Goal: Task Accomplishment & Management: Use online tool/utility

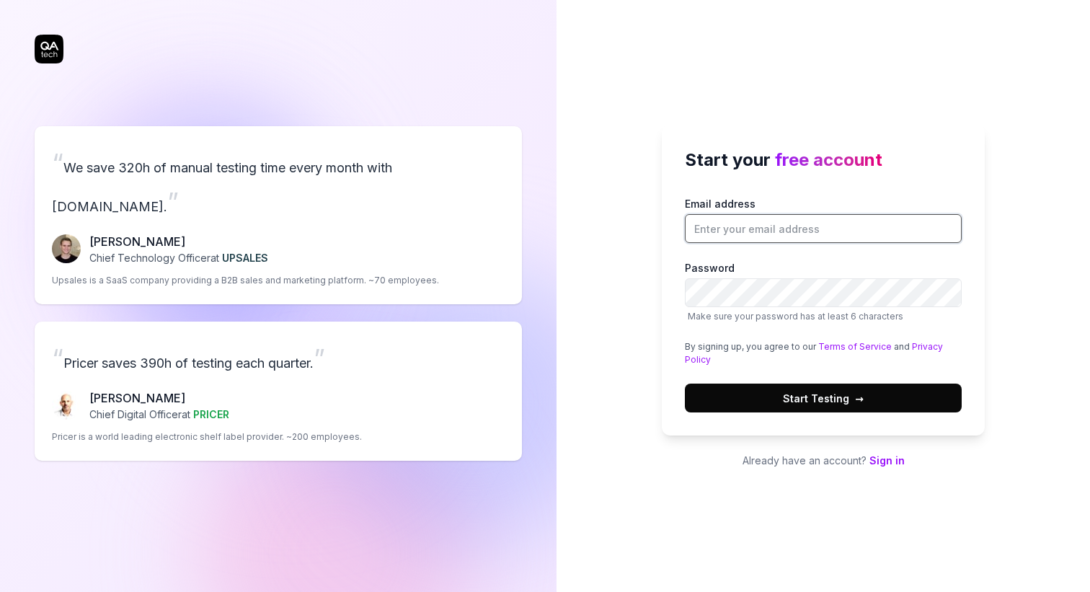
click at [721, 223] on input "Email address" at bounding box center [823, 228] width 277 height 29
type input "[EMAIL_ADDRESS][DOMAIN_NAME]"
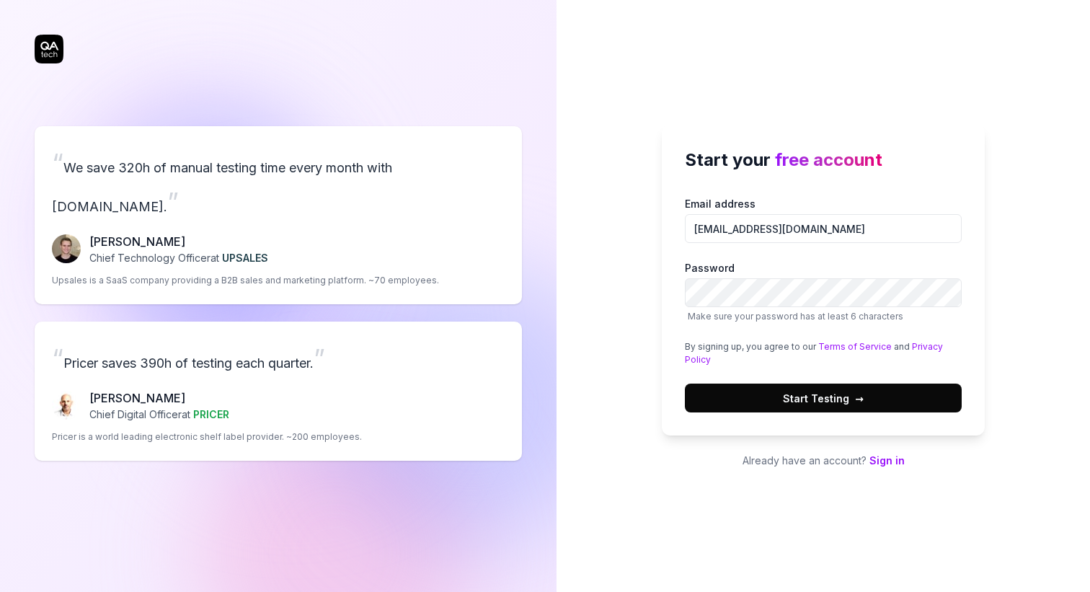
click at [816, 389] on button "Start Testing →" at bounding box center [823, 397] width 277 height 29
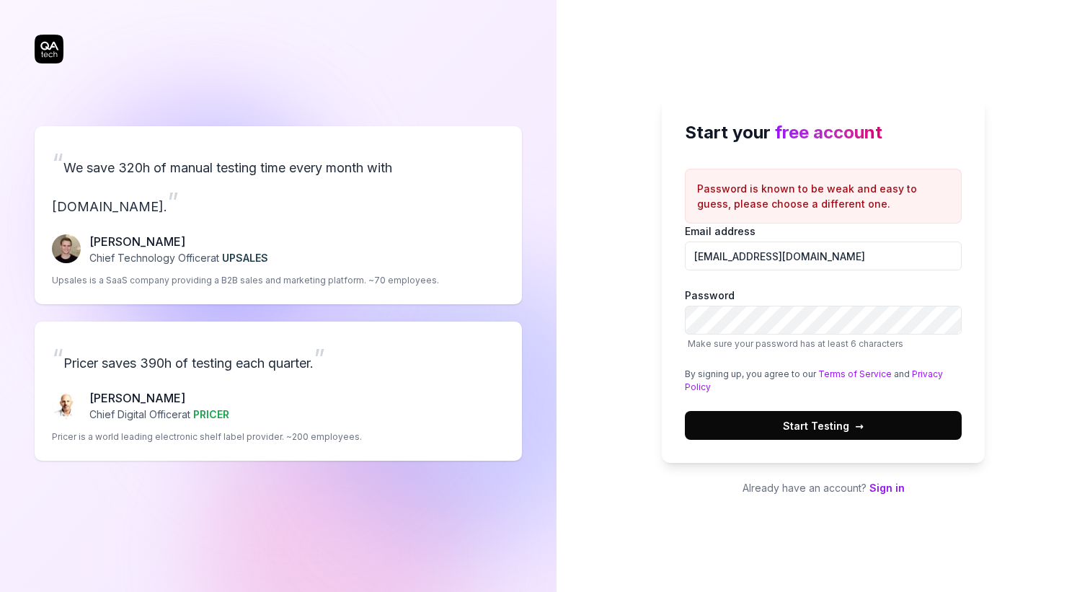
click at [806, 419] on span "Start Testing →" at bounding box center [823, 425] width 81 height 15
click at [785, 426] on span "Start Testing →" at bounding box center [823, 425] width 81 height 15
click at [809, 428] on span "Start Testing →" at bounding box center [823, 425] width 81 height 15
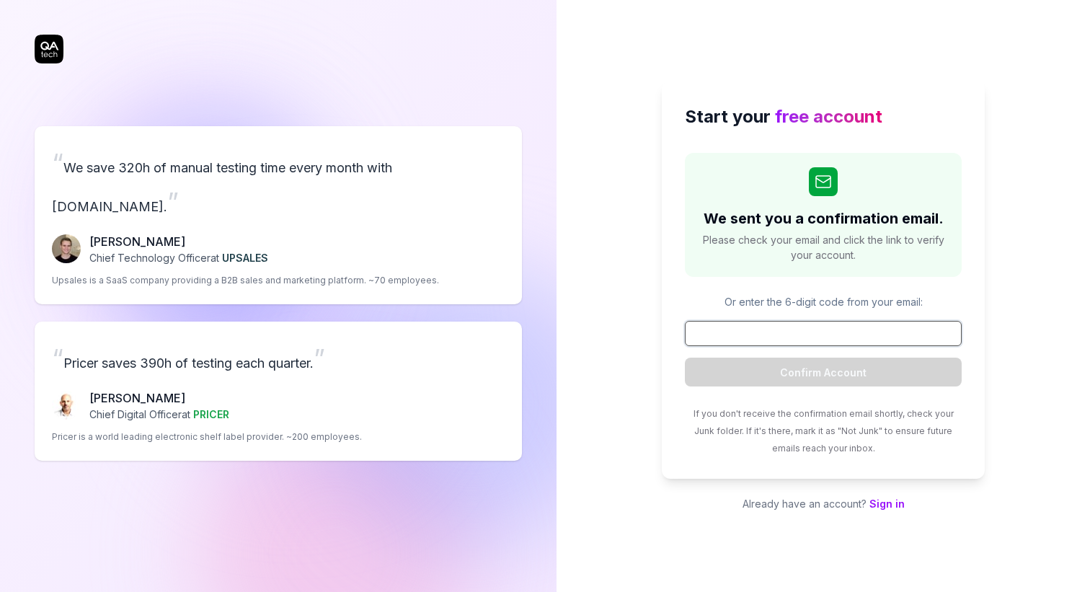
paste input "476610"
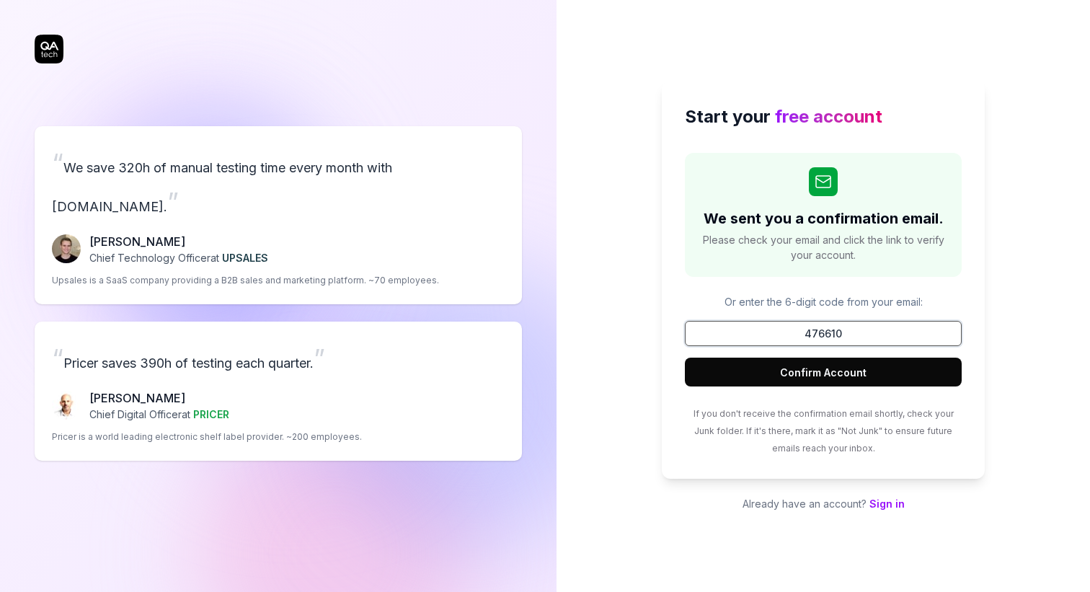
type input "476610"
click at [806, 378] on button "Confirm Account" at bounding box center [823, 371] width 277 height 29
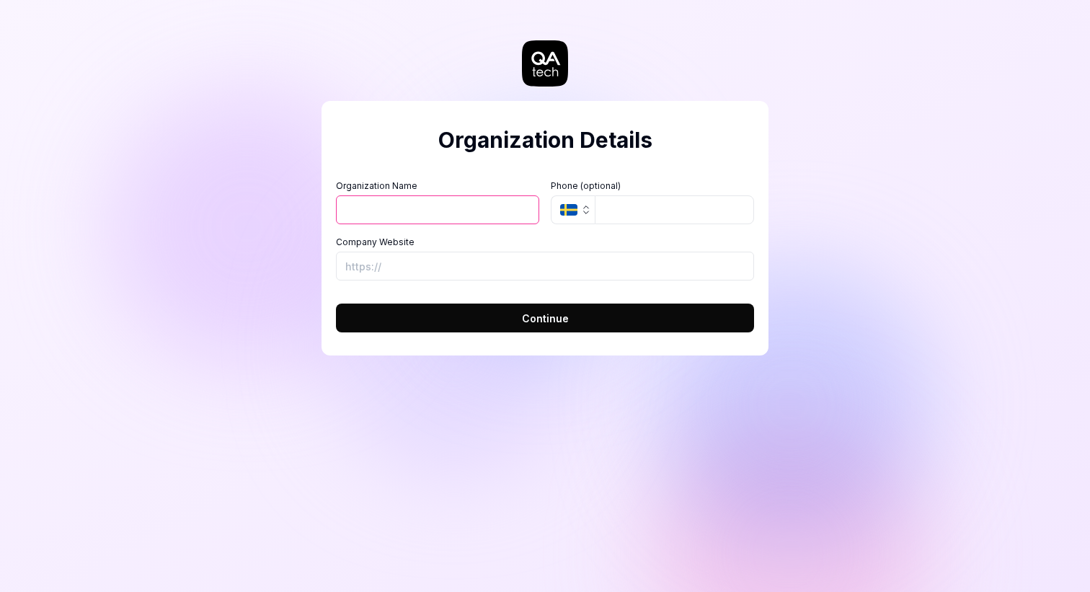
click at [439, 208] on input "Organization Name" at bounding box center [437, 209] width 203 height 29
type input "[PERSON_NAME]"
click at [637, 208] on input "tel" at bounding box center [674, 209] width 159 height 29
click at [531, 311] on span "Continue" at bounding box center [545, 318] width 47 height 15
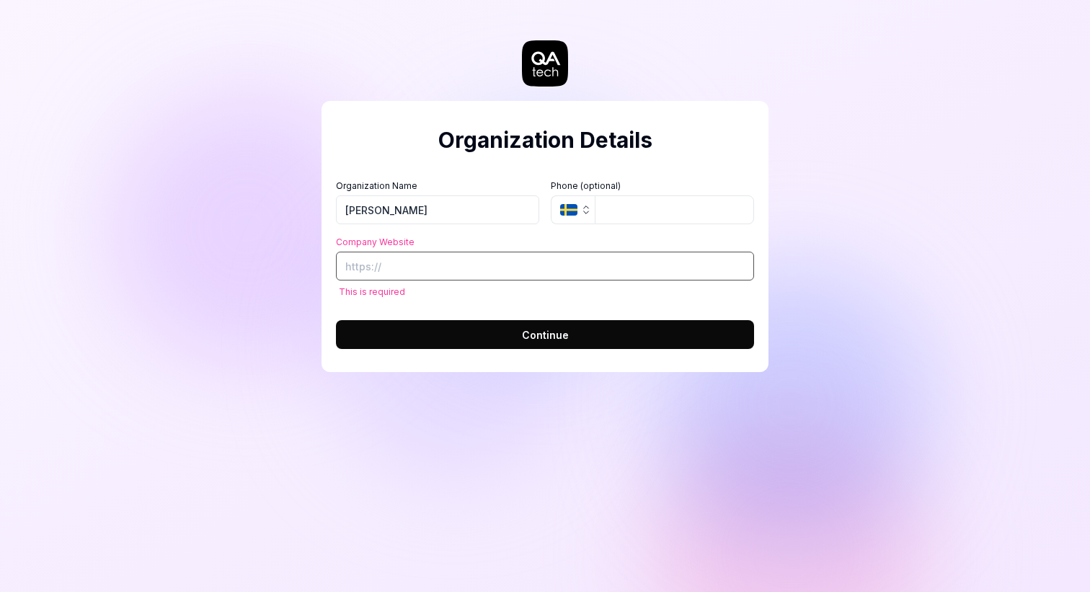
click at [481, 270] on input "Company Website" at bounding box center [545, 266] width 418 height 29
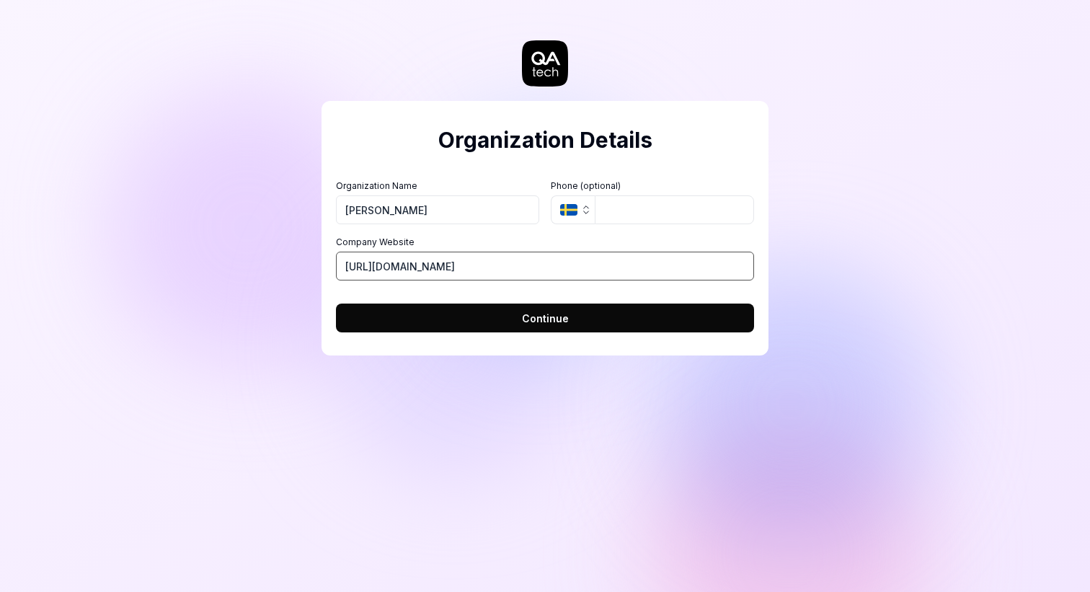
type input "[URL][DOMAIN_NAME]"
click at [505, 328] on button "Continue" at bounding box center [545, 317] width 418 height 29
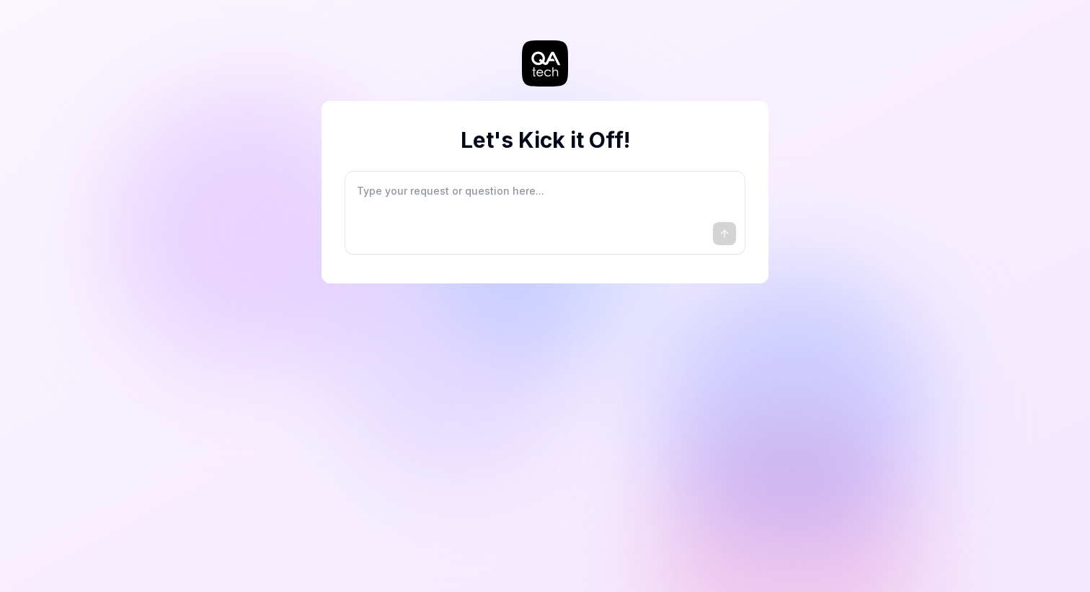
type textarea "*"
type textarea "I"
type textarea "*"
type textarea "I"
type textarea "*"
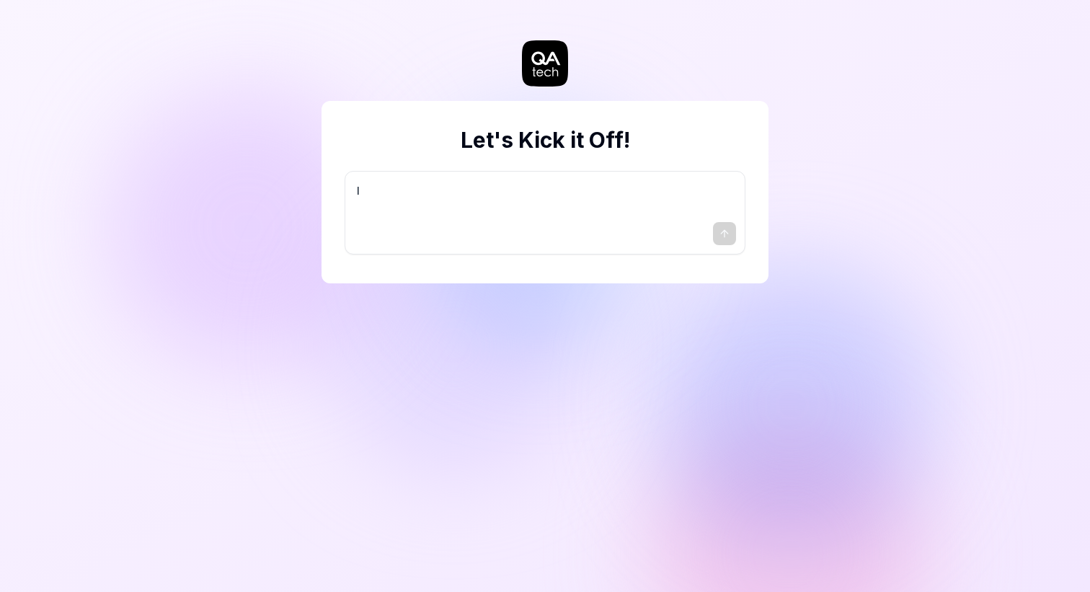
type textarea "I w"
type textarea "*"
type textarea "I wa"
type textarea "*"
type textarea "I wan"
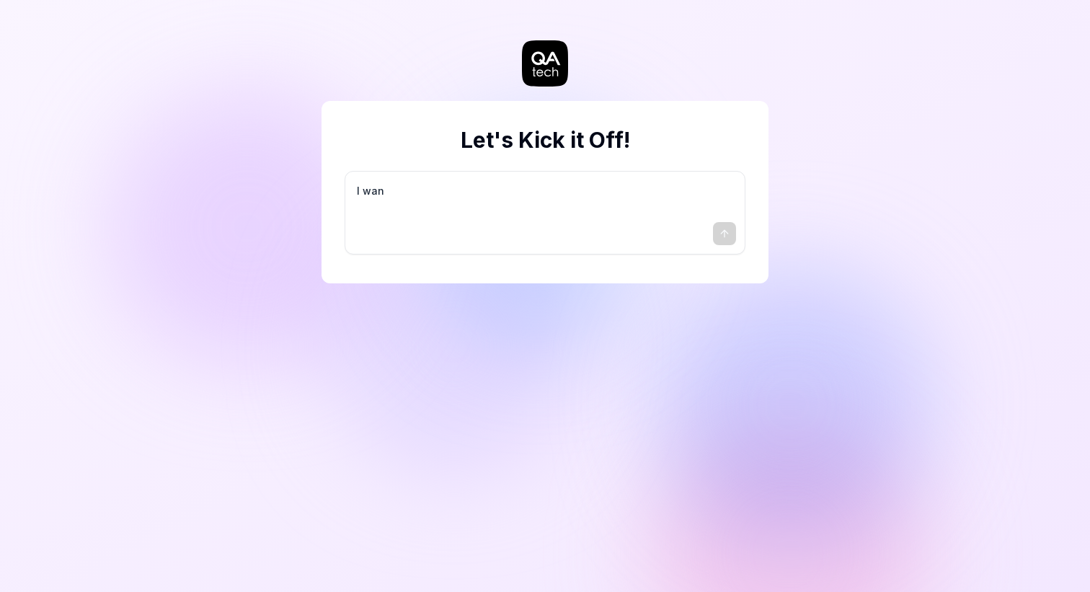
type textarea "*"
type textarea "I want"
type textarea "*"
type textarea "I want"
type textarea "*"
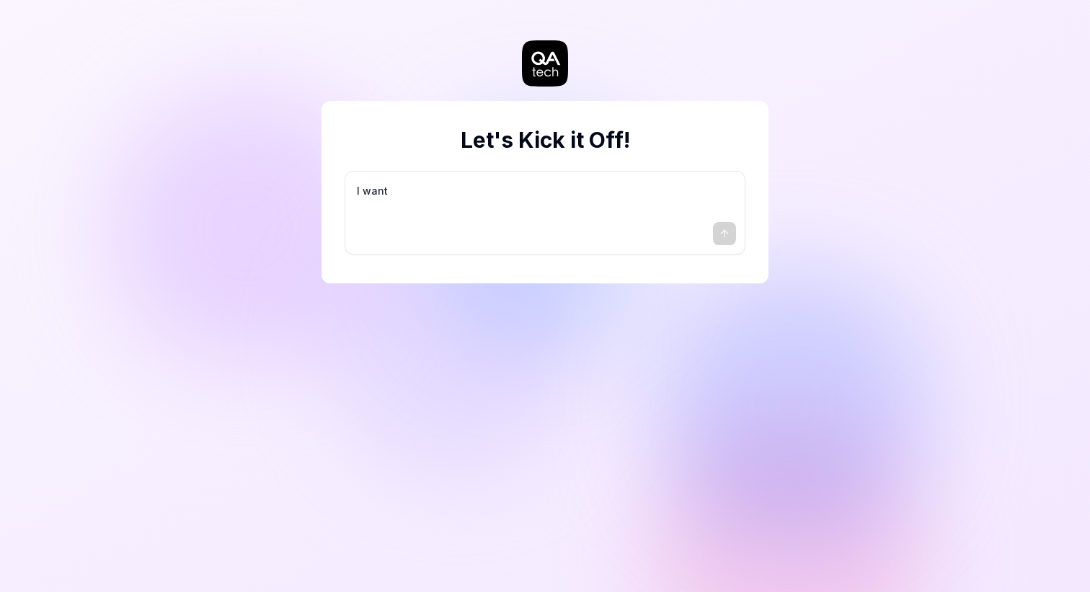
type textarea "I want a"
type textarea "*"
type textarea "I want a"
type textarea "*"
type textarea "I want a g"
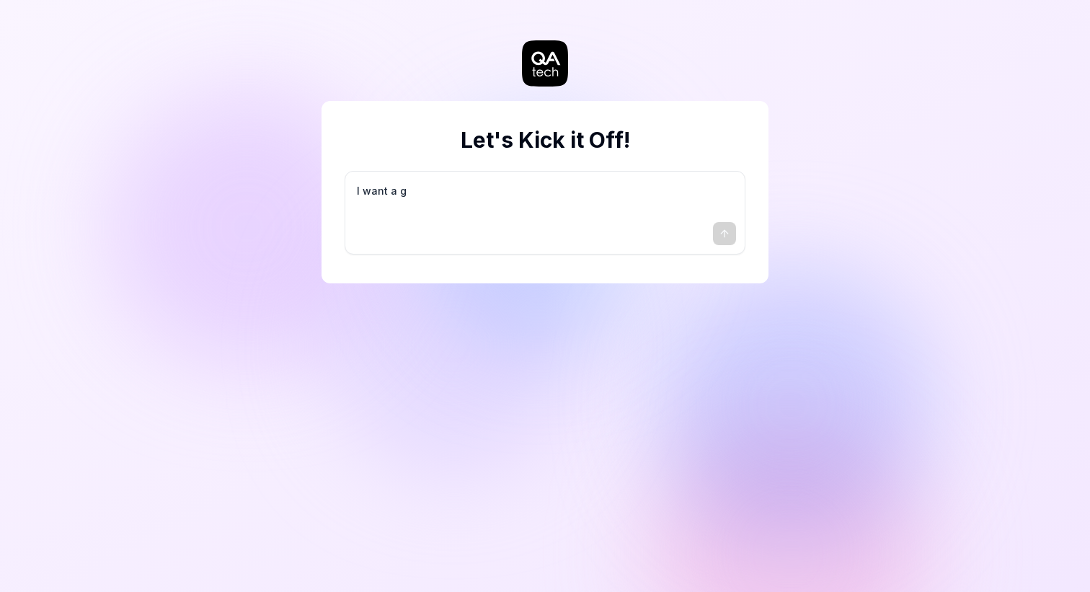
type textarea "*"
type textarea "I want a go"
type textarea "*"
type textarea "I want a goo"
type textarea "*"
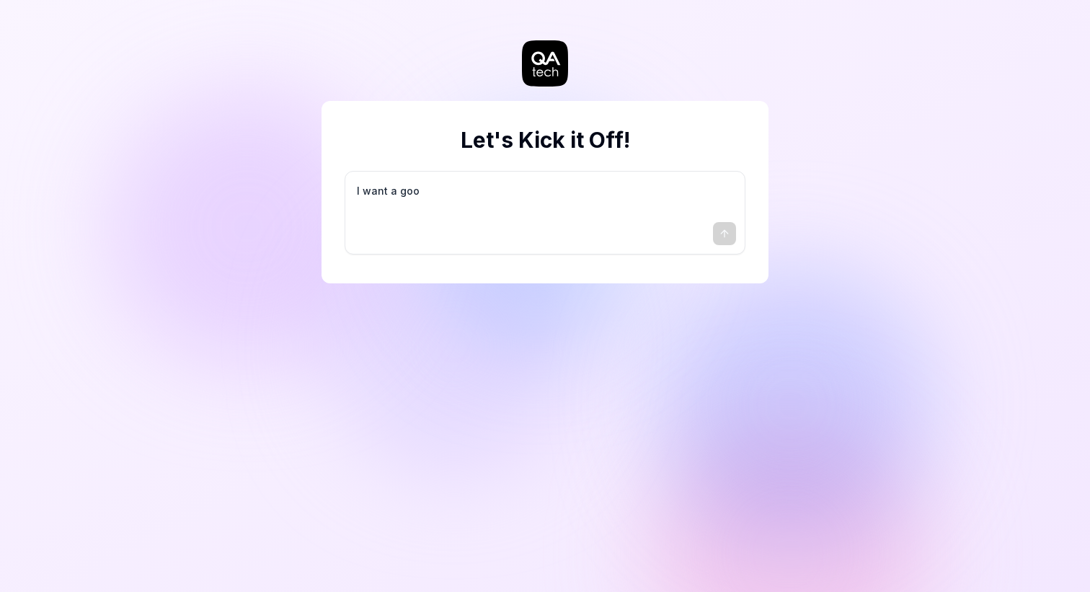
type textarea "I want a good"
type textarea "*"
type textarea "I want a good"
type textarea "*"
type textarea "I want a good t"
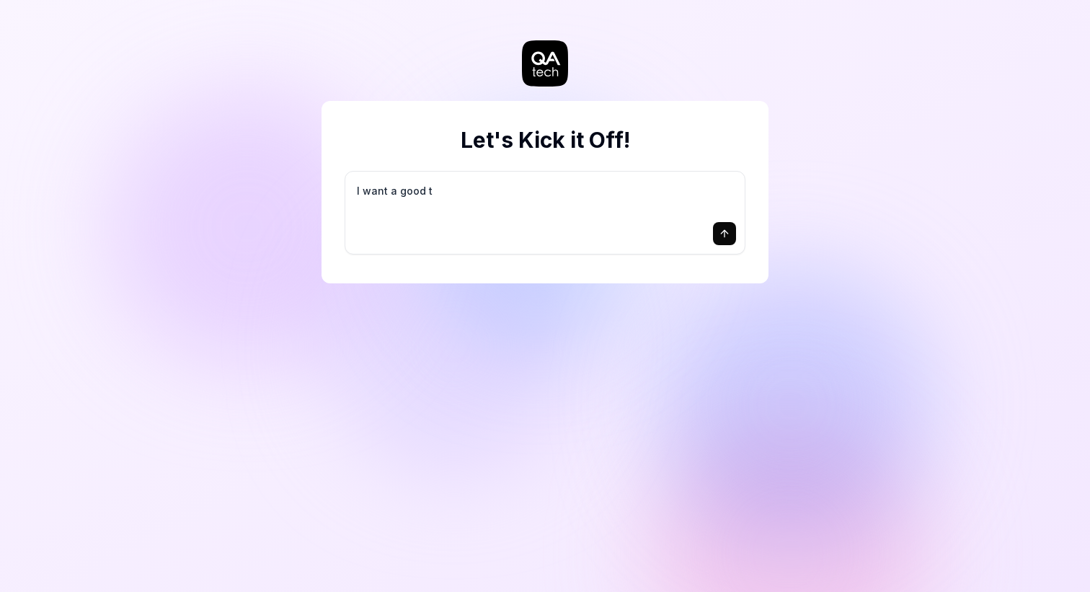
type textarea "*"
type textarea "I want a good te"
type textarea "*"
type textarea "I want a good tes"
type textarea "*"
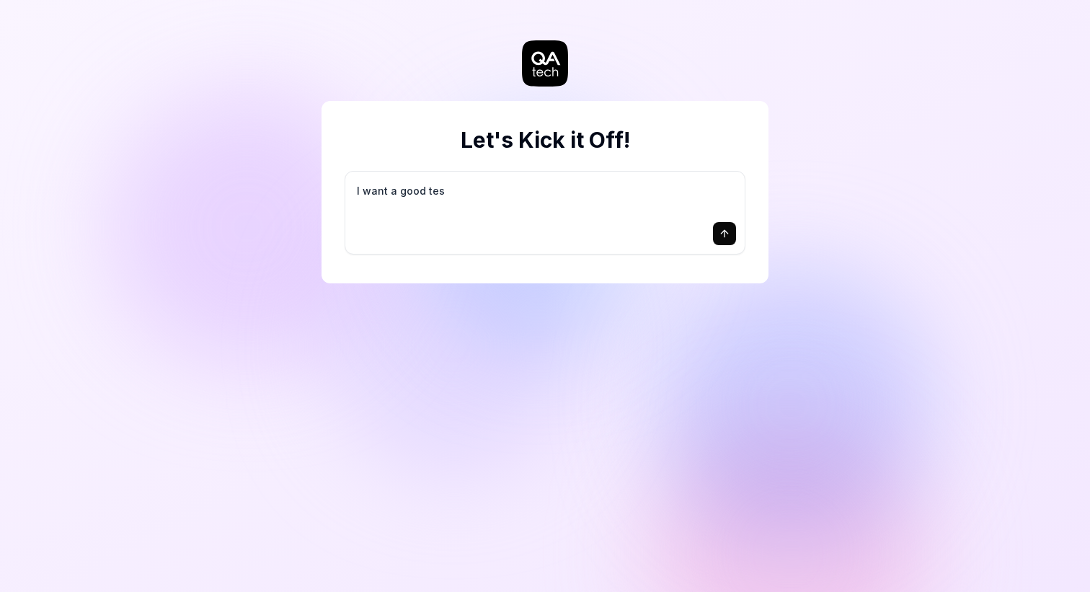
type textarea "I want a good test"
type textarea "*"
type textarea "I want a good test"
type textarea "*"
type textarea "I want a good test s"
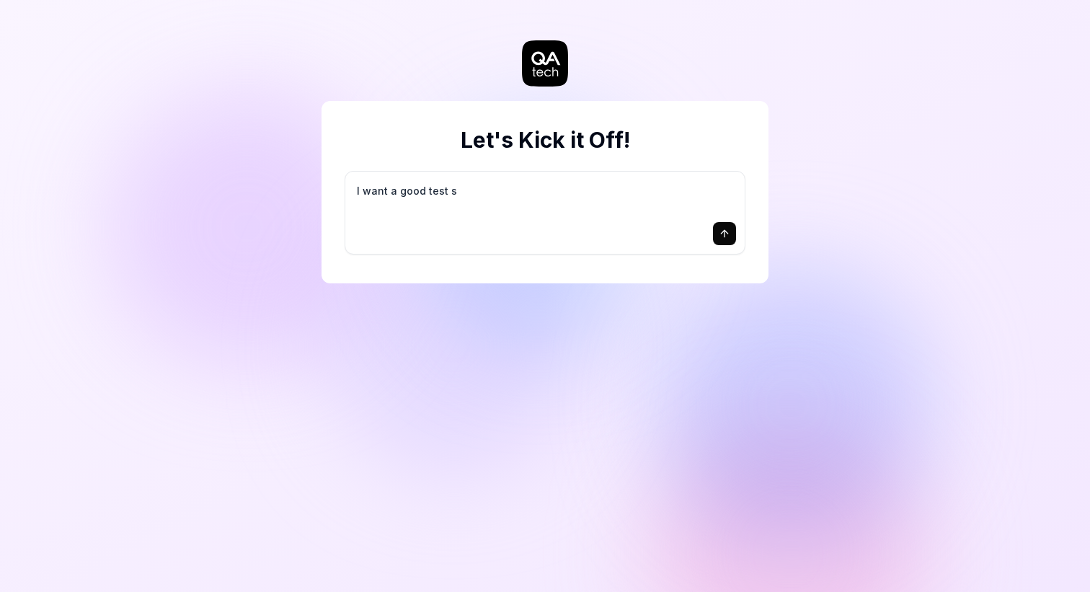
type textarea "*"
type textarea "I want a good test se"
type textarea "*"
type textarea "I want a good test set"
type textarea "*"
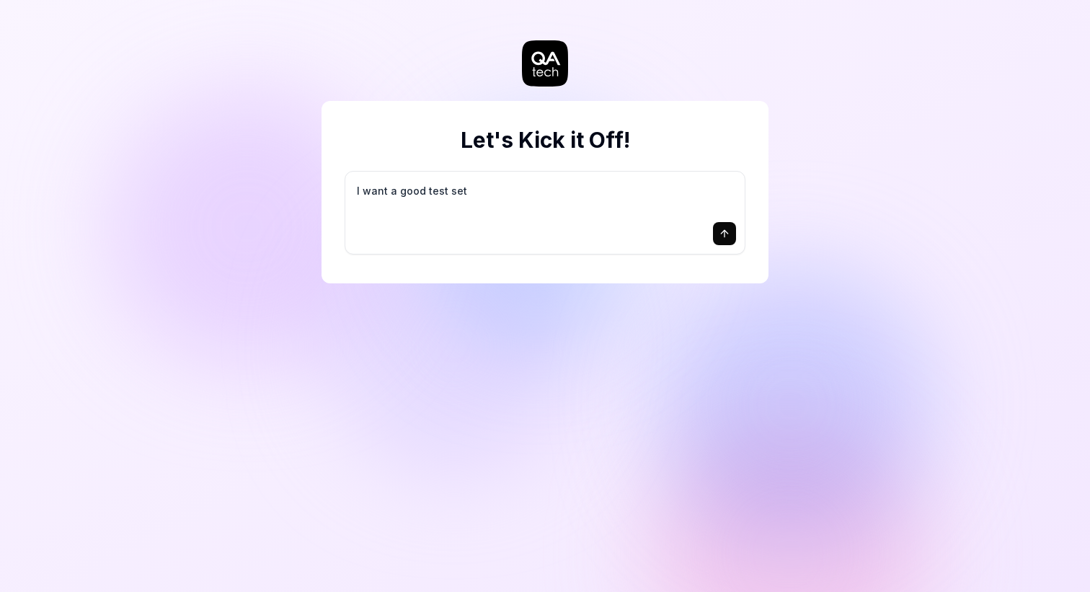
type textarea "I want a good test setu"
type textarea "*"
type textarea "I want a good test setup"
type textarea "*"
type textarea "I want a good test setup"
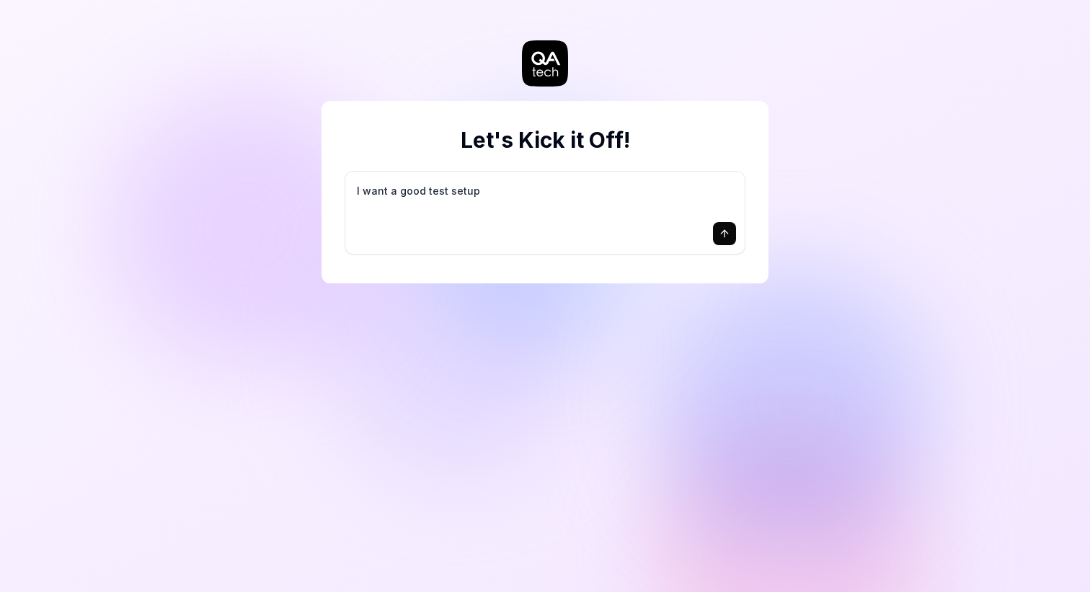
type textarea "*"
type textarea "I want a good test setup f"
type textarea "*"
type textarea "I want a good test setup fo"
type textarea "*"
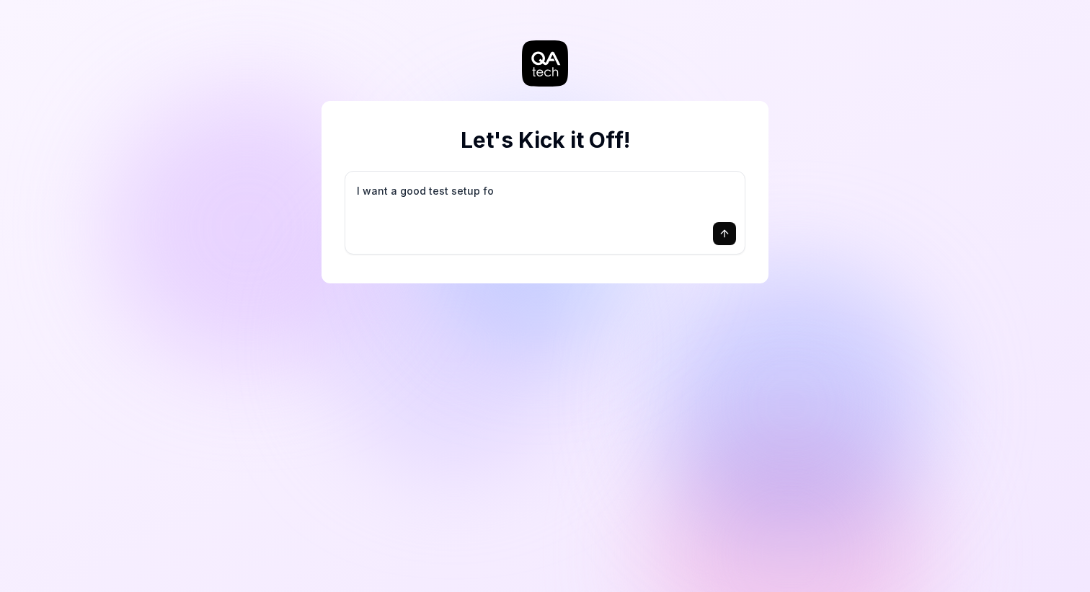
type textarea "I want a good test setup for"
type textarea "*"
type textarea "I want a good test setup for"
type textarea "*"
type textarea "I want a good test setup for m"
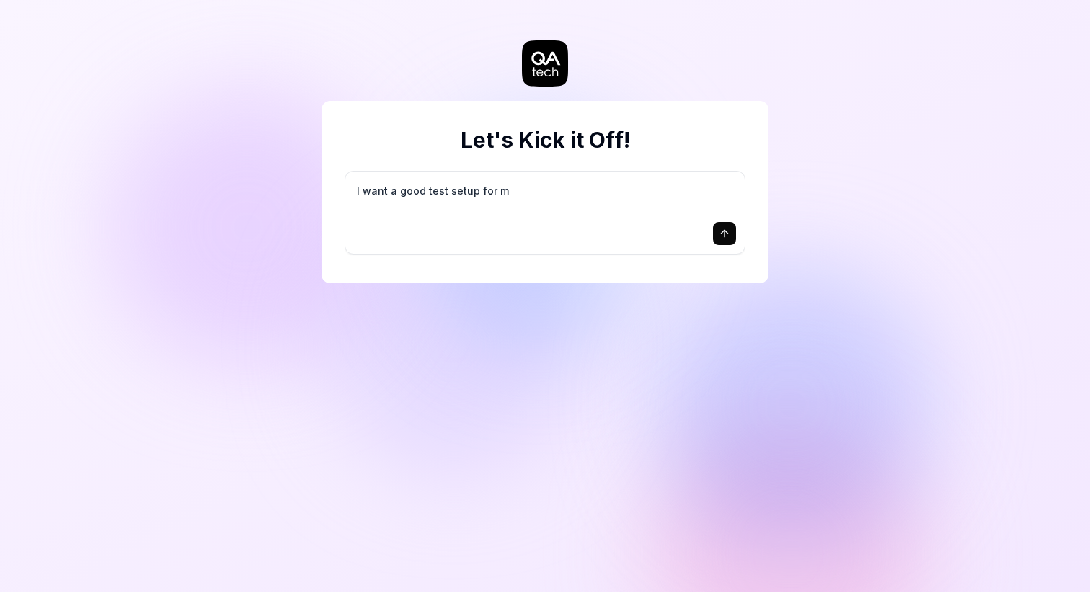
type textarea "*"
type textarea "I want a good test setup for my"
type textarea "*"
type textarea "I want a good test setup for my"
type textarea "*"
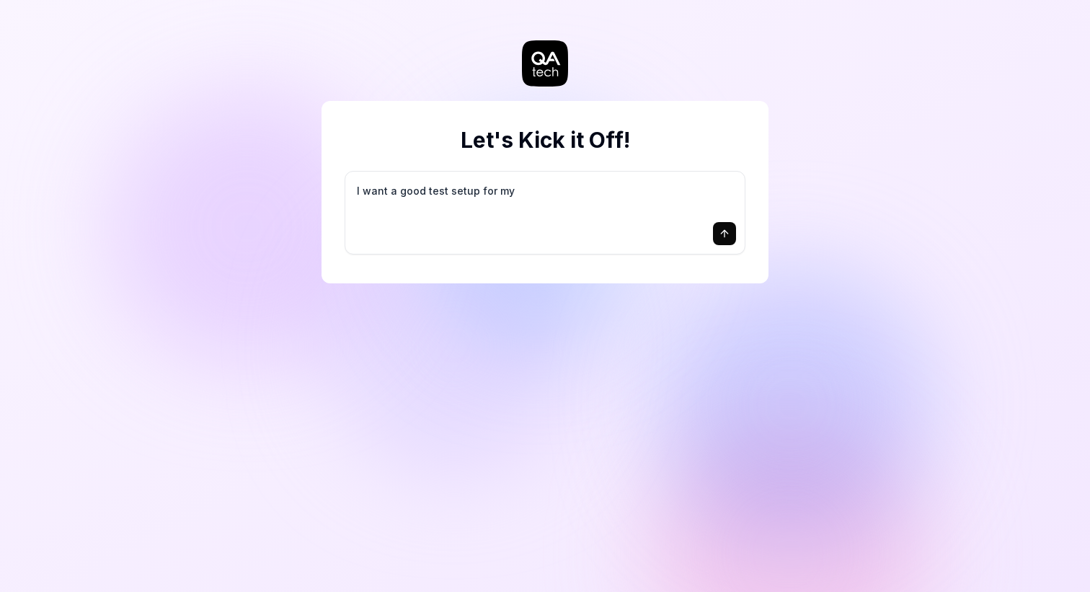
type textarea "I want a good test setup for my s"
type textarea "*"
type textarea "I want a good test setup for my si"
type textarea "*"
type textarea "I want a good test setup for my sit"
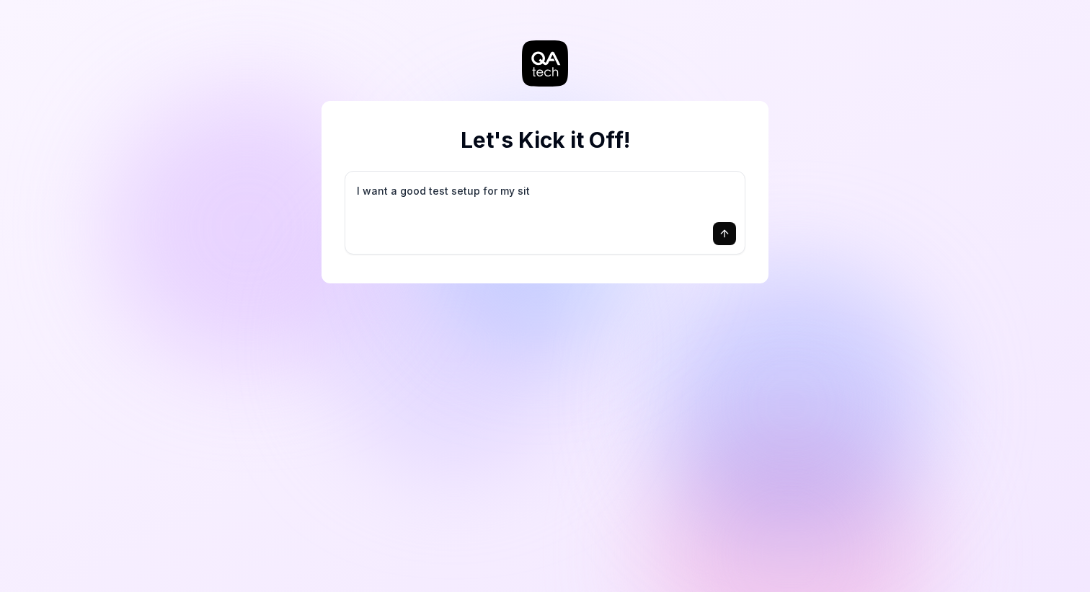
type textarea "*"
type textarea "I want a good test setup for my site"
type textarea "*"
type textarea "I want a good test setup for my site"
type textarea "*"
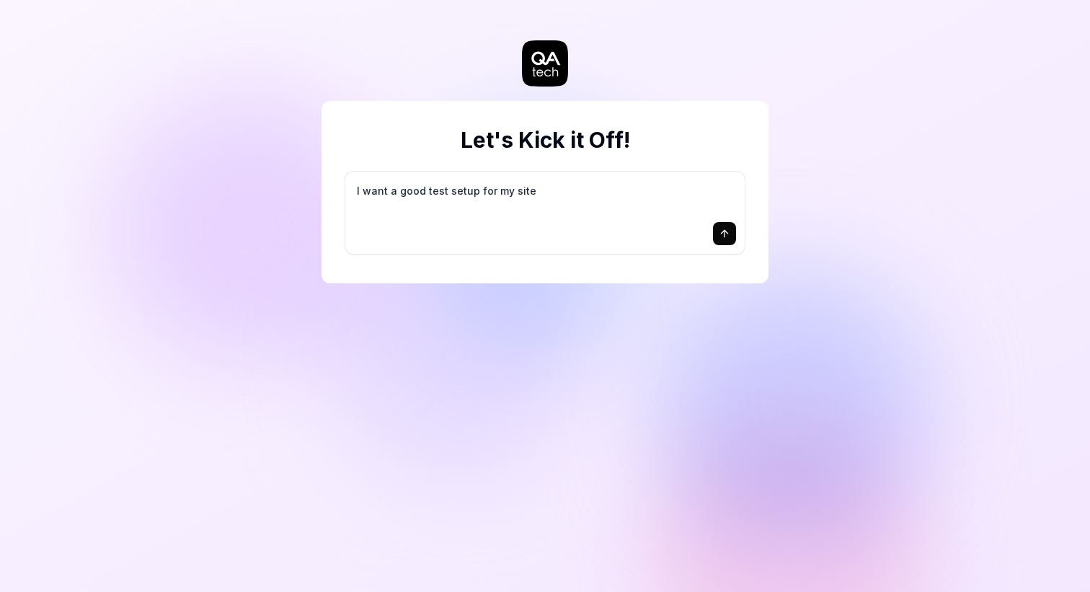
type textarea "I want a good test setup for my site -"
type textarea "*"
type textarea "I want a good test setup for my site -"
type textarea "*"
type textarea "I want a good test setup for my site - h"
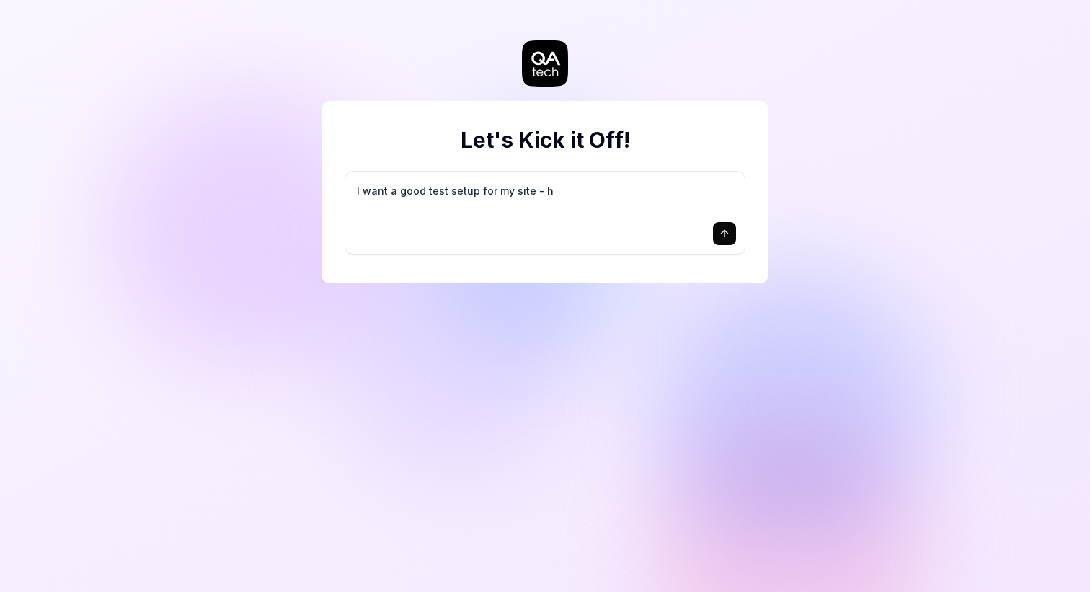
type textarea "*"
type textarea "I want a good test setup for my site - he"
type textarea "*"
type textarea "I want a good test setup for my site - hel"
type textarea "*"
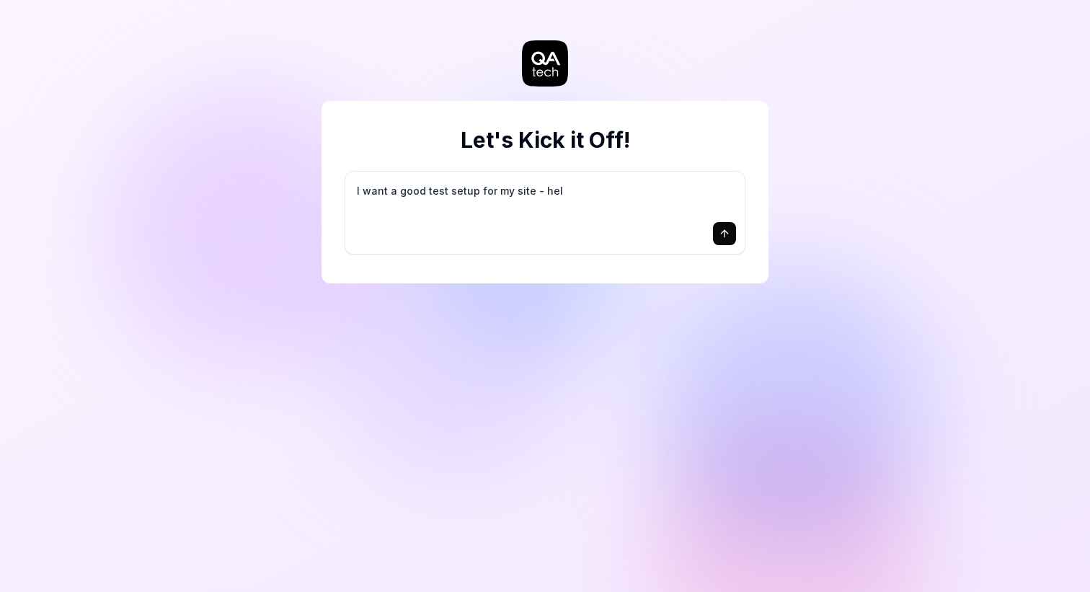
type textarea "I want a good test setup for my site - help"
type textarea "*"
type textarea "I want a good test setup for my site - help"
type textarea "*"
type textarea "I want a good test setup for my site - help m"
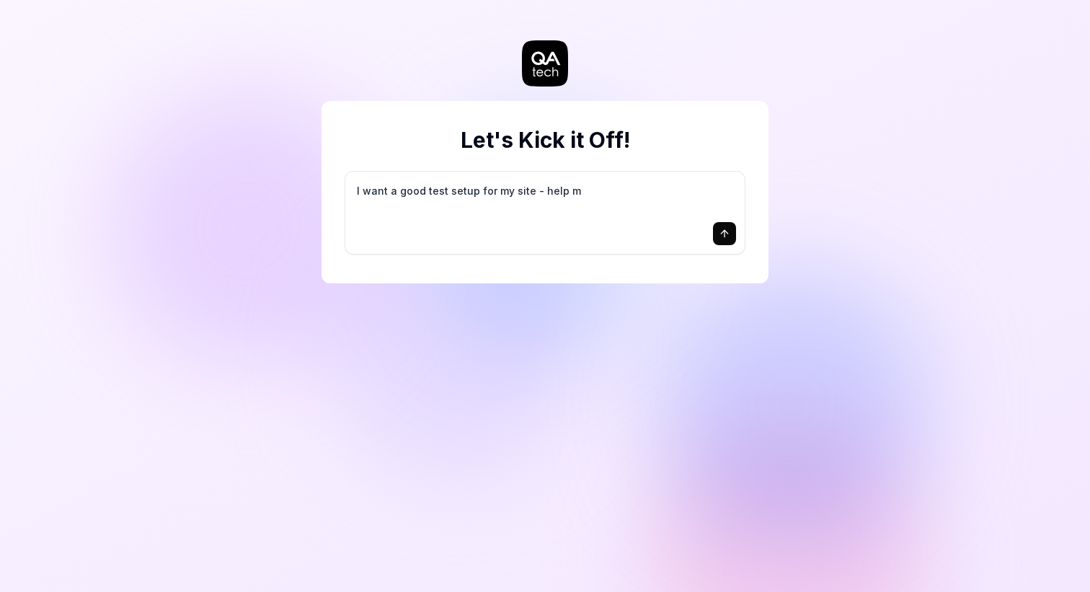
type textarea "*"
type textarea "I want a good test setup for my site - help me"
type textarea "*"
type textarea "I want a good test setup for my site - help me"
type textarea "*"
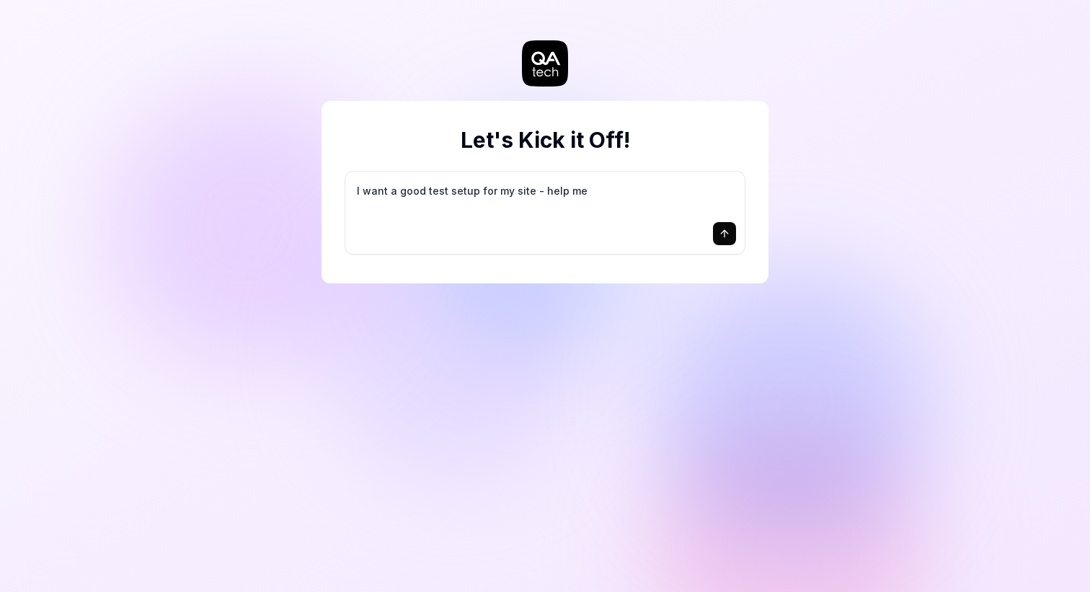
type textarea "I want a good test setup for my site - help me c"
type textarea "*"
type textarea "I want a good test setup for my site - help me cr"
type textarea "*"
type textarea "I want a good test setup for my site - help me cre"
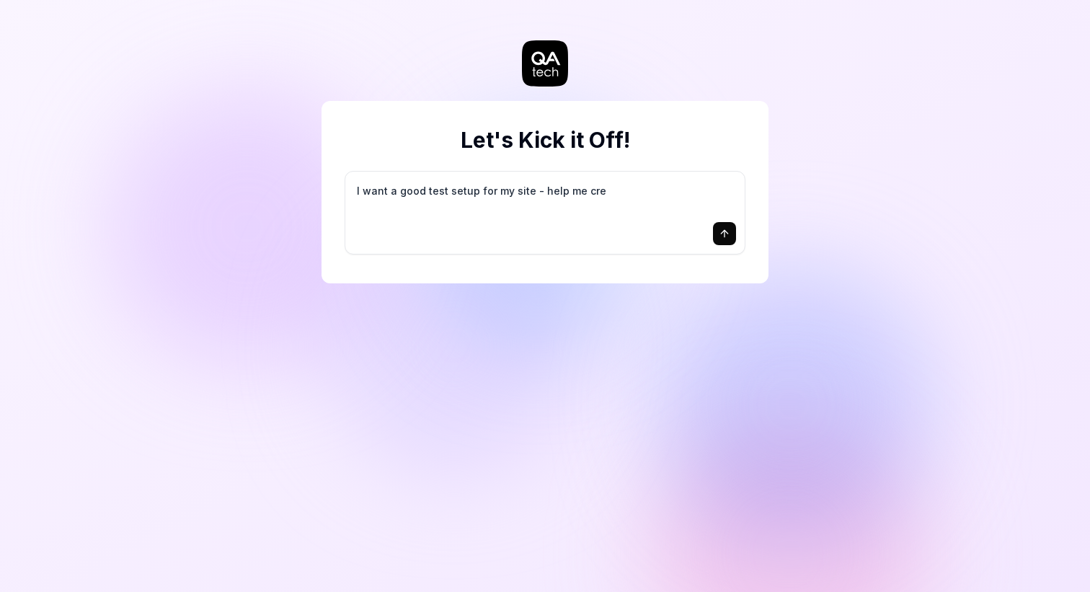
type textarea "*"
type textarea "I want a good test setup for my site - help me crea"
type textarea "*"
type textarea "I want a good test setup for my site - help me creat"
type textarea "*"
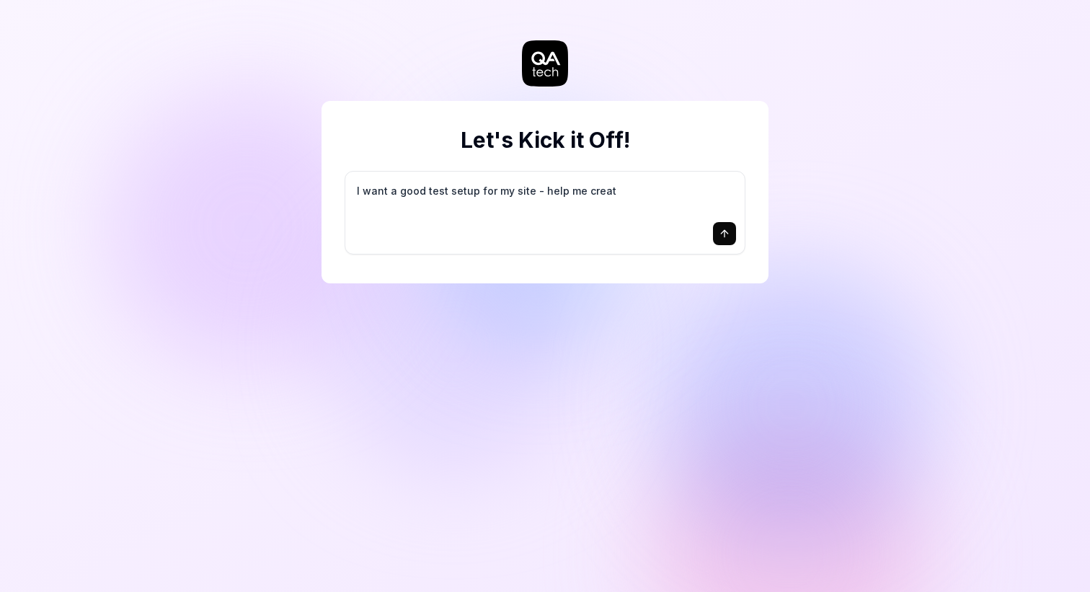
type textarea "I want a good test setup for my site - help me create"
type textarea "*"
type textarea "I want a good test setup for my site - help me create"
type textarea "*"
type textarea "I want a good test setup for my site - help me create t"
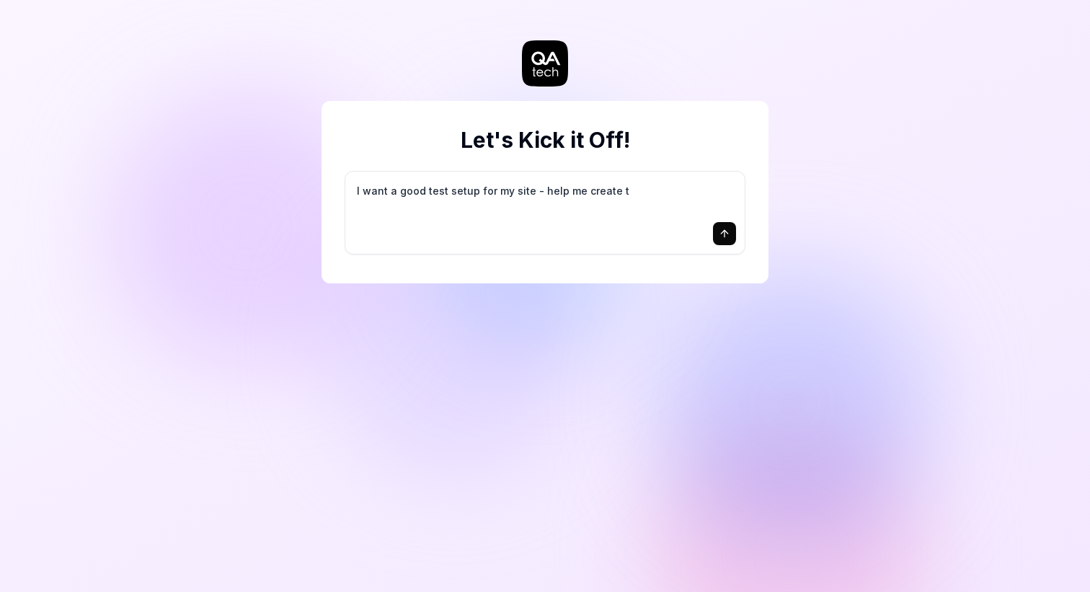
type textarea "*"
type textarea "I want a good test setup for my site - help me create th"
type textarea "*"
type textarea "I want a good test setup for my site - help me create the"
type textarea "*"
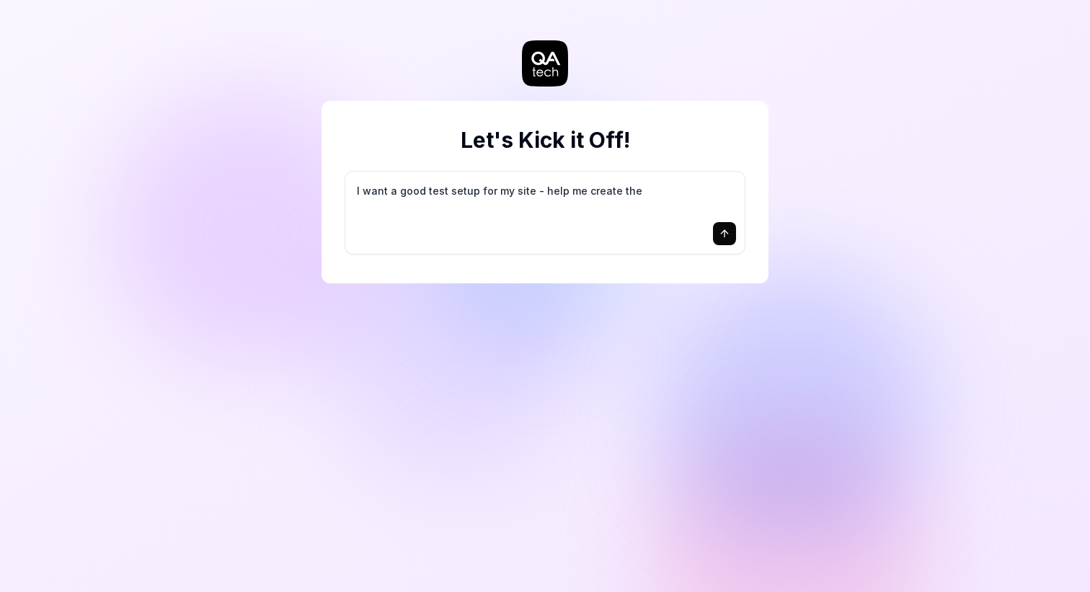
type textarea "I want a good test setup for my site - help me create the"
type textarea "*"
type textarea "I want a good test setup for my site - help me create the f"
type textarea "*"
type textarea "I want a good test setup for my site - help me create the fi"
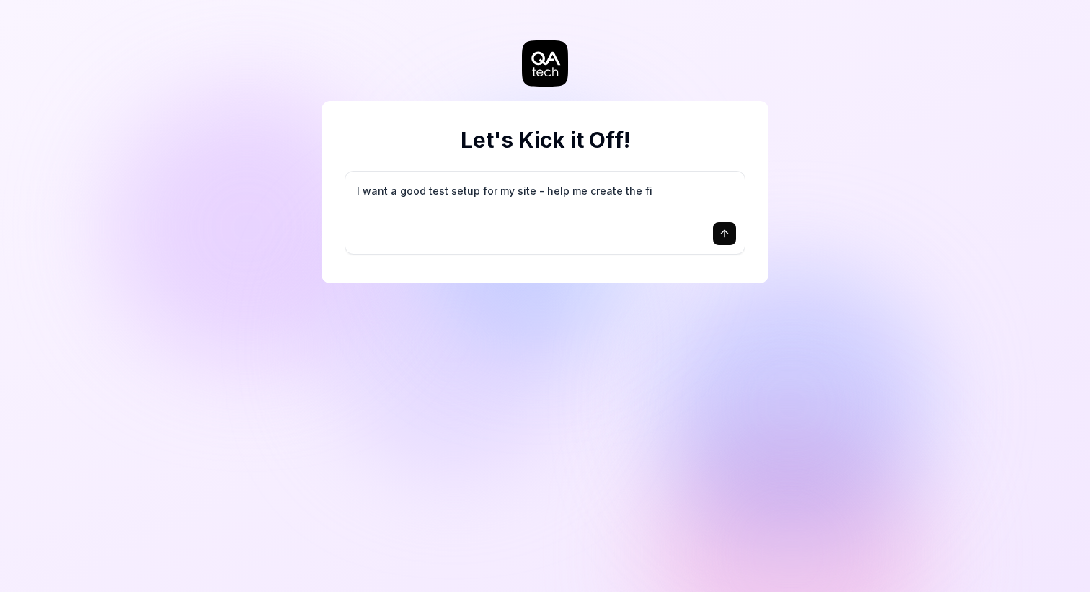
type textarea "*"
type textarea "I want a good test setup for my site - help me create the fir"
type textarea "*"
type textarea "I want a good test setup for my site - help me create the firs"
type textarea "*"
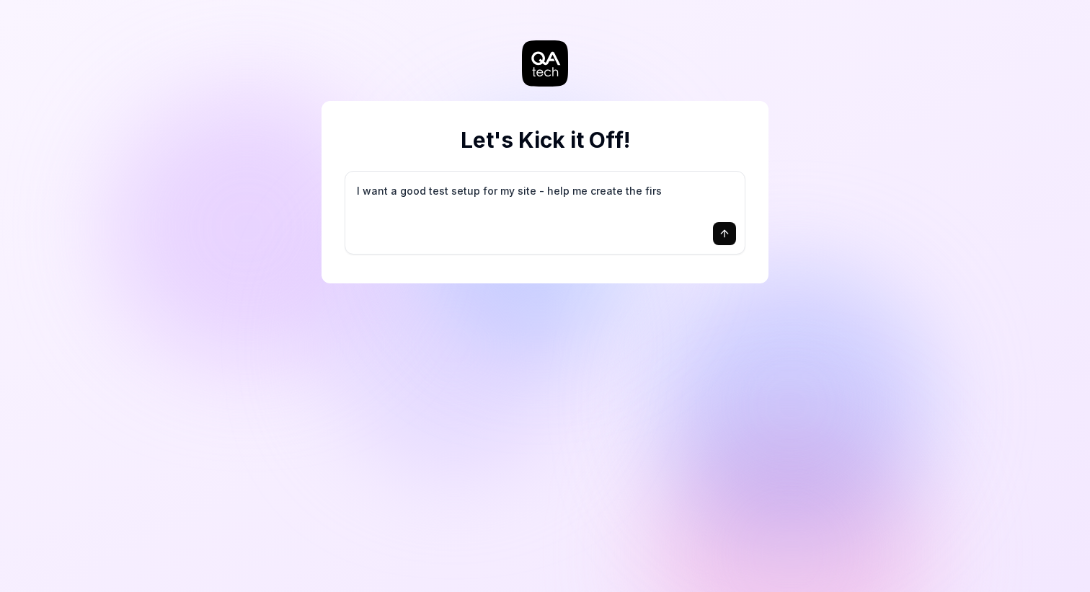
type textarea "I want a good test setup for my site - help me create the first"
type textarea "*"
type textarea "I want a good test setup for my site - help me create the first"
type textarea "*"
type textarea "I want a good test setup for my site - help me create the first 3"
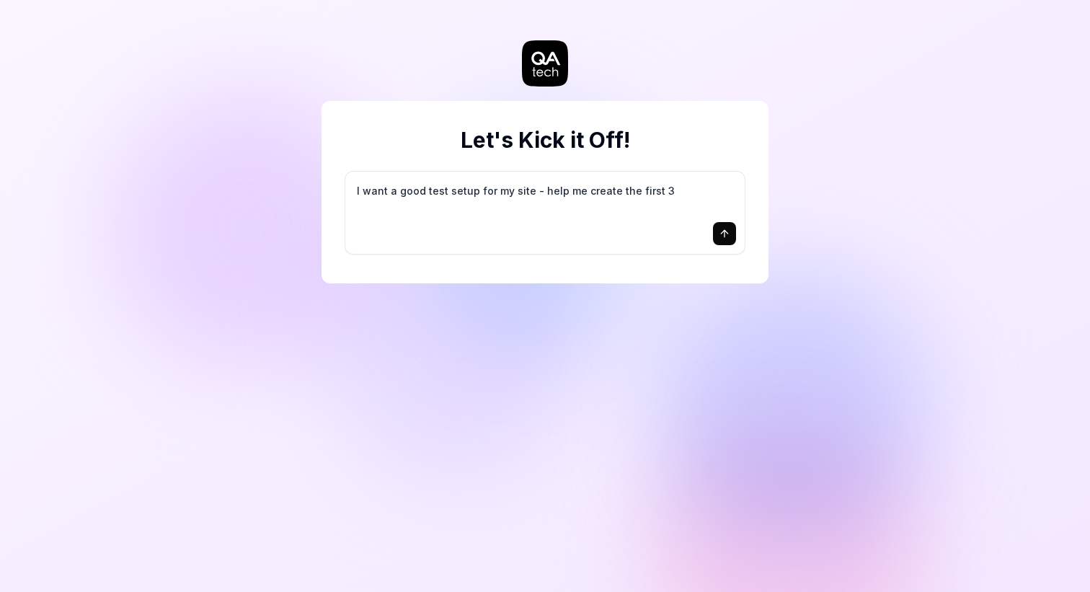
type textarea "*"
type textarea "I want a good test setup for my site - help me create the first 3-"
type textarea "*"
type textarea "I want a good test setup for my site - help me create the first 3-5"
type textarea "*"
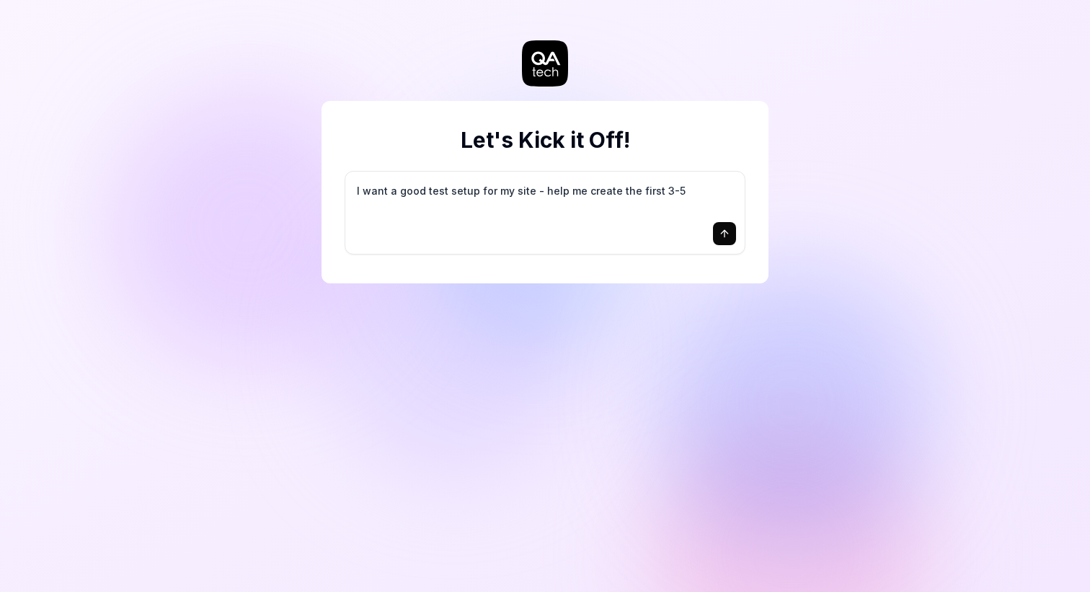
type textarea "I want a good test setup for my site - help me create the first 3-5"
type textarea "*"
type textarea "I want a good test setup for my site - help me create the first 3-5 t"
type textarea "*"
type textarea "I want a good test setup for my site - help me create the first 3-5 te"
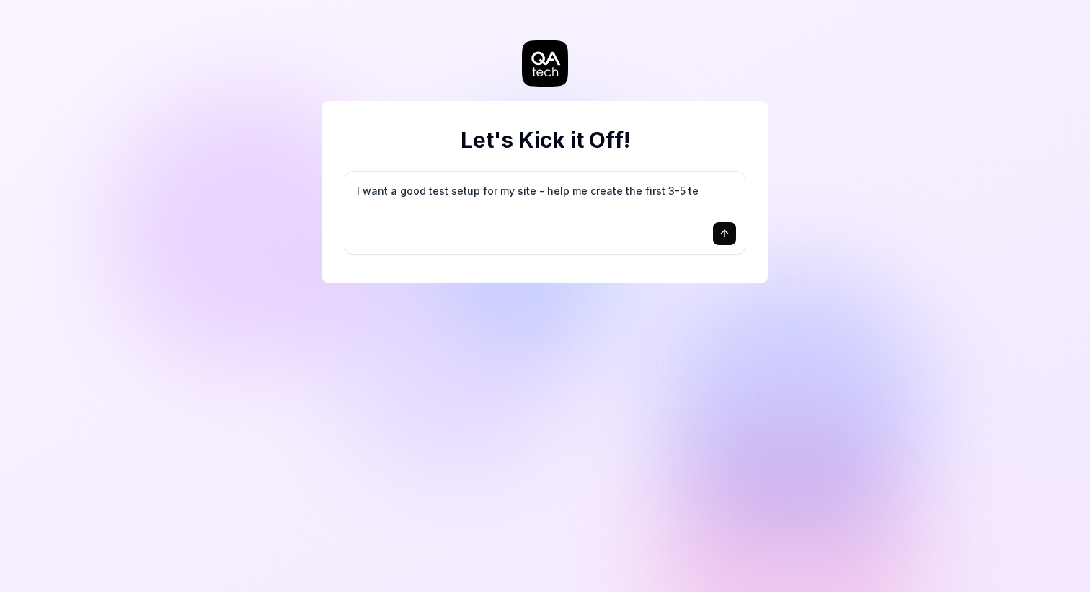
type textarea "*"
type textarea "I want a good test setup for my site - help me create the first 3-5 tes"
type textarea "*"
type textarea "I want a good test setup for my site - help me create the first 3-5 test"
type textarea "*"
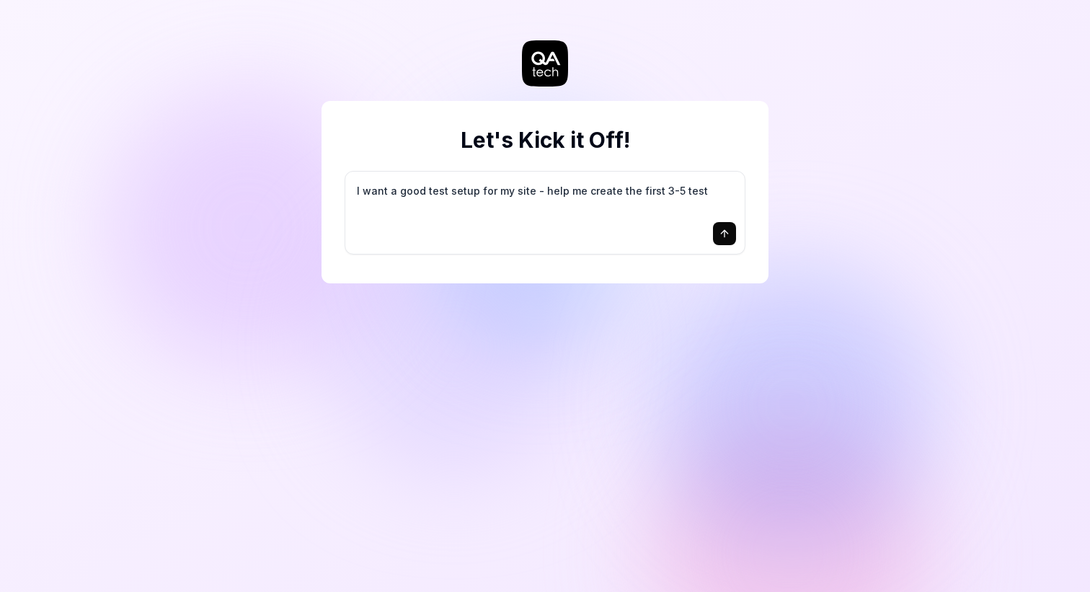
type textarea "I want a good test setup for my site - help me create the first 3-5 test"
type textarea "*"
type textarea "I want a good test setup for my site - help me create the first 3-5 test c"
type textarea "*"
type textarea "I want a good test setup for my site - help me create the first 3-5 test ca"
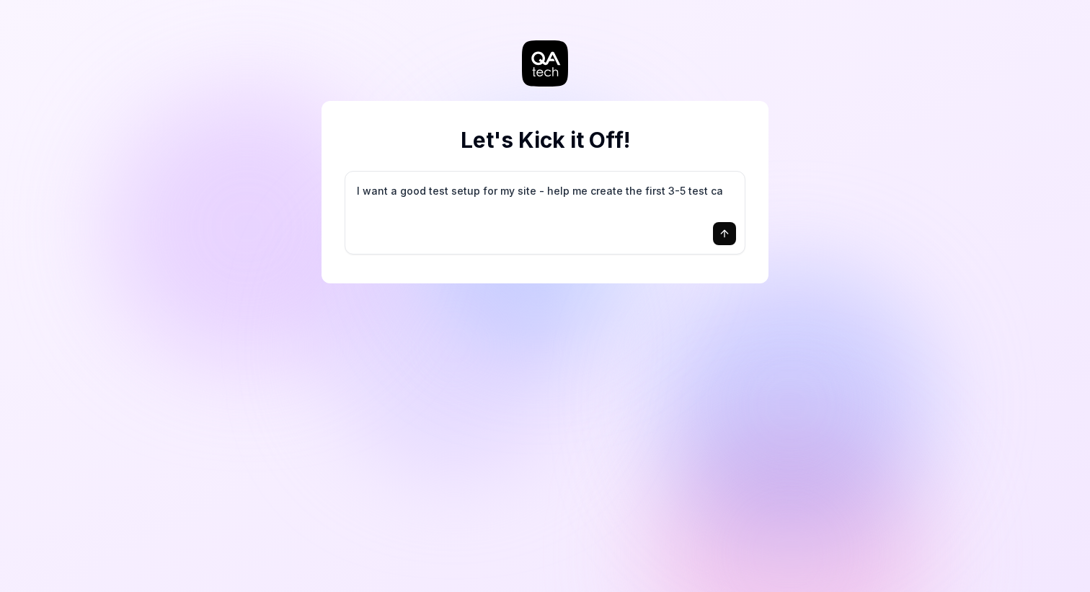
type textarea "*"
type textarea "I want a good test setup for my site - help me create the first 3-5 test cas"
type textarea "*"
type textarea "I want a good test setup for my site - help me create the first 3-5 test case"
type textarea "*"
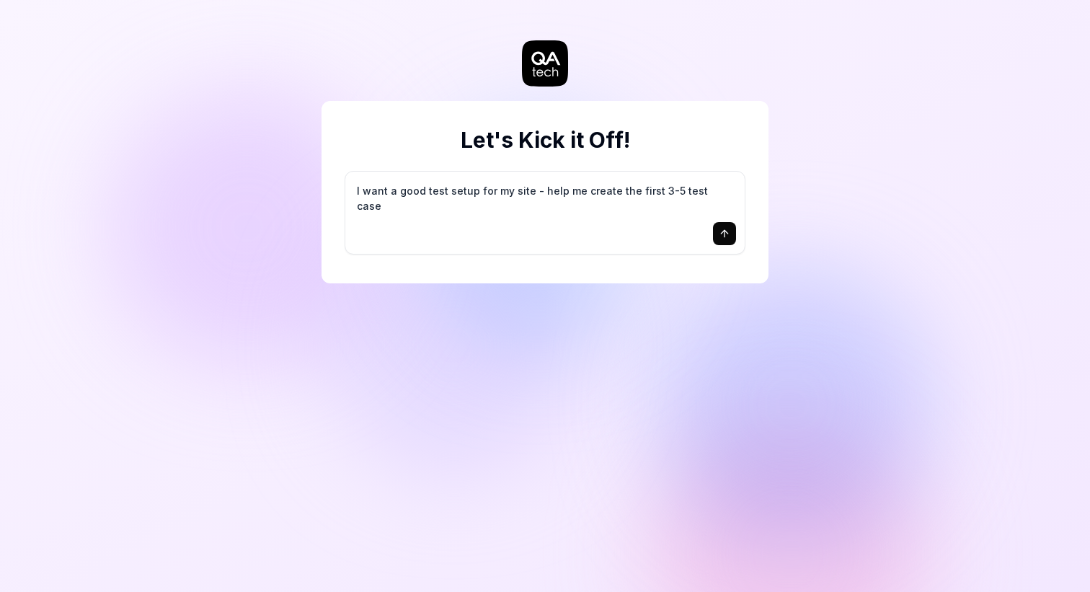
type textarea "I want a good test setup for my site - help me create the first 3-5 test cases"
click at [621, 191] on textarea "I want a good test setup for my site - help me create the first 3-5 test cases" at bounding box center [545, 198] width 382 height 36
click at [724, 231] on icon "submit" at bounding box center [724, 233] width 0 height 6
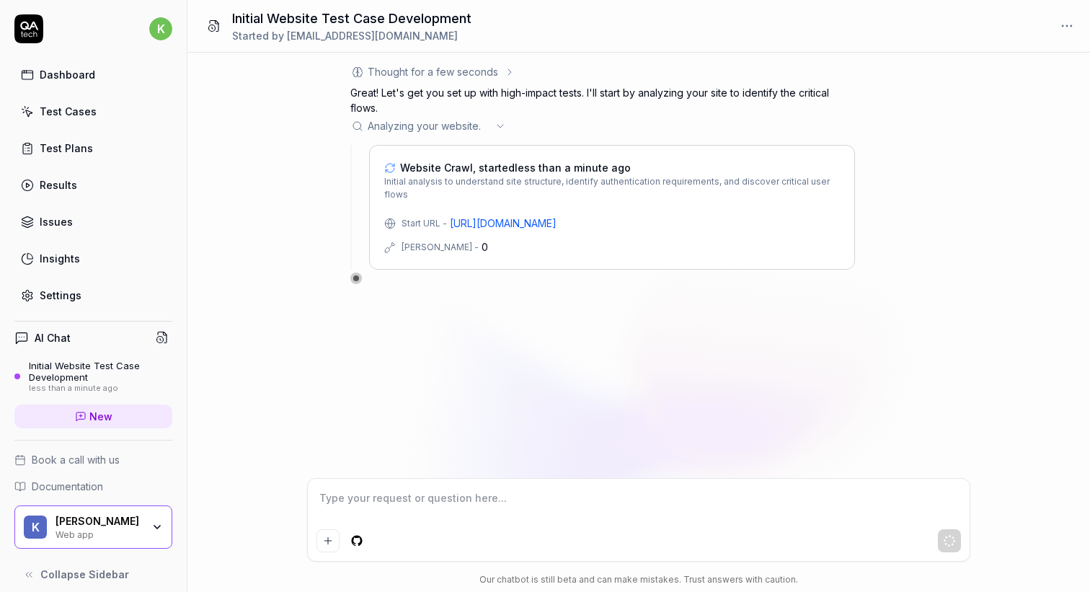
click at [481, 246] on div "0" at bounding box center [484, 246] width 6 height 15
click at [212, 363] on div "Thought for a few seconds Perfect! This is exactly what the onboarding speciali…" at bounding box center [638, 265] width 902 height 425
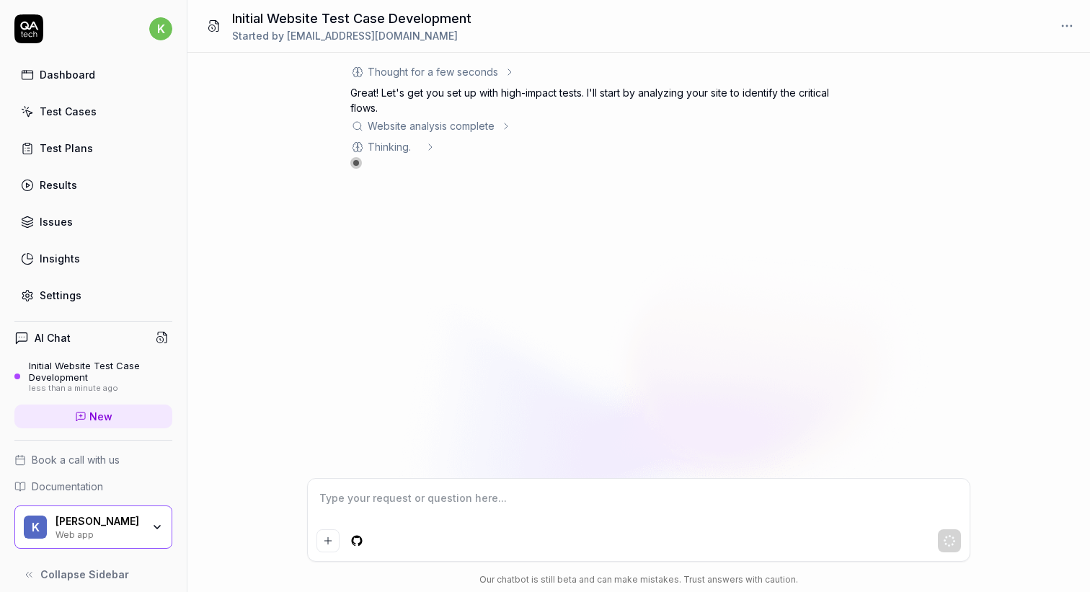
click at [81, 411] on icon at bounding box center [81, 417] width 12 height 12
type textarea "*"
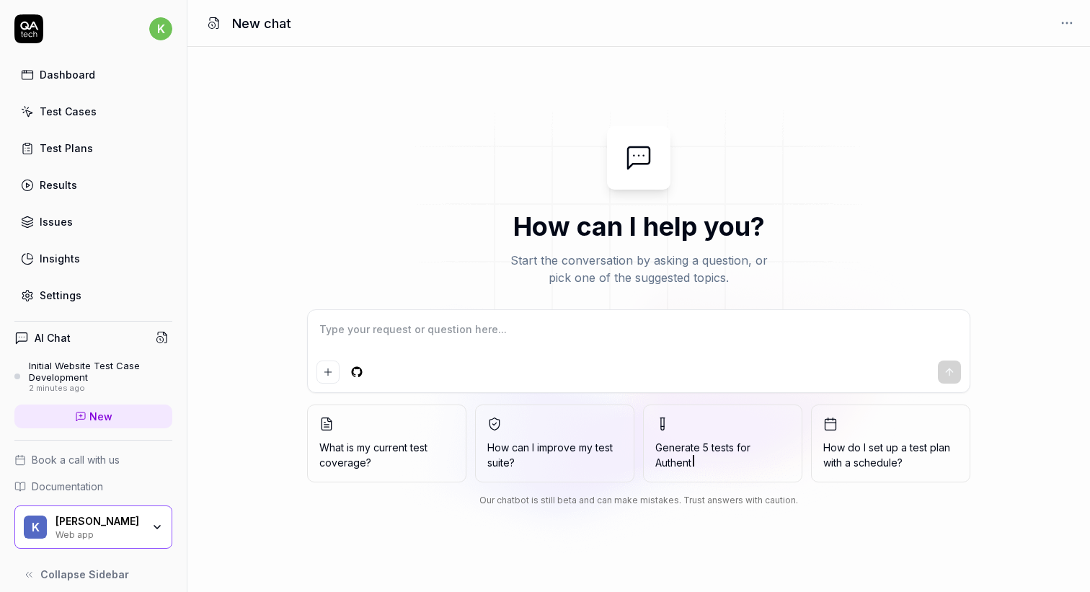
click at [505, 340] on textarea at bounding box center [638, 337] width 644 height 36
click at [631, 535] on div "How can I help you? Start the conversation by asking a question, or pick one of…" at bounding box center [638, 319] width 902 height 545
click at [495, 339] on textarea at bounding box center [638, 337] width 644 height 36
type textarea "*"
type textarea "G"
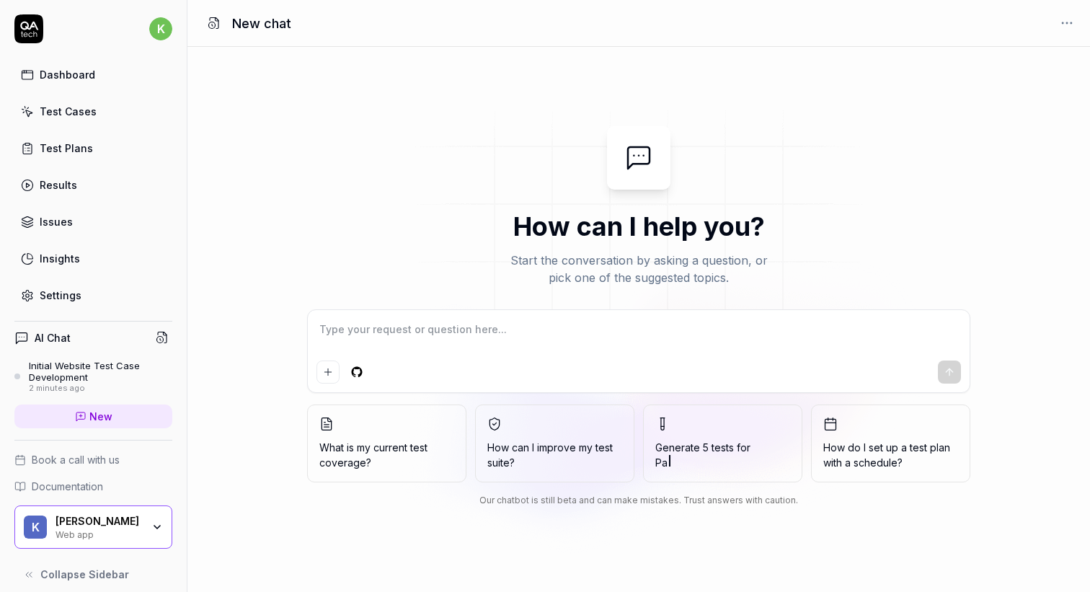
type textarea "*"
type textarea "Ge"
type textarea "*"
type textarea "Gen"
type textarea "*"
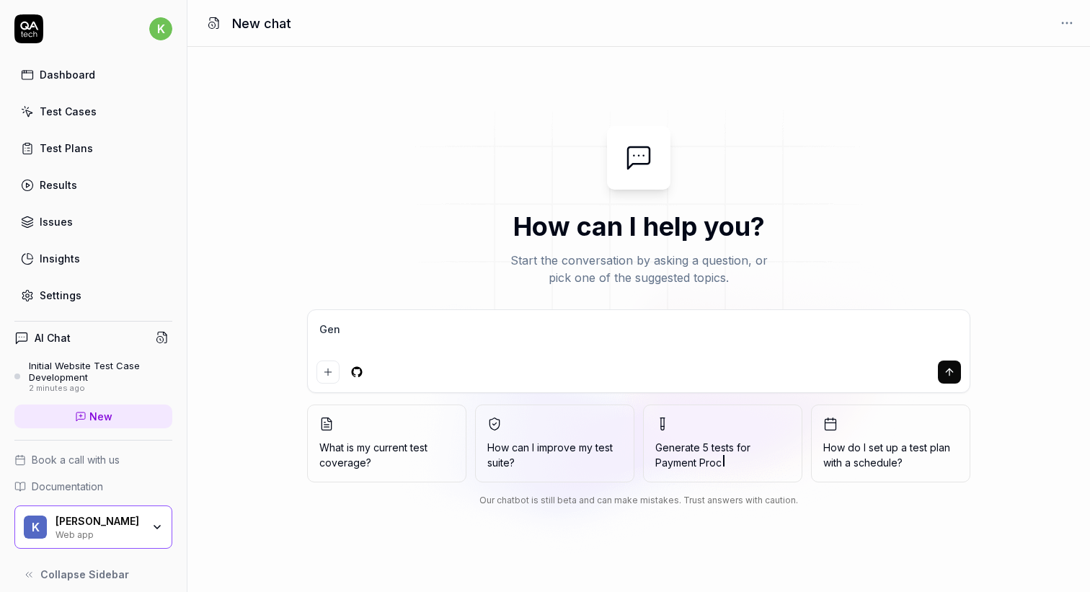
type textarea "Gene"
type textarea "*"
type textarea "Gener"
type textarea "*"
type textarea "Genera"
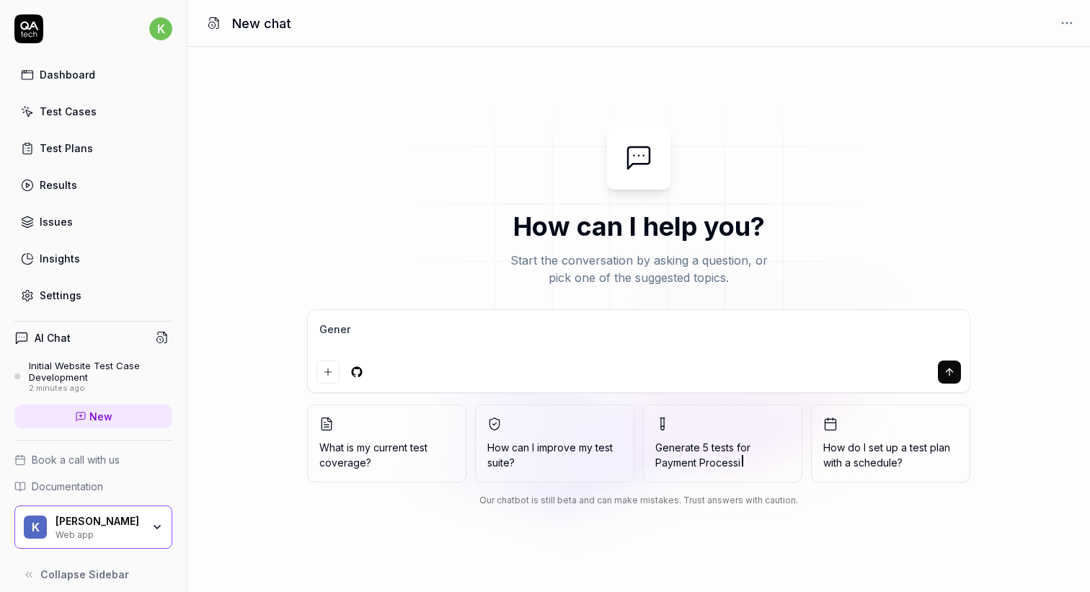
type textarea "*"
type textarea "Generat"
type textarea "*"
type textarea "Generate"
type textarea "*"
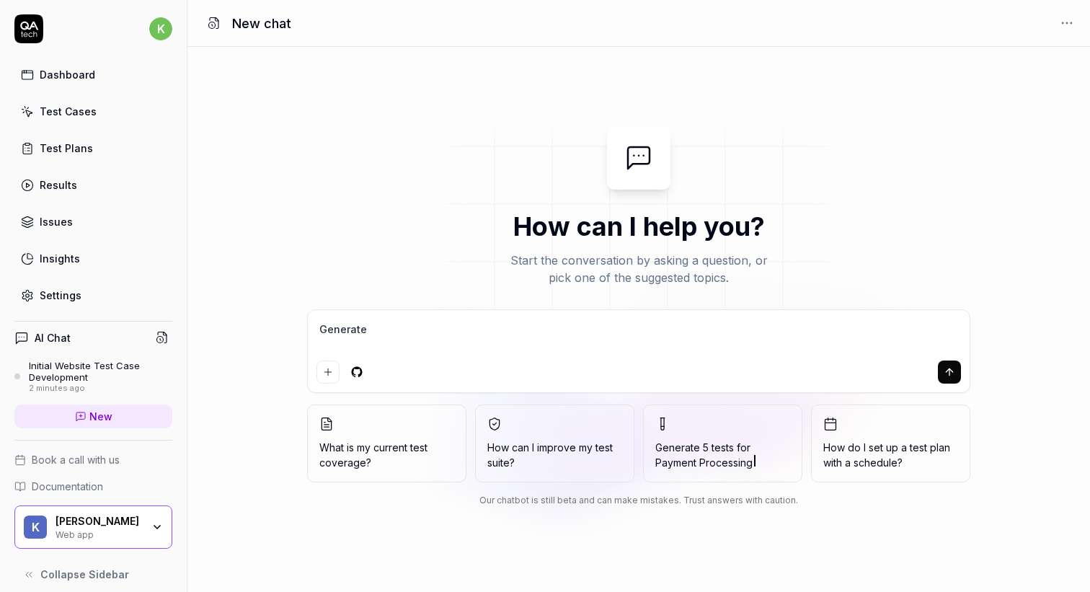
type textarea "Generate"
type textarea "*"
type textarea "Generate c"
type textarea "*"
type textarea "Generate co"
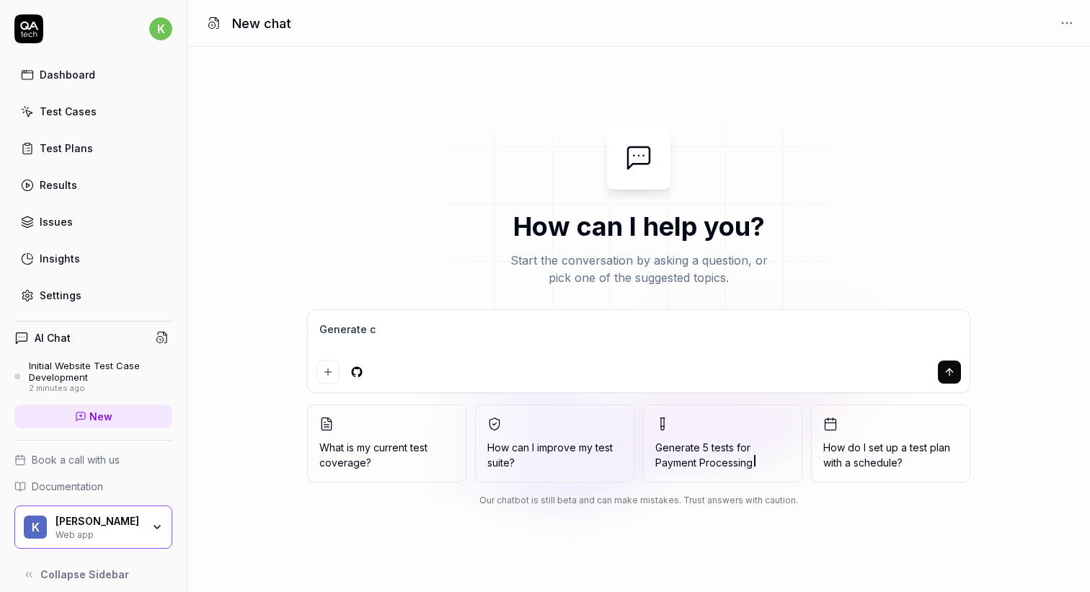
type textarea "*"
type textarea "Generate com"
type textarea "*"
type textarea "Generate comp"
type textarea "*"
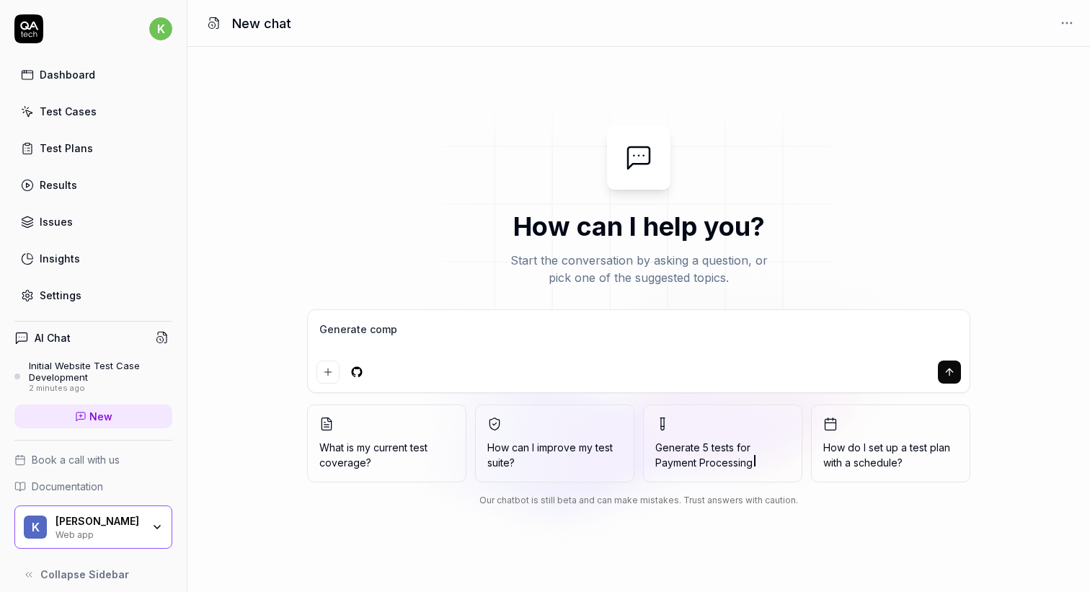
type textarea "Generate compl"
type textarea "*"
type textarea "Generate comple"
type textarea "*"
type textarea "Generate complet"
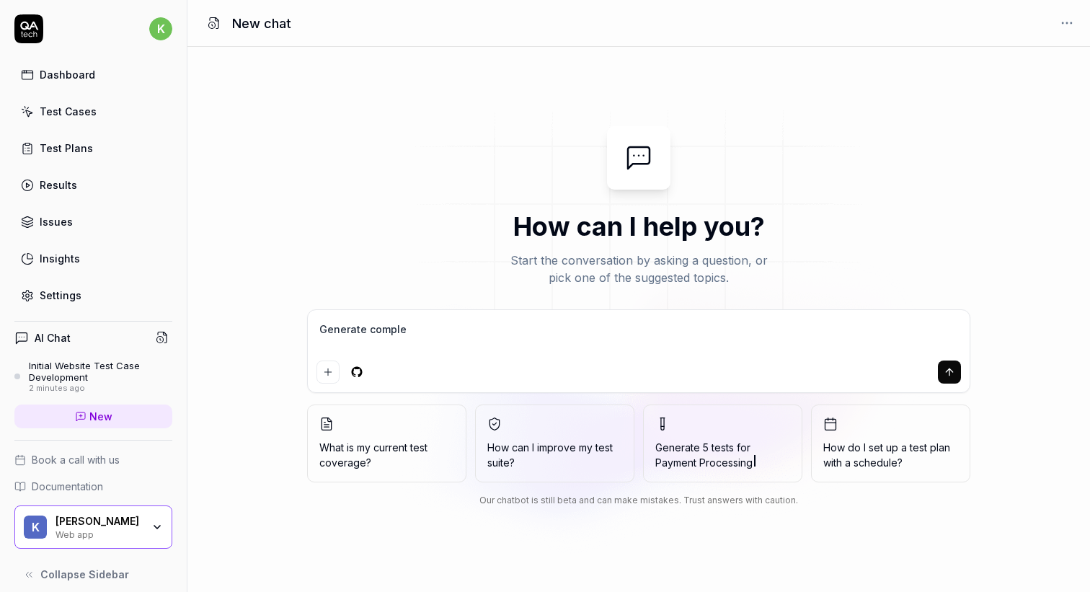
type textarea "*"
type textarea "Generate complete"
type textarea "*"
type textarea "Generate complete"
type textarea "*"
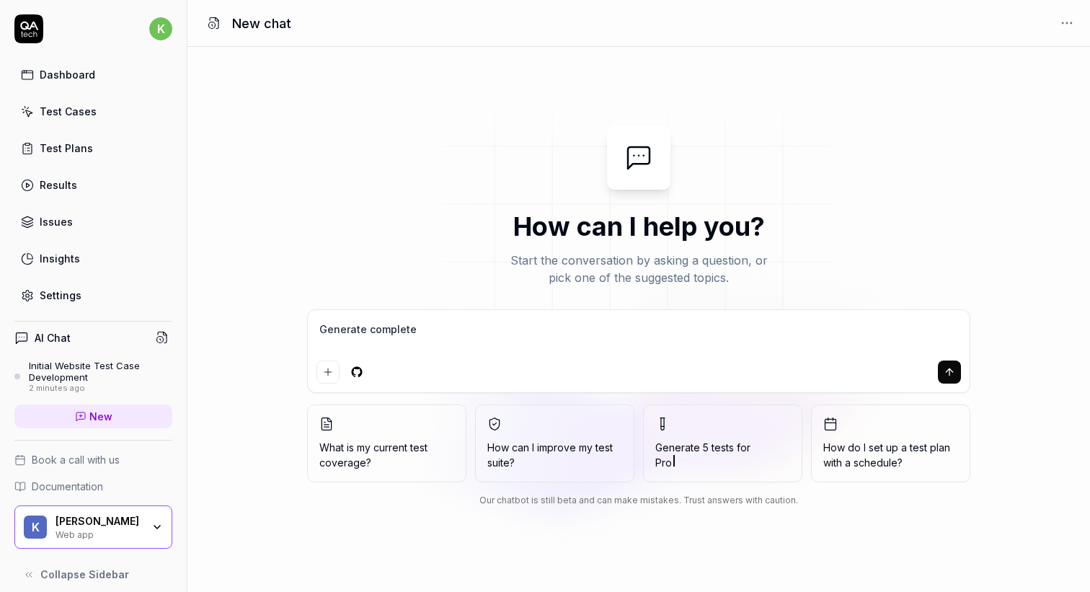
type textarea "Generate complete t"
type textarea "*"
type textarea "Generate complete te"
type textarea "*"
type textarea "Generate complete tes"
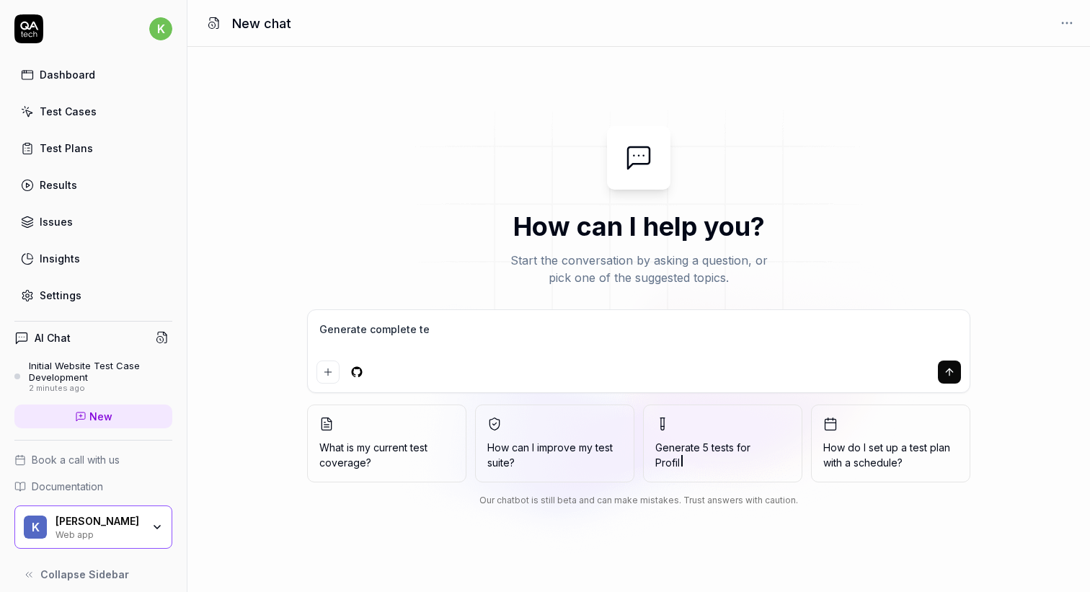
type textarea "*"
type textarea "Generate complete test"
type textarea "*"
type textarea "Generate complete test"
type textarea "*"
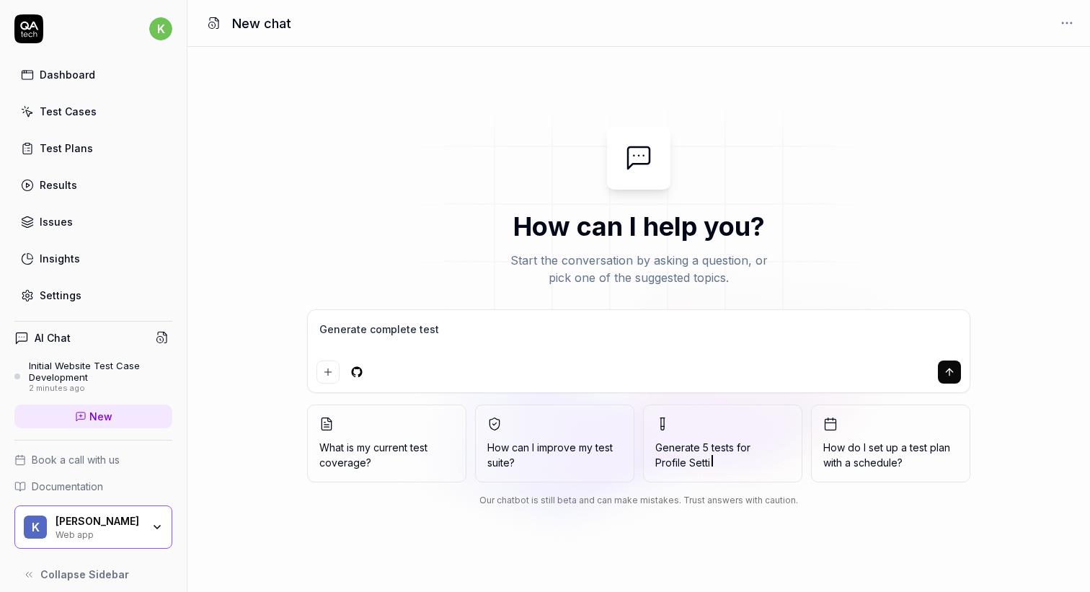
type textarea "Generate complete test c"
type textarea "*"
type textarea "Generate complete test ca"
type textarea "*"
type textarea "Generate complete test cas"
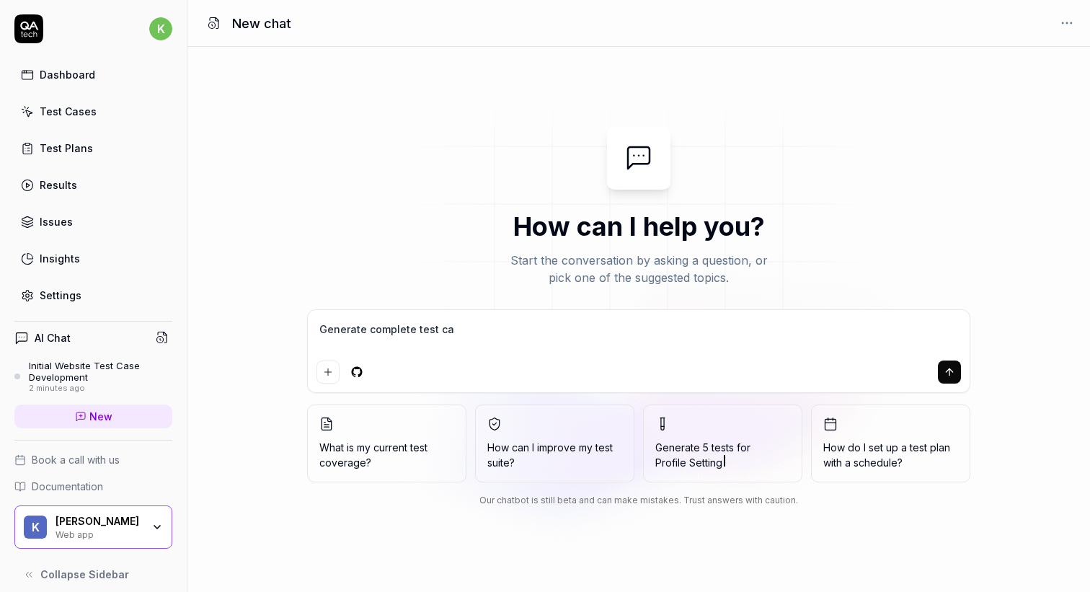
type textarea "*"
type textarea "Generate complete test case"
type textarea "*"
type textarea "Generate complete test cases"
type textarea "*"
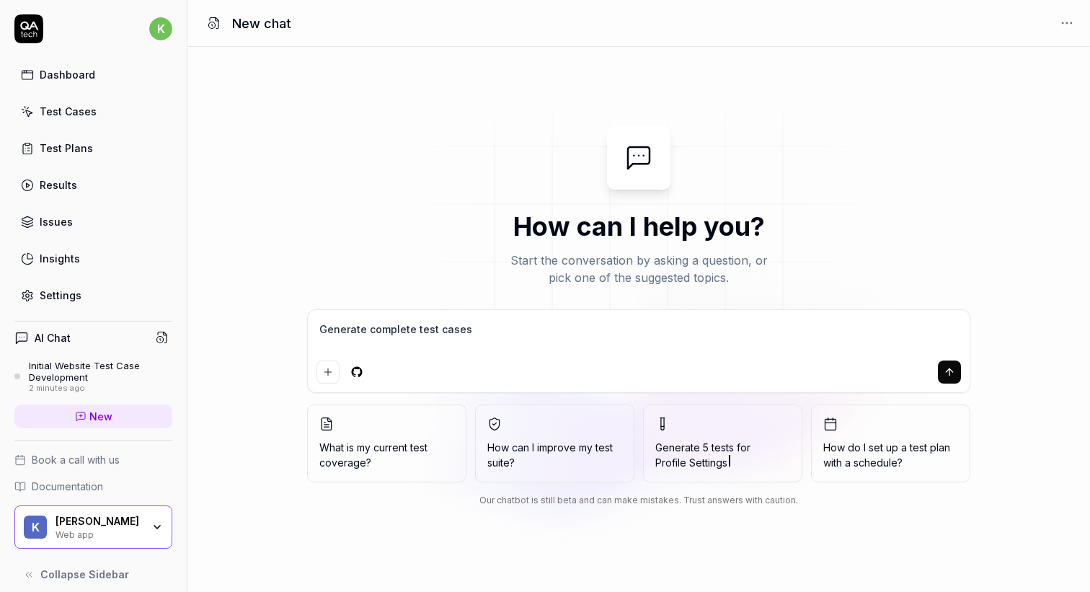
type textarea "Generate complete test cases"
type textarea "*"
type textarea "Generate complete test cases a"
type textarea "*"
type textarea "Generate complete test cases an"
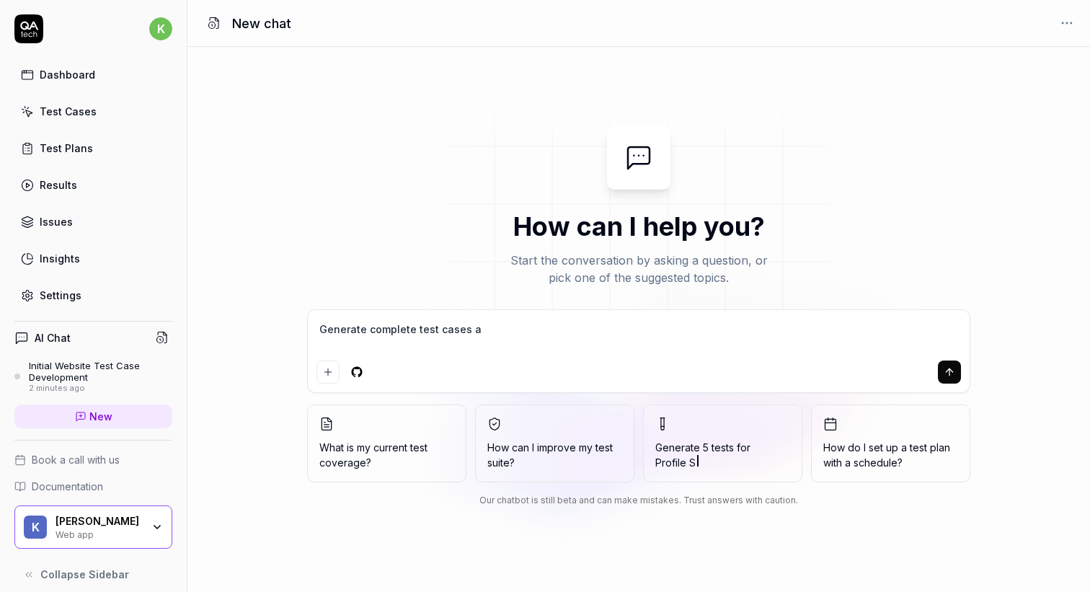
type textarea "*"
type textarea "Generate complete test cases and"
type textarea "*"
type textarea "Generate complete test cases and"
type textarea "*"
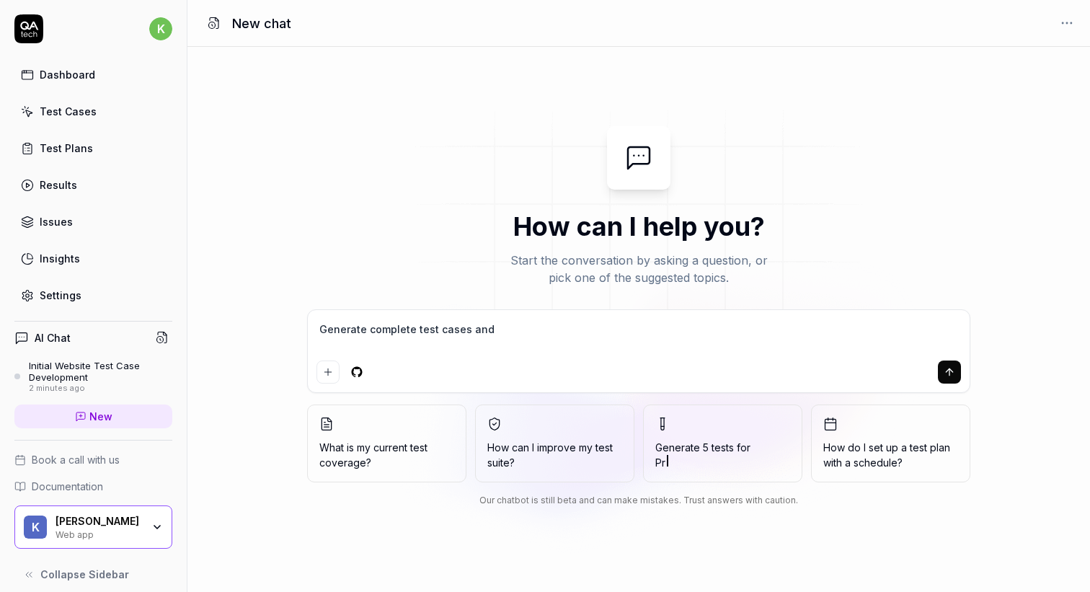
type textarea "Generate complete test cases and t"
type textarea "*"
type textarea "Generate complete test cases and te"
type textarea "*"
type textarea "Generate complete test cases and tes"
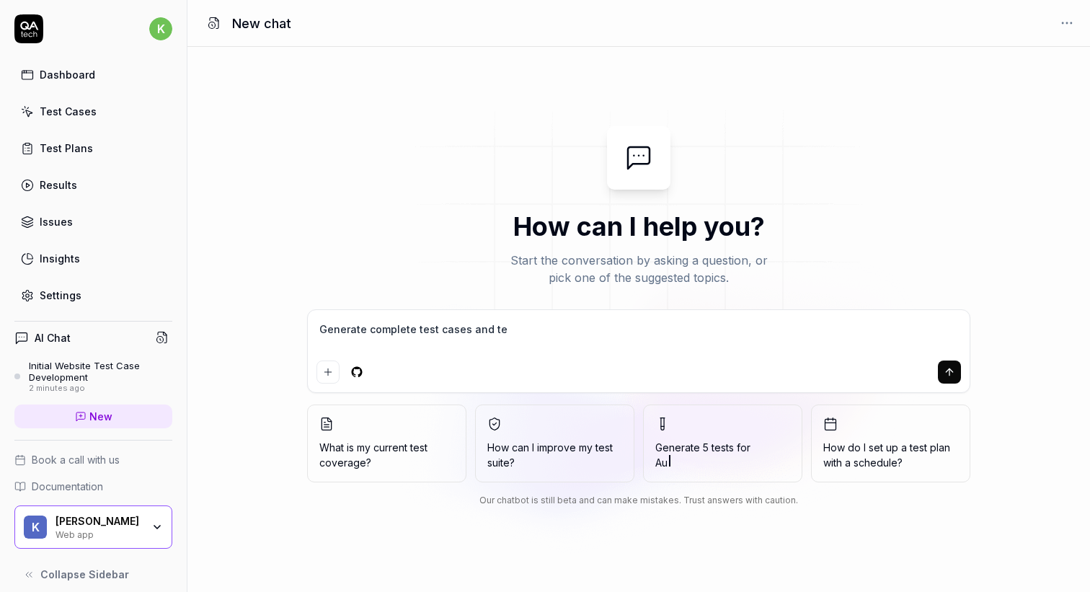
type textarea "*"
type textarea "Generate complete test cases and test"
type textarea "*"
type textarea "Generate complete test cases and test"
type textarea "*"
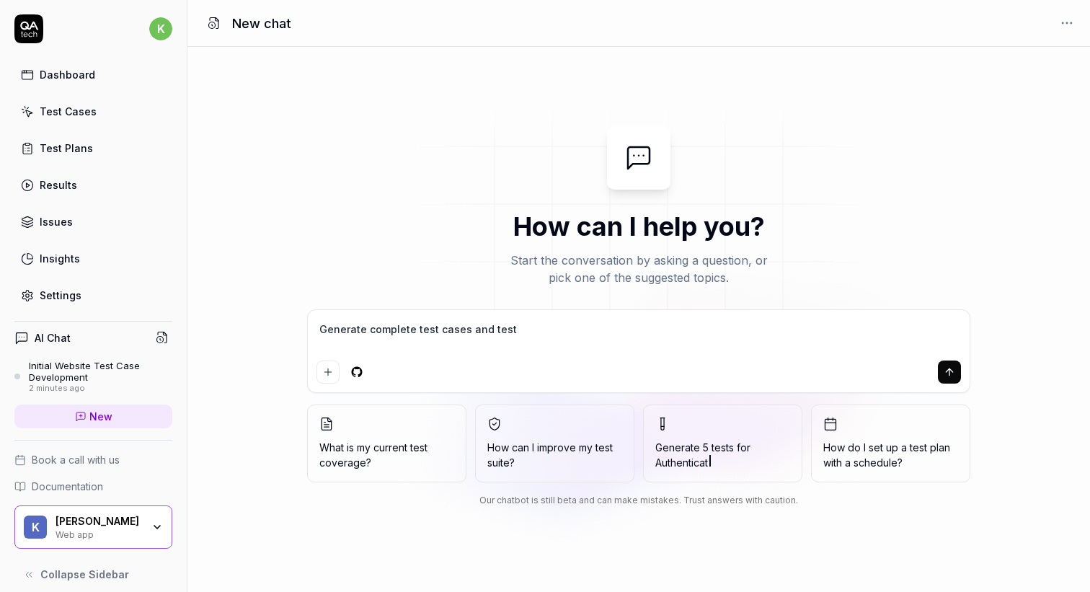
type textarea "Generate complete test cases and test p"
type textarea "*"
type textarea "Generate complete test cases and test pl"
type textarea "*"
type textarea "Generate complete test cases and test pla"
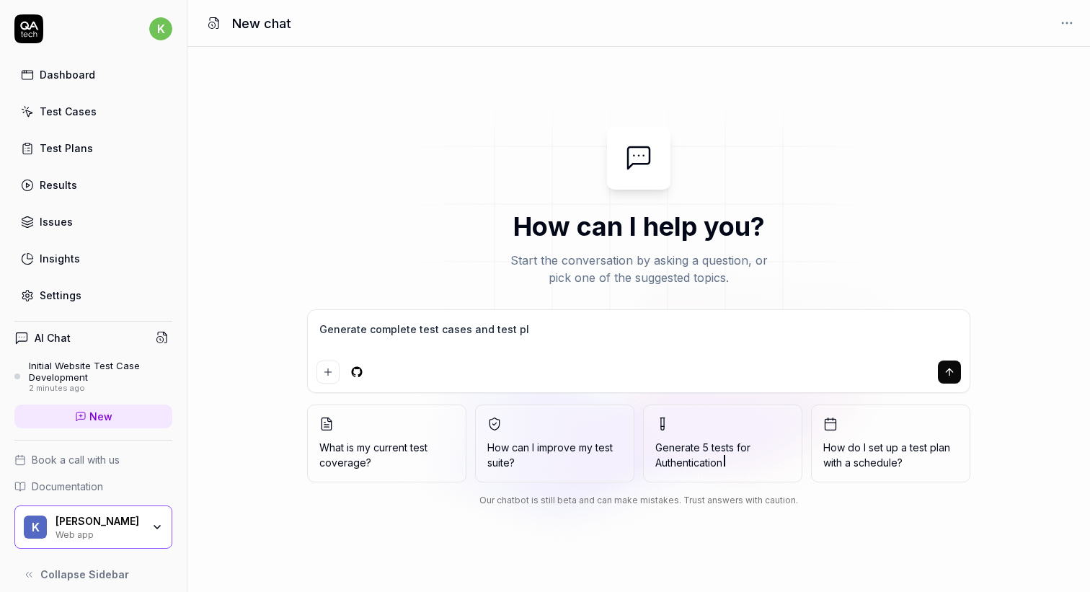
type textarea "*"
type textarea "Generate complete test cases and test plan"
type textarea "*"
type textarea "Generate complete test cases and test plans"
type textarea "*"
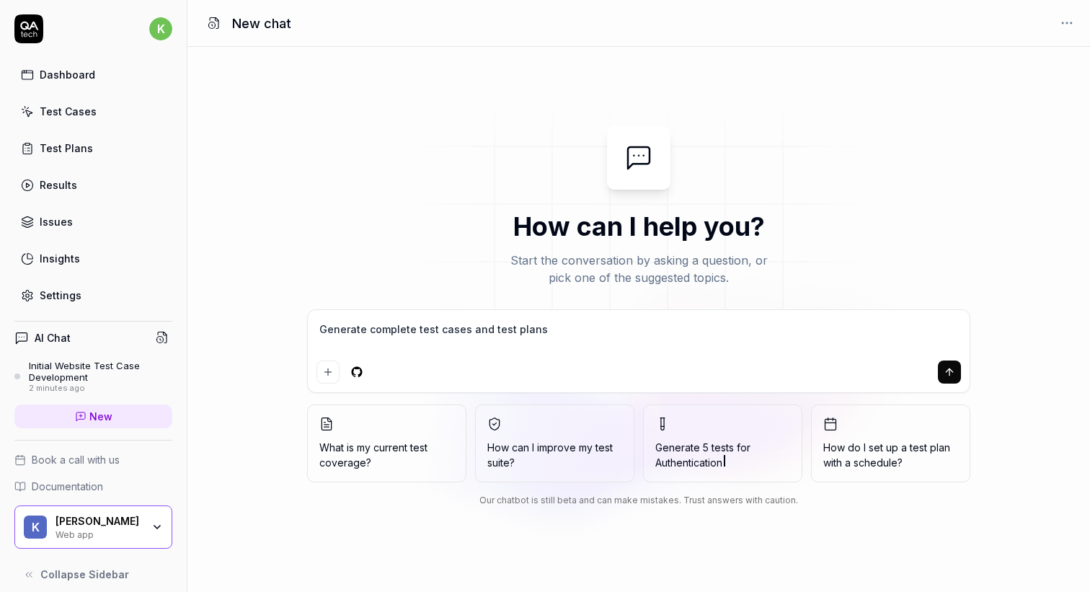
type textarea "Generate complete test cases and test plans"
type textarea "*"
type textarea "Generate complete test cases and test plans f"
type textarea "*"
type textarea "Generate complete test cases and test plans fo"
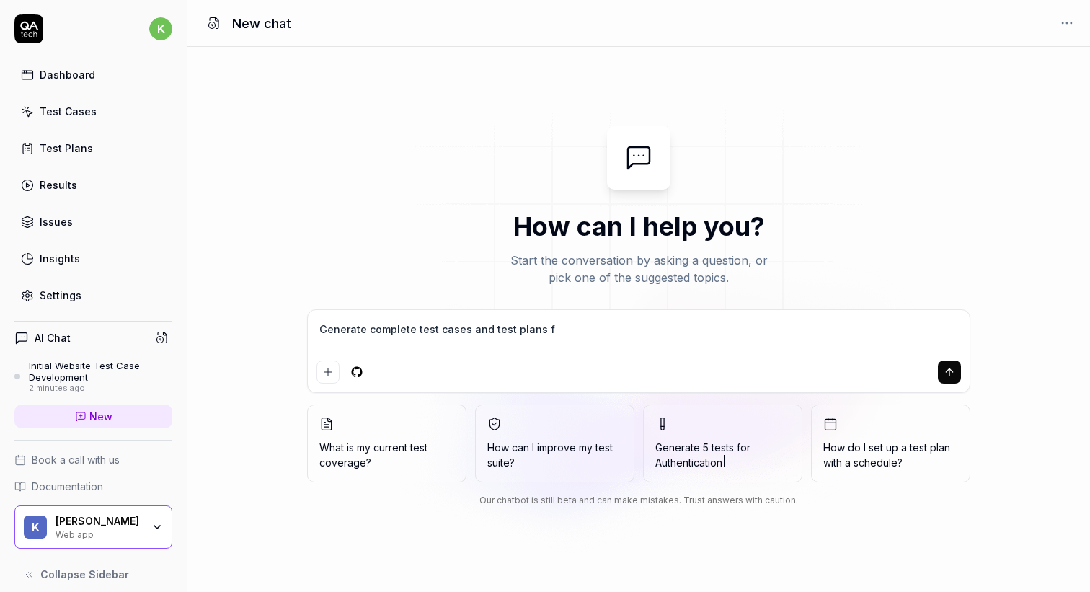
type textarea "*"
type textarea "Generate complete test cases and test plans for"
type textarea "*"
type textarea "Generate complete test cases and test plans for"
type textarea "*"
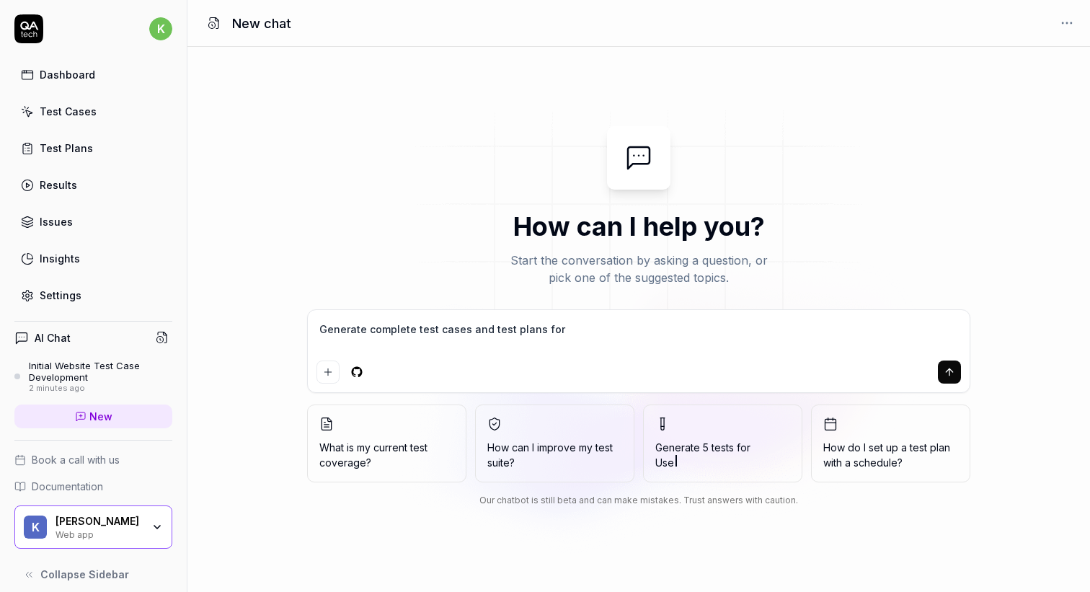
type textarea "Generate complete test cases and test plans for"
type textarea "*"
click at [638, 335] on textarea "Generate complete test cases and test plans for" at bounding box center [638, 337] width 644 height 36
type textarea "Generate complete test cases and test plans for f"
type textarea "*"
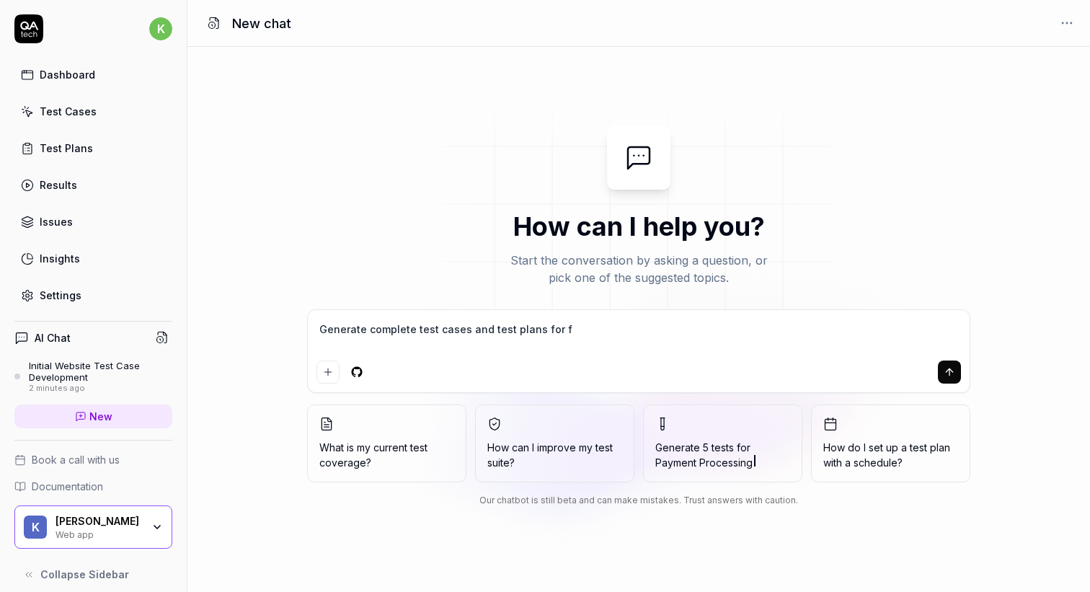
type textarea "Generate complete test cases and test plans for fo"
type textarea "*"
type textarea "Generate complete test cases and test plans for fol"
type textarea "*"
type textarea "Generate complete test cases and test plans for foll"
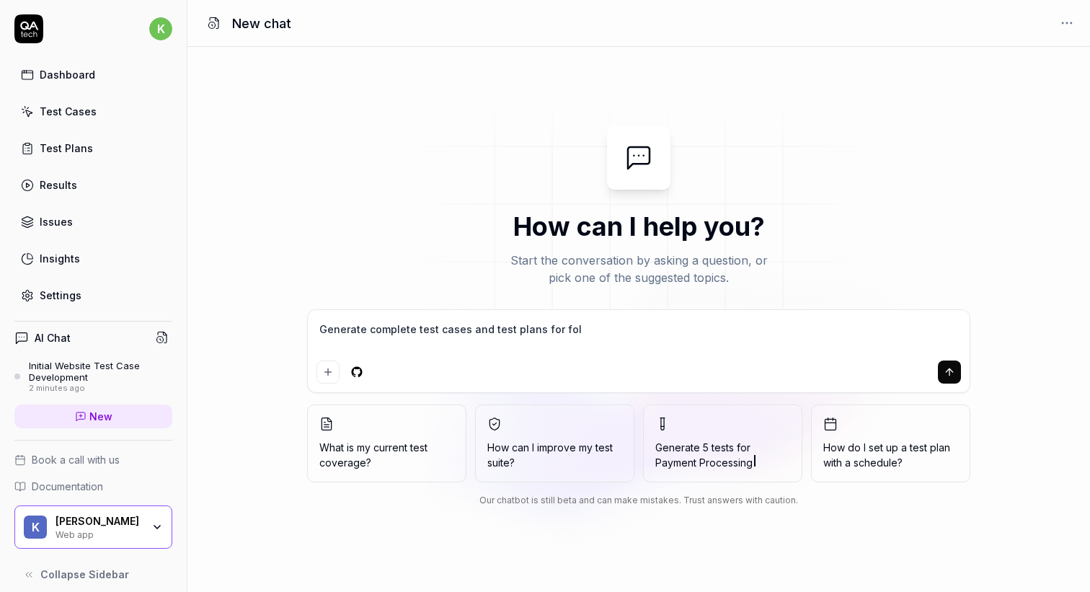
type textarea "*"
type textarea "Generate complete test cases and test plans for follo"
type textarea "*"
type textarea "Generate complete test cases and test plans for follow"
type textarea "*"
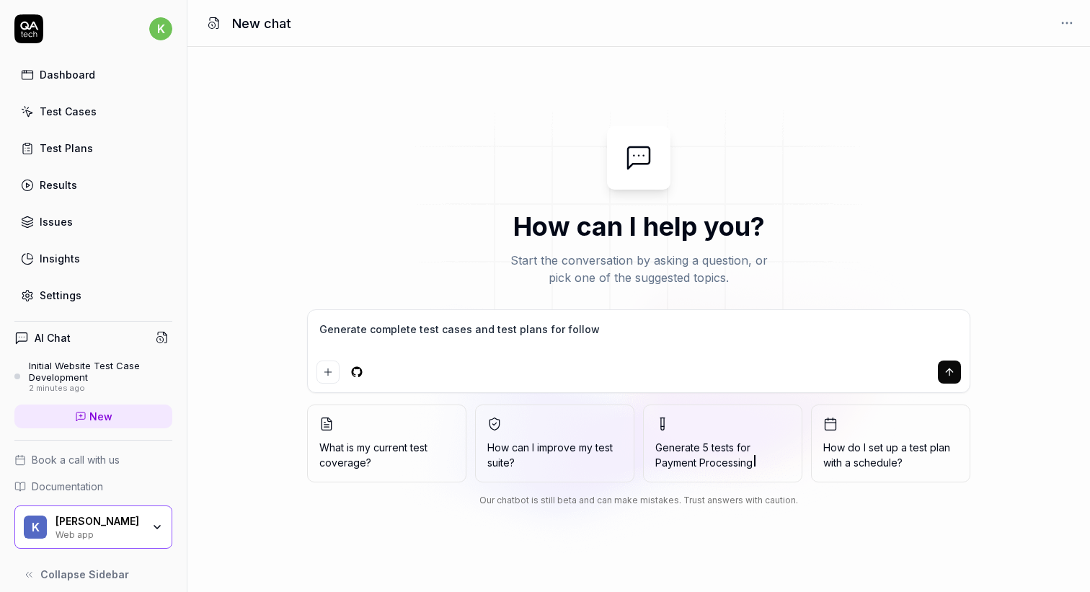
type textarea "Generate complete test cases and test plans for followi"
type textarea "*"
type textarea "Generate complete test cases and test plans for followin"
type textarea "*"
type textarea "Generate complete test cases and test plans for following"
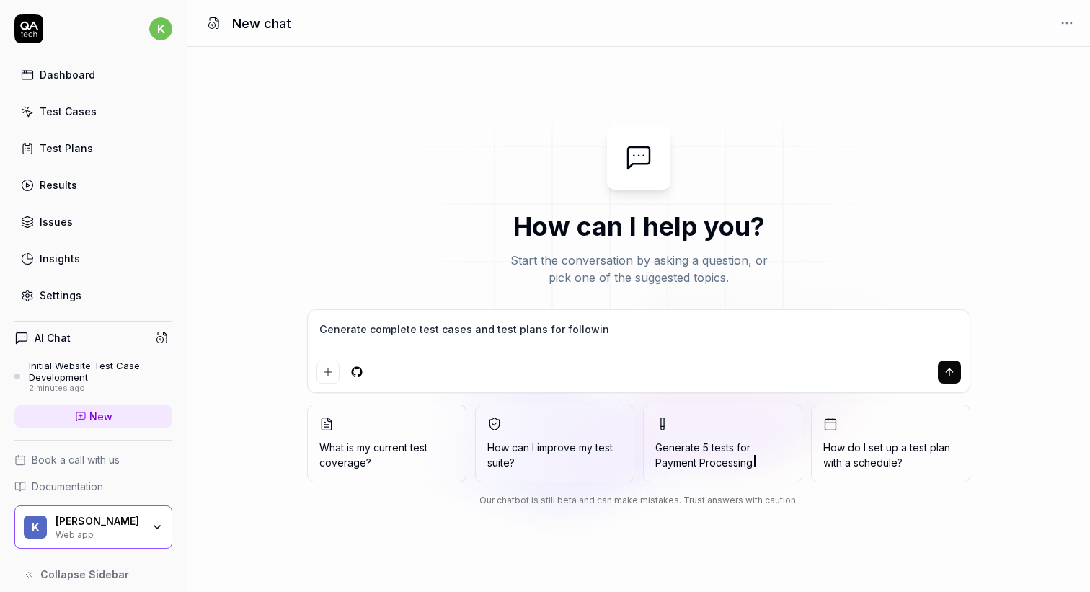
type textarea "*"
type textarea "Generate complete test cases and test plans for following"
type textarea "*"
type textarea "Generate complete test cases and test plans for following w"
type textarea "*"
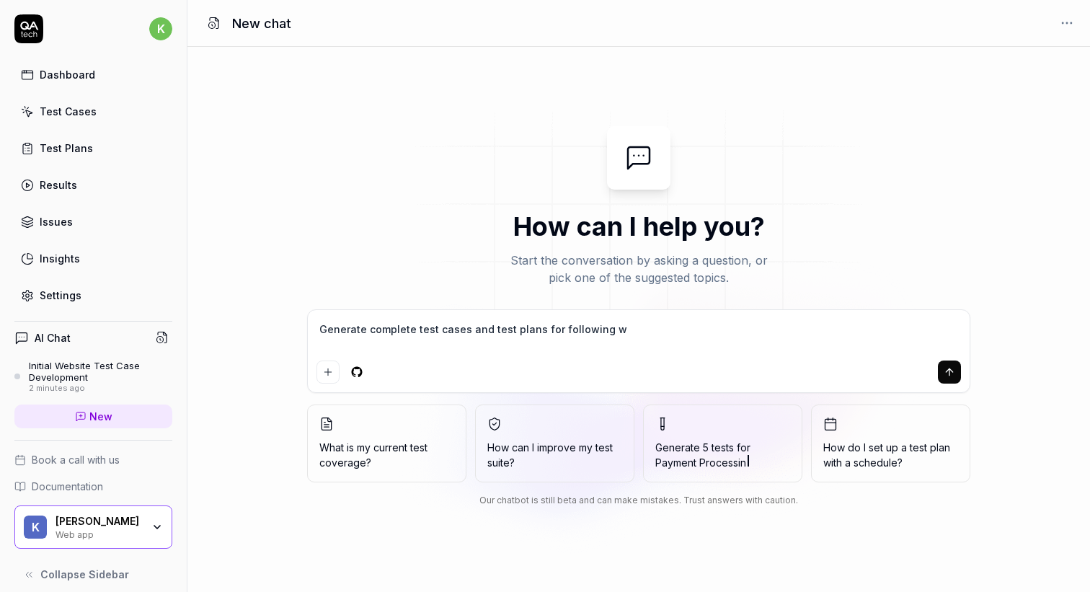
type textarea "Generate complete test cases and test plans for following we"
type textarea "*"
type textarea "Generate complete test cases and test plans for following web"
type textarea "*"
type textarea "Generate complete test cases and test plans for following webs"
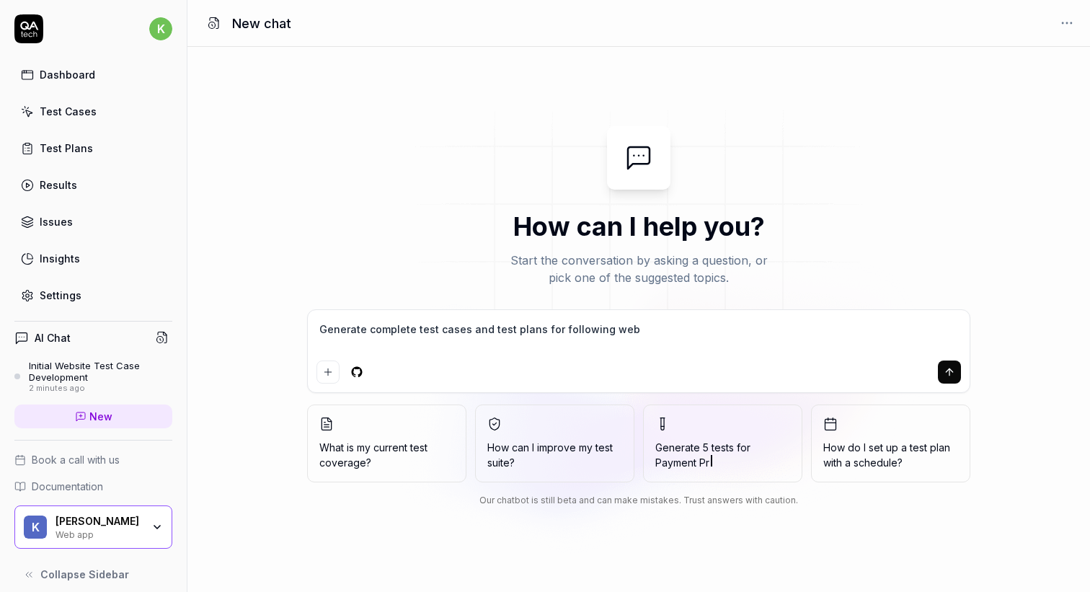
type textarea "*"
type textarea "Generate complete test cases and test plans for following websi"
type textarea "*"
type textarea "Generate complete test cases and test plans for following websie"
type textarea "*"
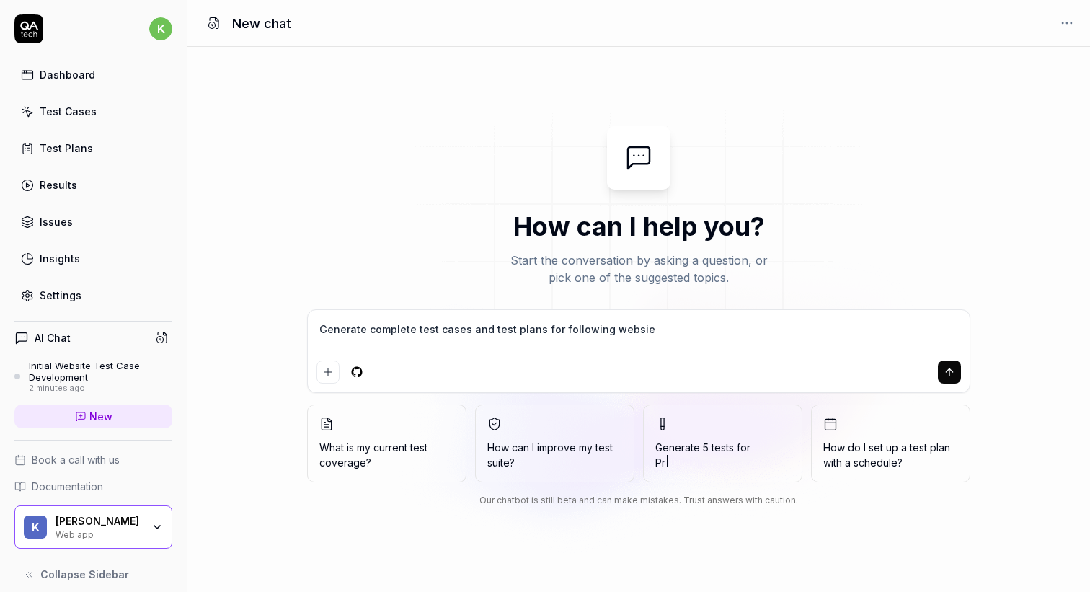
type textarea "Generate complete test cases and test plans for following websie"
type textarea "*"
type textarea "Generate complete test cases and test plans for following websie"
type textarea "*"
type textarea "Generate complete test cases and test plans for following websi"
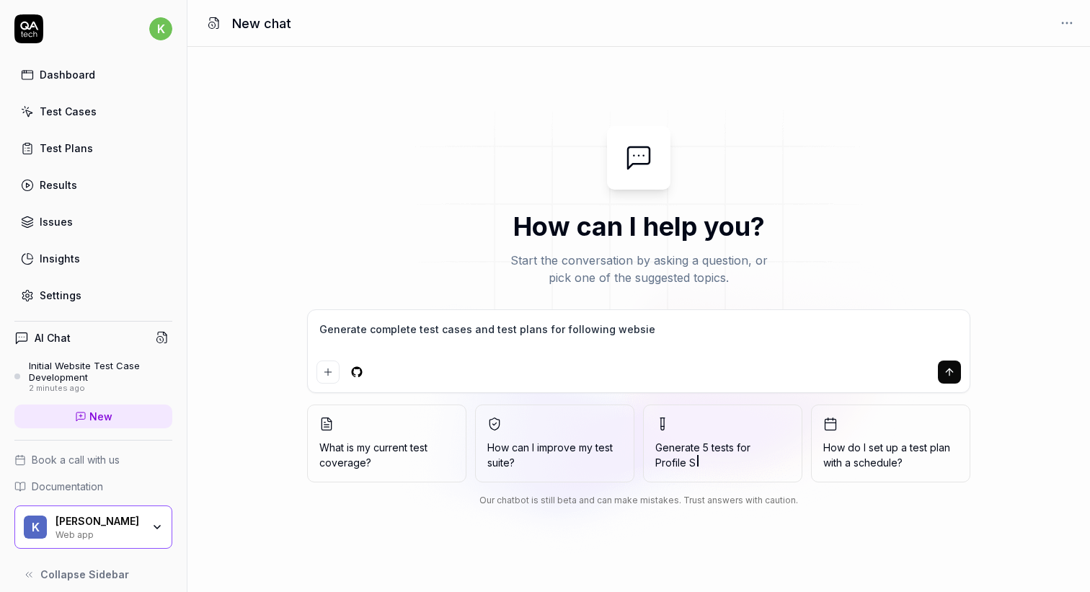
type textarea "*"
type textarea "Generate complete test cases and test plans for following websit"
type textarea "*"
type textarea "Generate complete test cases and test plans for following website"
type textarea "*"
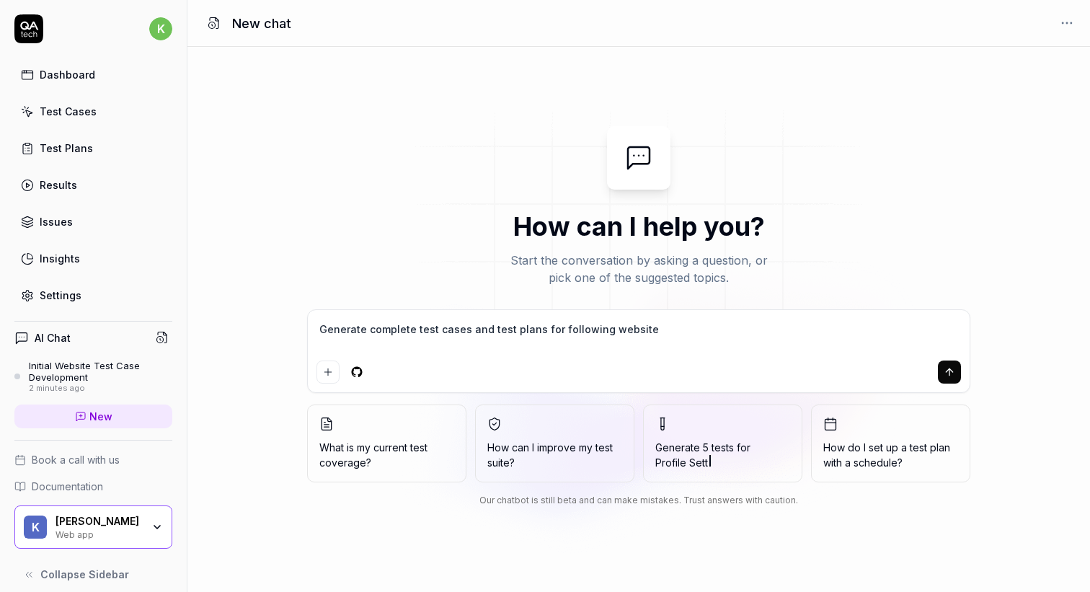
type textarea "Generate complete test cases and test plans for following website"
type textarea "*"
type textarea "Generate complete test cases and test plans for following website -"
type textarea "*"
type textarea "Generate complete test cases and test plans for following website -"
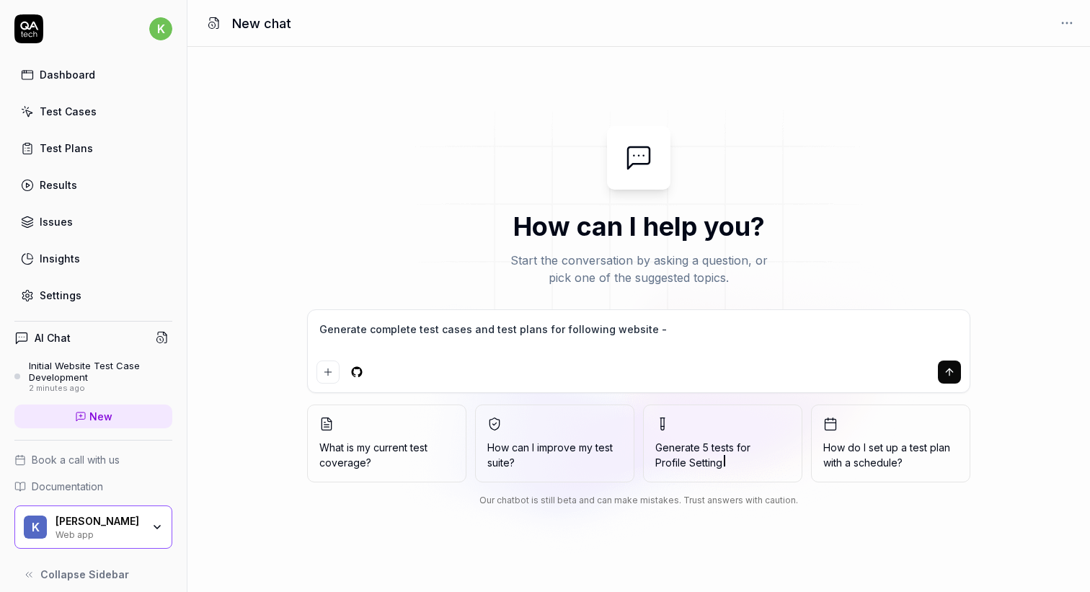
type textarea "*"
paste textarea "[URL][DOMAIN_NAME]"
type textarea "Generate complete test cases and test plans for following website - [URL][DOMAI…"
type textarea "*"
type textarea "Generate complete test cases and test plans for following website - [URL][DOMAI…"
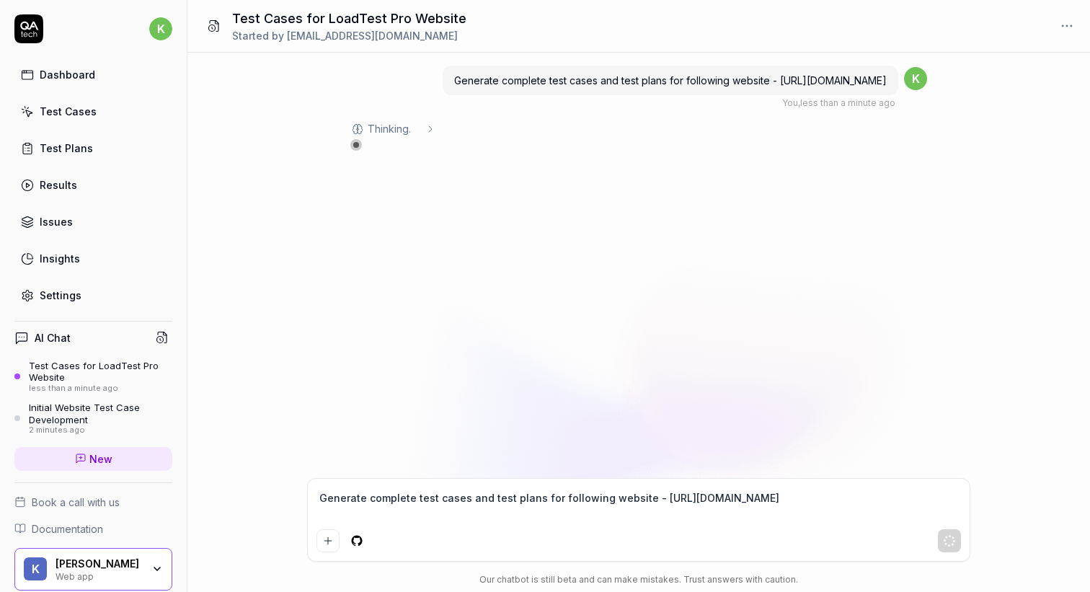
click at [71, 414] on div "Initial Website Test Case Development" at bounding box center [100, 413] width 143 height 24
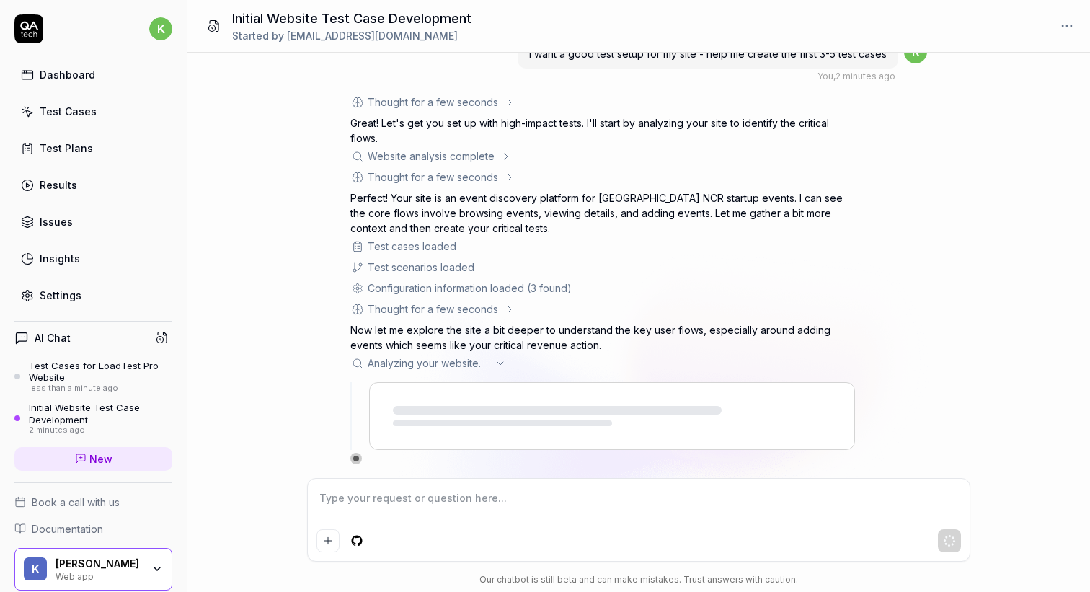
click at [97, 406] on div "Initial Website Test Case Development" at bounding box center [100, 413] width 143 height 24
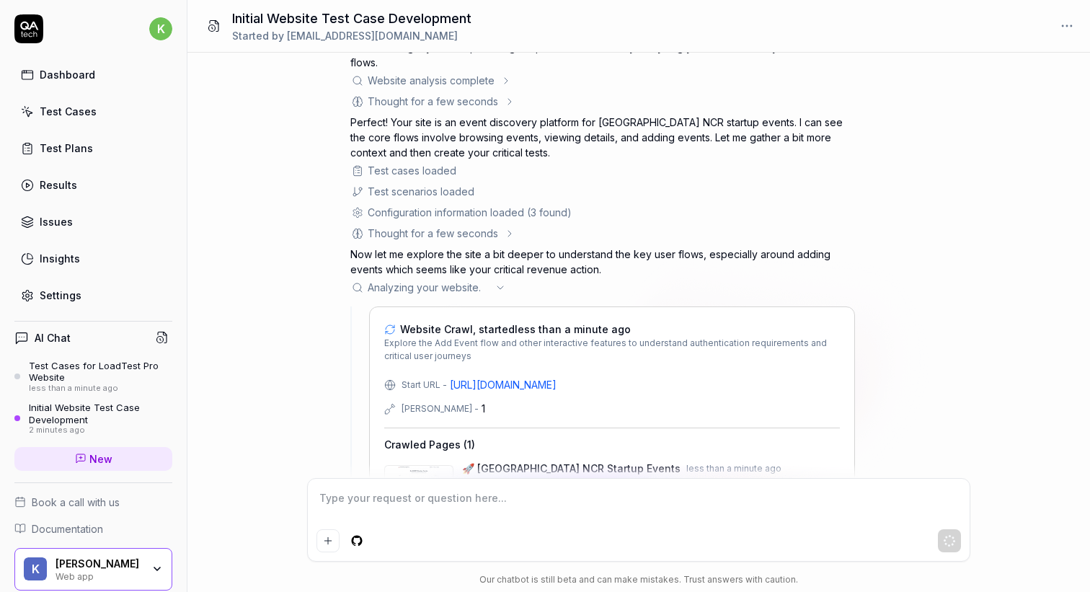
click at [273, 321] on div "I want a good test setup for my site - help me create the first 3-5 test cases …" at bounding box center [638, 265] width 902 height 425
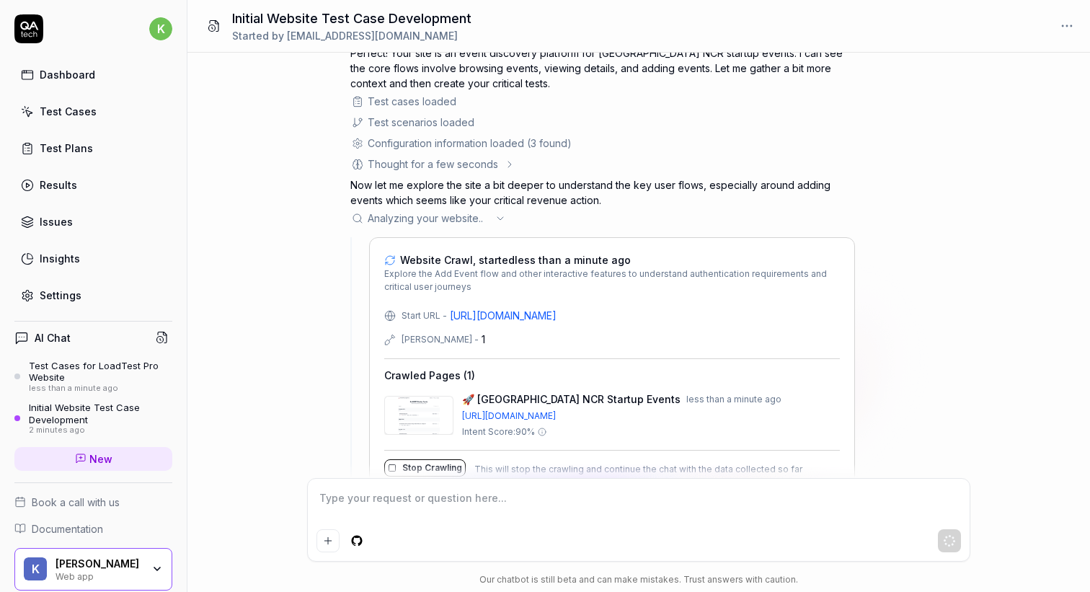
scroll to position [213, 0]
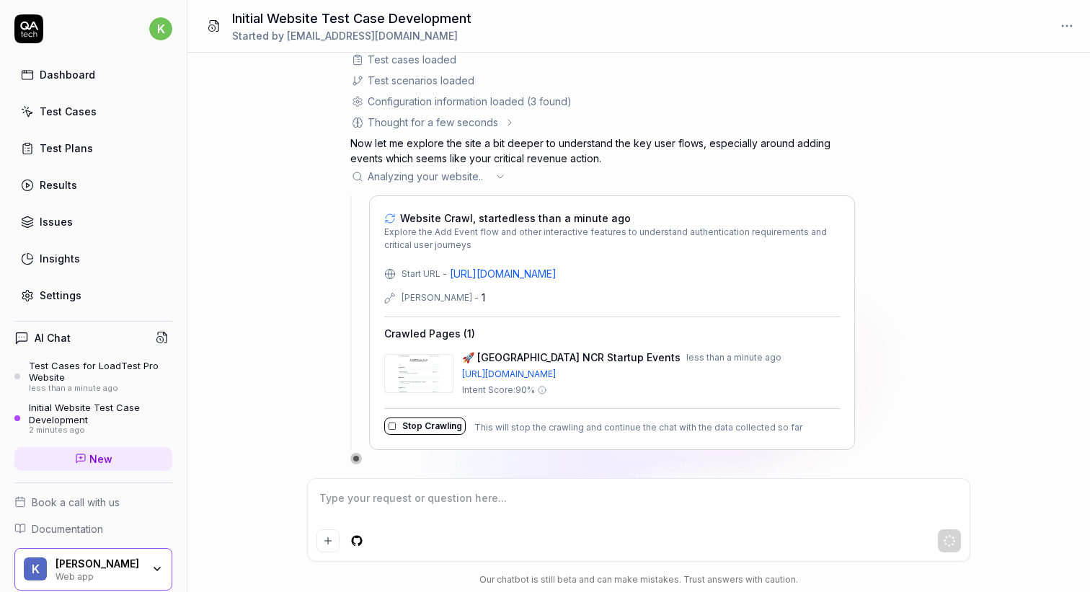
click at [102, 374] on div "Test Cases for LoadTest Pro Website" at bounding box center [100, 372] width 143 height 24
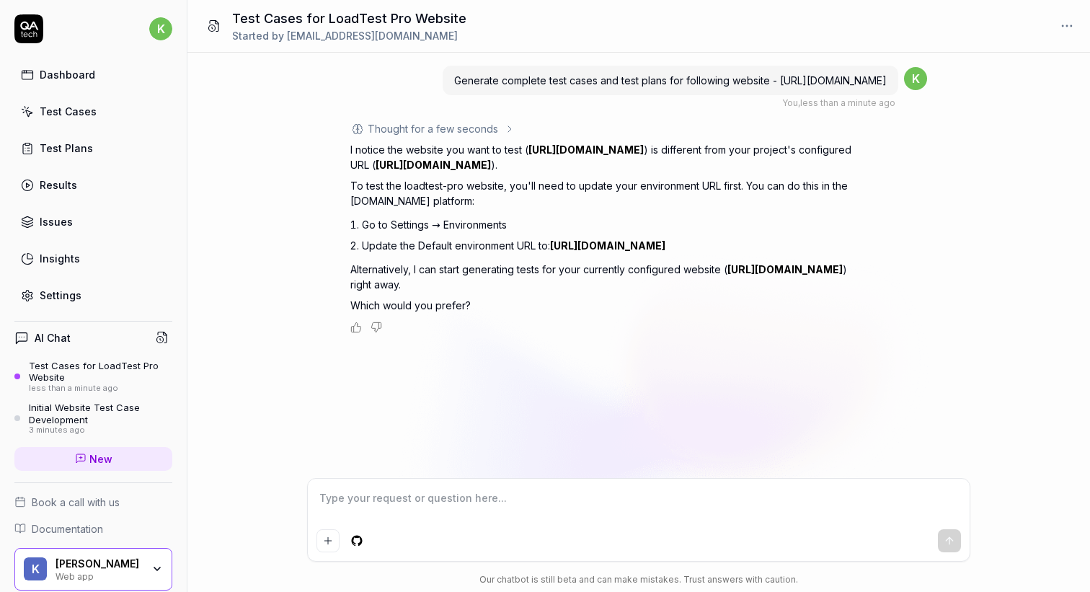
click at [426, 531] on div at bounding box center [638, 540] width 644 height 23
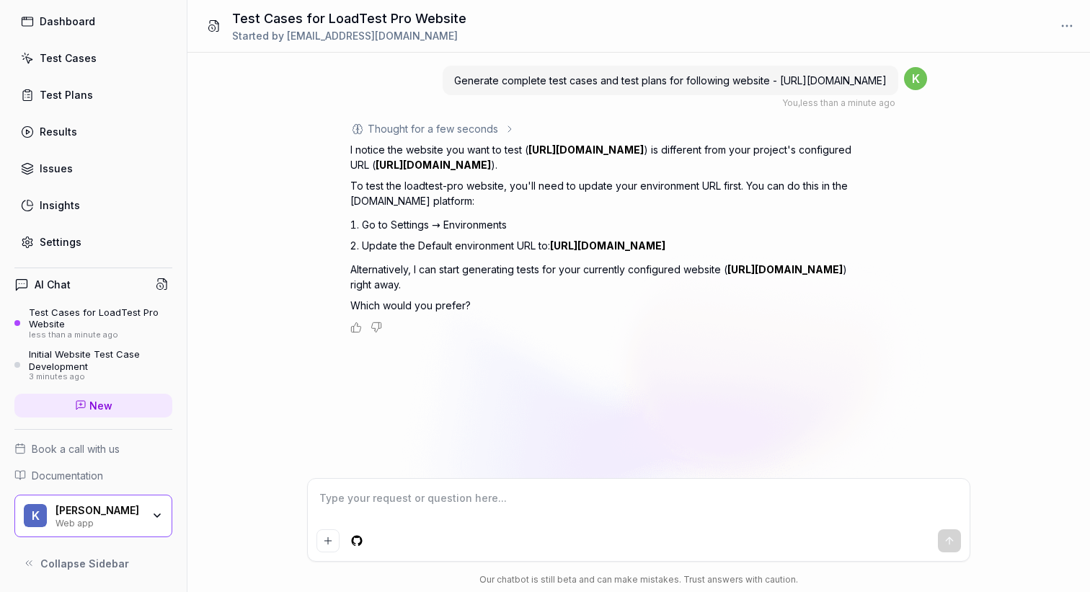
click at [54, 249] on link "Settings" at bounding box center [93, 242] width 158 height 28
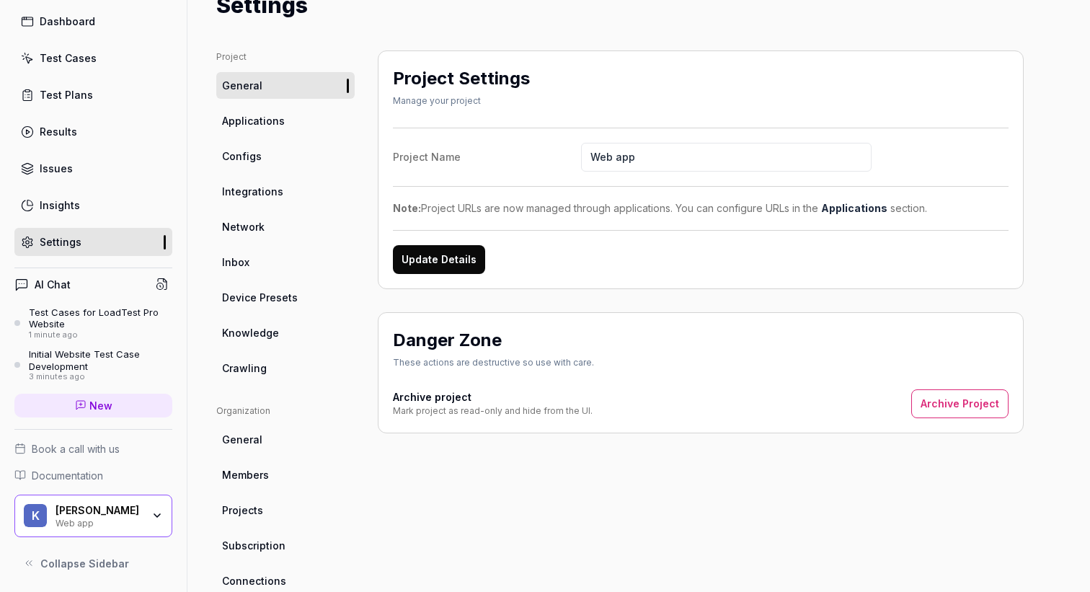
scroll to position [97, 0]
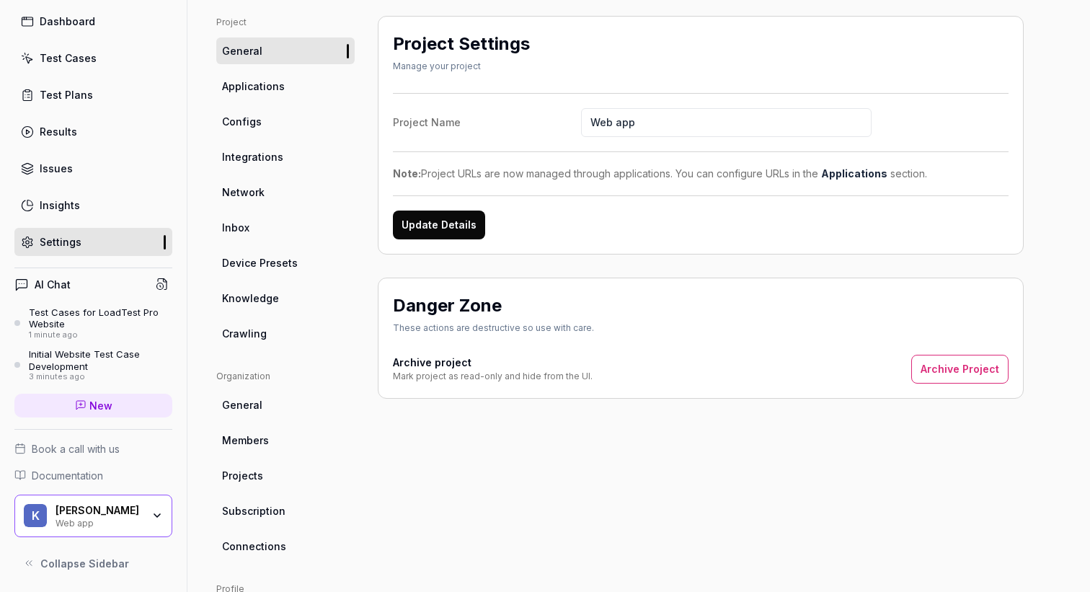
click at [100, 357] on div "Initial Website Test Case Development" at bounding box center [100, 360] width 143 height 24
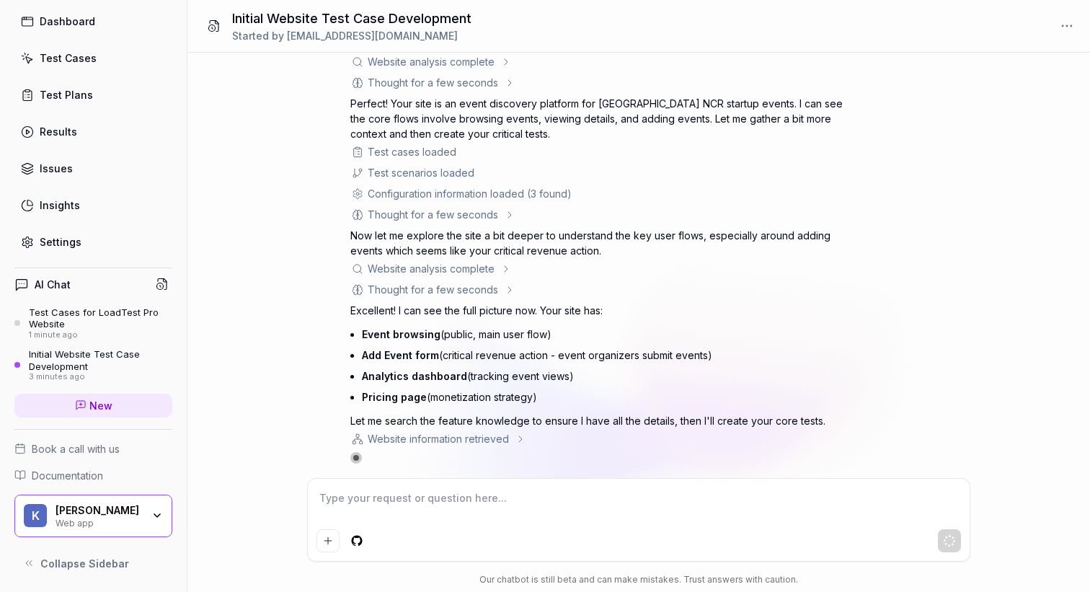
scroll to position [139, 0]
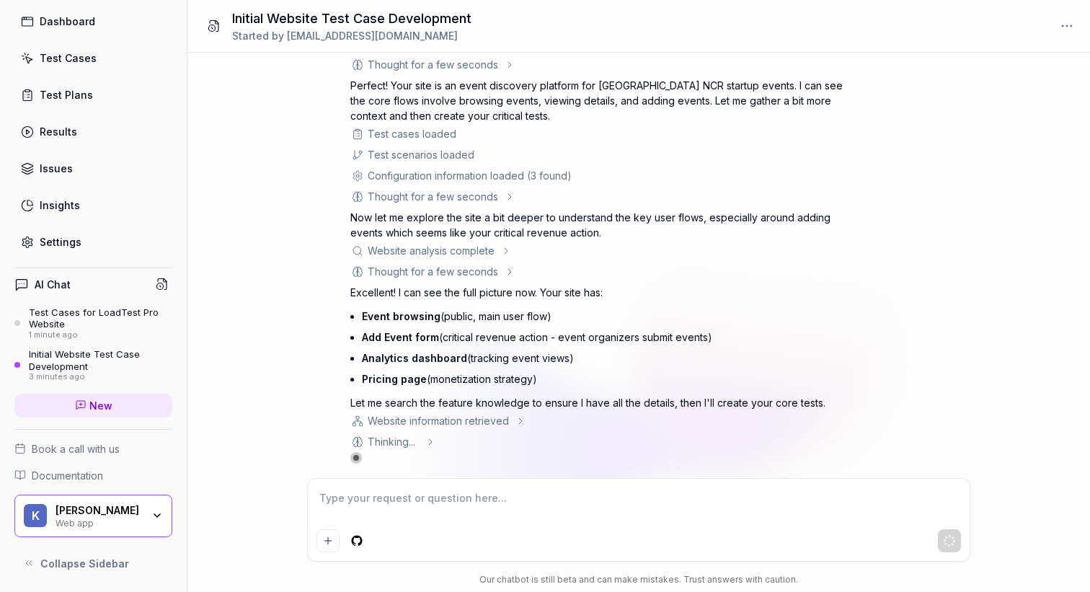
click at [489, 511] on textarea at bounding box center [638, 505] width 644 height 36
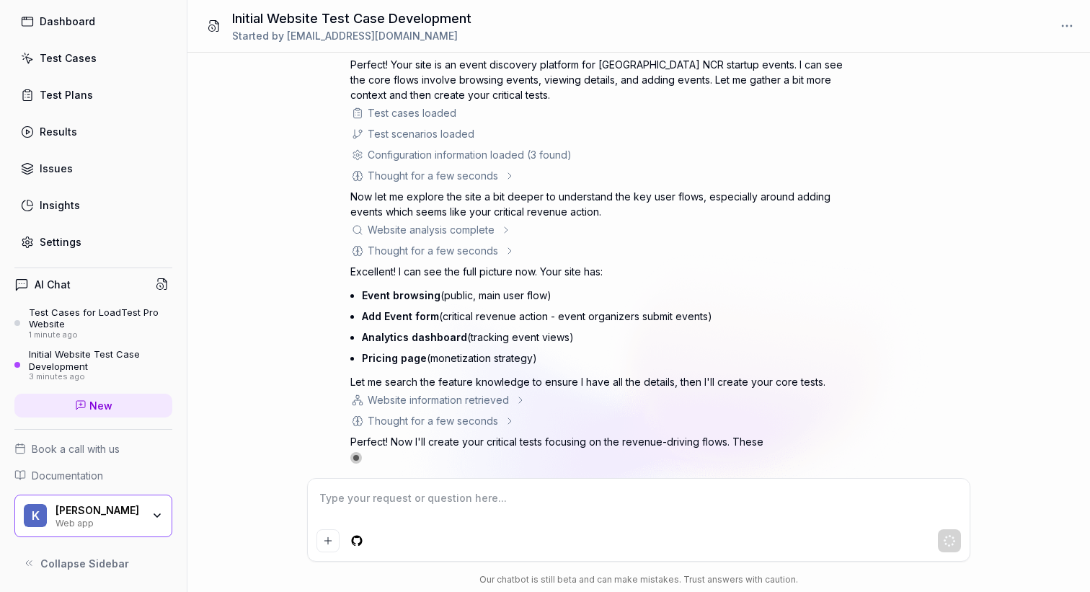
click at [739, 497] on textarea at bounding box center [638, 505] width 644 height 36
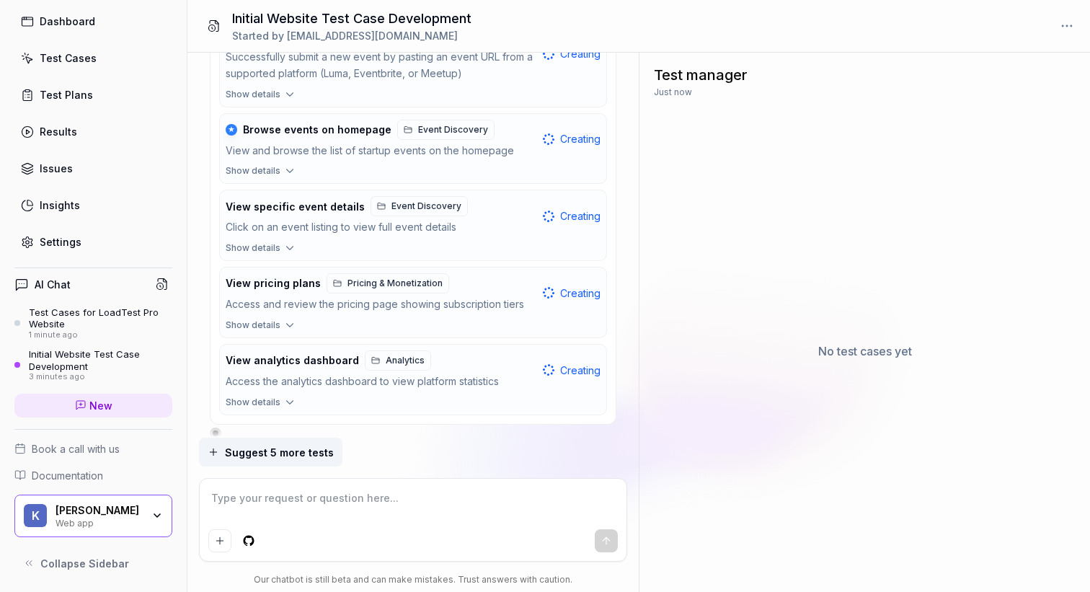
scroll to position [714, 0]
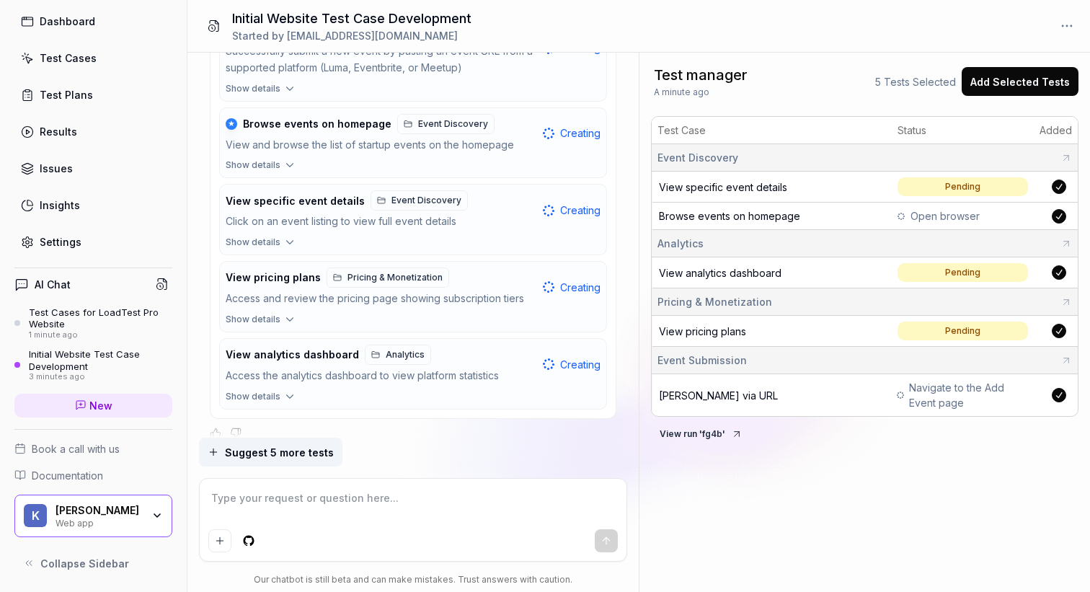
click at [676, 179] on div "View specific event details" at bounding box center [772, 186] width 227 height 15
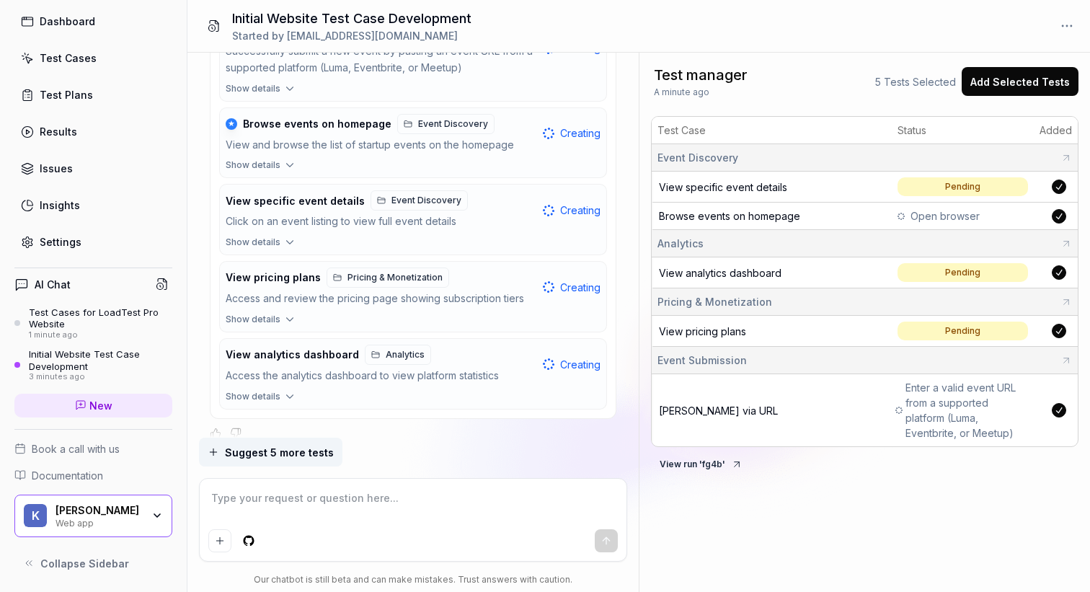
click at [93, 316] on div "Test Cases for LoadTest Pro Website" at bounding box center [100, 318] width 143 height 24
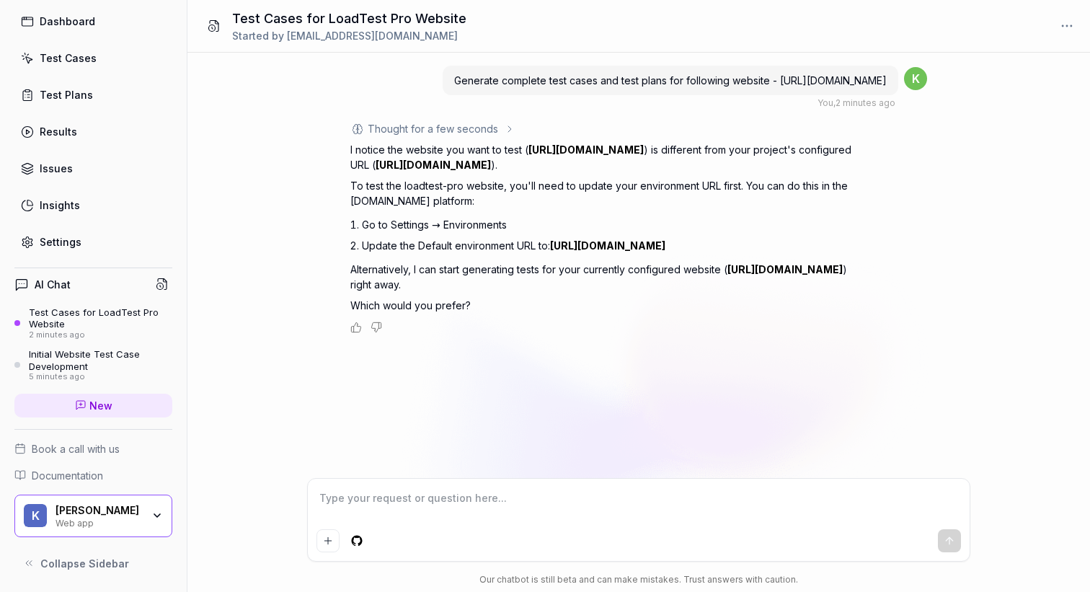
click at [84, 247] on link "Settings" at bounding box center [93, 242] width 158 height 28
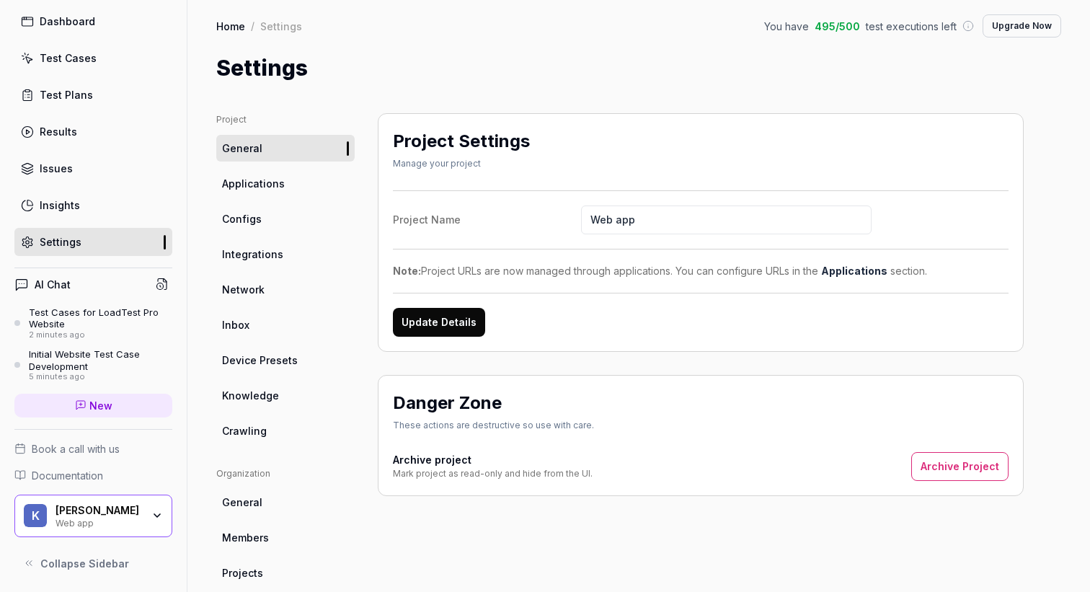
click at [284, 182] on link "Applications" at bounding box center [285, 183] width 138 height 27
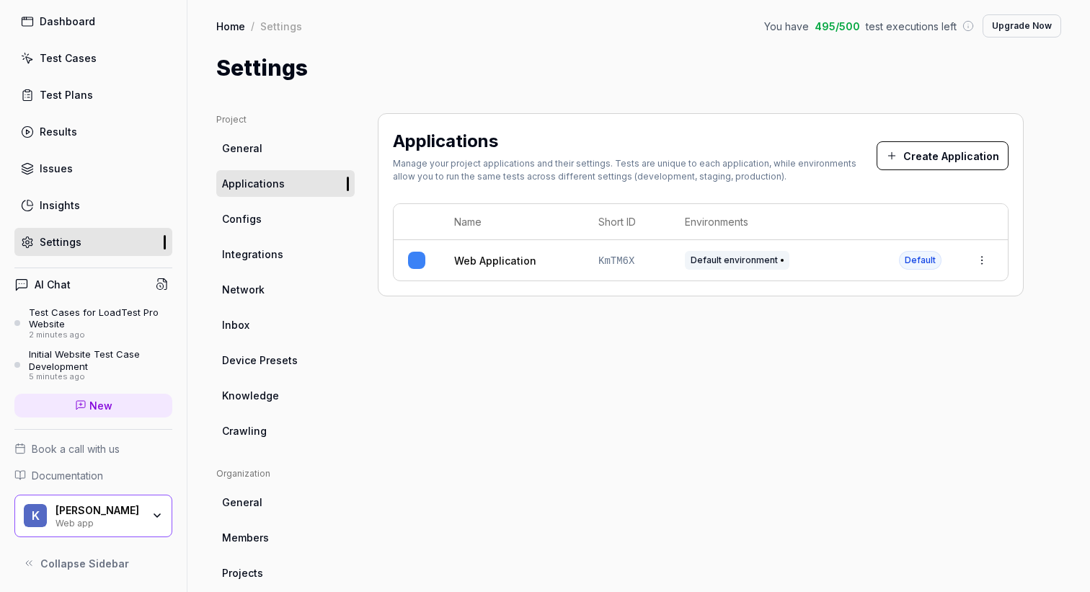
click at [295, 214] on link "Configs" at bounding box center [285, 218] width 138 height 27
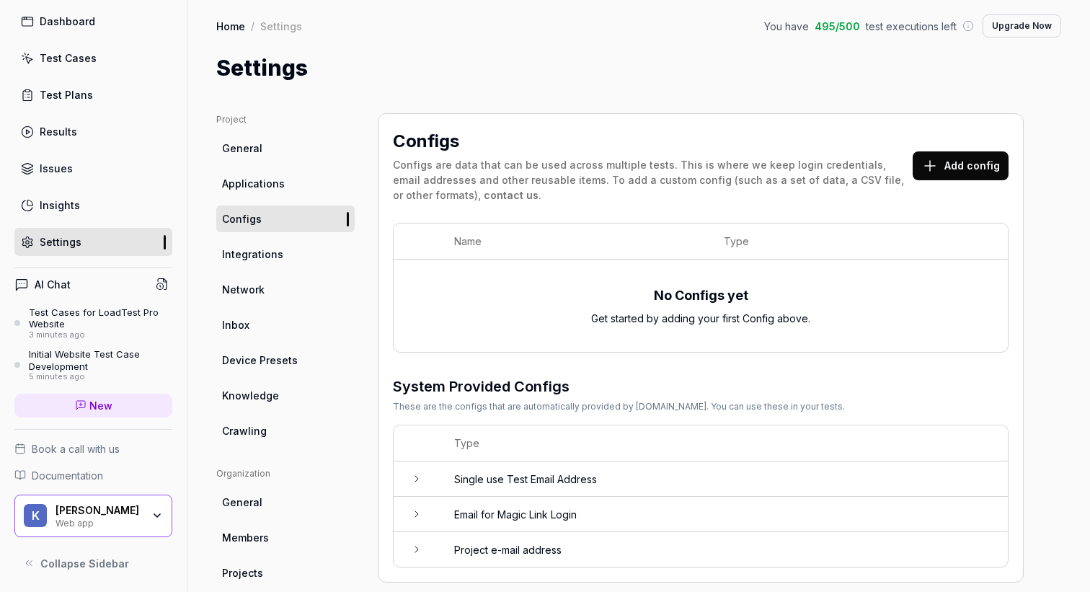
click at [290, 267] on ul "Project General Applications Configs Integrations Network Inbox Device Presets …" at bounding box center [285, 278] width 138 height 331
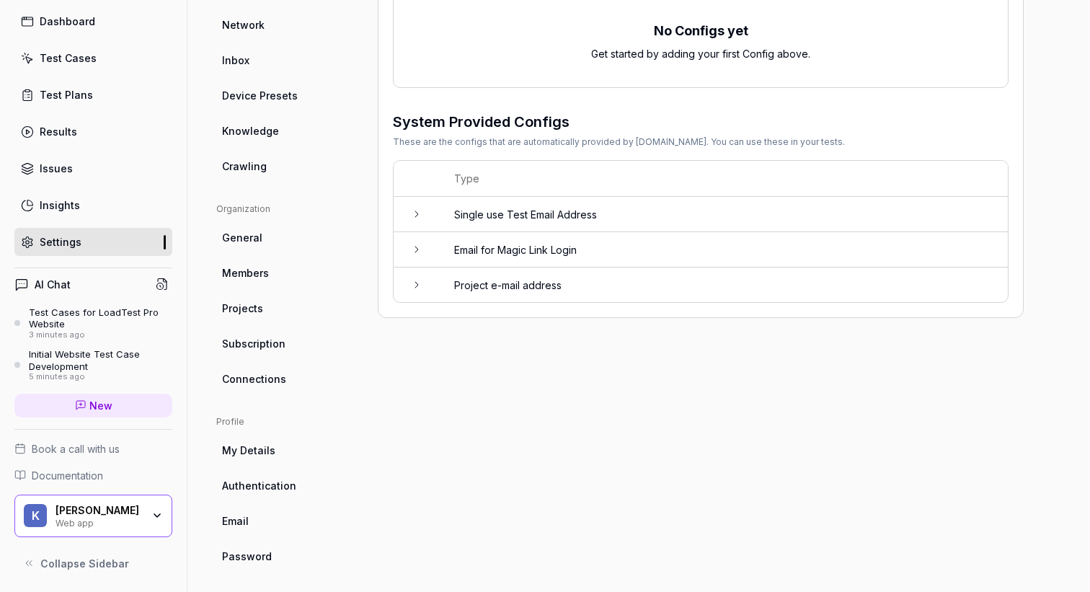
scroll to position [271, 0]
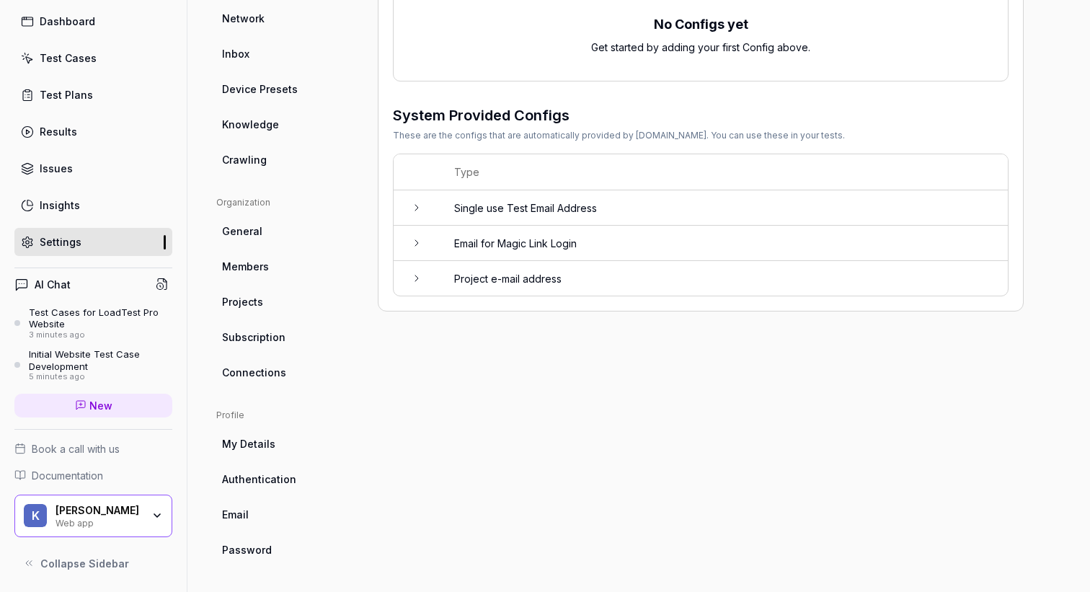
click at [99, 316] on div "Test Cases for LoadTest Pro Website" at bounding box center [100, 318] width 143 height 24
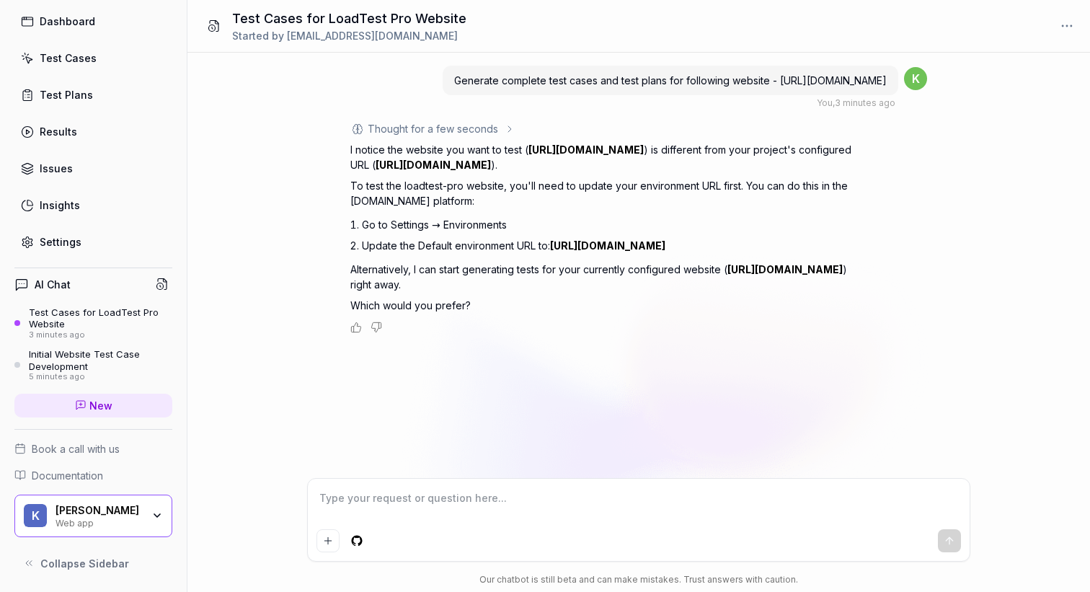
type textarea "*"
click at [89, 242] on link "Settings" at bounding box center [93, 242] width 158 height 28
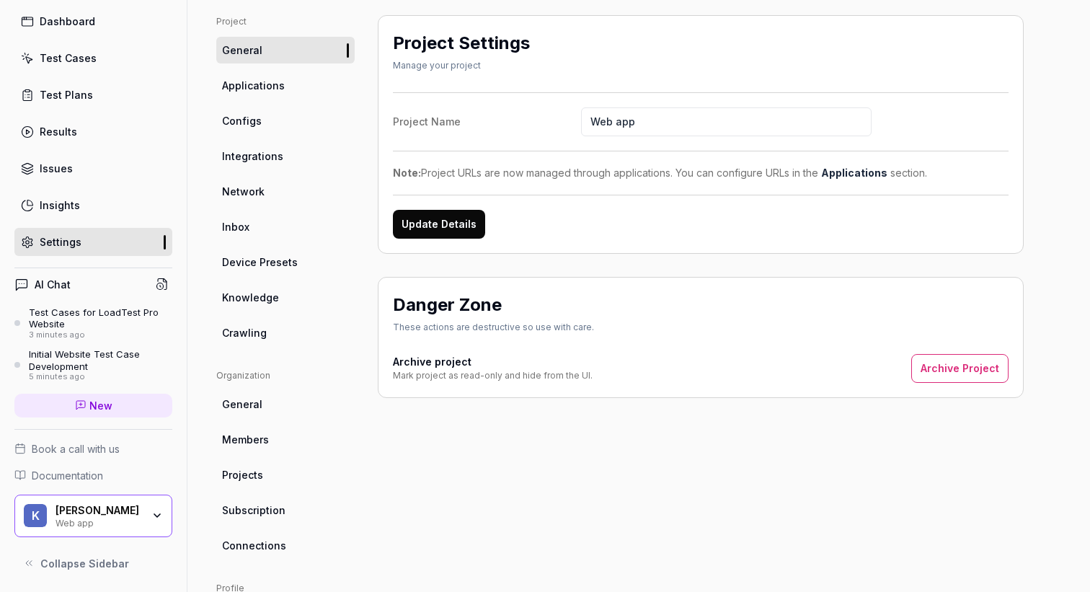
scroll to position [271, 0]
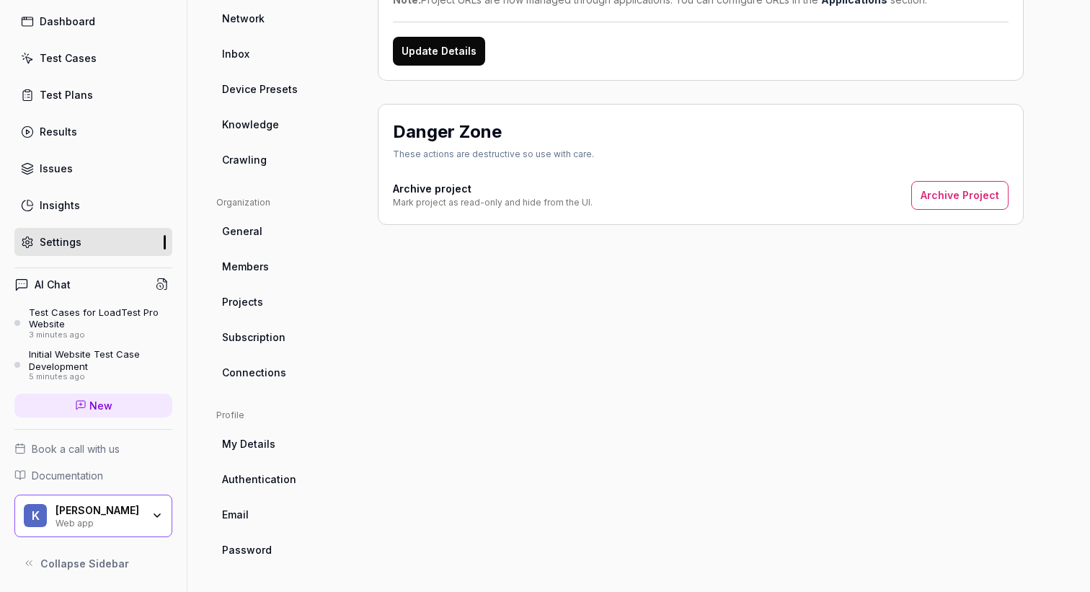
click at [288, 369] on link "Connections" at bounding box center [285, 372] width 138 height 27
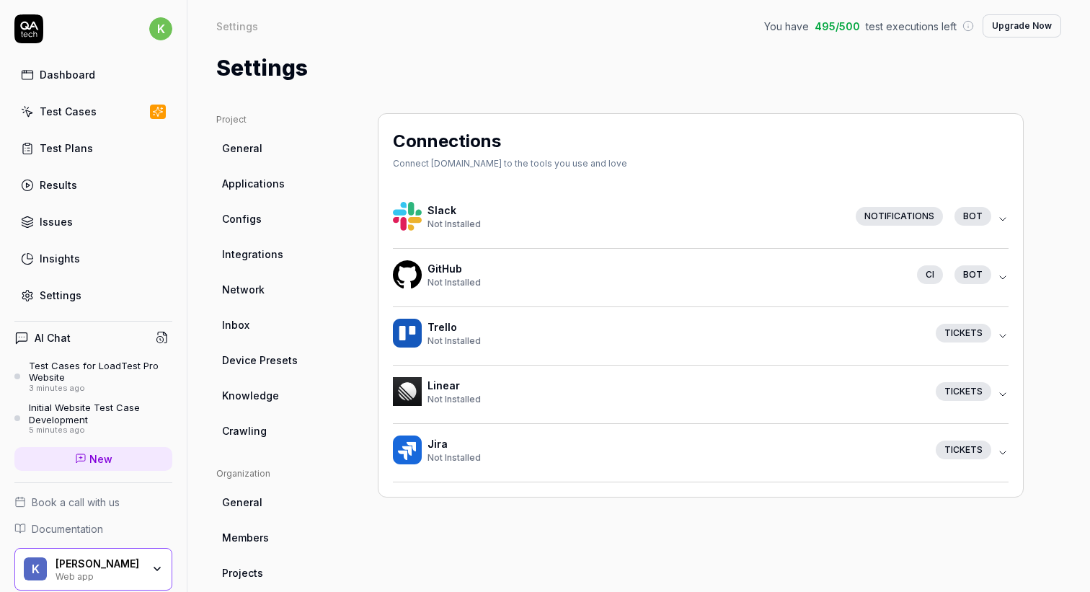
click at [275, 242] on link "Integrations" at bounding box center [285, 254] width 138 height 27
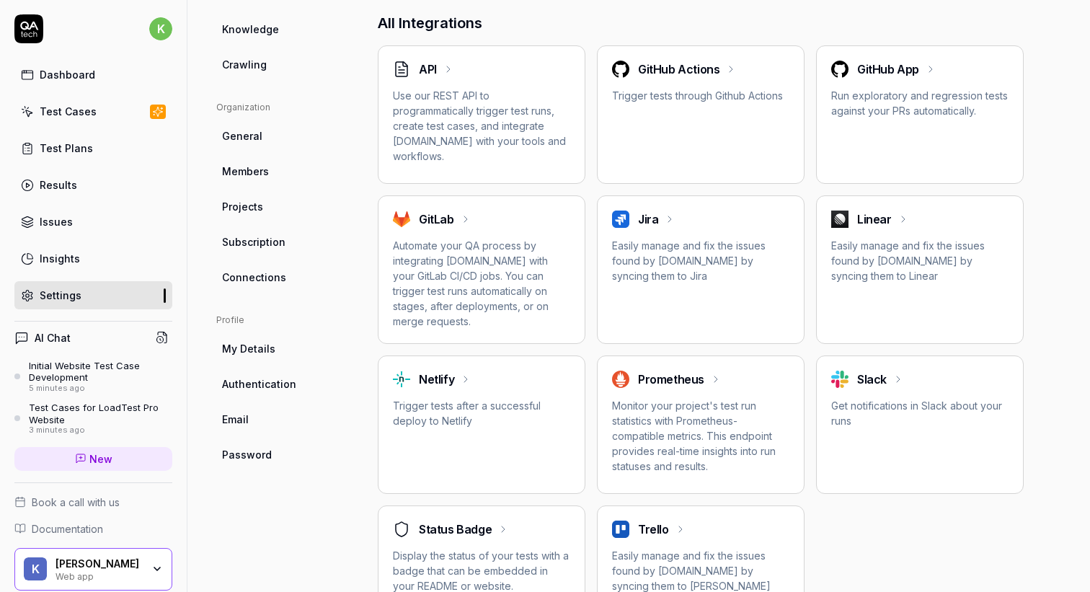
scroll to position [437, 0]
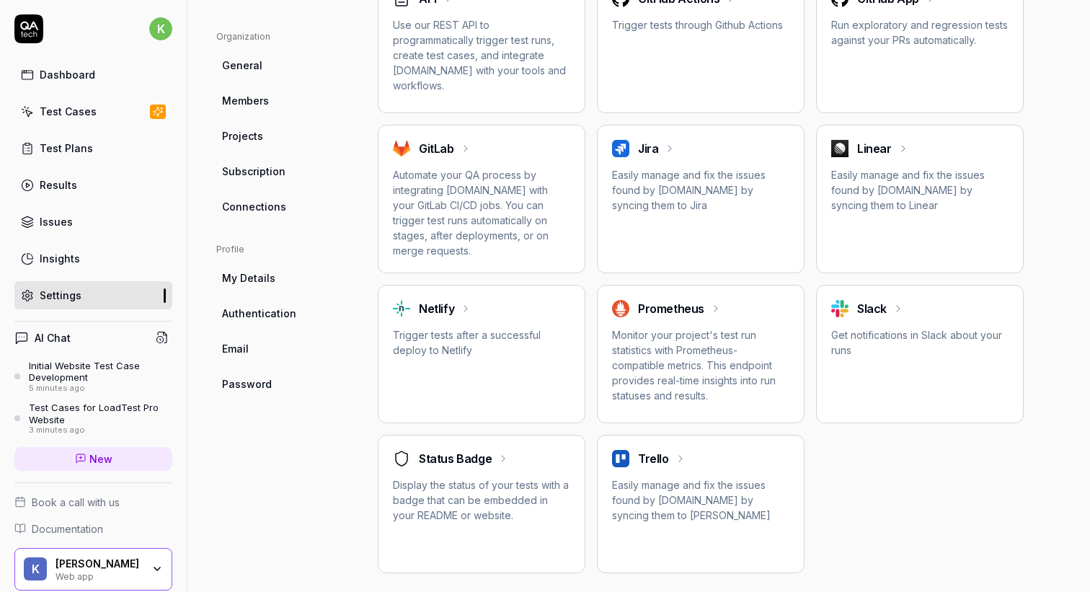
click at [289, 180] on link "Subscription" at bounding box center [285, 171] width 138 height 27
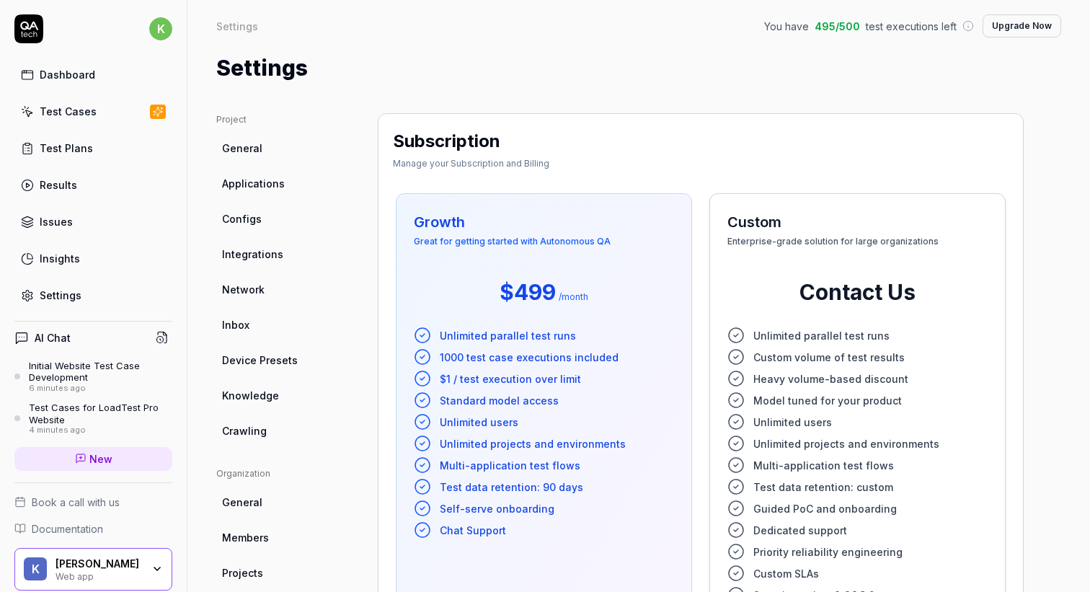
click at [280, 153] on link "General" at bounding box center [285, 148] width 138 height 27
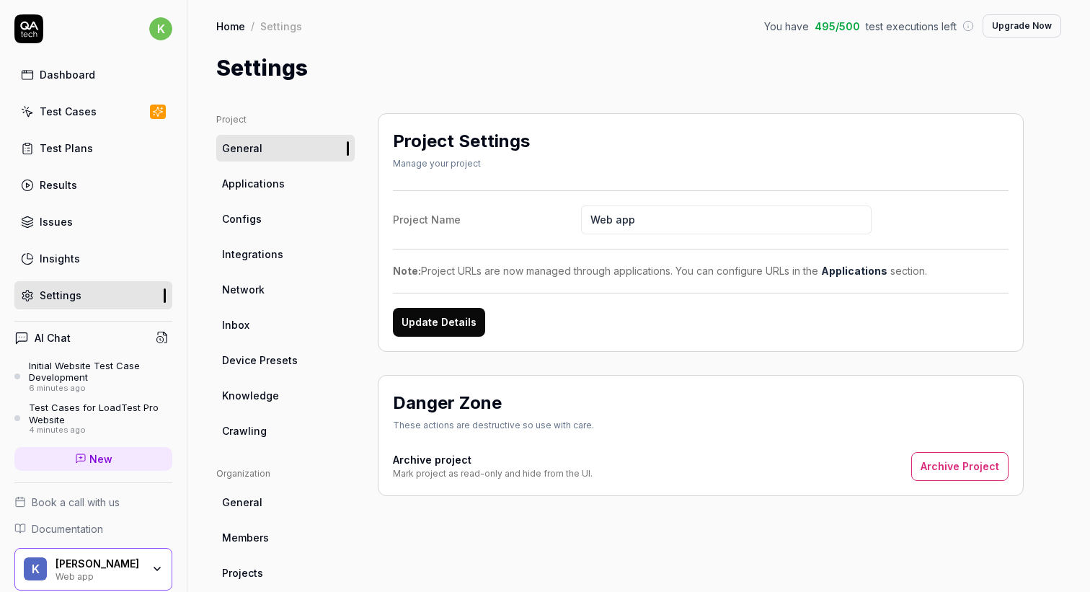
click at [271, 223] on link "Configs" at bounding box center [285, 218] width 138 height 27
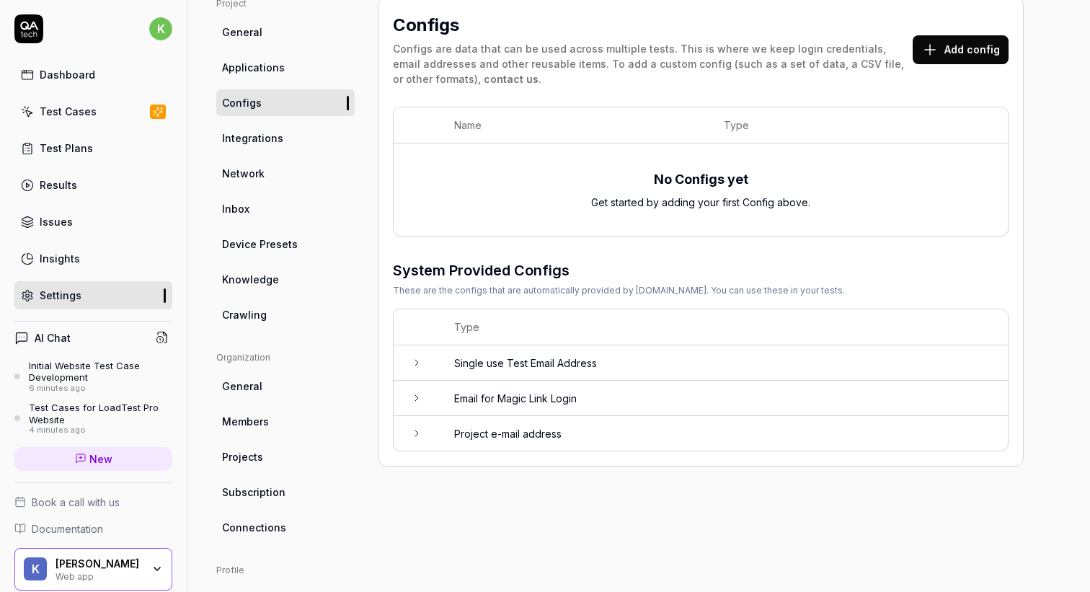
scroll to position [199, 0]
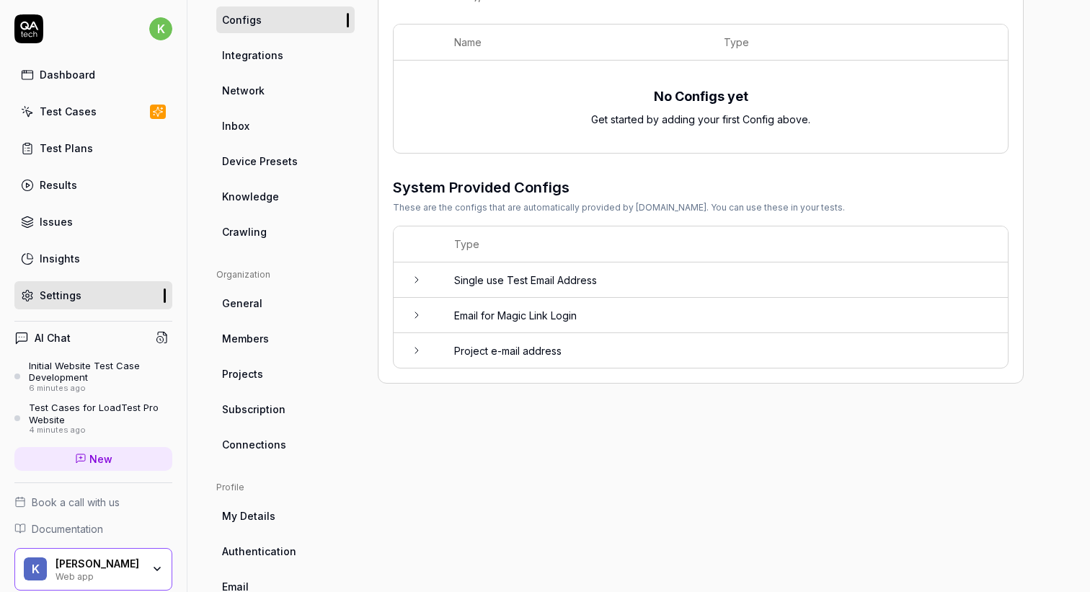
click at [507, 287] on td "Single use Test Email Address" at bounding box center [724, 279] width 568 height 35
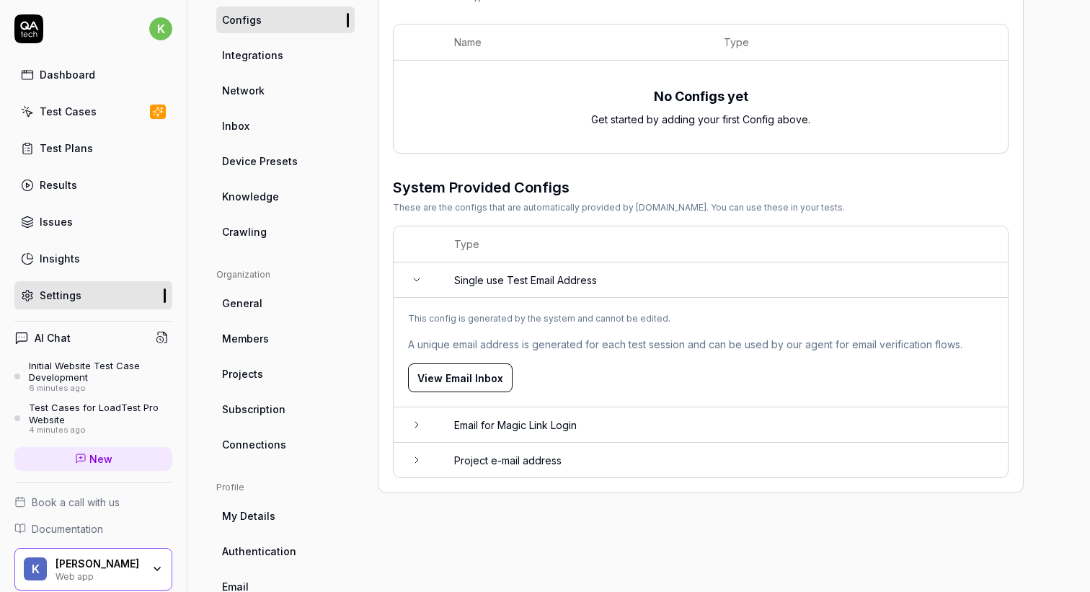
click at [561, 455] on td "Project e-mail address" at bounding box center [724, 459] width 568 height 35
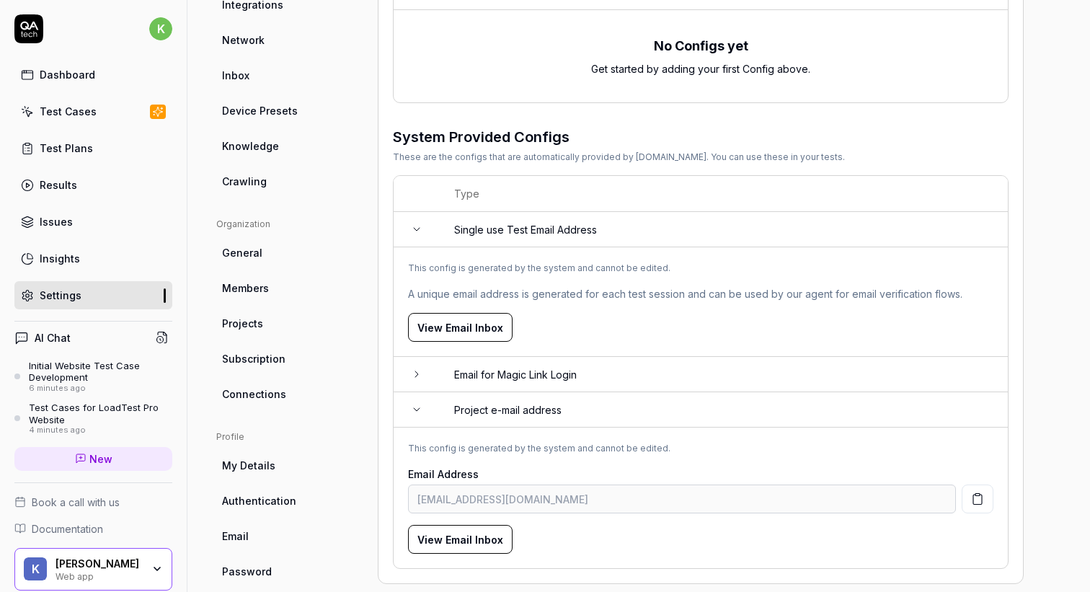
scroll to position [271, 0]
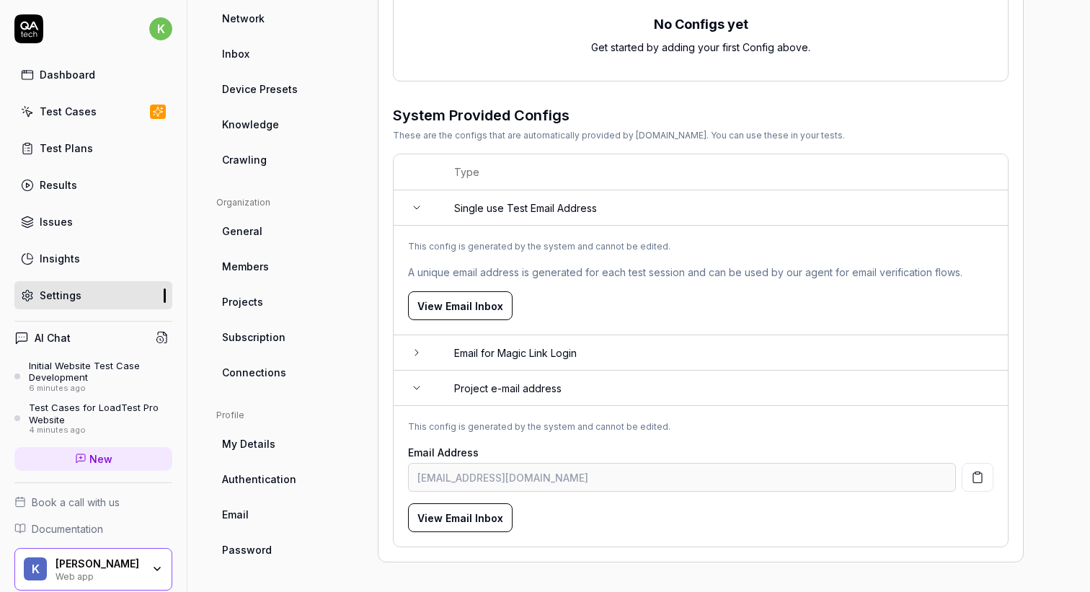
click at [479, 311] on button "View Email Inbox" at bounding box center [460, 305] width 104 height 29
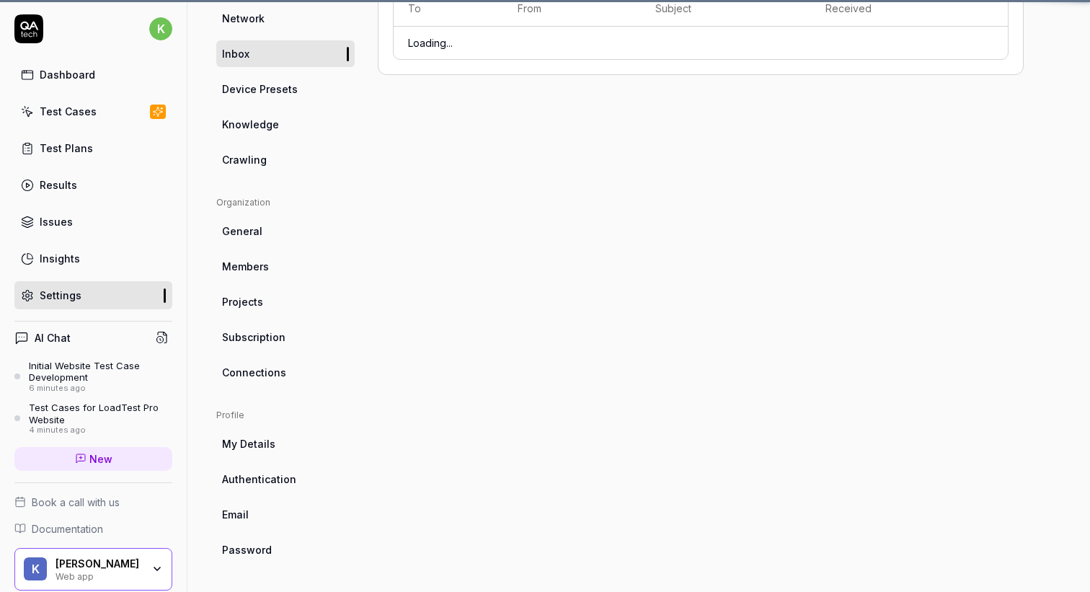
scroll to position [113, 0]
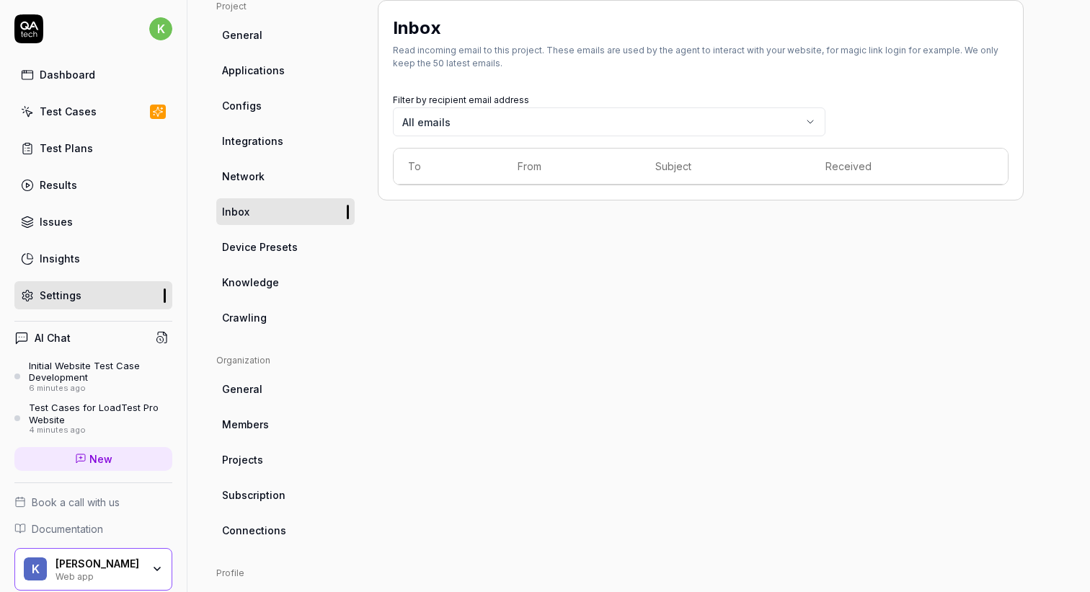
click at [437, 156] on th "To" at bounding box center [448, 166] width 110 height 36
click at [453, 246] on div "Inbox Read incoming email to this project. These emails are used by the agent t…" at bounding box center [701, 360] width 646 height 721
click at [456, 125] on body "k Dashboard Test Cases Test Plans Results Issues Insights Settings AI Chat Init…" at bounding box center [545, 296] width 1090 height 592
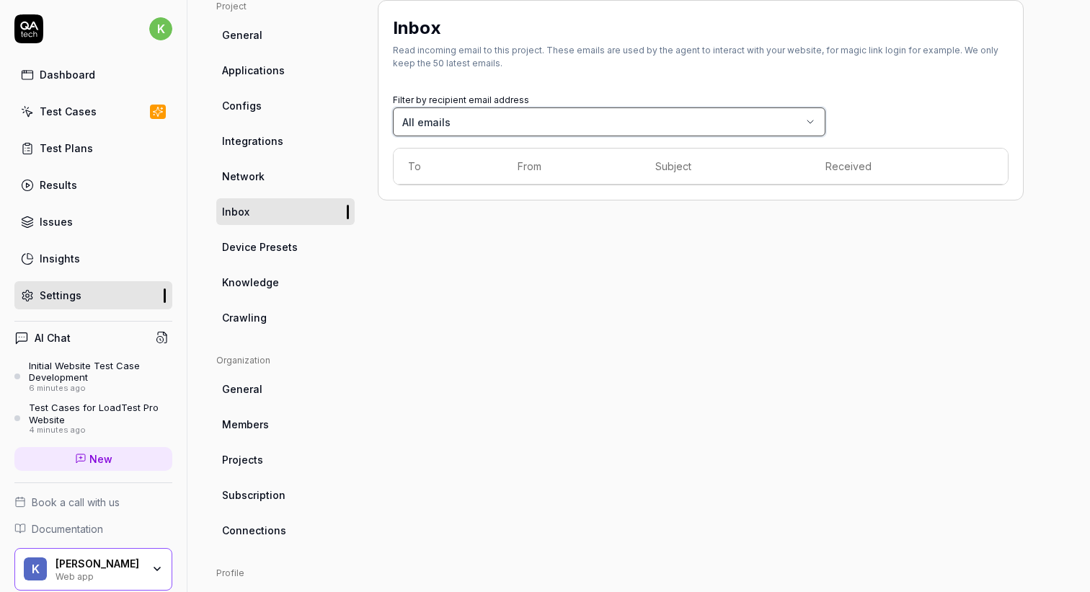
click at [111, 311] on html "k Dashboard Test Cases Test Plans Results Issues Insights Settings AI Chat Init…" at bounding box center [545, 296] width 1090 height 592
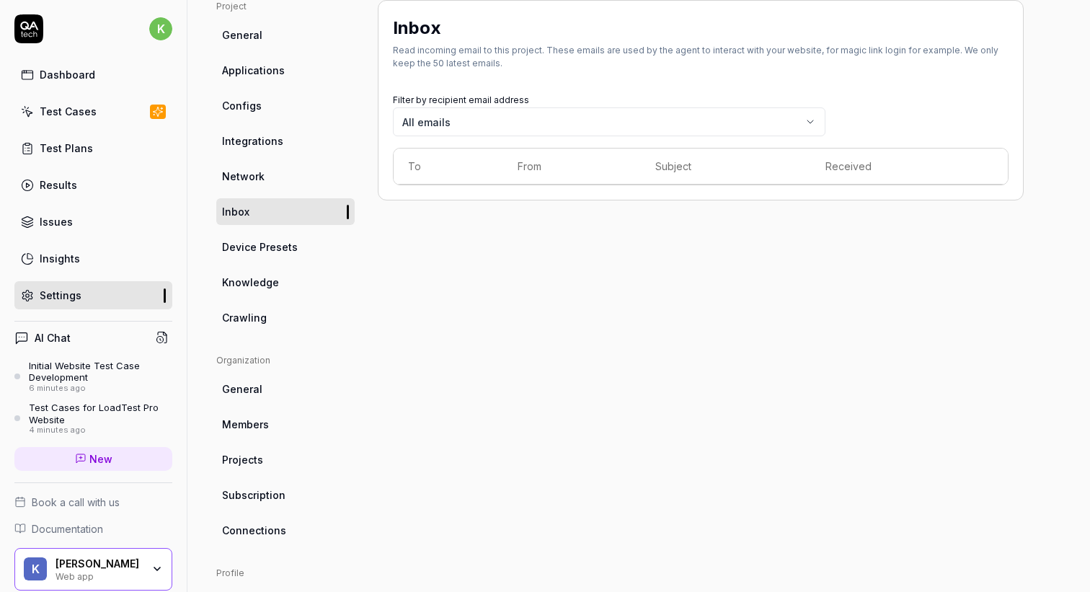
click at [51, 295] on div "Settings" at bounding box center [61, 295] width 42 height 15
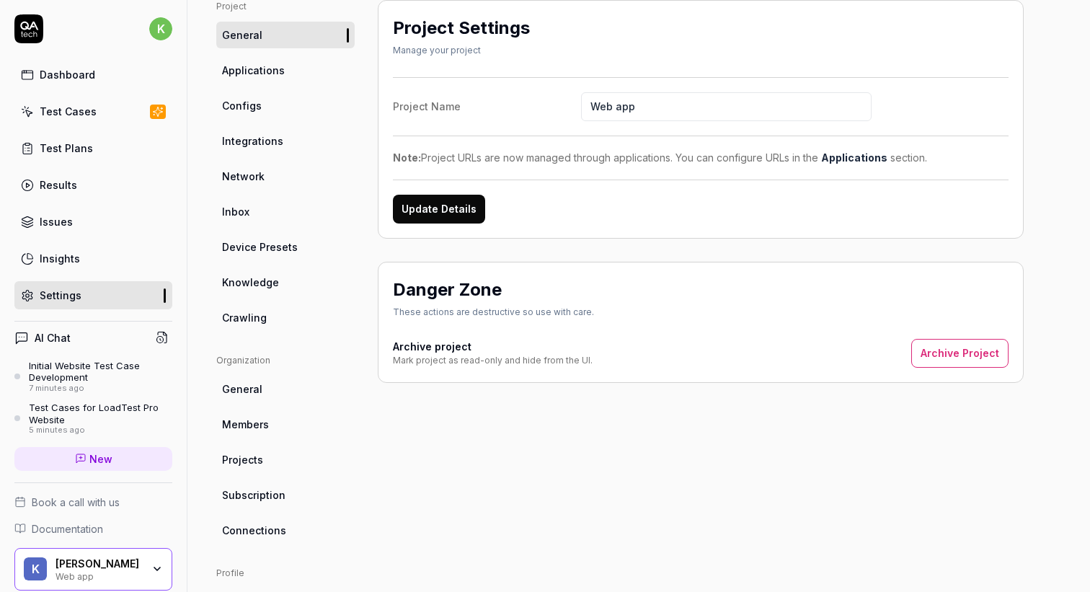
click at [262, 69] on span "Applications" at bounding box center [253, 70] width 63 height 15
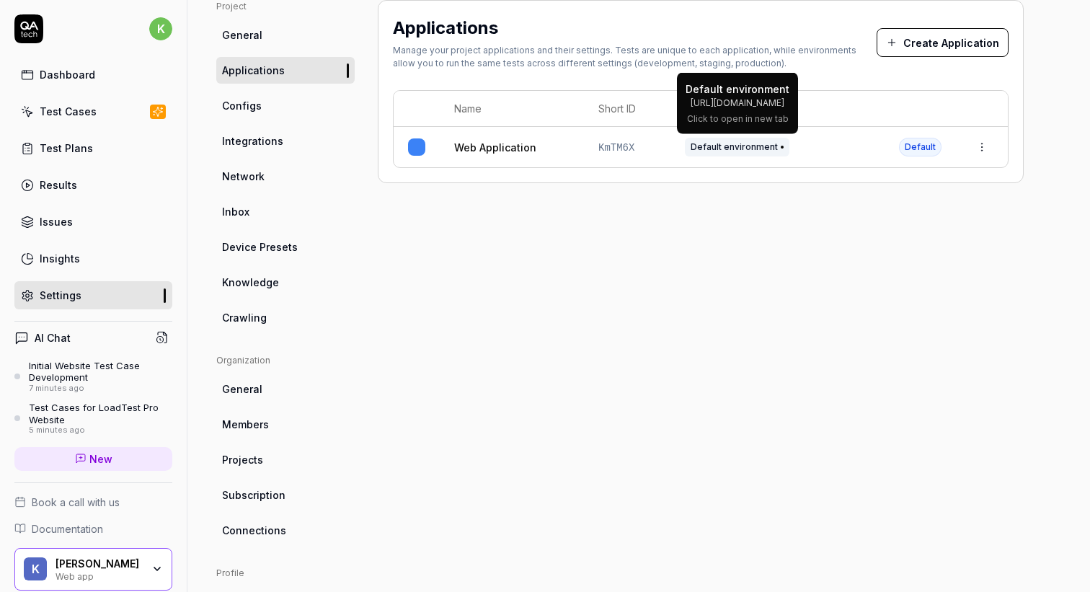
click at [772, 146] on span "Default environment" at bounding box center [737, 147] width 104 height 19
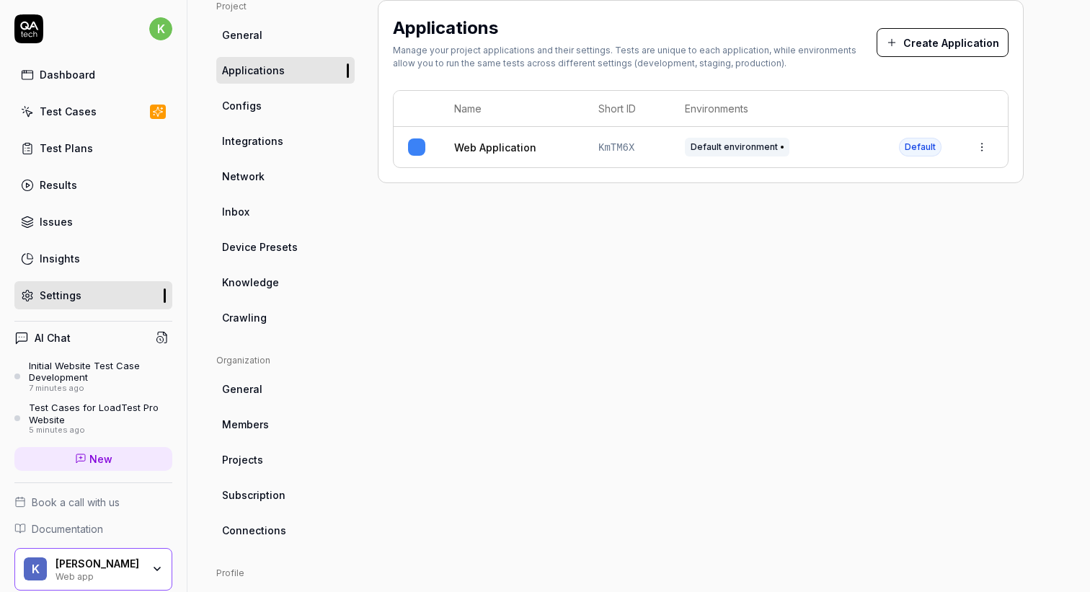
click at [988, 154] on html "k Dashboard Test Cases Test Plans Results Issues Insights Settings AI Chat Init…" at bounding box center [545, 296] width 1090 height 592
click at [896, 246] on div "Edit" at bounding box center [916, 242] width 169 height 32
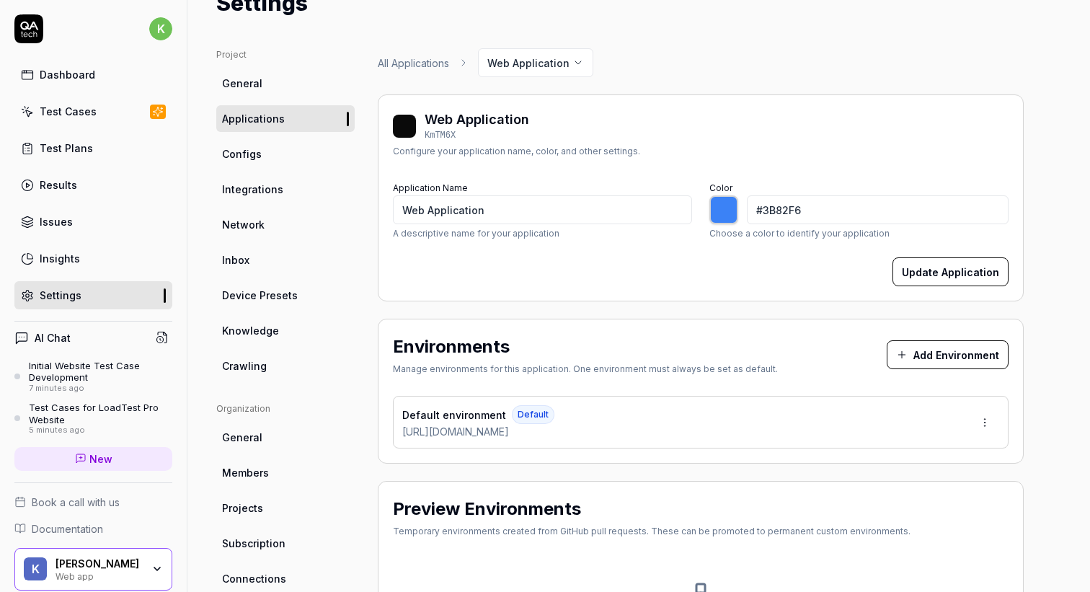
scroll to position [63, 0]
click at [937, 269] on button "Update Application" at bounding box center [950, 273] width 116 height 29
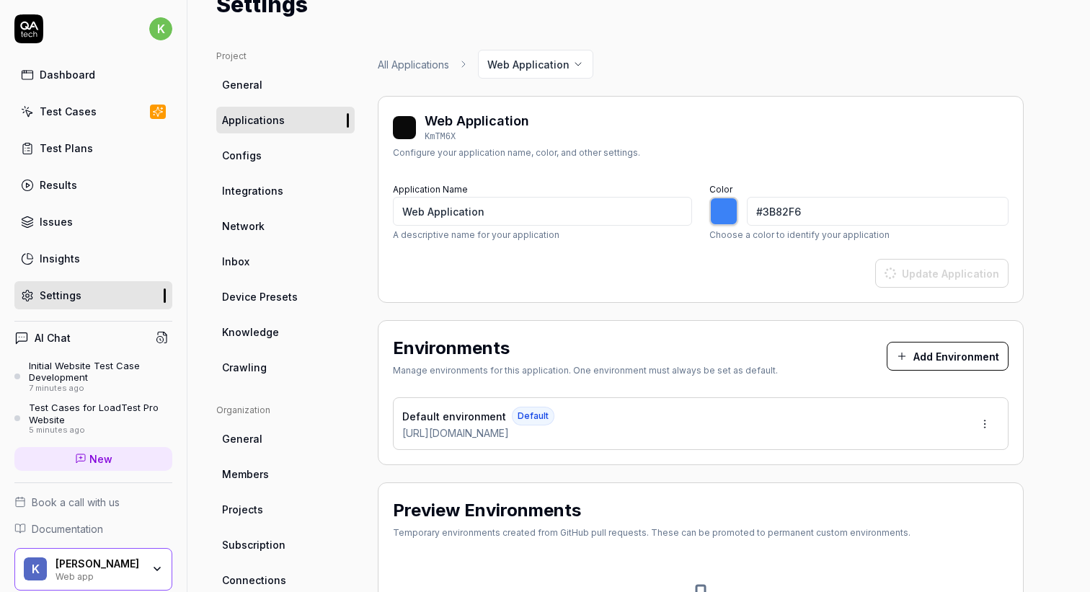
type input "*******"
click at [927, 360] on button "Add Environment" at bounding box center [947, 356] width 122 height 29
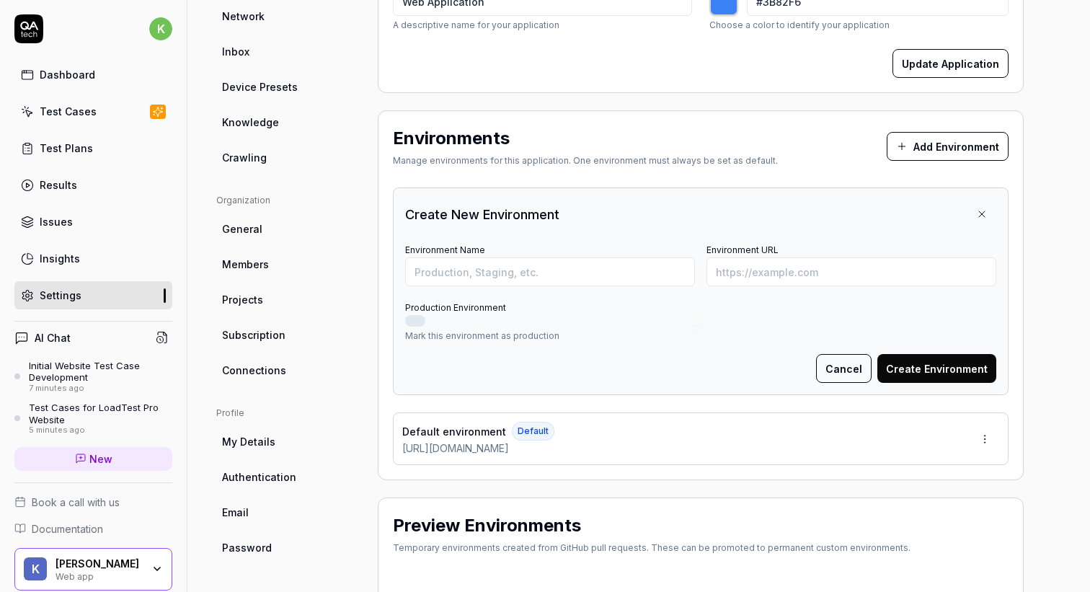
scroll to position [272, 0]
click at [540, 265] on input "Environment Name" at bounding box center [550, 272] width 290 height 29
click at [752, 267] on input "Environment URL" at bounding box center [851, 272] width 290 height 29
paste input "[URL][DOMAIN_NAME]"
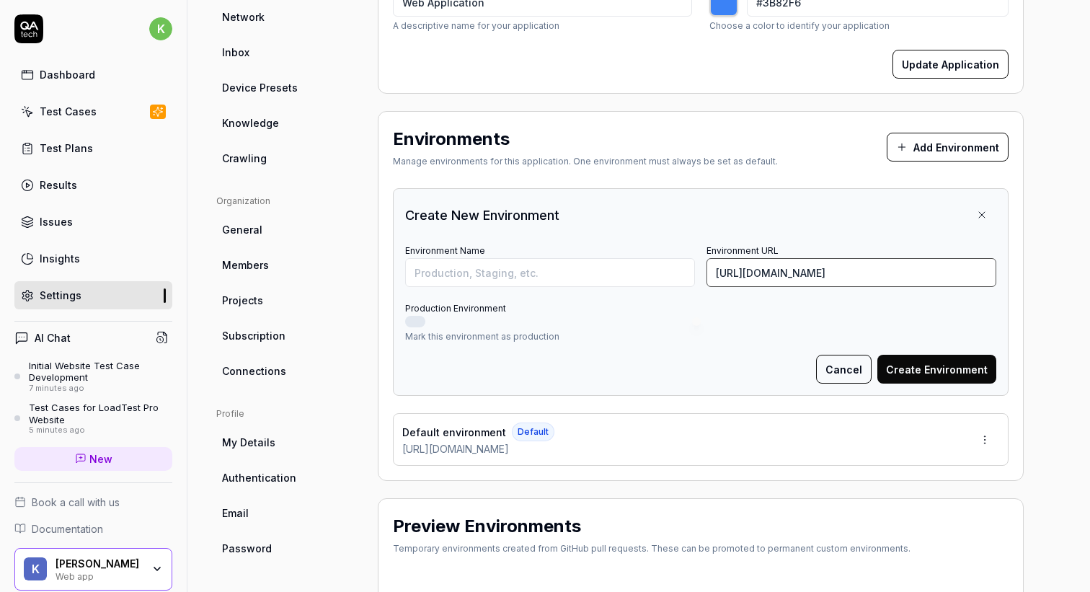
type input "https://loadtest-pro-wv8po41.public.builtwithrocket.new"
click at [558, 277] on input "Environment Name" at bounding box center [550, 272] width 290 height 29
type input "L"
type input "Qix Prod"
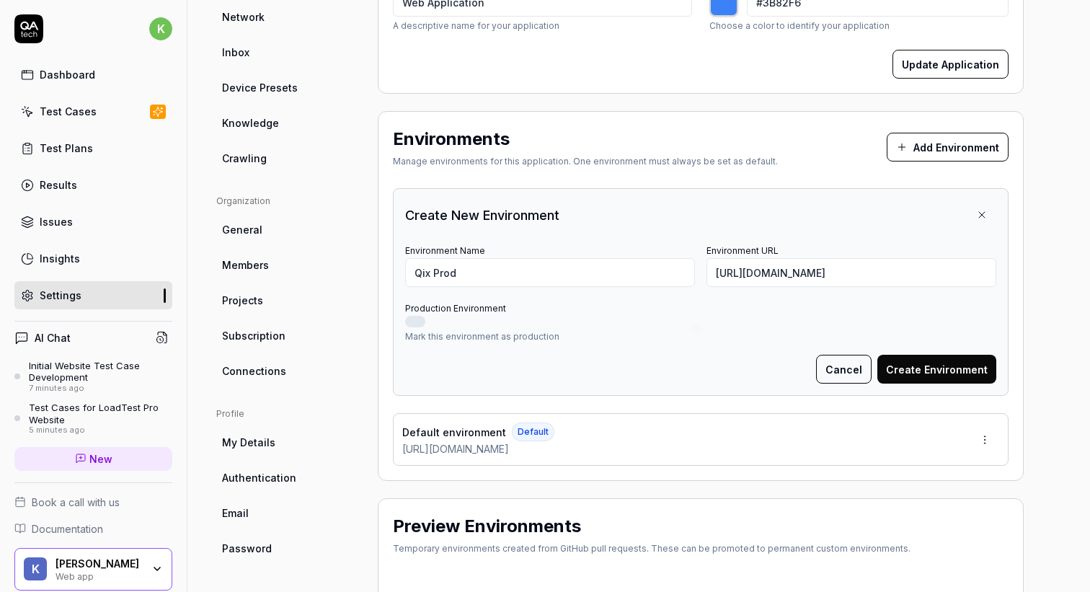
click at [943, 355] on button "Create Environment" at bounding box center [936, 369] width 119 height 29
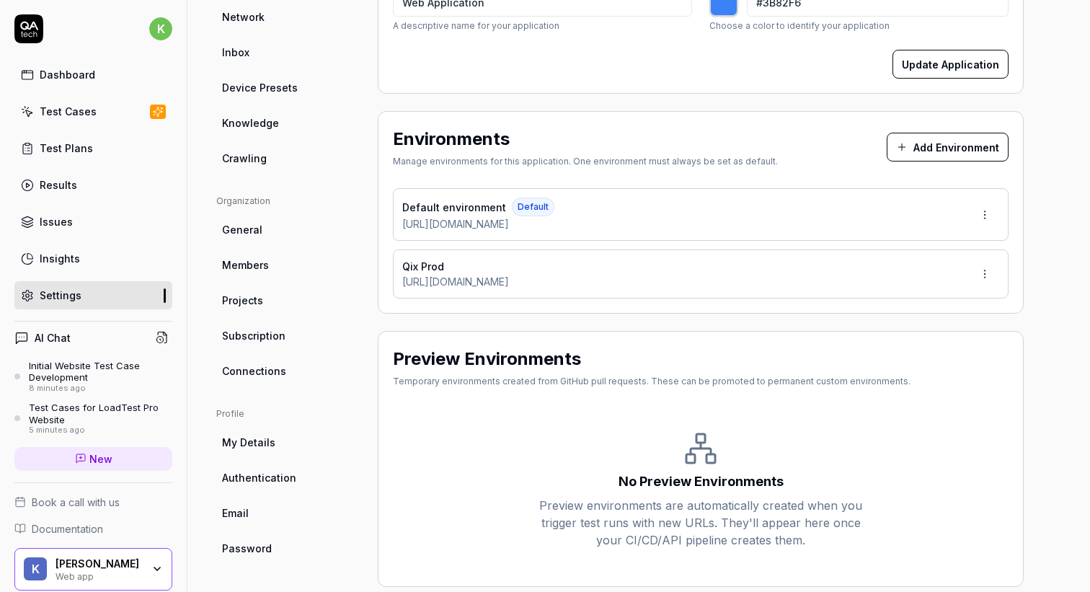
click at [434, 268] on span "Qix Prod" at bounding box center [423, 266] width 42 height 15
click at [509, 268] on div "Qix Prod" at bounding box center [455, 266] width 107 height 15
click at [982, 258] on html "k Dashboard Test Cases Test Plans Results Issues Insights Settings AI Chat Init…" at bounding box center [545, 296] width 1090 height 592
click at [945, 375] on span "Make Default" at bounding box center [942, 370] width 68 height 15
click at [987, 277] on html "k Dashboard Test Cases Test Plans Results Issues Insights Settings AI Chat Init…" at bounding box center [545, 296] width 1090 height 592
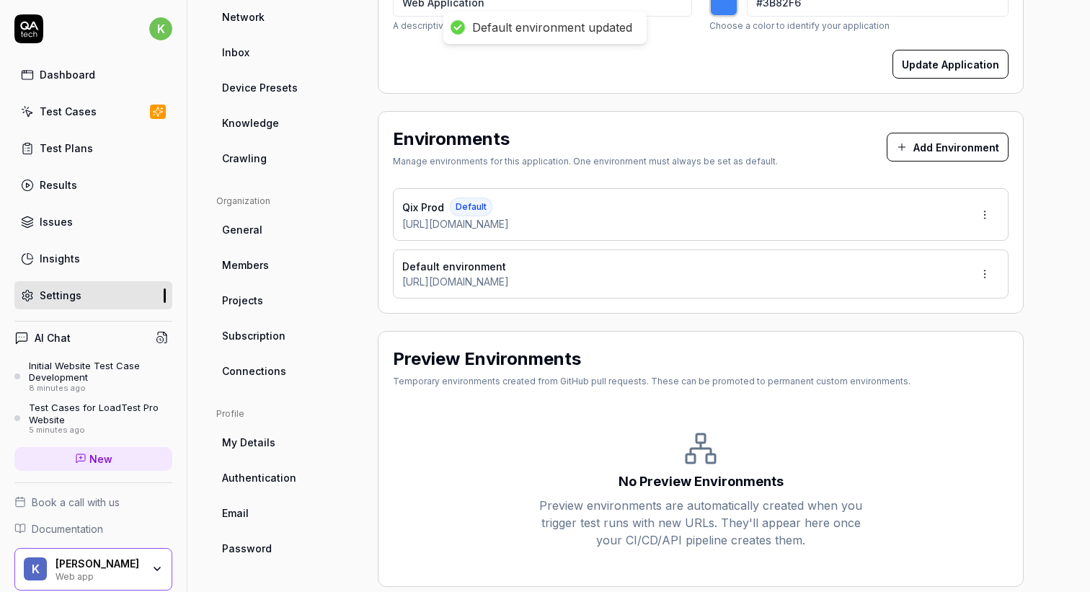
click at [716, 272] on html "Default environment updated k Dashboard Test Cases Test Plans Results Issues In…" at bounding box center [545, 296] width 1090 height 592
click at [424, 210] on span "Qix Prod" at bounding box center [423, 207] width 42 height 15
click at [987, 215] on html "k Dashboard Test Cases Test Plans Results Issues Insights Settings AI Chat Init…" at bounding box center [545, 296] width 1090 height 592
click at [909, 288] on div "Edit" at bounding box center [931, 280] width 146 height 32
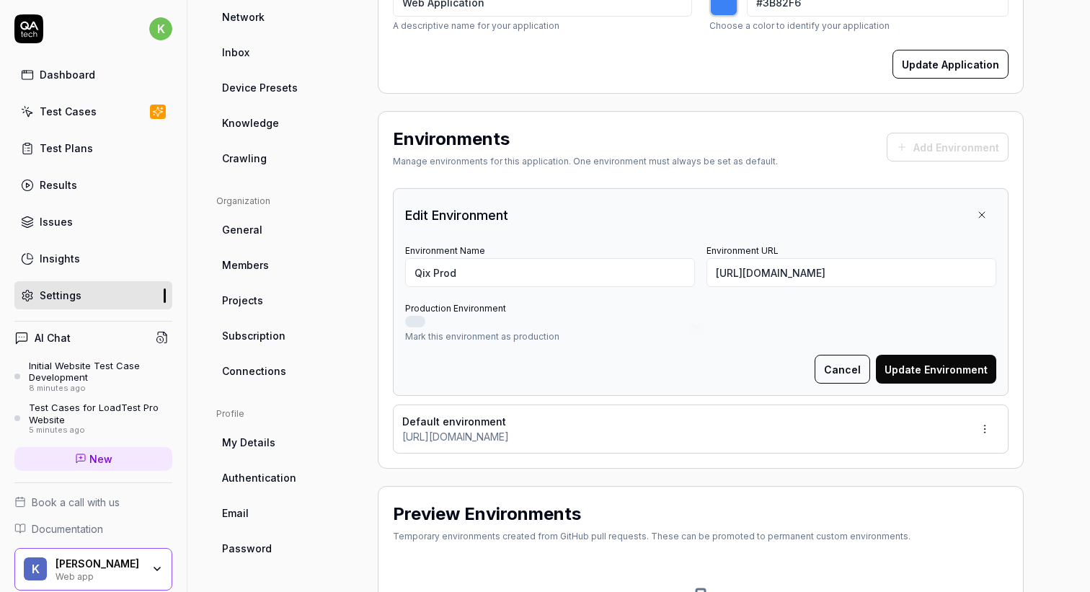
click at [417, 324] on button "Production Environment" at bounding box center [415, 322] width 20 height 12
click at [926, 359] on button "Update Environment" at bounding box center [936, 369] width 120 height 29
type input "*******"
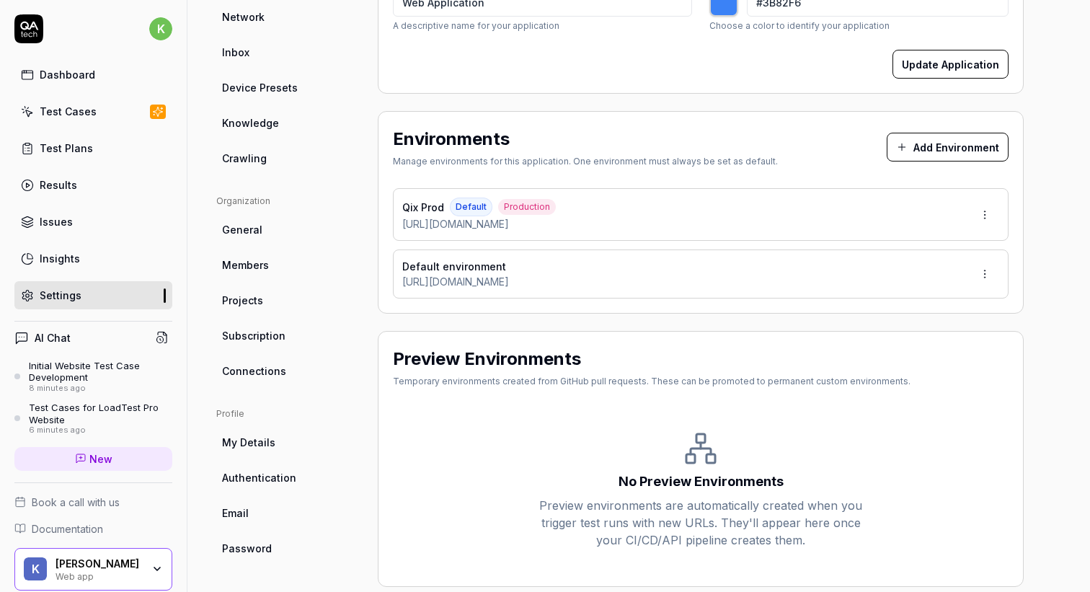
click at [97, 110] on link "Test Cases" at bounding box center [93, 111] width 158 height 28
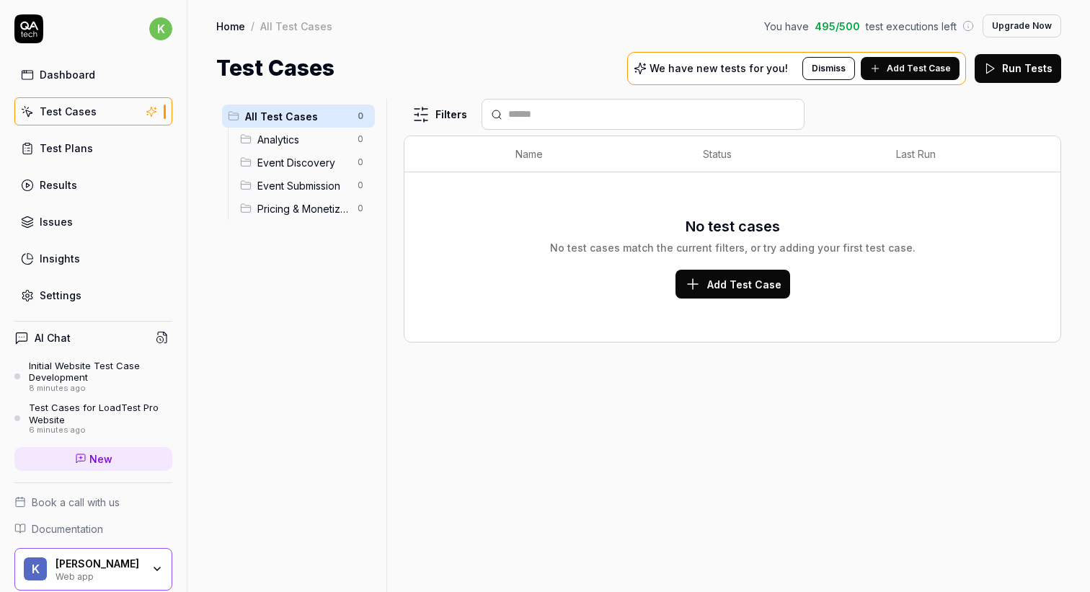
click at [278, 146] on span "Analytics" at bounding box center [303, 139] width 92 height 15
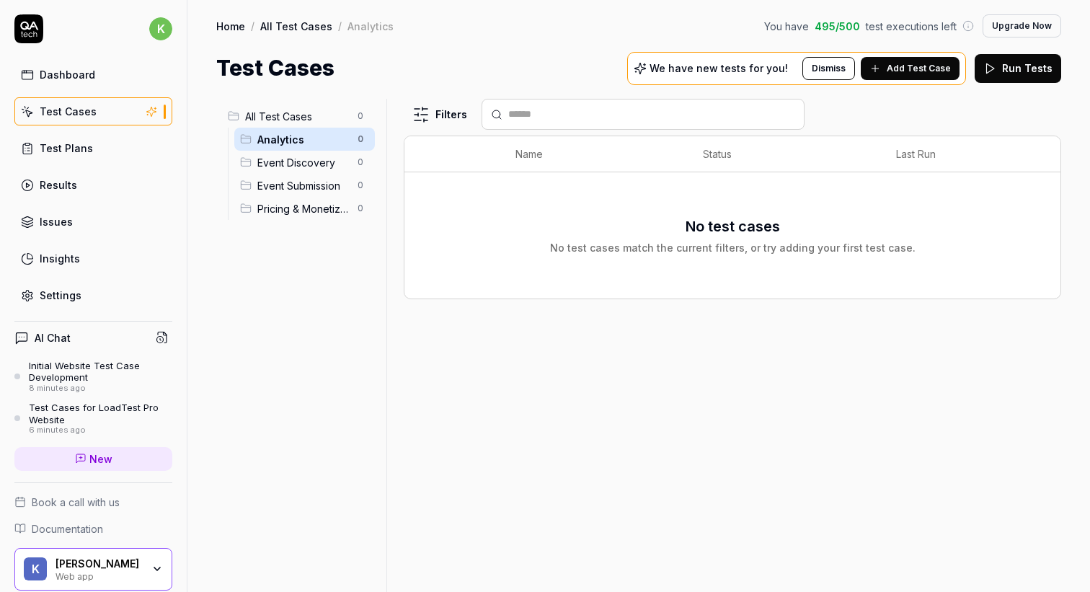
click at [286, 160] on span "Event Discovery" at bounding box center [303, 162] width 92 height 15
click at [293, 185] on span "Event Submission" at bounding box center [303, 185] width 92 height 15
click at [300, 208] on span "Pricing & Monetization" at bounding box center [303, 208] width 92 height 15
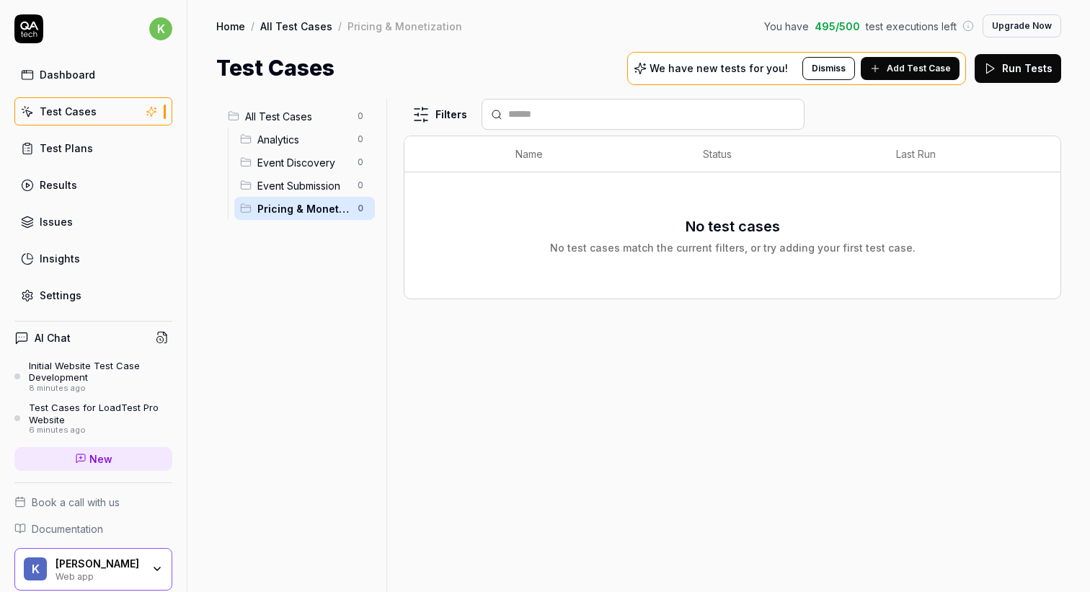
click at [71, 81] on div "Dashboard" at bounding box center [67, 74] width 55 height 15
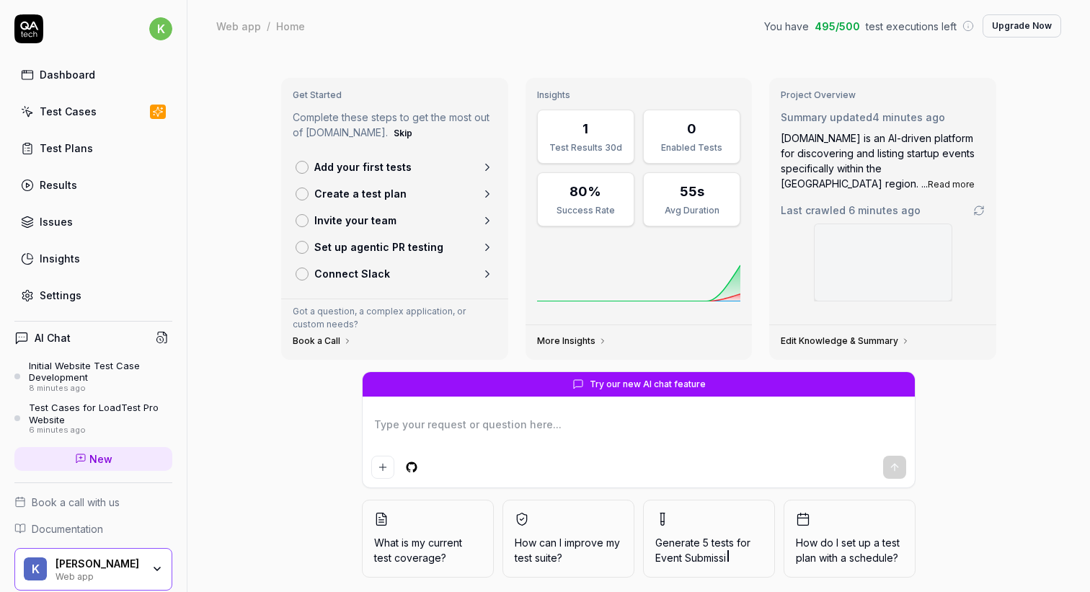
click at [91, 372] on div "Initial Website Test Case Development" at bounding box center [100, 372] width 143 height 24
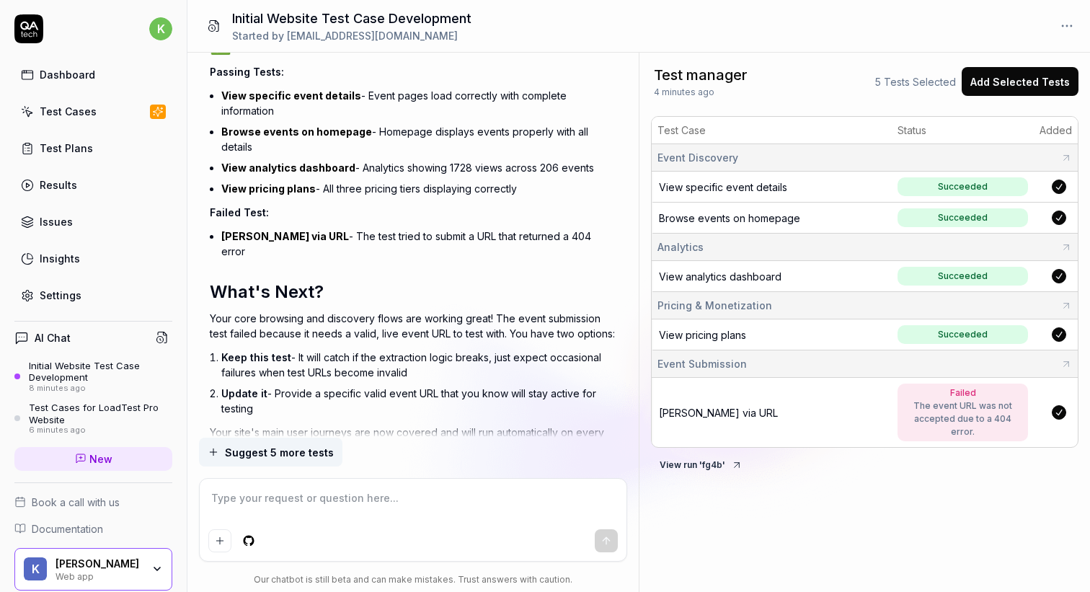
scroll to position [1228, 0]
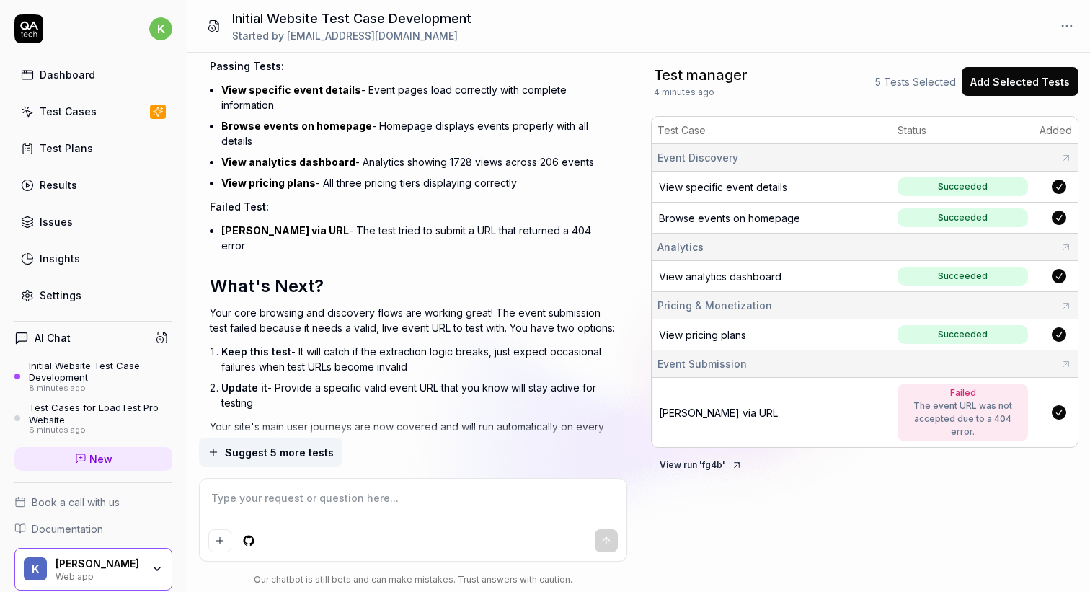
click at [354, 509] on textarea at bounding box center [413, 505] width 410 height 36
click at [128, 420] on div "Test Cases for LoadTest Pro Website" at bounding box center [100, 413] width 143 height 24
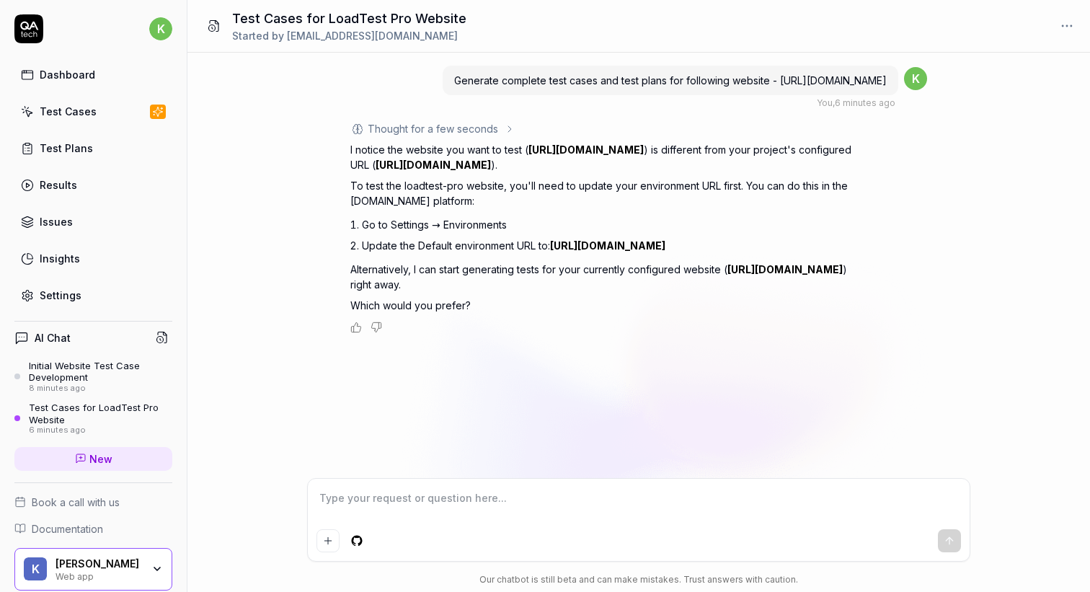
click at [449, 498] on textarea at bounding box center [638, 505] width 644 height 36
click at [448, 489] on textarea at bounding box center [638, 505] width 644 height 36
drag, startPoint x: 615, startPoint y: 94, endPoint x: 431, endPoint y: 81, distance: 184.9
click at [442, 81] on div "Generate complete test cases and test plans for following website - [URL][DOMAI…" at bounding box center [669, 81] width 455 height 30
copy span "Generate complete test cases and test plans for following website - [URL][DOMAI…"
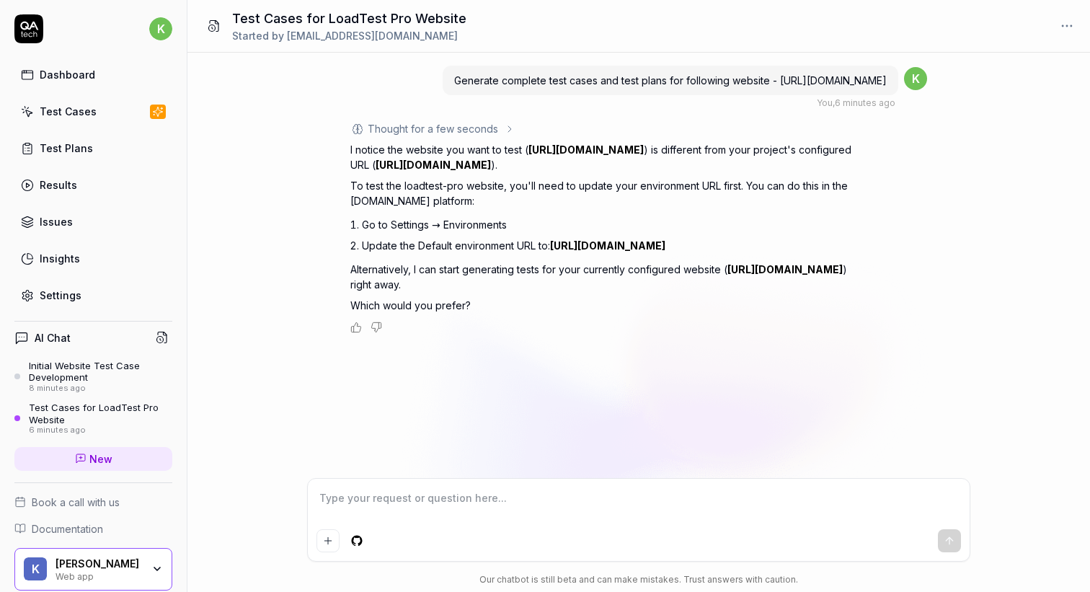
click at [466, 526] on div at bounding box center [639, 519] width 662 height 82
click at [476, 509] on textarea at bounding box center [638, 505] width 644 height 36
paste textarea "Generate complete test cases and test plans for following website - [URL][DOMAI…"
type textarea "*"
type textarea "Generate complete test cases and test plans for following website - [URL][DOMAI…"
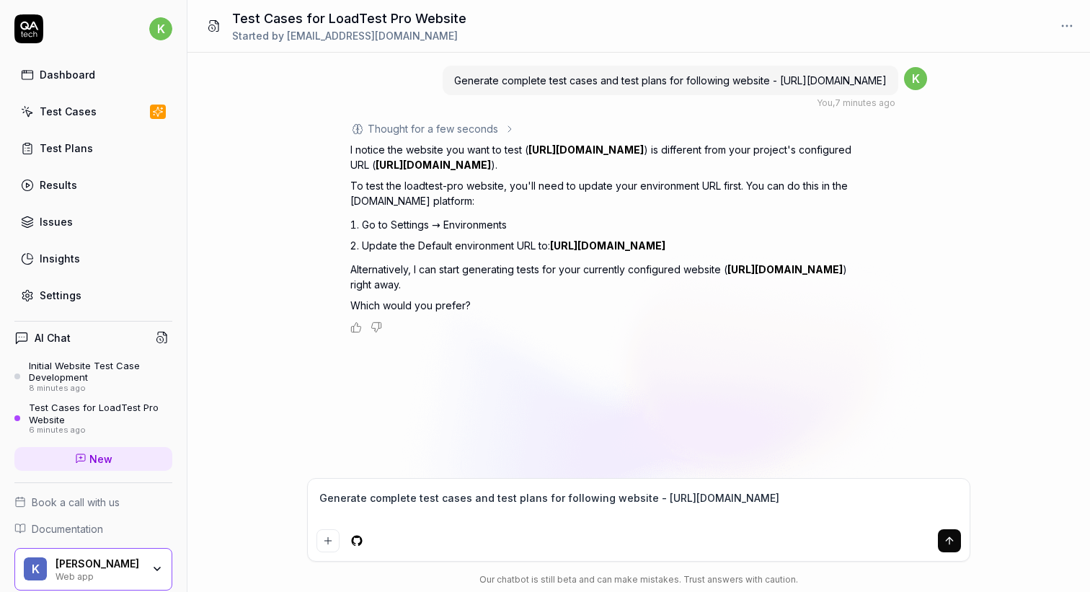
click at [465, 498] on textarea "Generate complete test cases and test plans for following website - [URL][DOMAI…" at bounding box center [638, 505] width 644 height 36
type textarea "*"
type textarea "Generate complete test casesand test plans for following website - https://load…"
type textarea "*"
type textarea "Generate complete test caseand test plans for following website - https://loadt…"
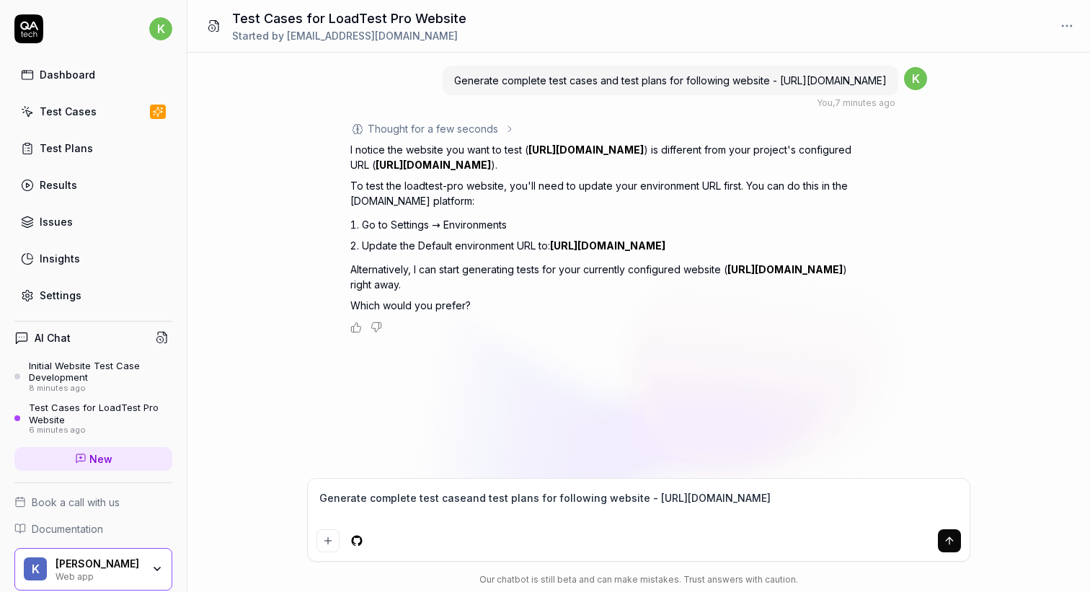
type textarea "*"
type textarea "Generate complete test case and test plans for following website - https://load…"
type textarea "*"
type textarea "Generate complete test case sand test plans for following website - https://loa…"
type textarea "*"
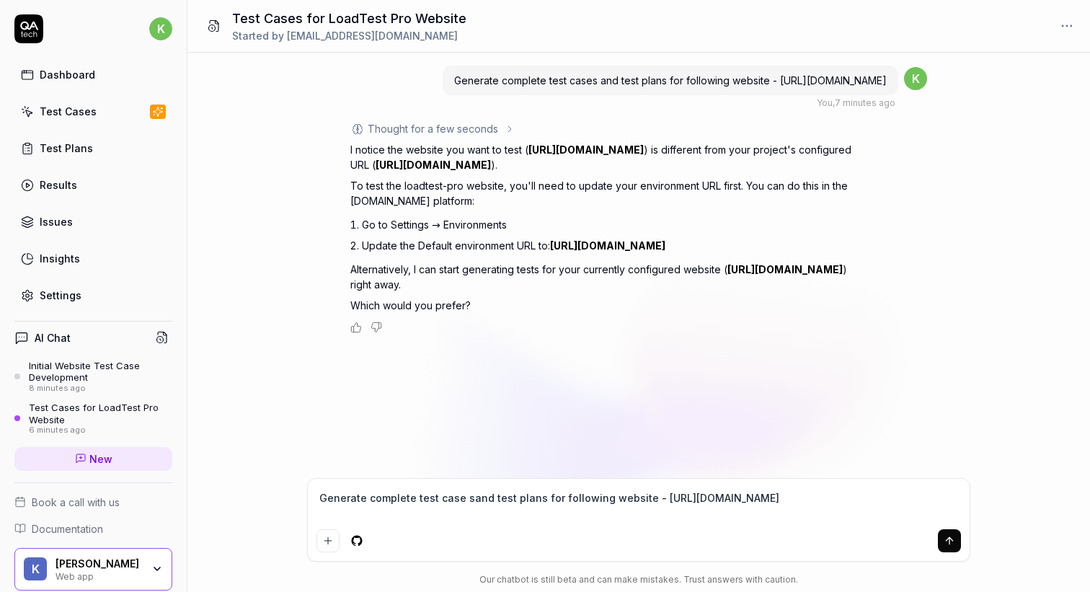
type textarea "Generate complete test case scand test plans for following website - https://lo…"
type textarea "*"
type textarea "Generate complete test case sceand test plans for following website - https://l…"
type textarea "*"
type textarea "Generate complete test case scenand test plans for following website - https://…"
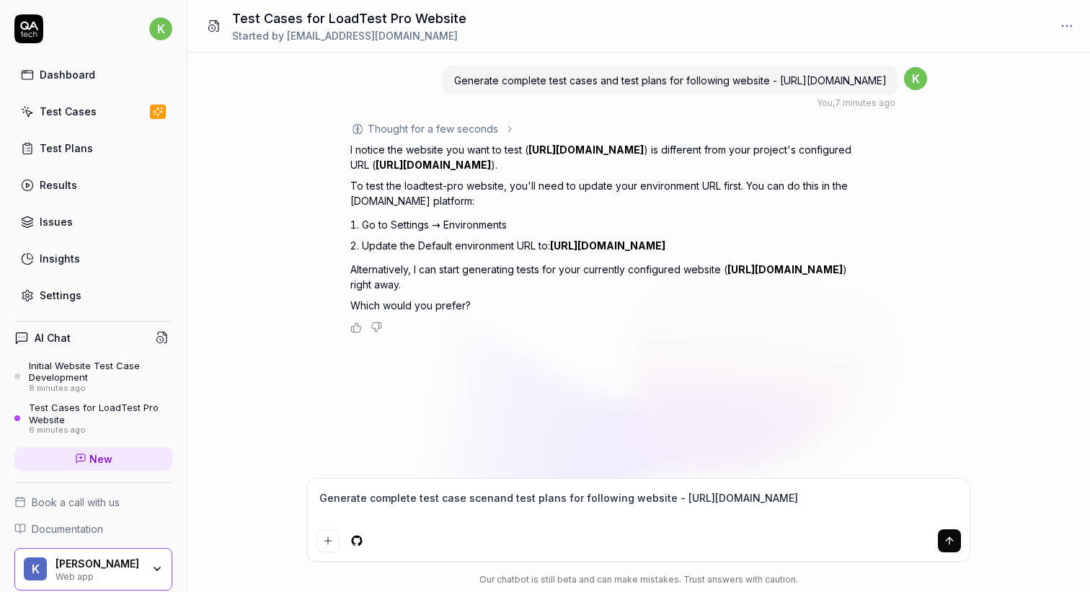
type textarea "*"
type textarea "Generate complete test case scenaand test plans for following website - https:/…"
type textarea "*"
type textarea "Generate complete test case scenarand test plans for following website - https:…"
type textarea "*"
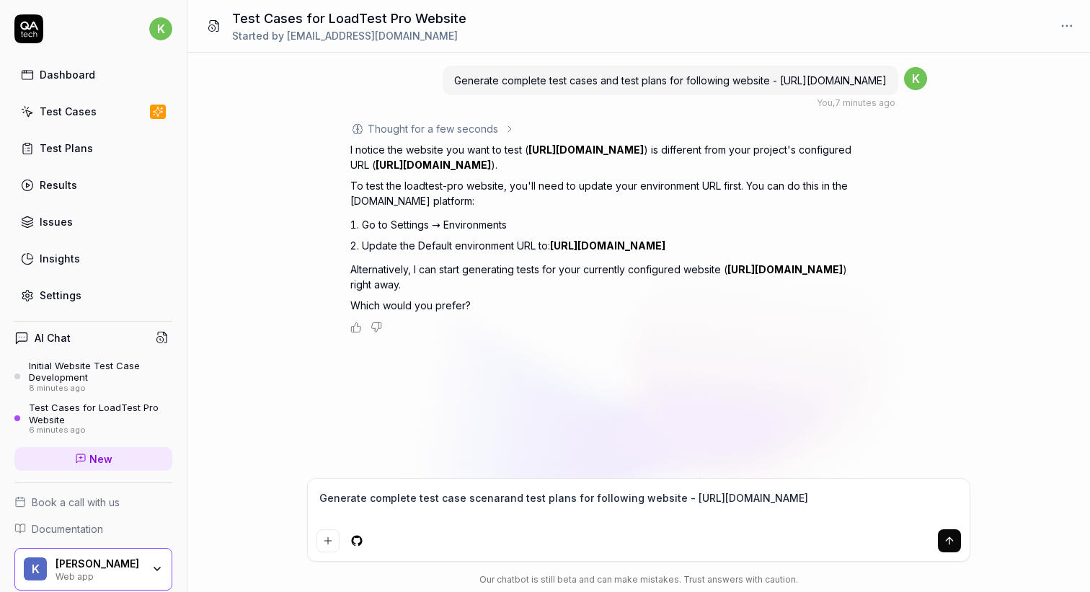
type textarea "Generate complete test case scenariand test plans for following website - https…"
type textarea "*"
type textarea "Generate complete test case scenarioand test plans for following website - http…"
type textarea "*"
type textarea "Generate complete test case scenariosand test plans for following website - htt…"
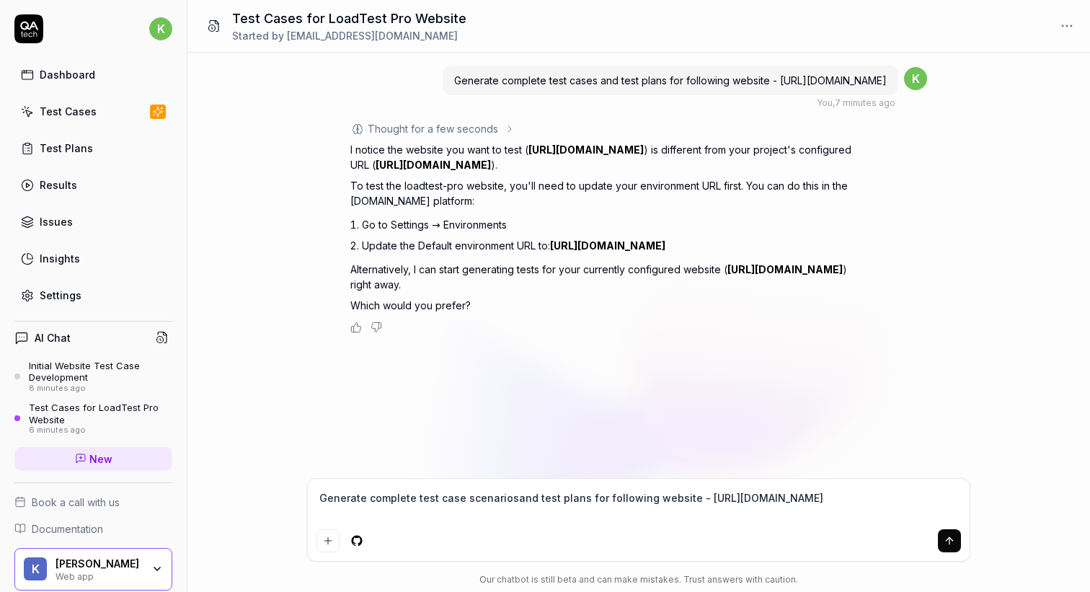
type textarea "*"
type textarea "Generate complete test case scenarios and test plans for following website - ht…"
type textarea "*"
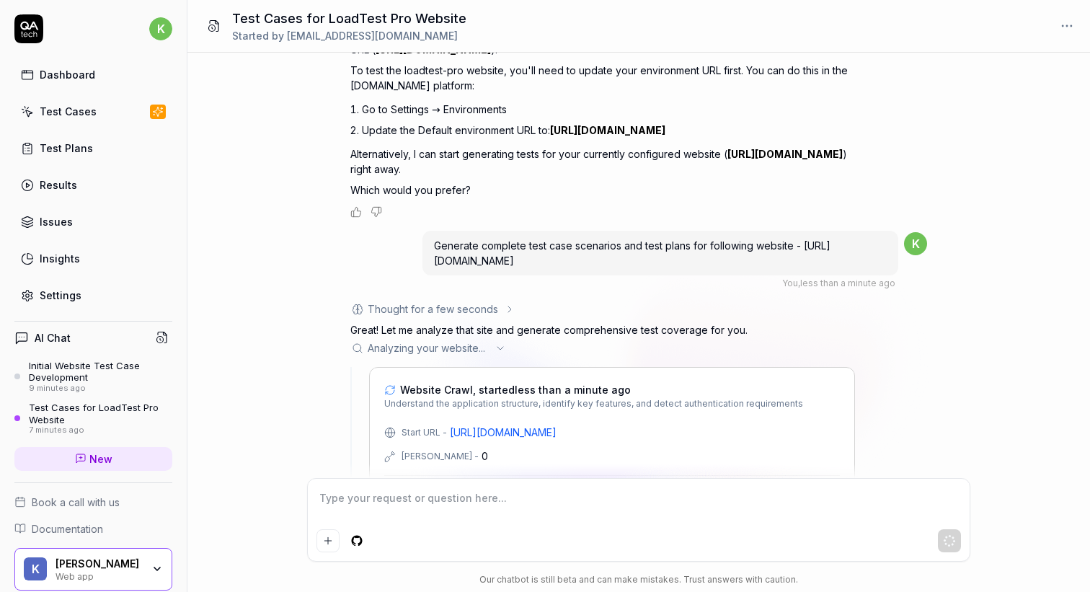
scroll to position [197, 0]
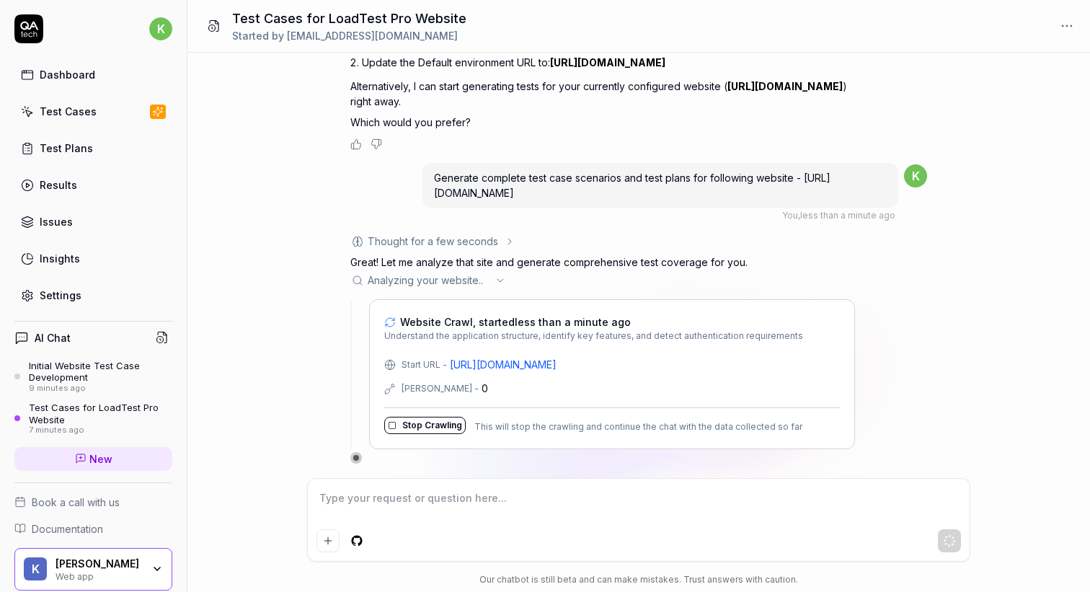
click at [516, 508] on textarea at bounding box center [638, 505] width 644 height 36
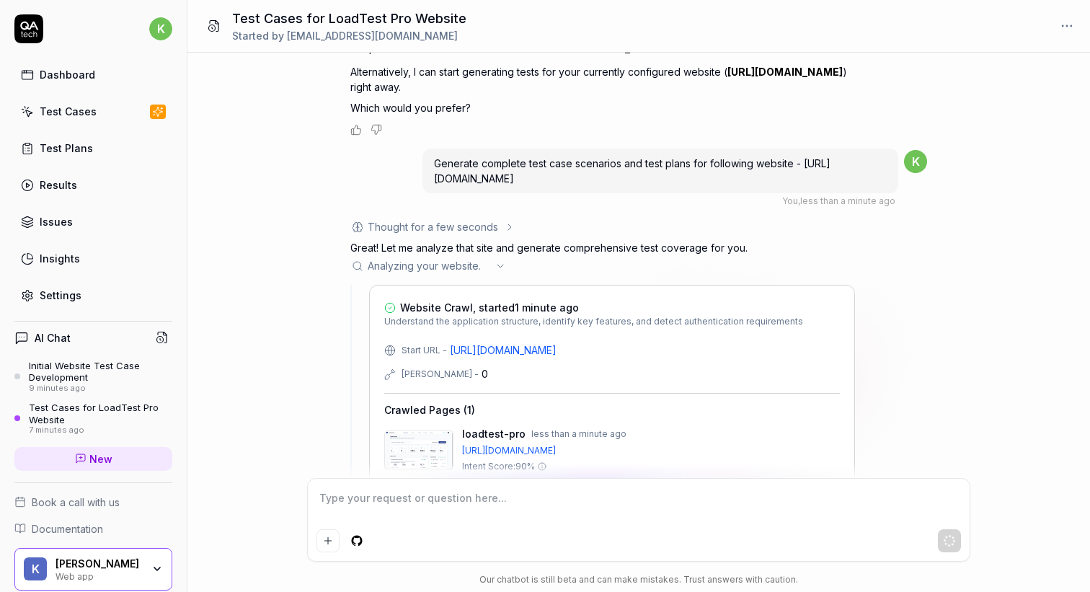
click at [103, 380] on div "Initial Website Test Case Development" at bounding box center [100, 372] width 143 height 24
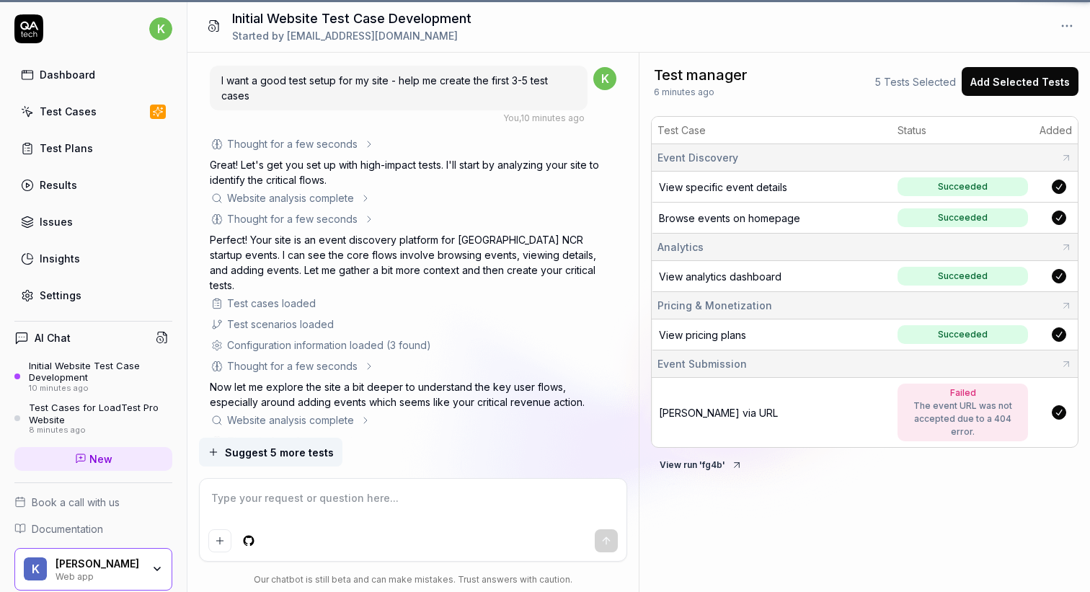
scroll to position [1228, 0]
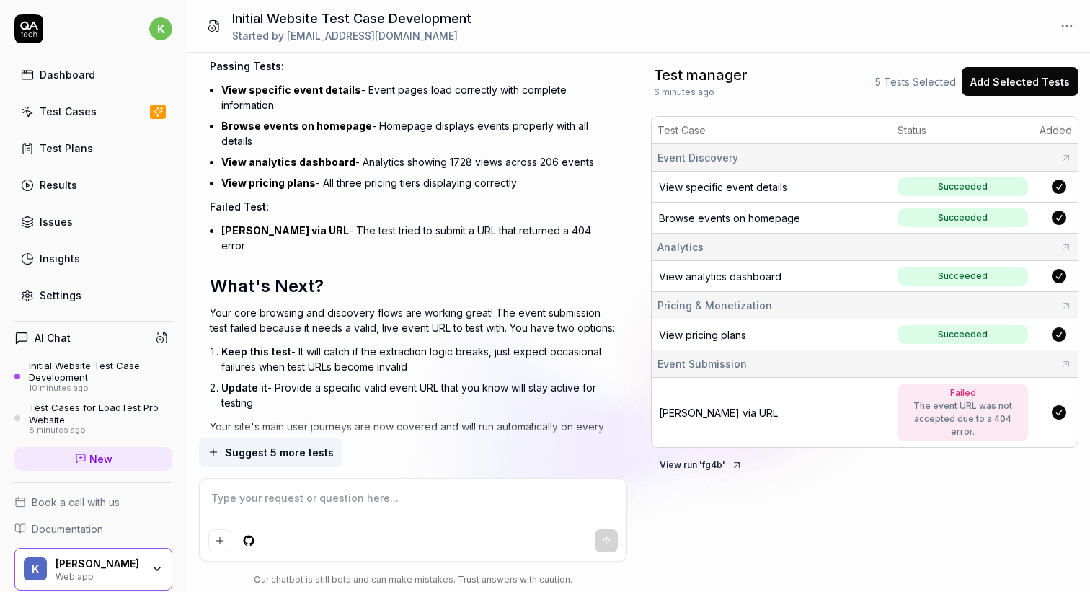
click at [973, 410] on div "The event URL was not accepted due to a 404 error." at bounding box center [962, 418] width 116 height 39
click at [89, 419] on div "Test Cases for LoadTest Pro Website" at bounding box center [100, 413] width 143 height 24
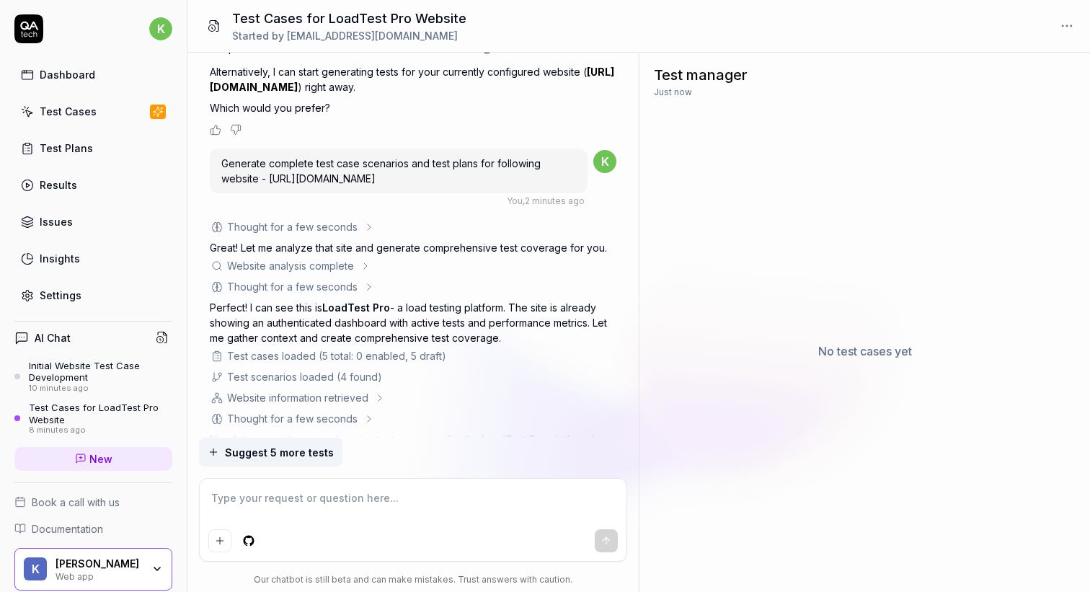
scroll to position [796, 0]
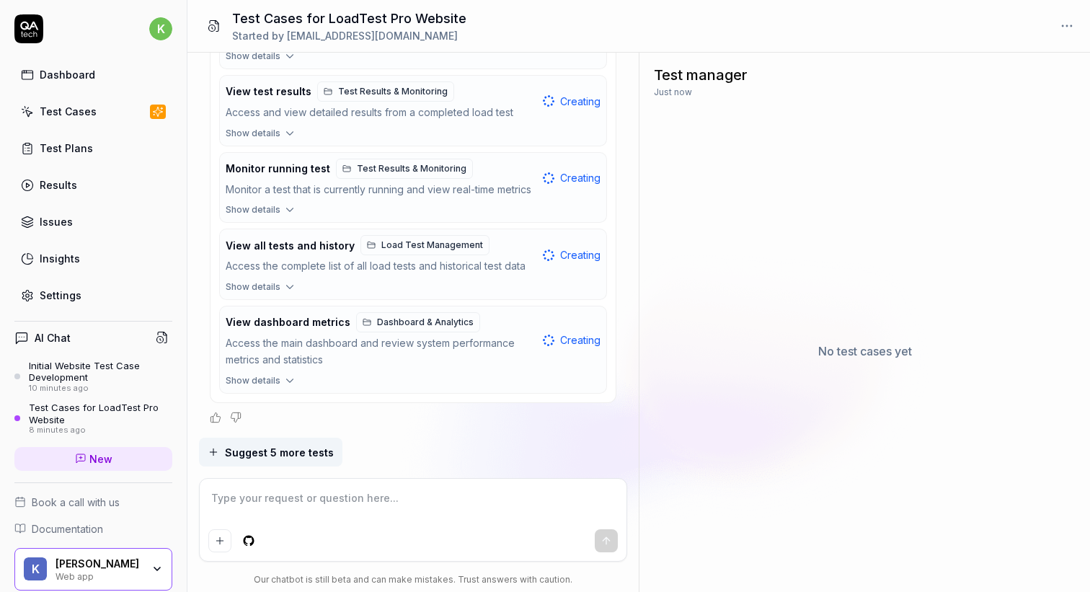
click at [270, 443] on button "Suggest 5 more tests" at bounding box center [270, 451] width 143 height 29
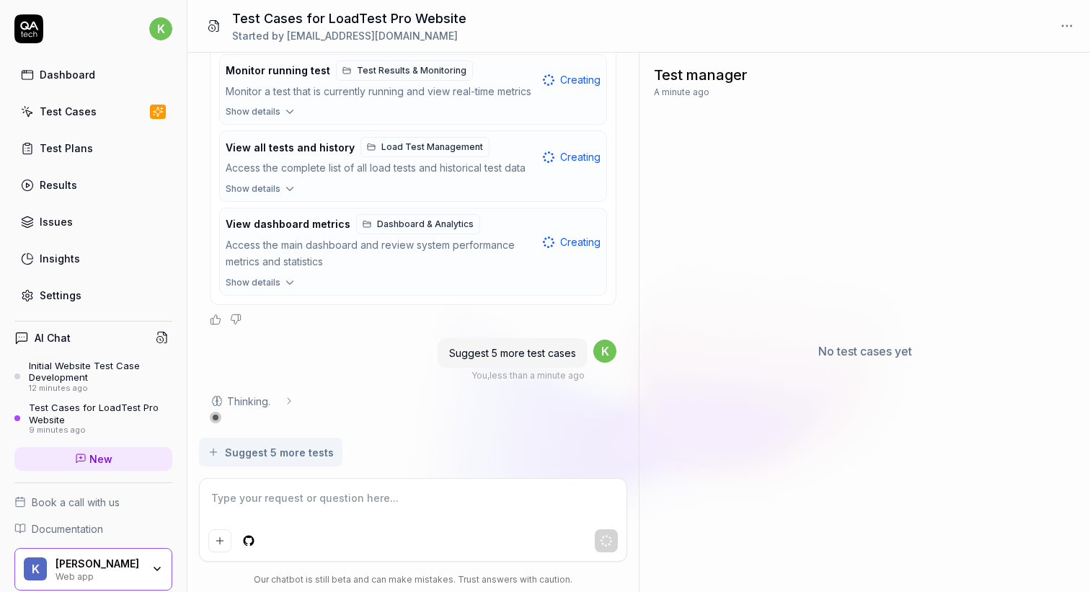
scroll to position [894, 0]
click at [393, 512] on textarea at bounding box center [413, 505] width 410 height 36
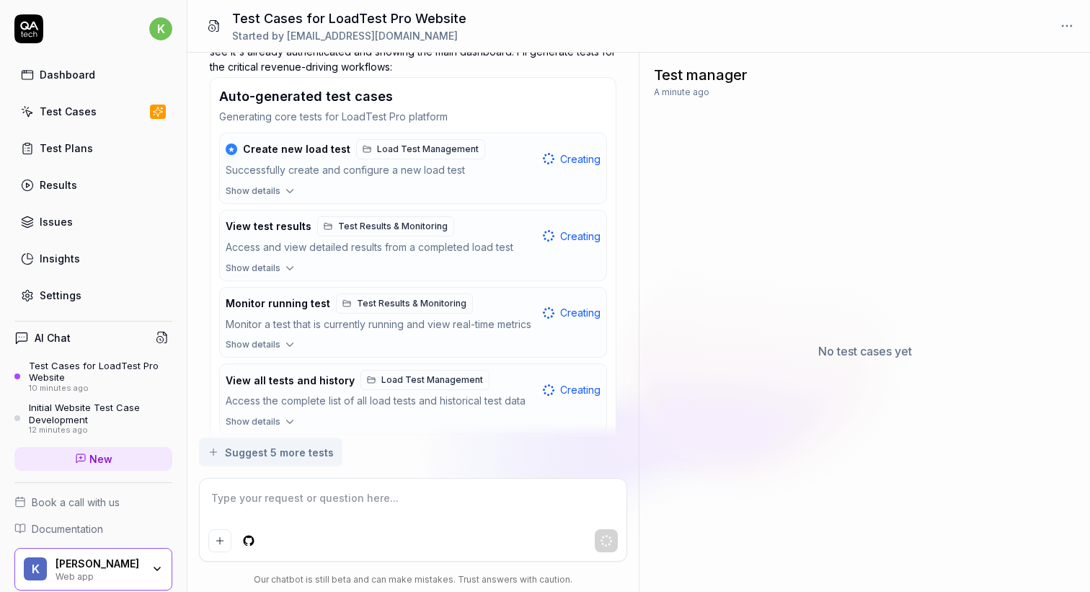
scroll to position [615, 0]
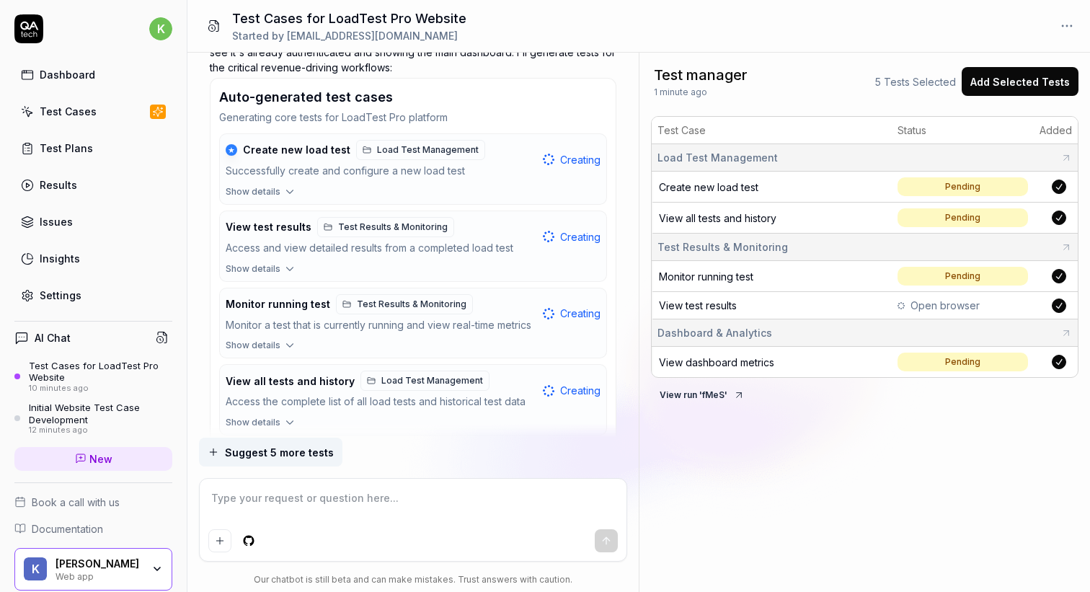
click at [999, 87] on button "Add Selected Tests" at bounding box center [1019, 81] width 117 height 29
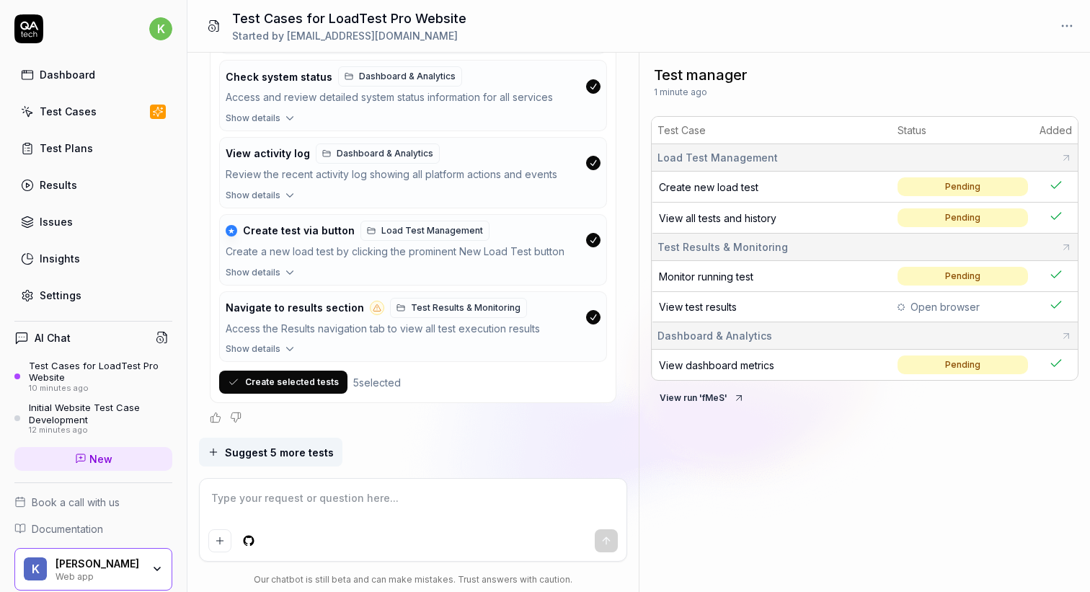
scroll to position [1381, 0]
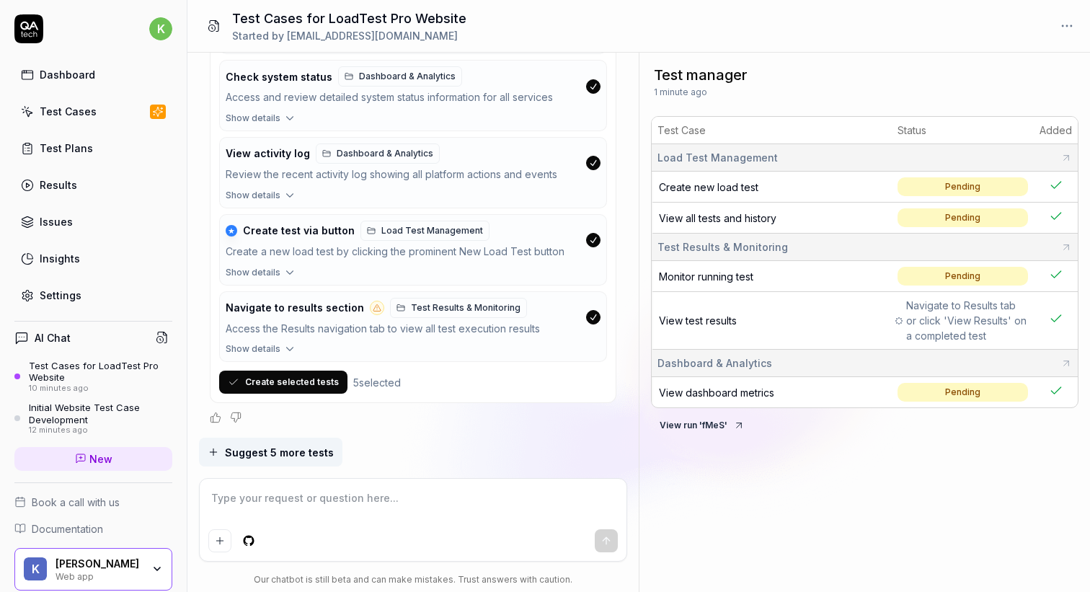
click at [304, 388] on button "Create selected tests" at bounding box center [283, 381] width 128 height 23
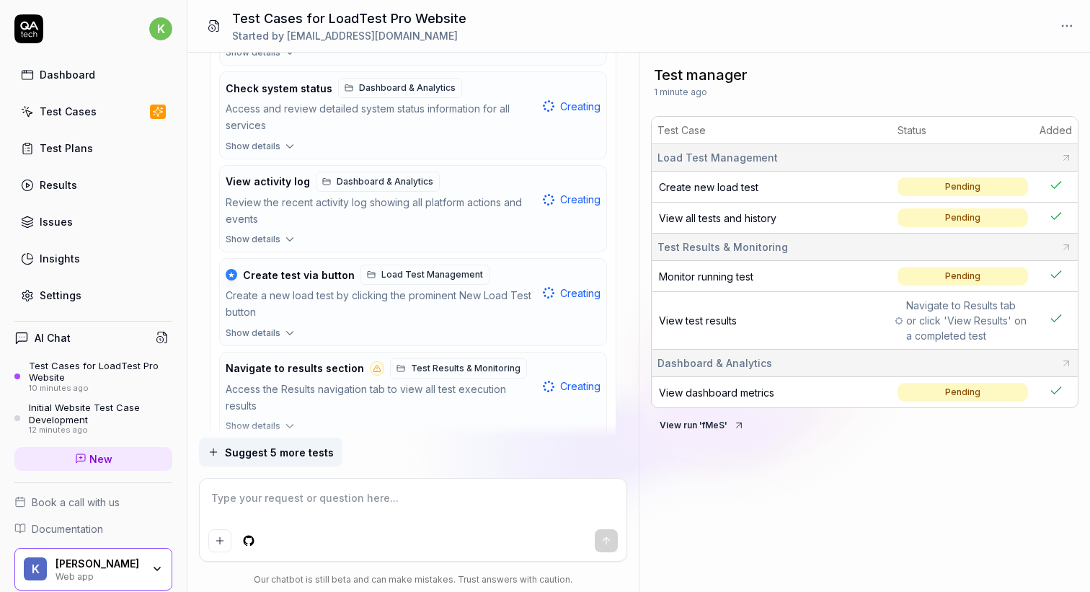
scroll to position [1447, 0]
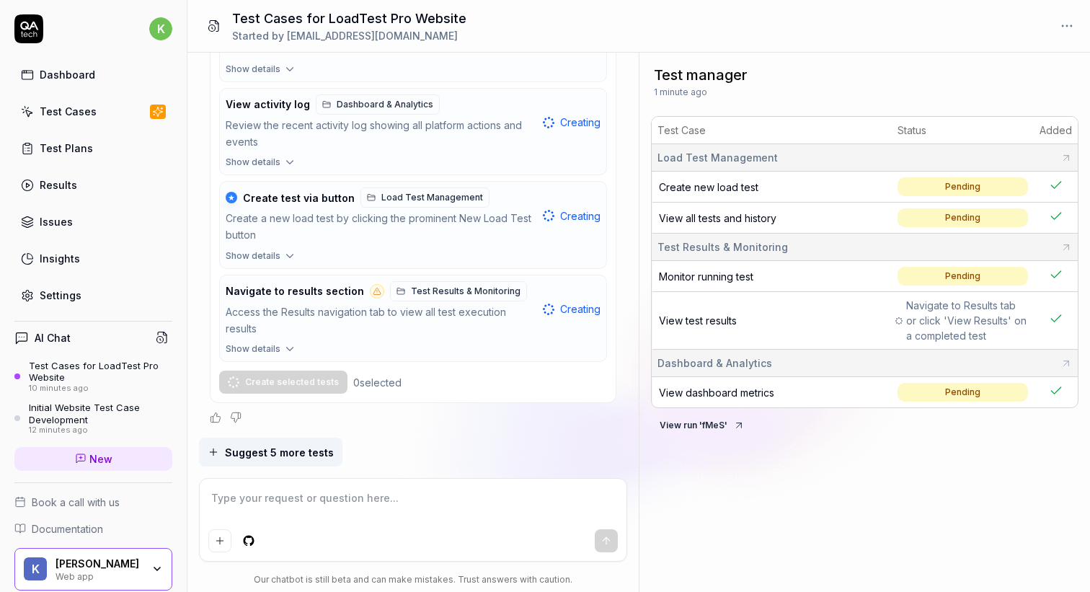
click at [473, 246] on button "★ Create test via button Load Test Management Create a new load test by clickin…" at bounding box center [413, 216] width 386 height 68
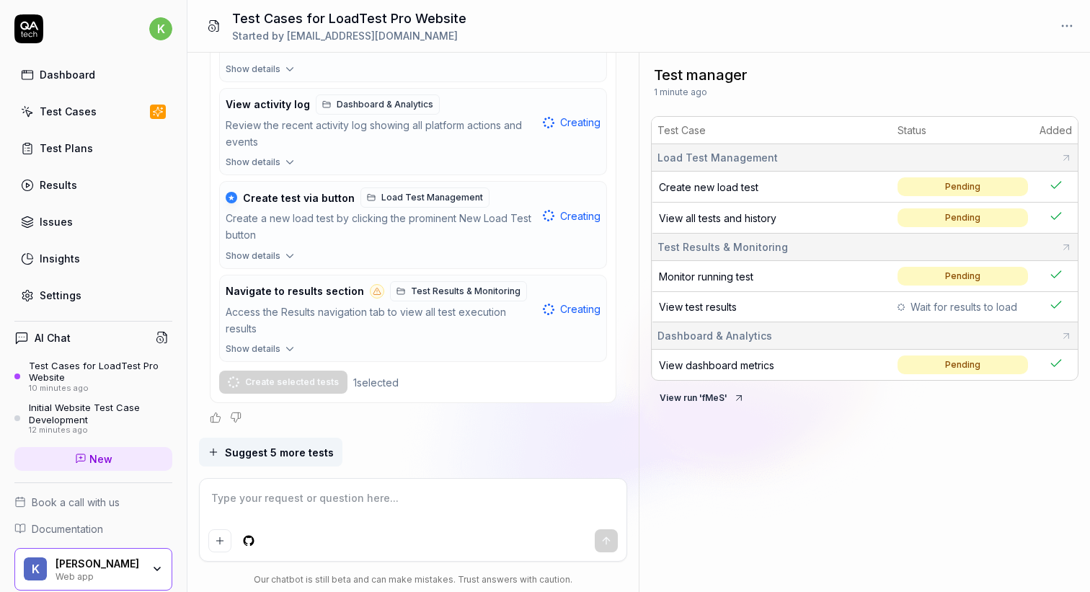
click at [463, 330] on div "Access the Results navigation tab to view all test execution results" at bounding box center [381, 320] width 311 height 33
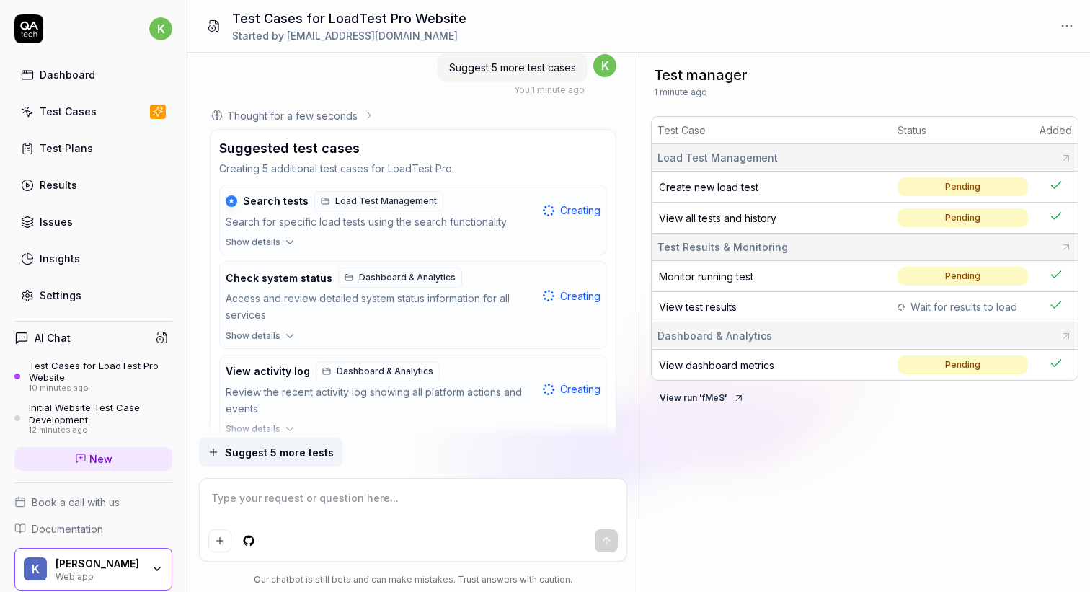
scroll to position [755, 0]
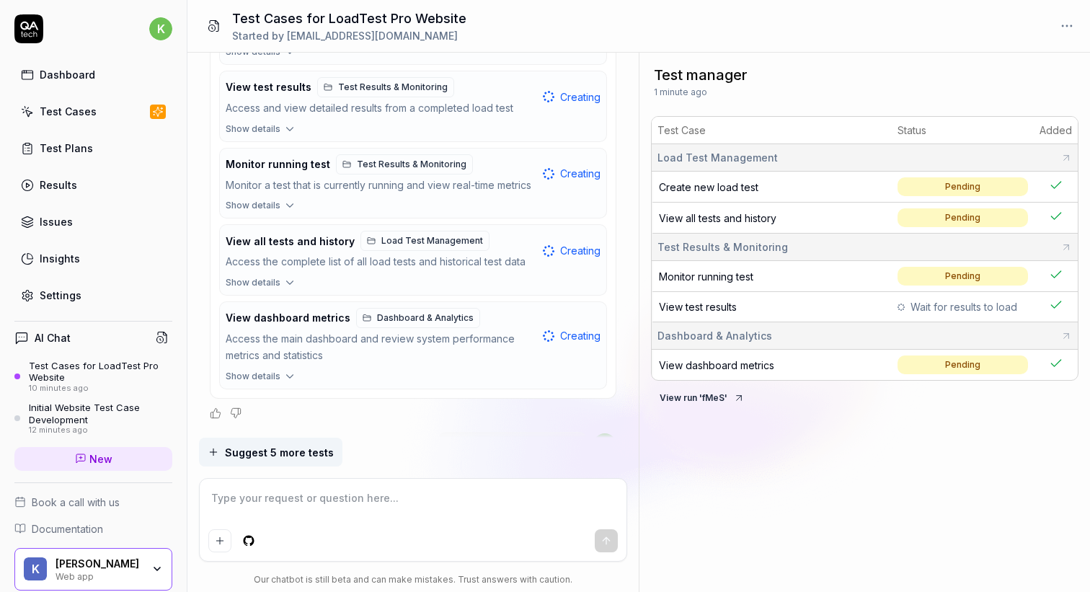
click at [473, 174] on div "Monitor running test Test Results & Monitoring" at bounding box center [381, 164] width 311 height 20
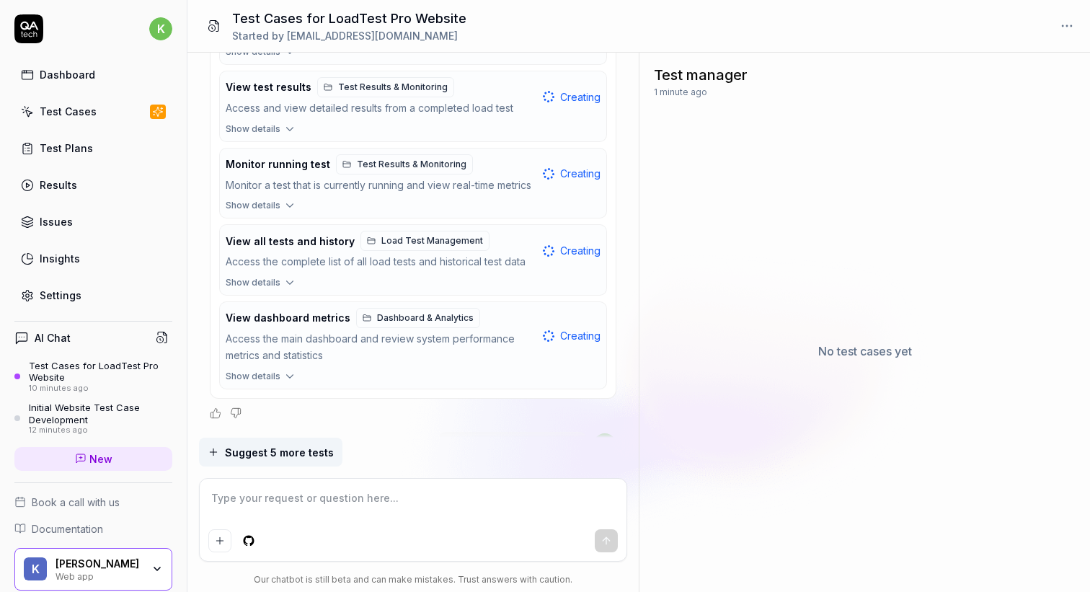
click at [474, 251] on link "Load Test Management" at bounding box center [424, 241] width 129 height 20
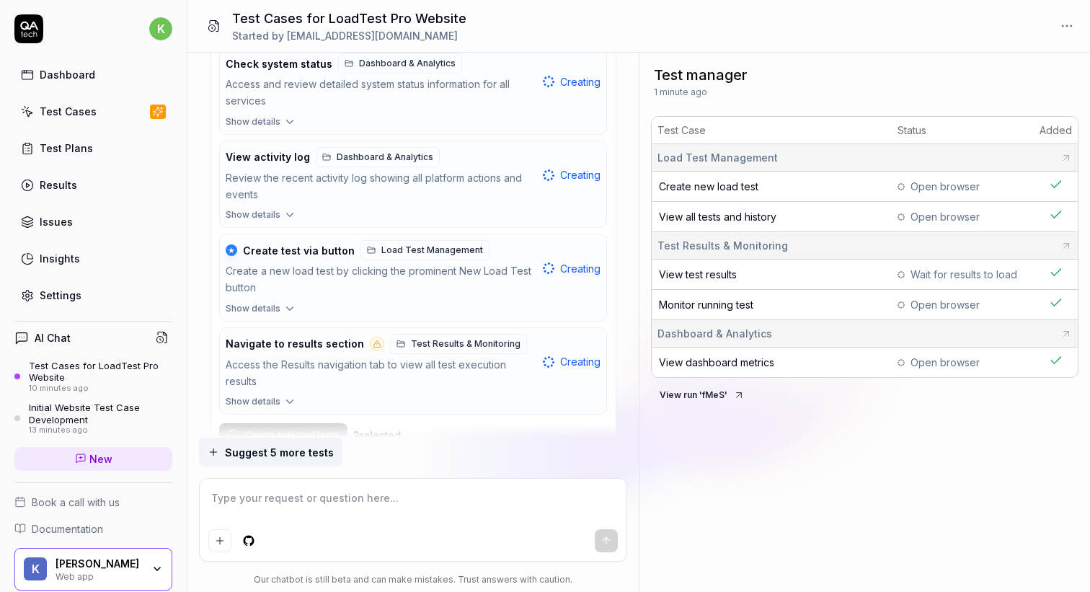
scroll to position [1447, 0]
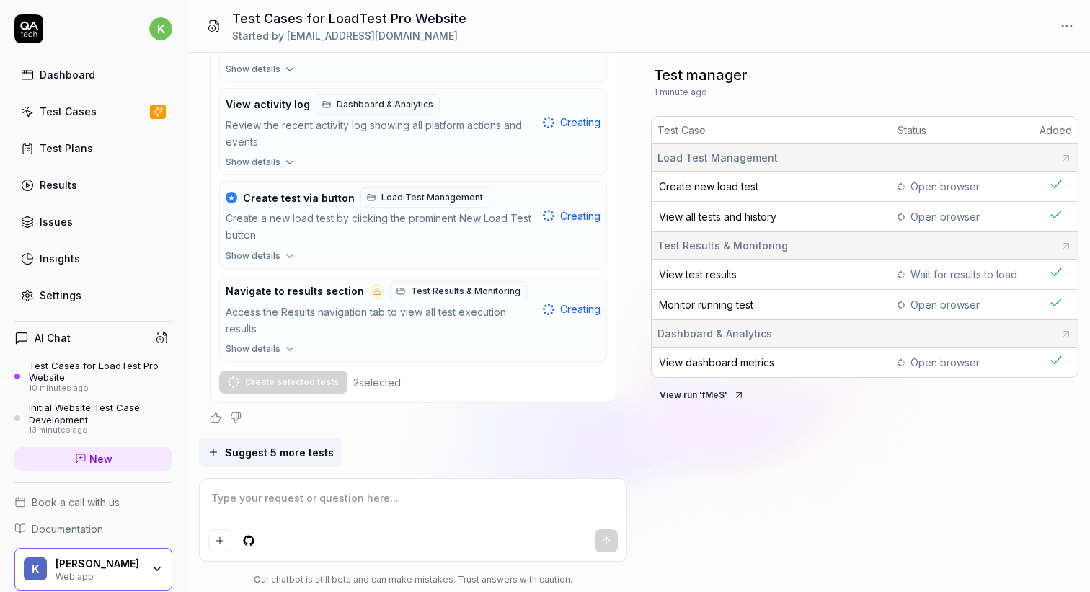
click at [262, 500] on textarea at bounding box center [413, 505] width 410 height 36
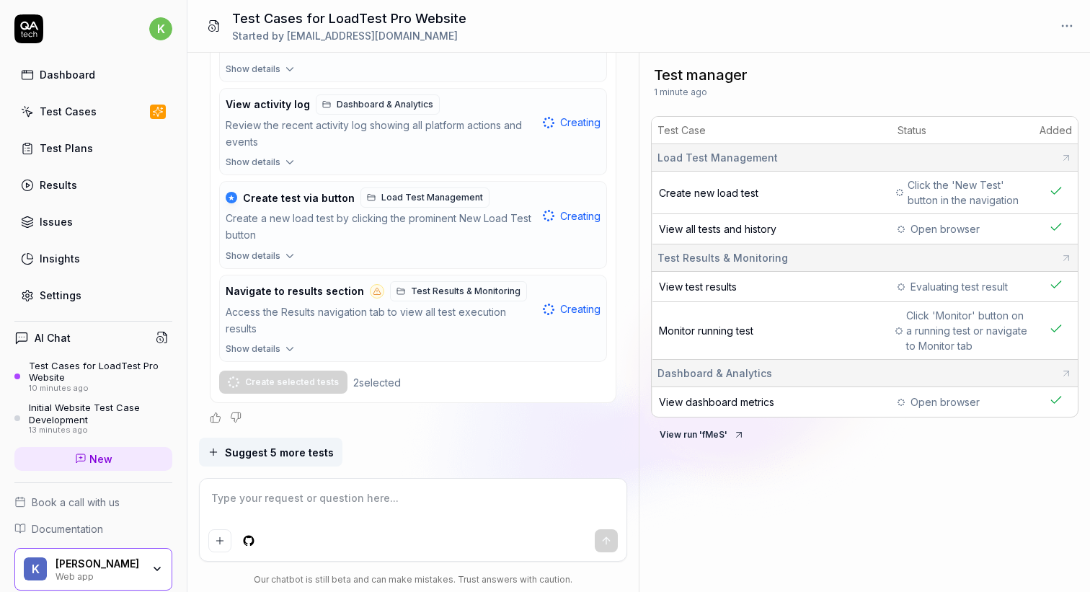
click at [249, 460] on button "Suggest 5 more tests" at bounding box center [270, 451] width 143 height 29
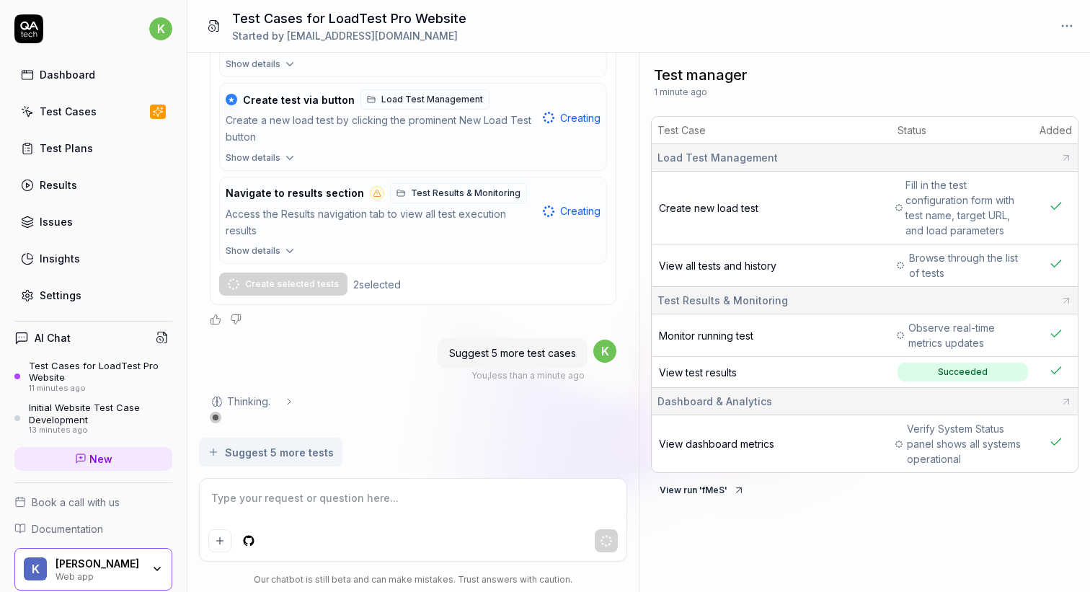
scroll to position [1554, 0]
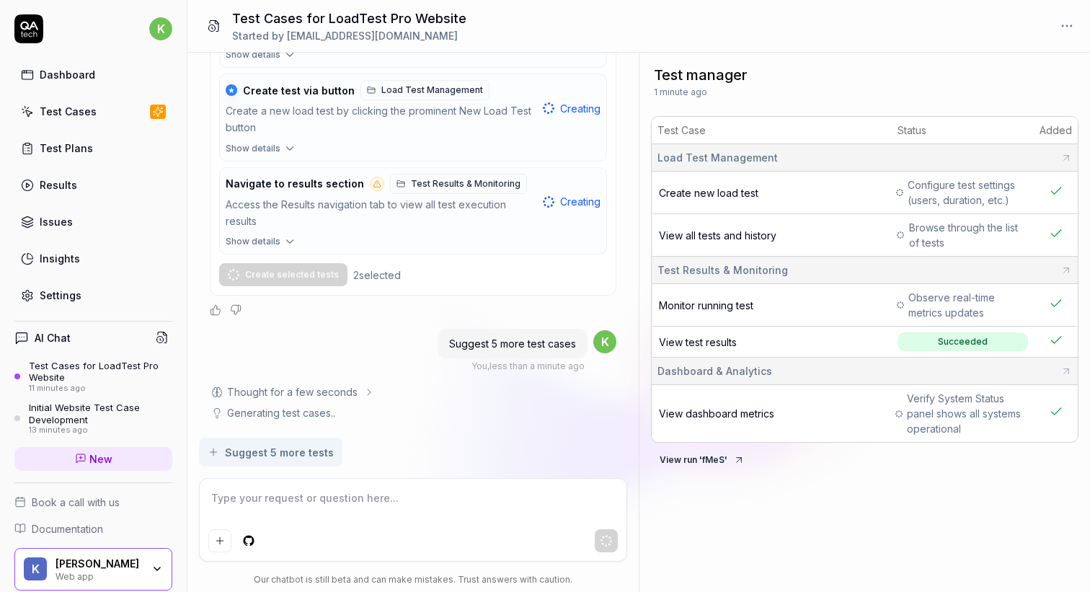
click at [414, 428] on div "Generate complete test cases and test plans for following website - https://loa…" at bounding box center [412, 245] width 451 height 385
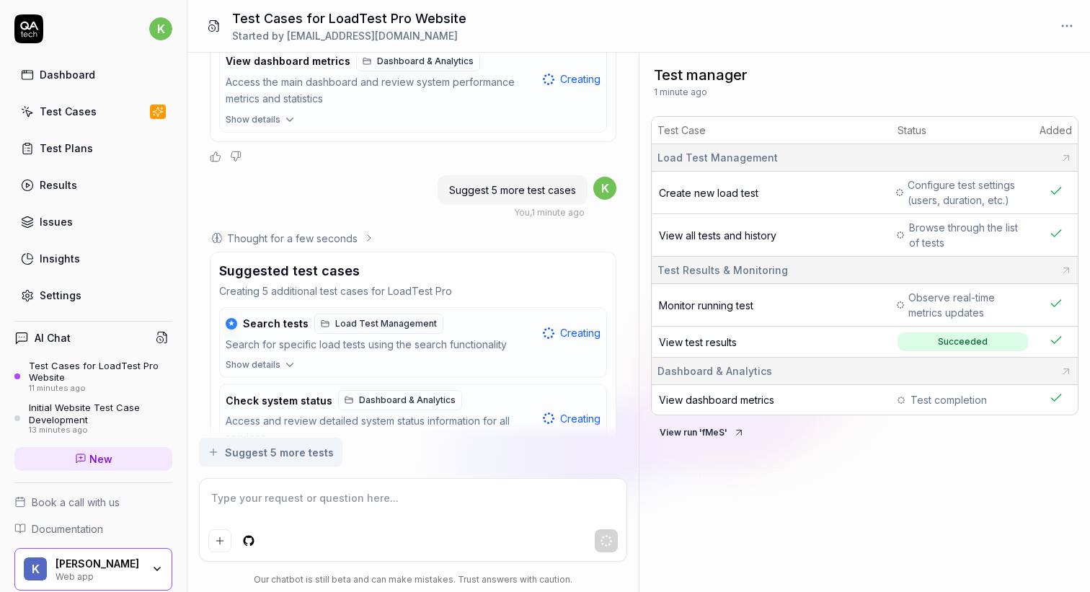
scroll to position [969, 0]
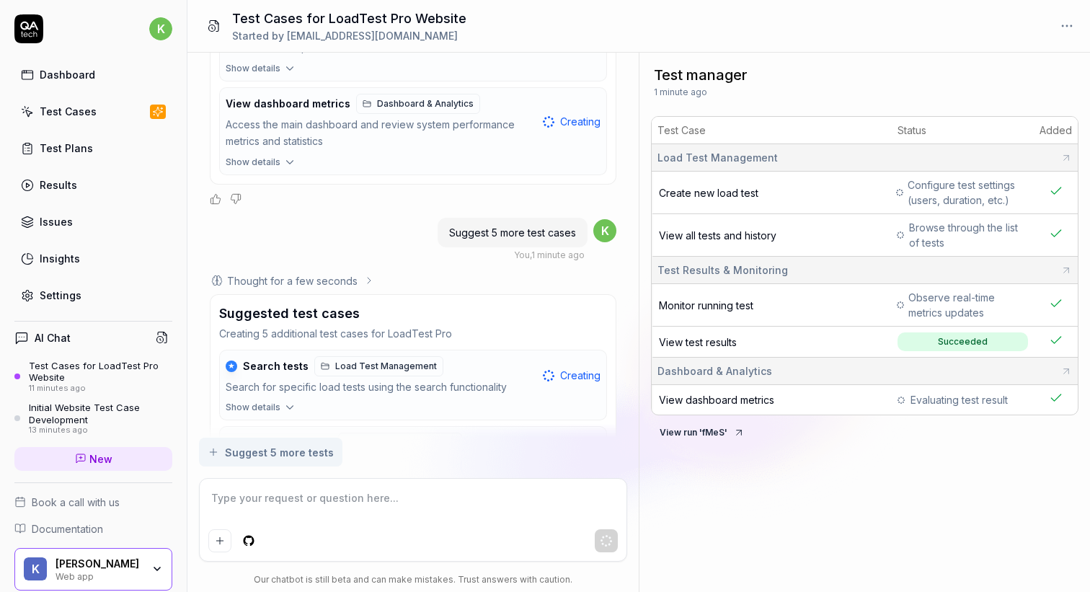
click at [411, 323] on div "Suggested test cases" at bounding box center [413, 312] width 388 height 19
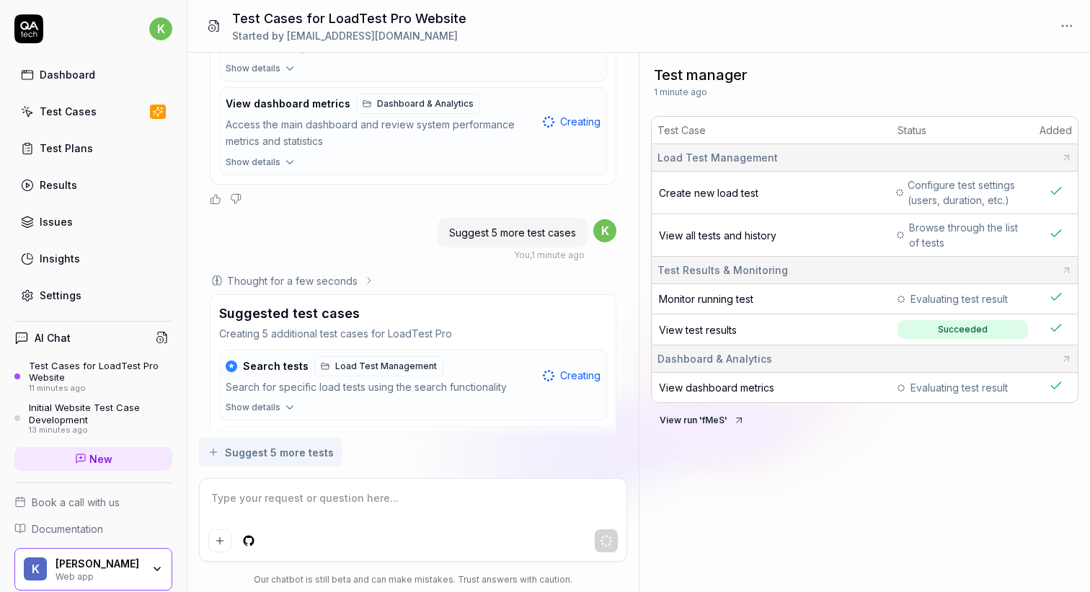
click at [325, 391] on div "Suggested test cases Creating 5 additional test cases for LoadTest Pro ★ Search…" at bounding box center [413, 564] width 406 height 541
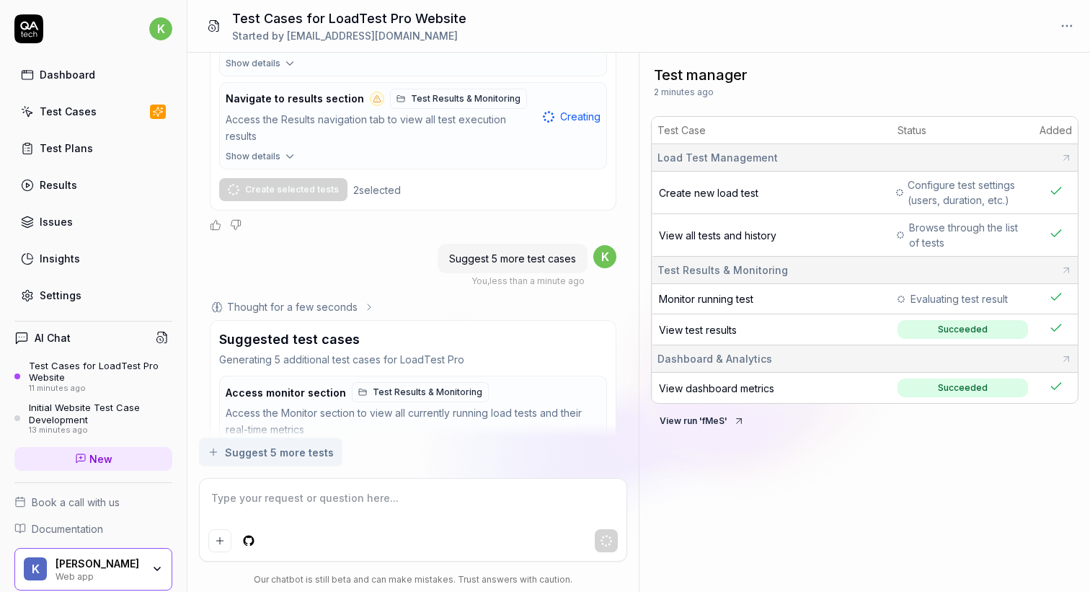
scroll to position [1936, 0]
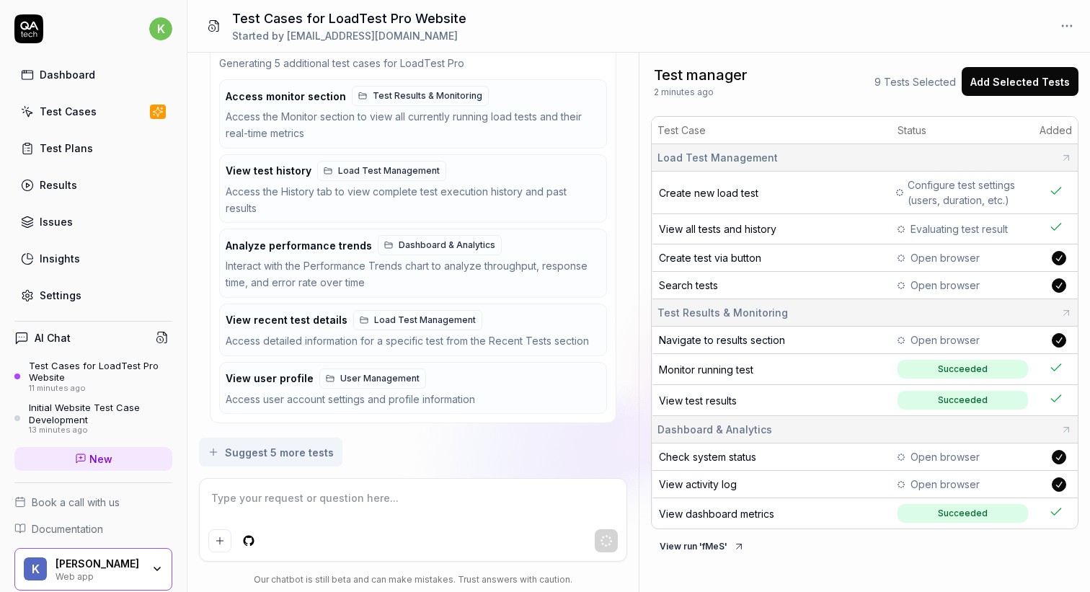
click at [1003, 88] on button "Add Selected Tests" at bounding box center [1019, 81] width 117 height 29
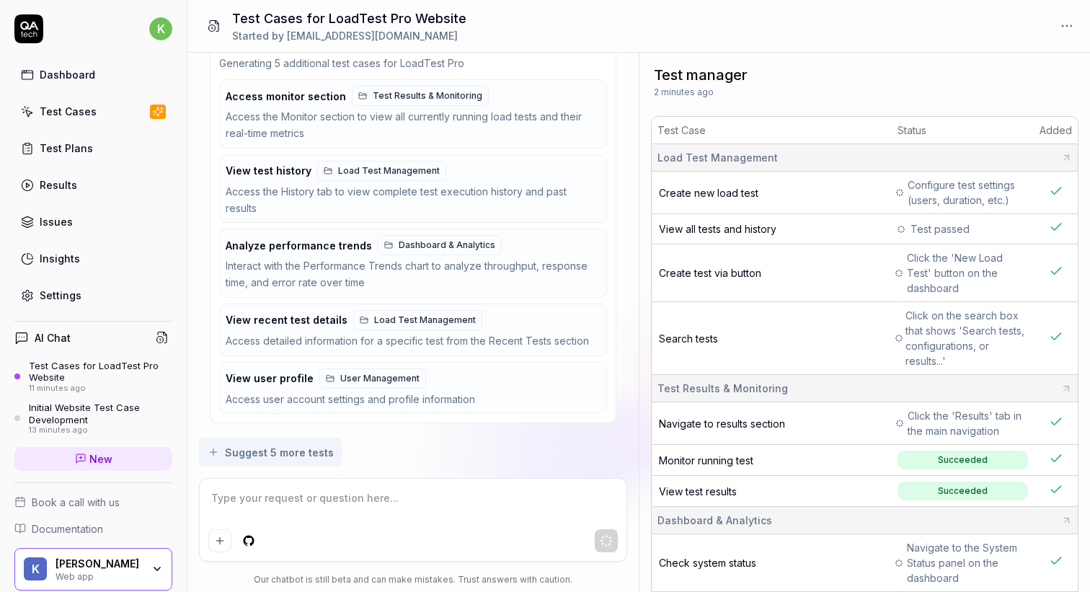
click at [417, 504] on textarea at bounding box center [413, 505] width 410 height 36
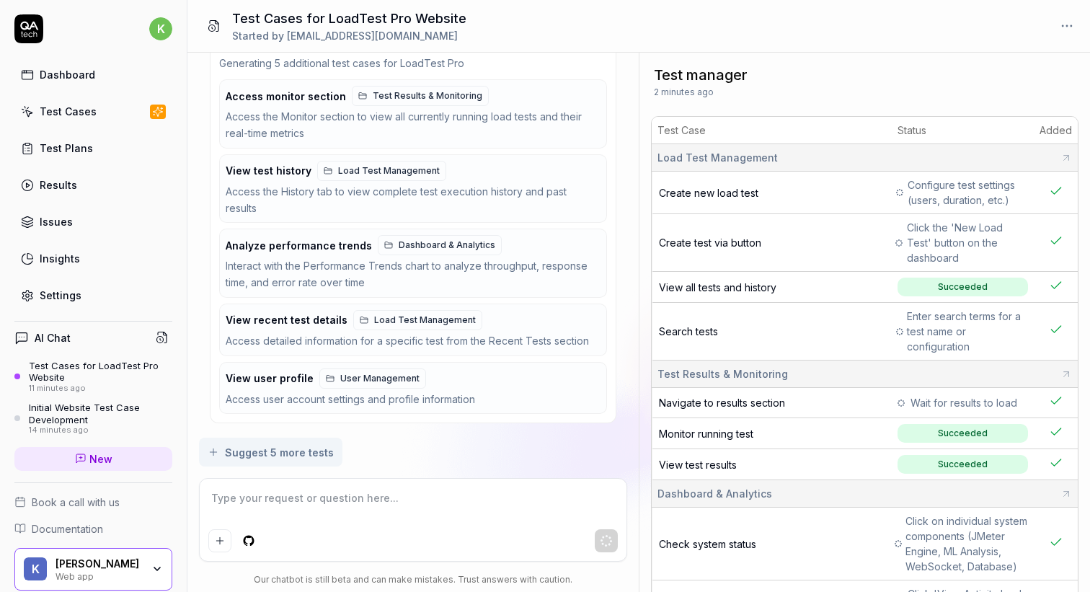
click at [376, 512] on textarea at bounding box center [413, 505] width 410 height 36
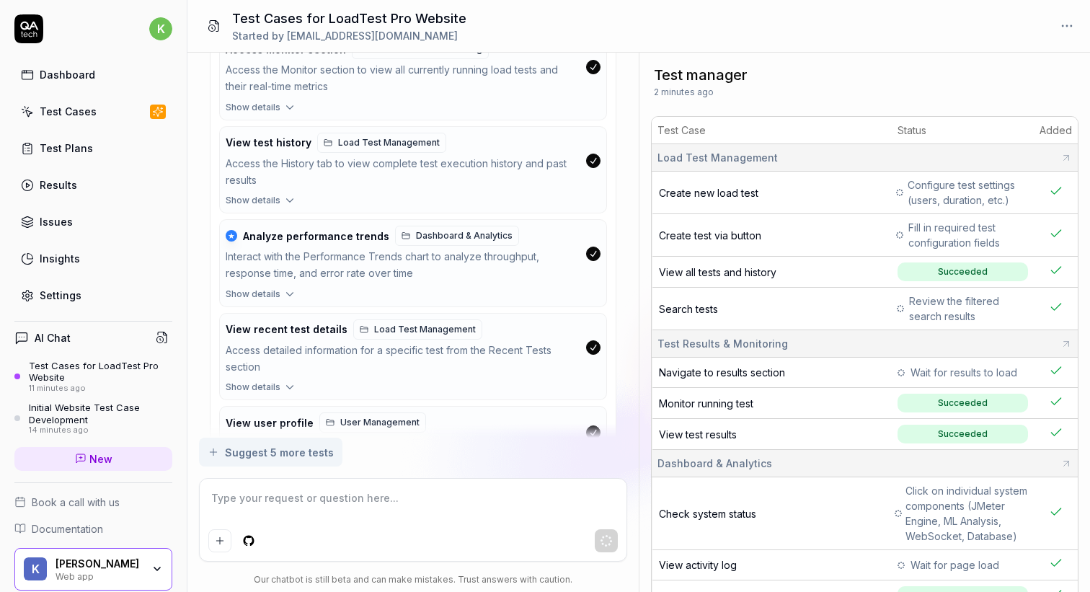
scroll to position [2098, 0]
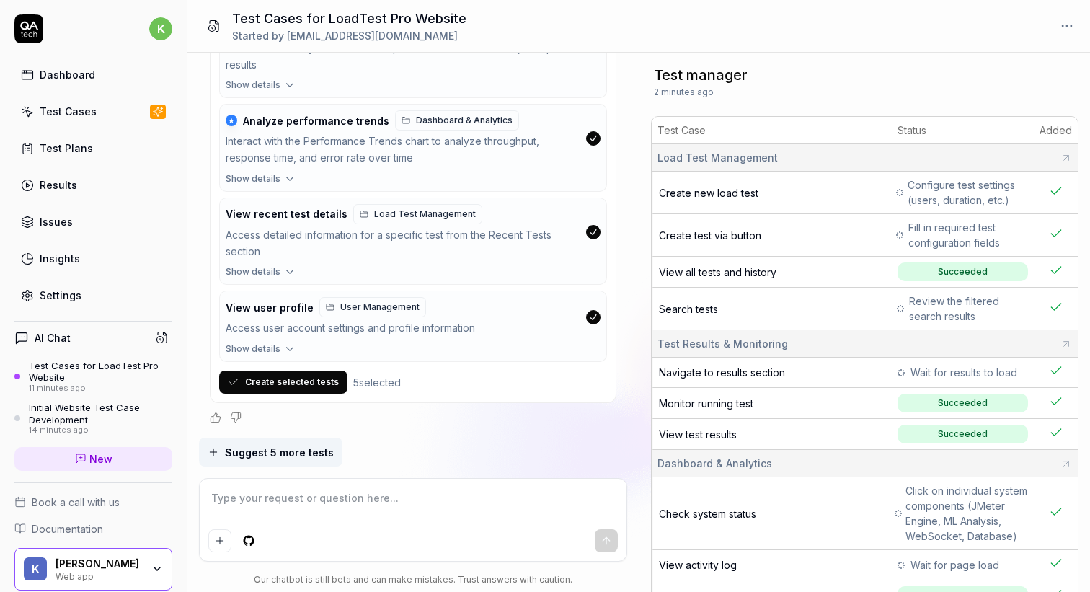
click at [296, 397] on div "Suggested test cases Generating 5 additional test cases for LoadTest Pro Access…" at bounding box center [413, 132] width 406 height 541
click at [296, 391] on button "Create selected tests" at bounding box center [283, 381] width 128 height 23
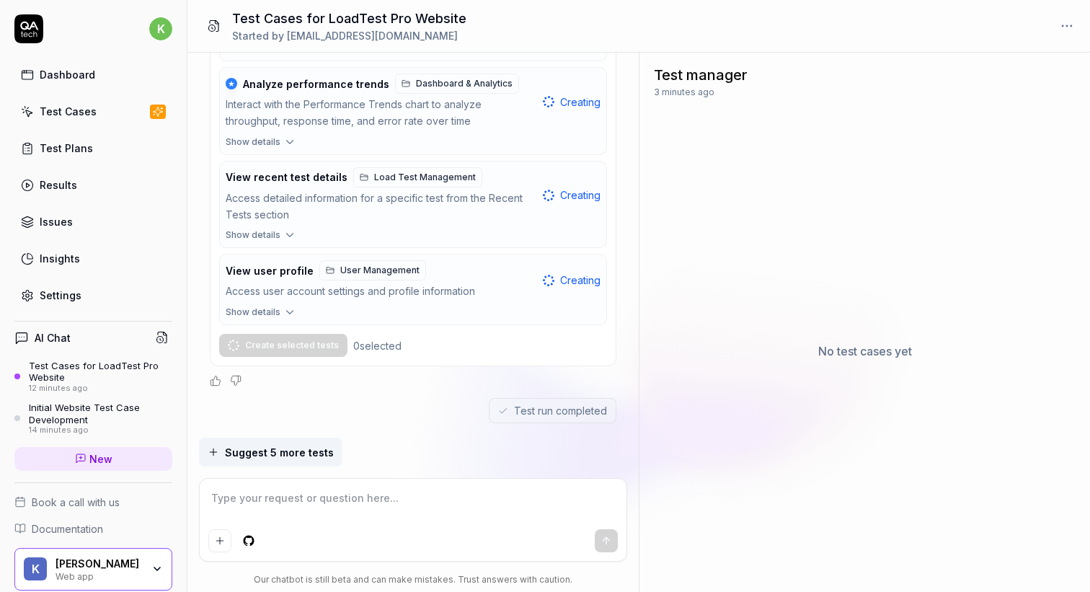
scroll to position [2141, 0]
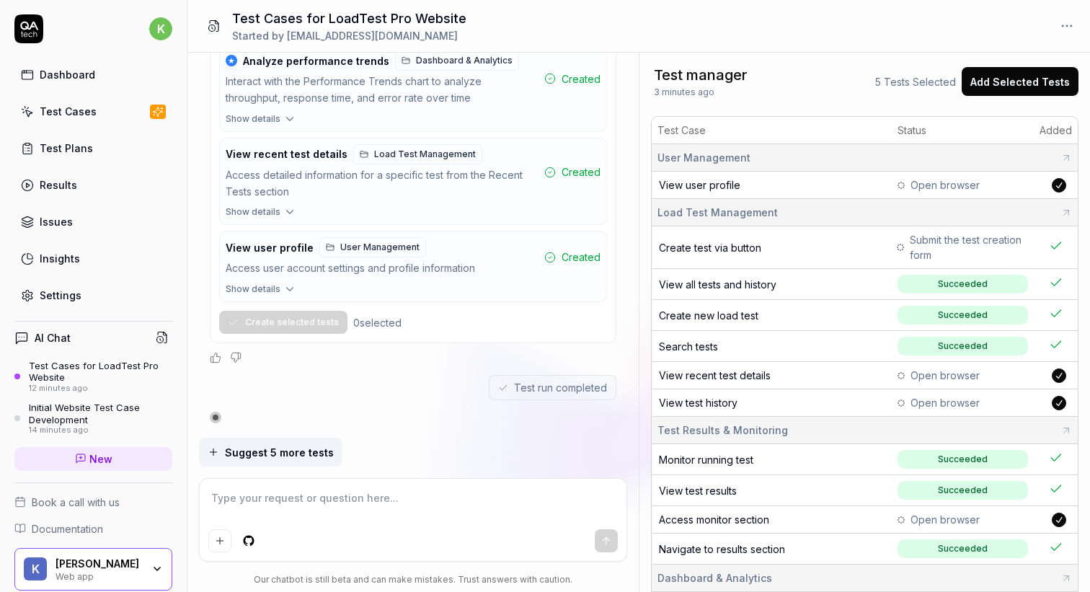
click at [989, 85] on button "Add Selected Tests" at bounding box center [1019, 81] width 117 height 29
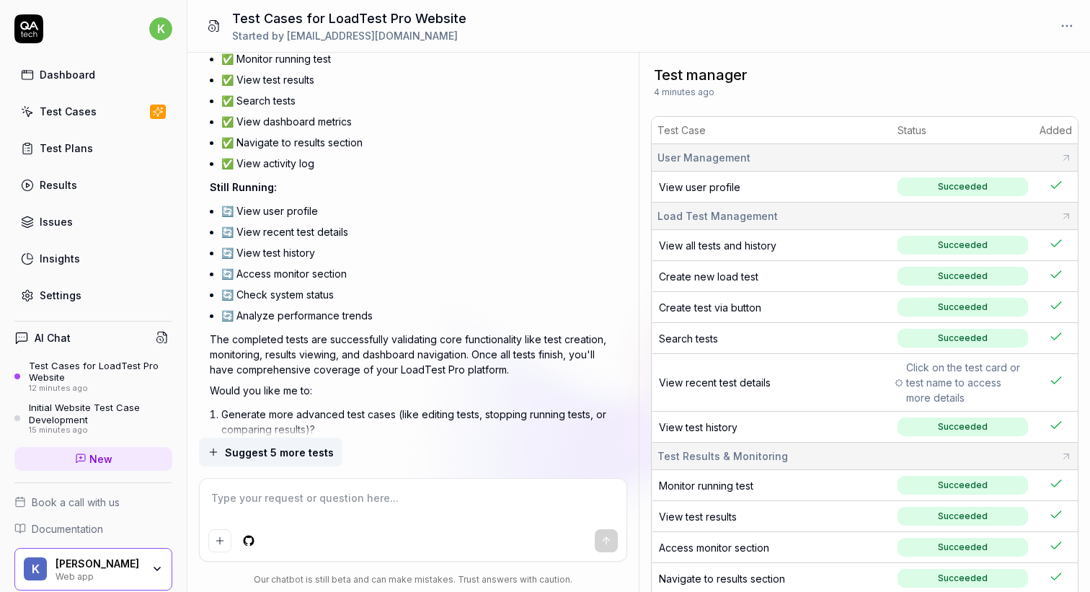
scroll to position [2702, 0]
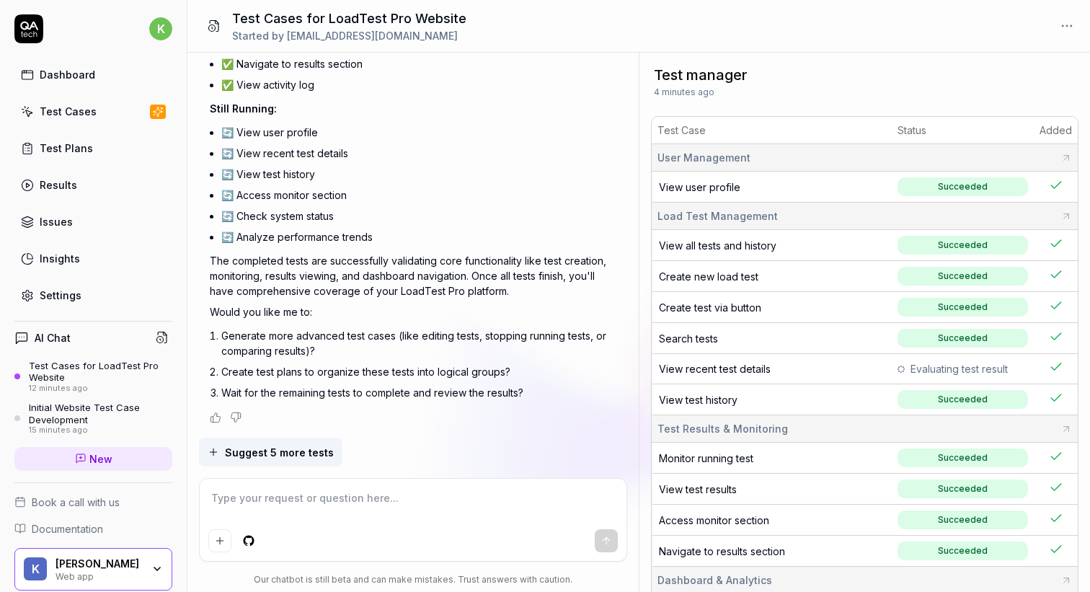
click at [469, 509] on textarea at bounding box center [413, 505] width 410 height 36
type textarea "*"
type textarea "ye"
type textarea "*"
type textarea "yes"
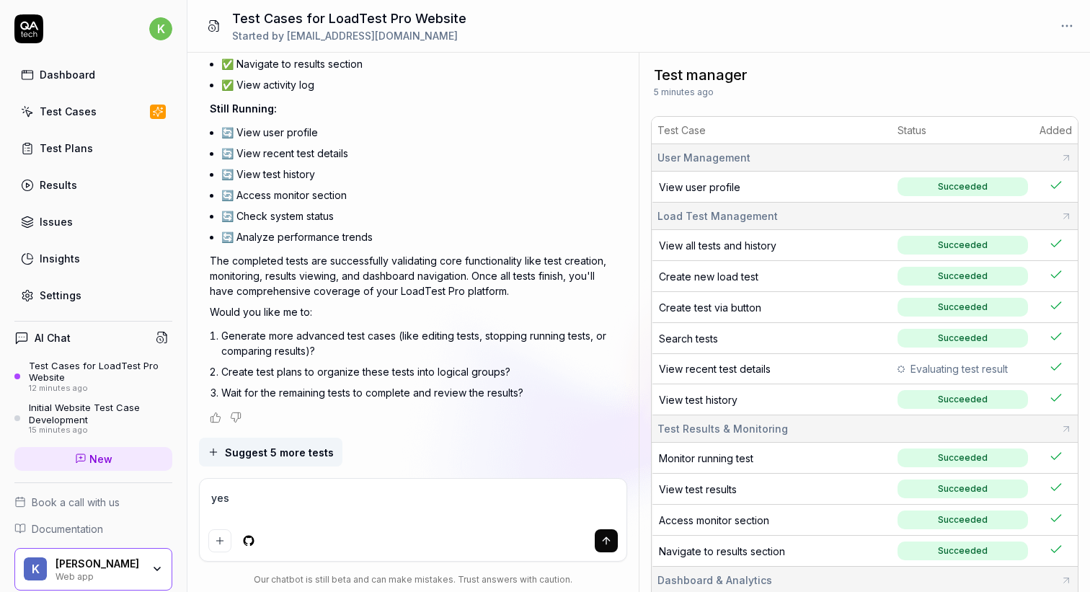
type textarea "*"
type textarea "yes,"
type textarea "*"
type textarea "yes,"
type textarea "*"
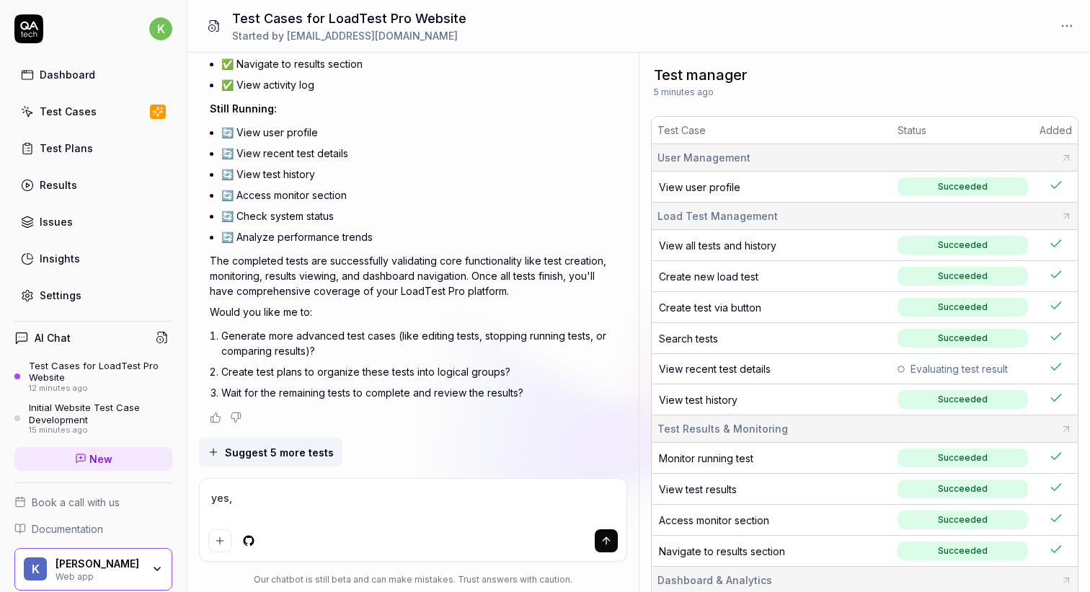
type textarea "yes, a"
type textarea "*"
type textarea "yes, al"
type textarea "*"
type textarea "yes, all"
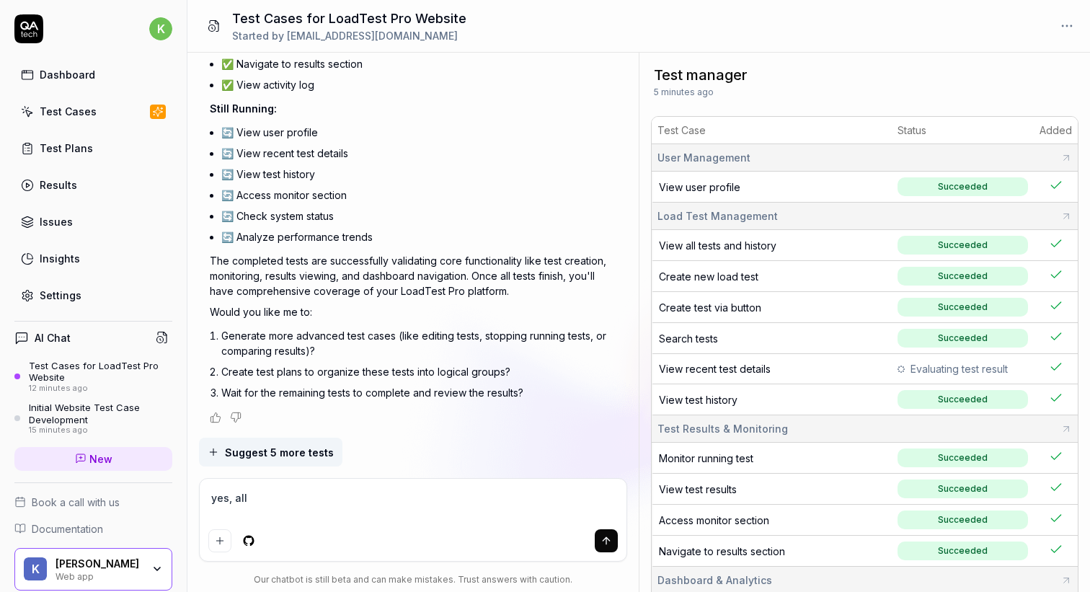
type textarea "*"
type textarea "yes, all"
type textarea "*"
type textarea "yes, all 3"
type textarea "*"
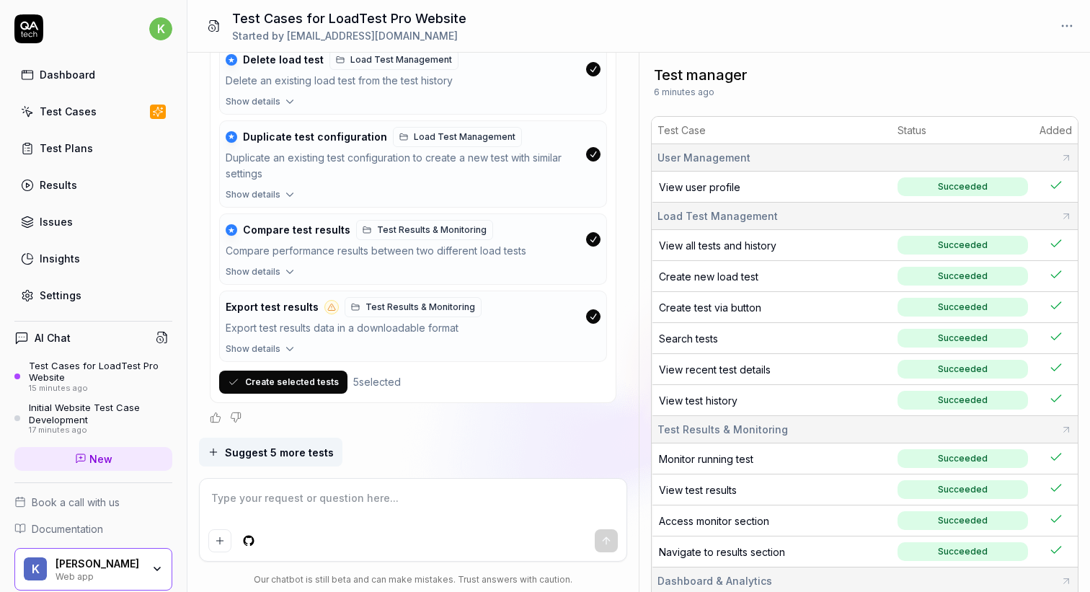
scroll to position [3337, 0]
click at [295, 463] on button "Suggest 5 more tests" at bounding box center [270, 451] width 143 height 29
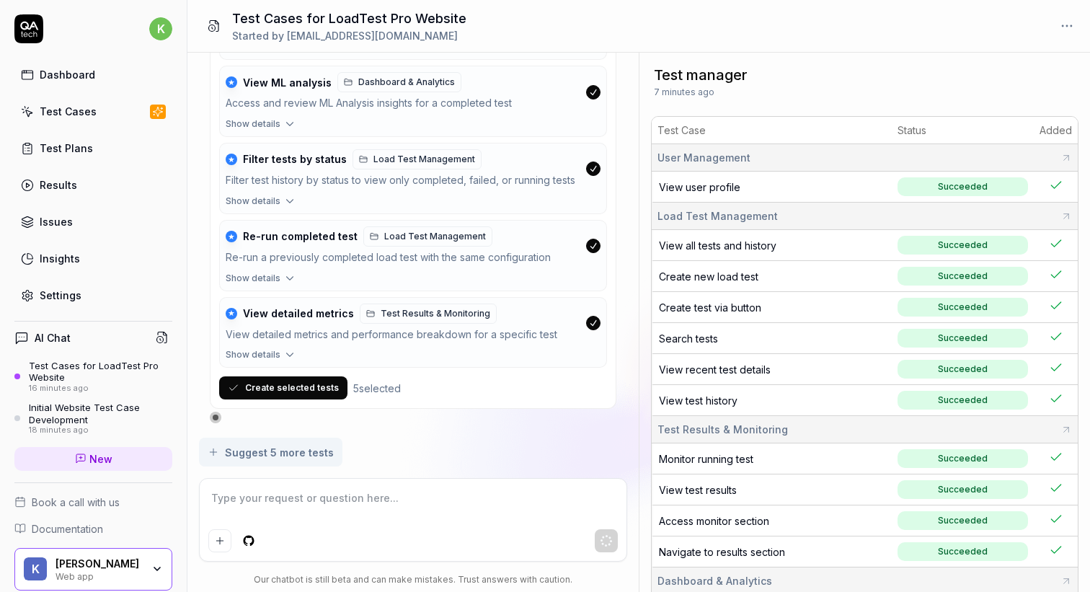
scroll to position [3922, 0]
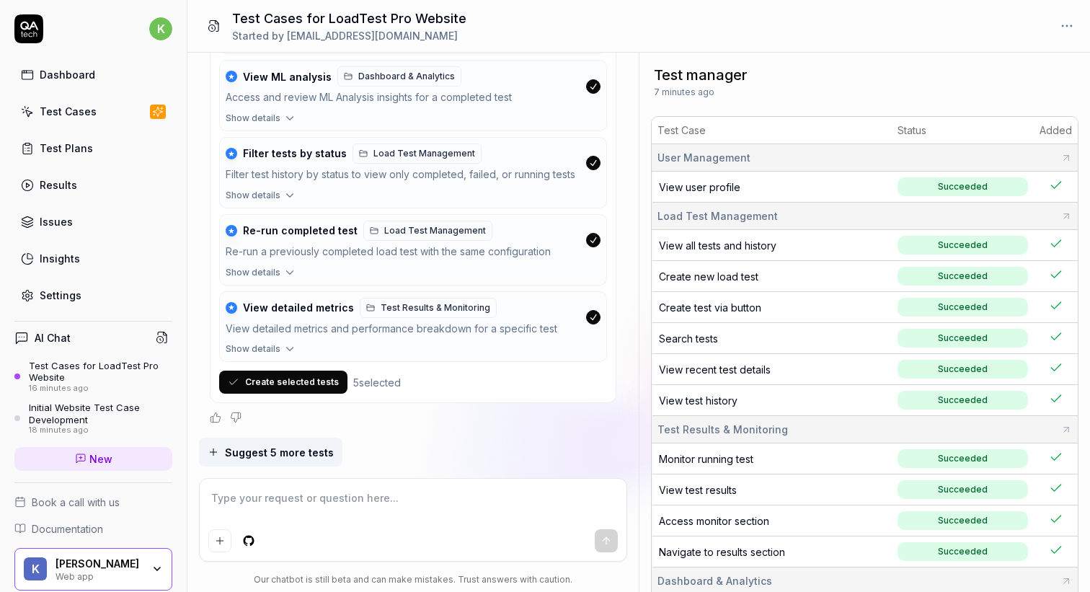
click at [297, 384] on button "Create selected tests" at bounding box center [283, 381] width 128 height 23
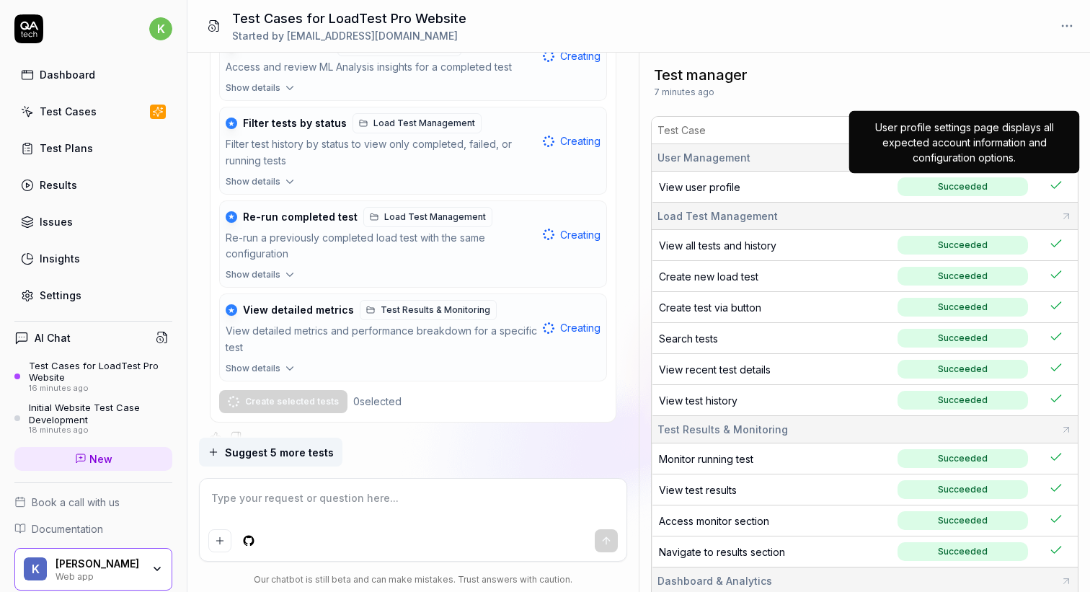
scroll to position [3971, 0]
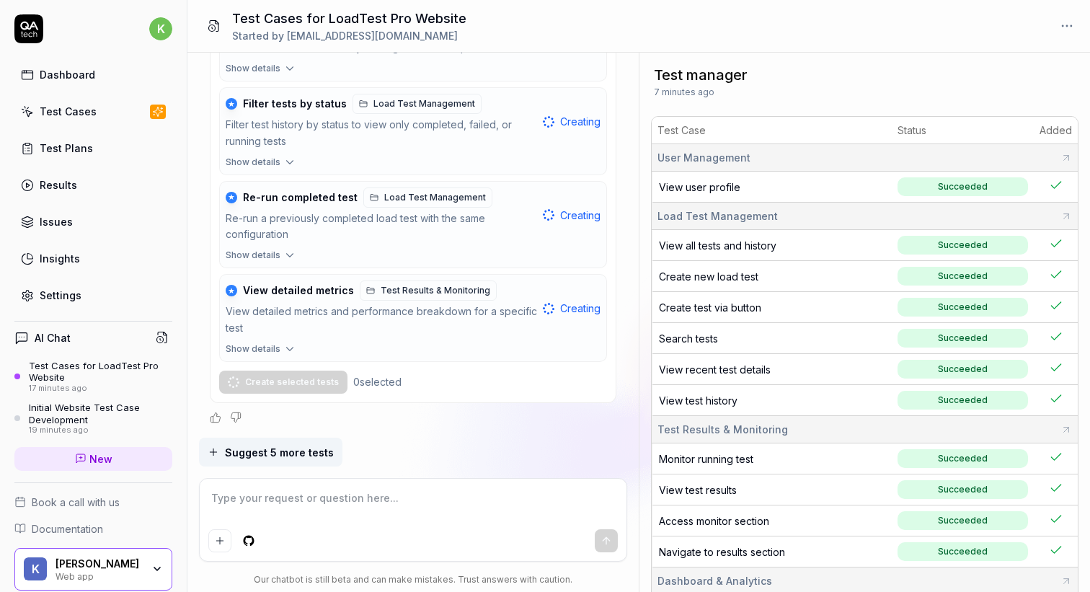
click at [1051, 132] on div "Test Case Status Added User Management View user profile Succeeded Load Test Ma…" at bounding box center [864, 431] width 450 height 643
click at [275, 453] on span "Suggest 5 more tests" at bounding box center [279, 452] width 109 height 15
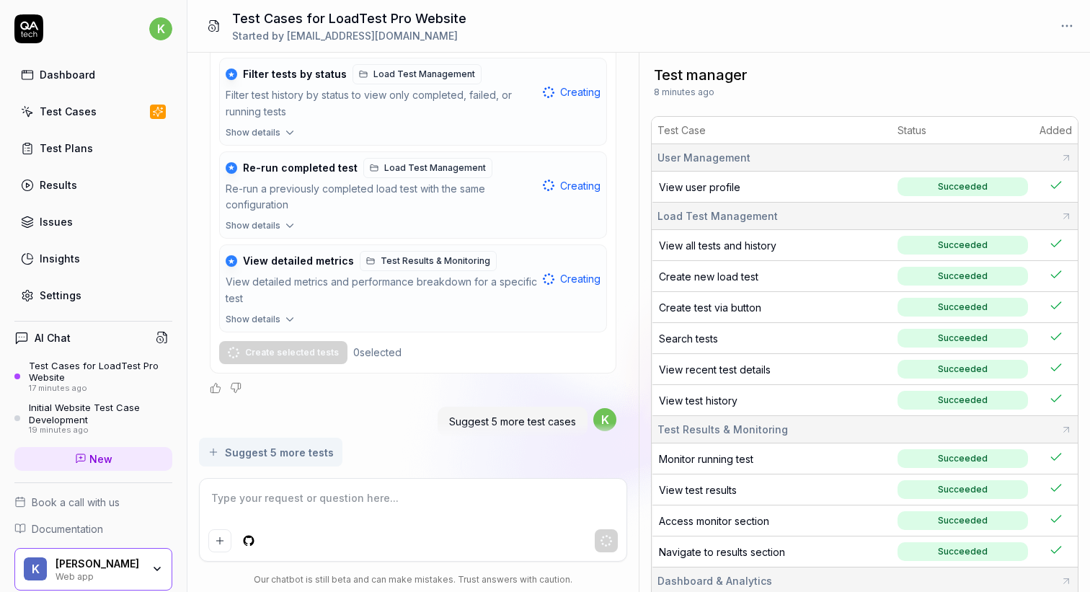
scroll to position [4028, 0]
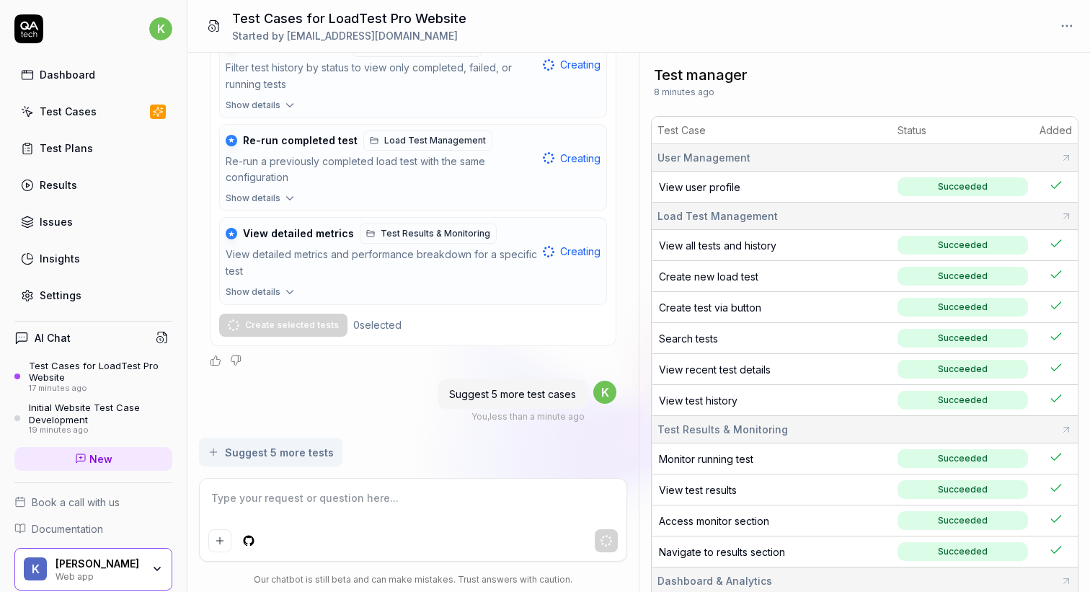
click at [369, 500] on textarea at bounding box center [413, 505] width 410 height 36
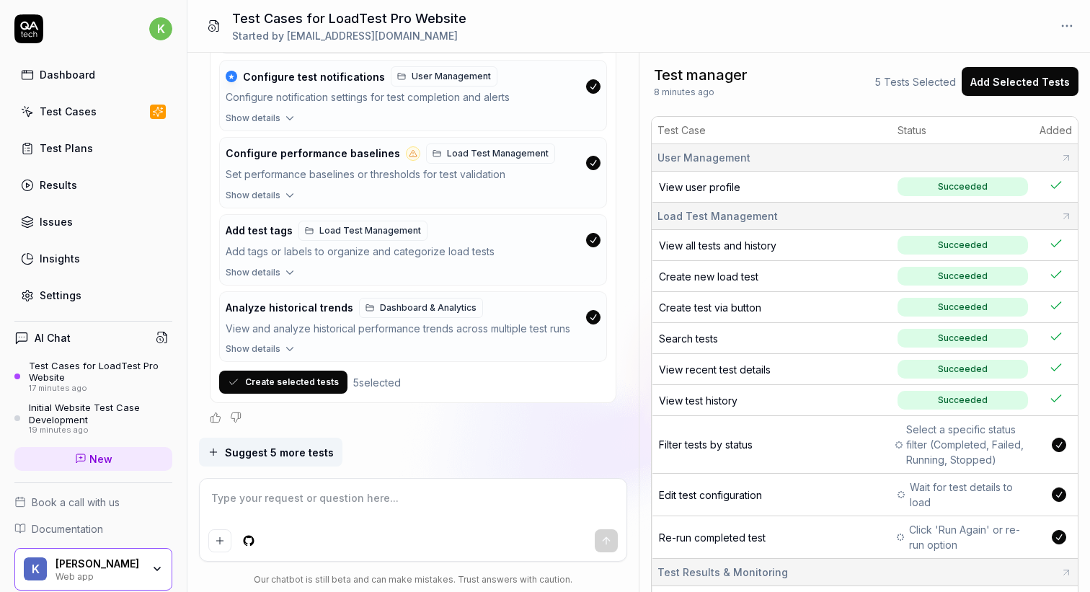
scroll to position [4556, 0]
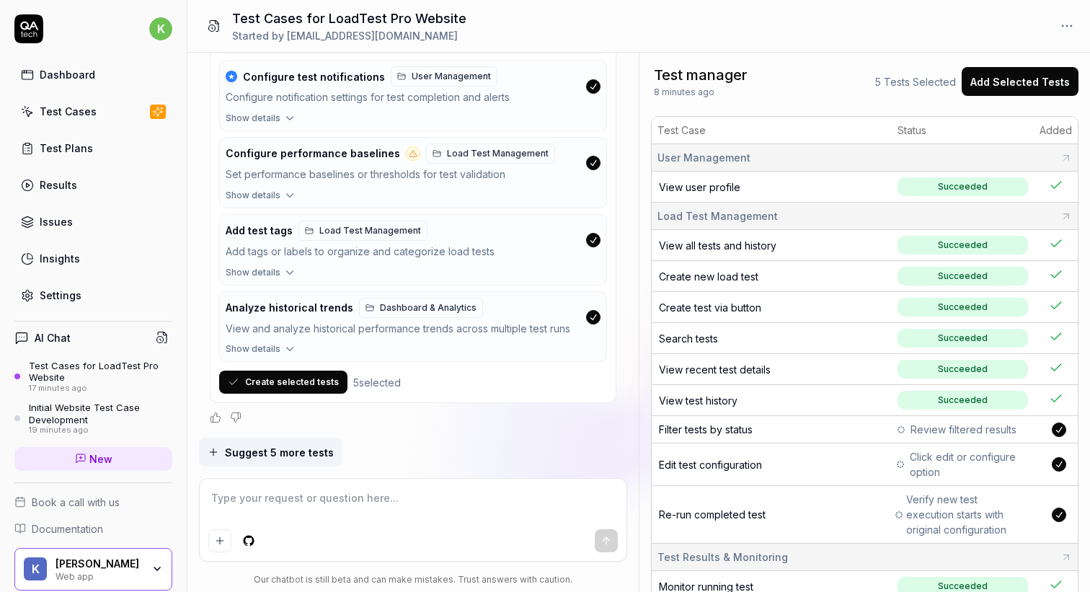
click at [1030, 84] on button "Add Selected Tests" at bounding box center [1019, 81] width 117 height 29
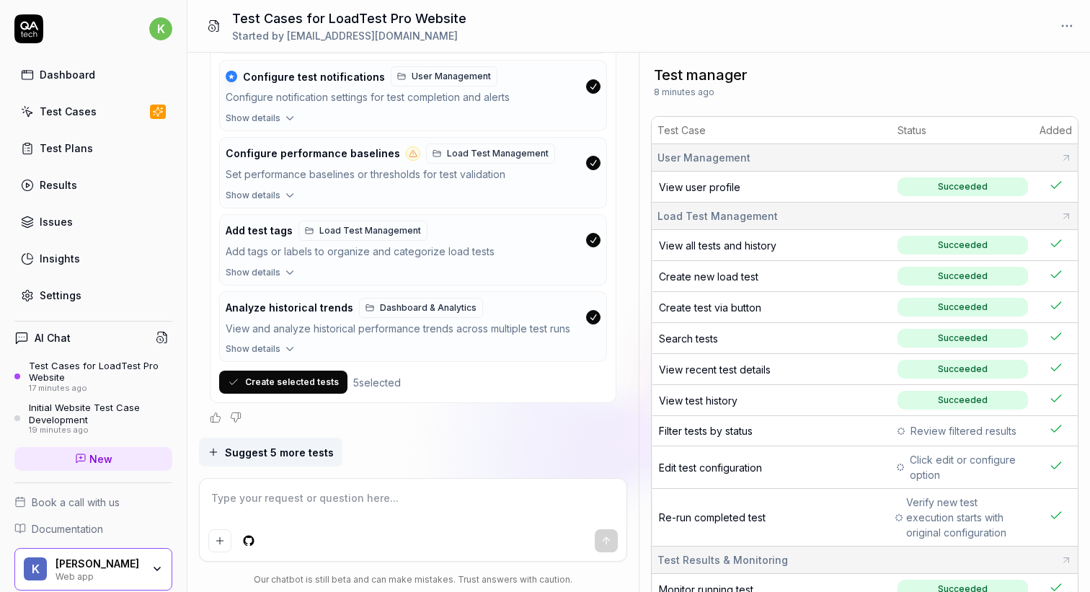
click at [306, 390] on button "Create selected tests" at bounding box center [283, 381] width 128 height 23
click at [363, 492] on textarea at bounding box center [413, 505] width 410 height 36
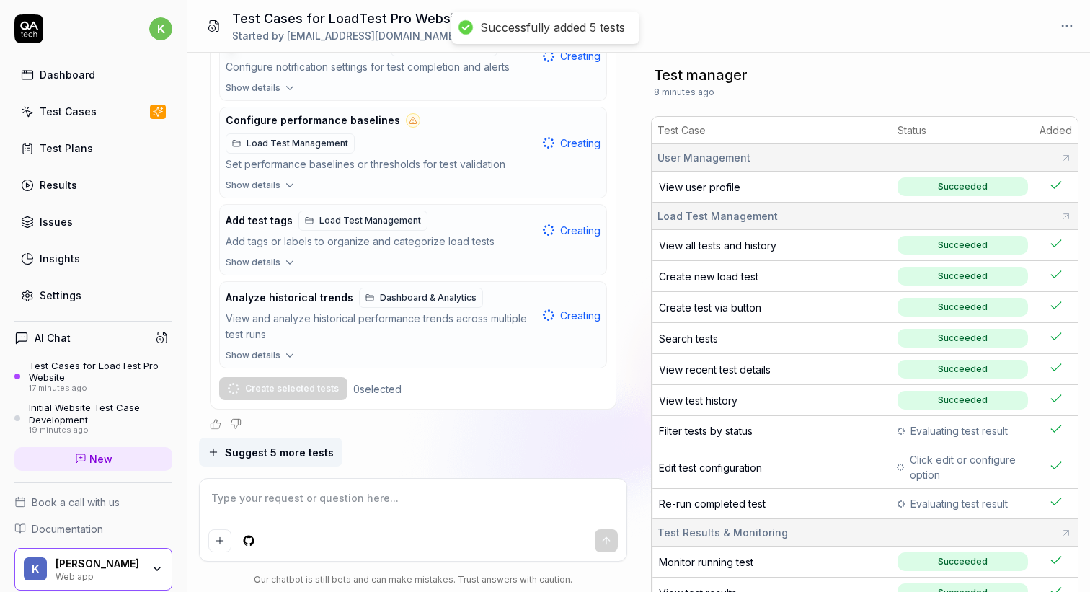
scroll to position [4593, 0]
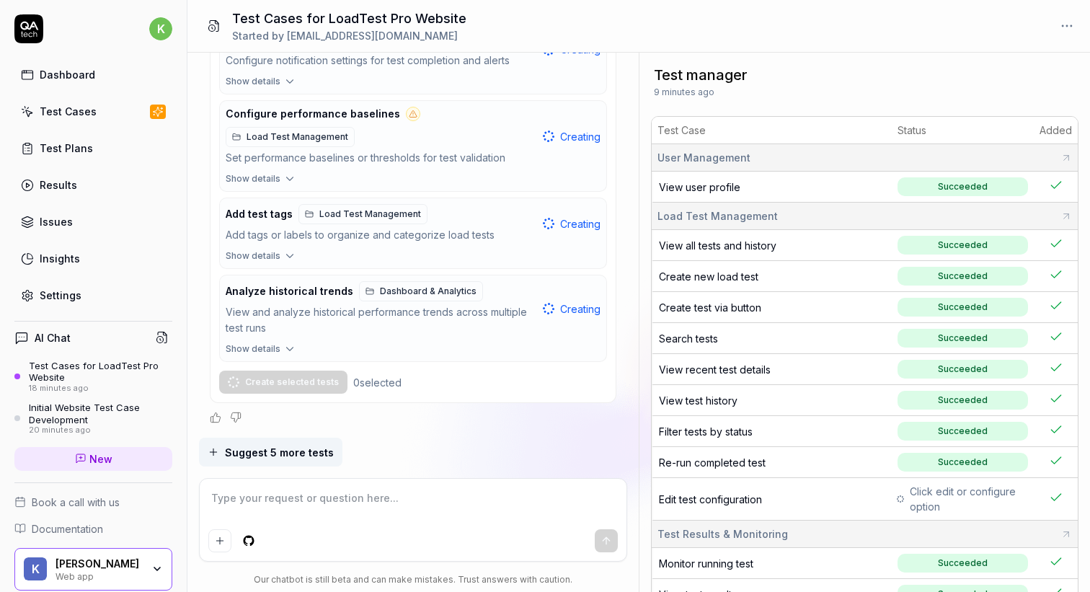
click at [363, 492] on textarea at bounding box center [413, 505] width 410 height 36
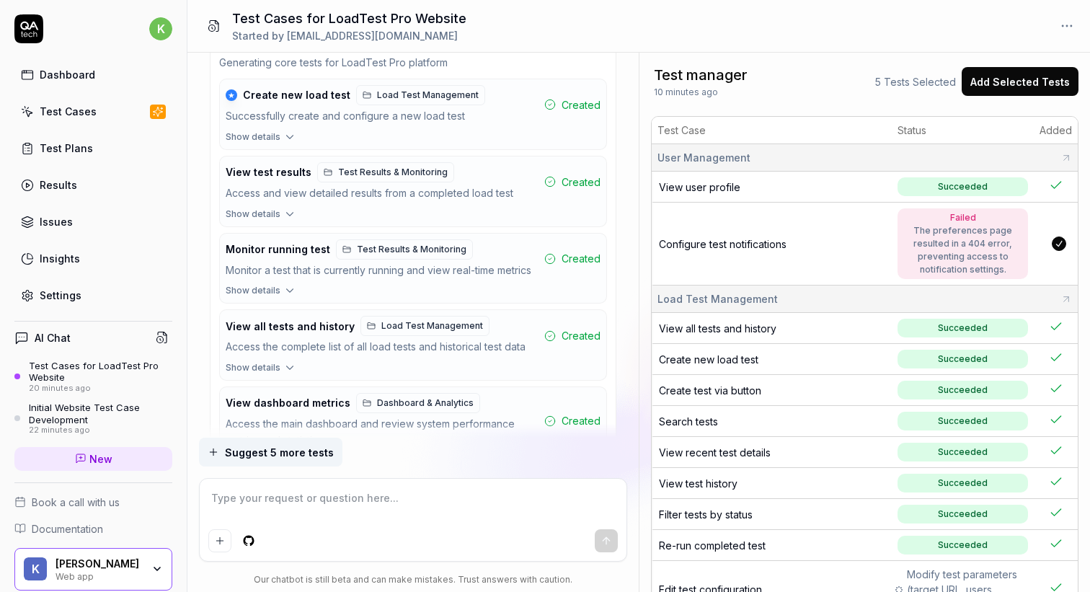
scroll to position [665, 0]
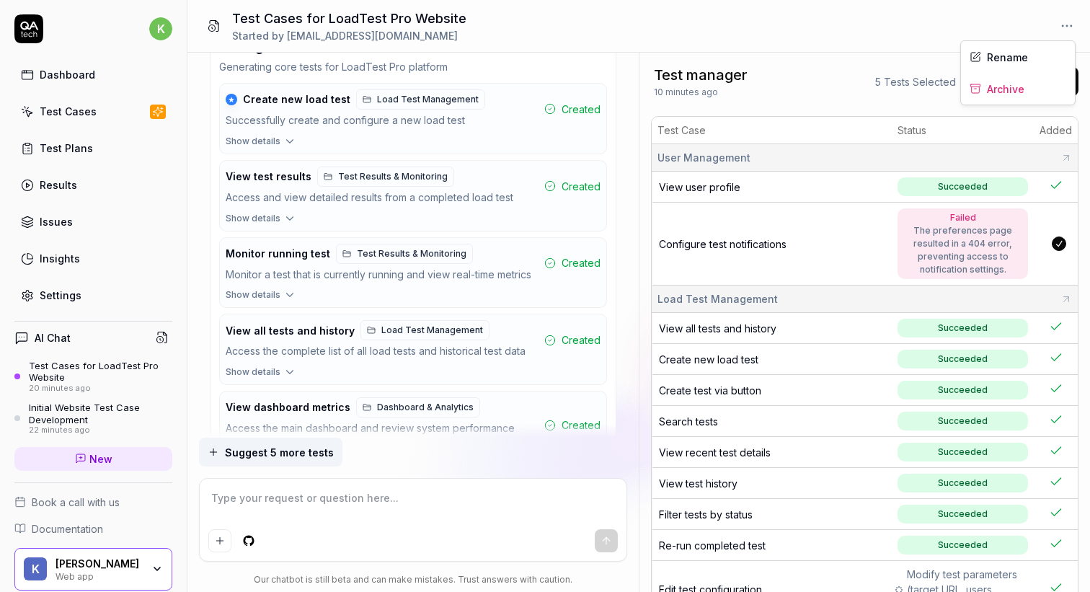
click at [1064, 37] on html "k Dashboard Test Cases Test Plans Results Issues Insights Settings AI Chat Test…" at bounding box center [545, 296] width 1090 height 592
click at [319, 448] on html "k Dashboard Test Cases Test Plans Results Issues Insights Settings AI Chat Test…" at bounding box center [545, 296] width 1090 height 592
click at [319, 448] on span "Suggest 5 more tests" at bounding box center [279, 452] width 109 height 15
click at [424, 519] on textarea at bounding box center [413, 505] width 410 height 36
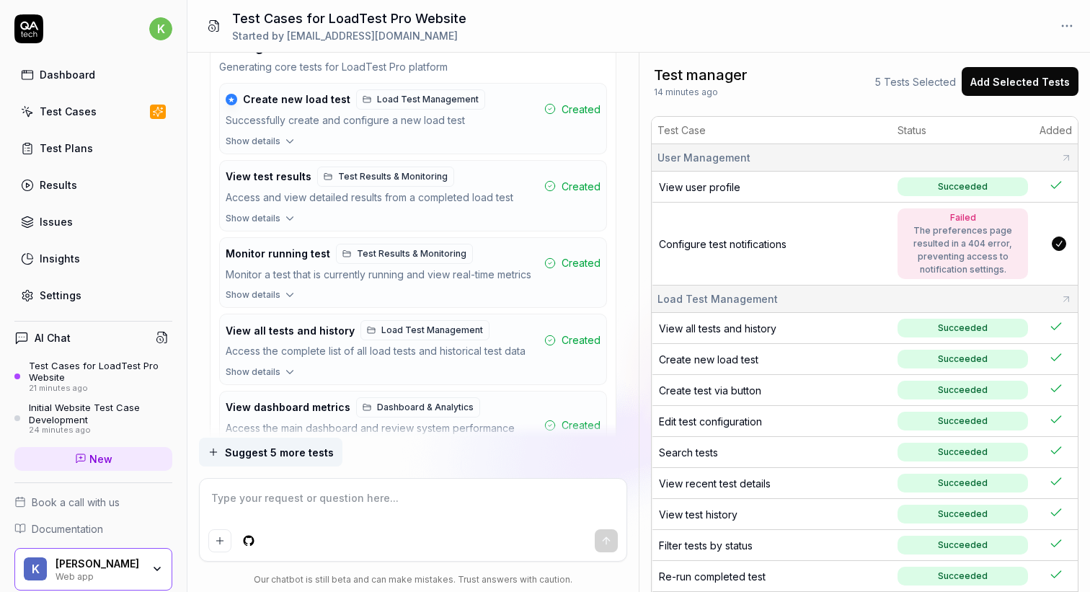
click at [393, 498] on textarea at bounding box center [413, 505] width 410 height 36
click at [1017, 79] on button "Add Selected Tests" at bounding box center [1019, 81] width 117 height 29
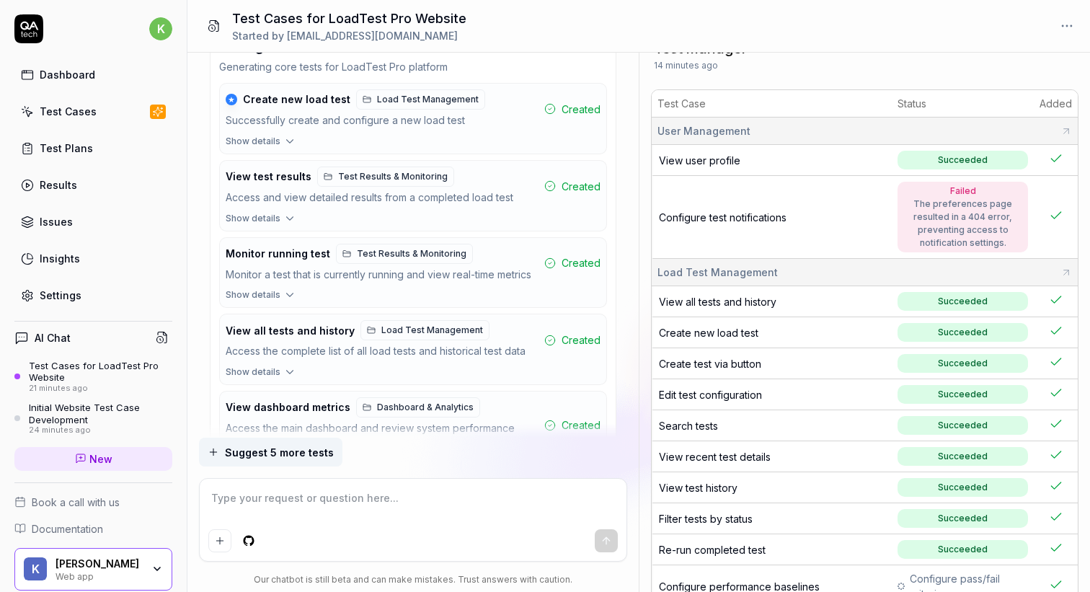
scroll to position [39, 0]
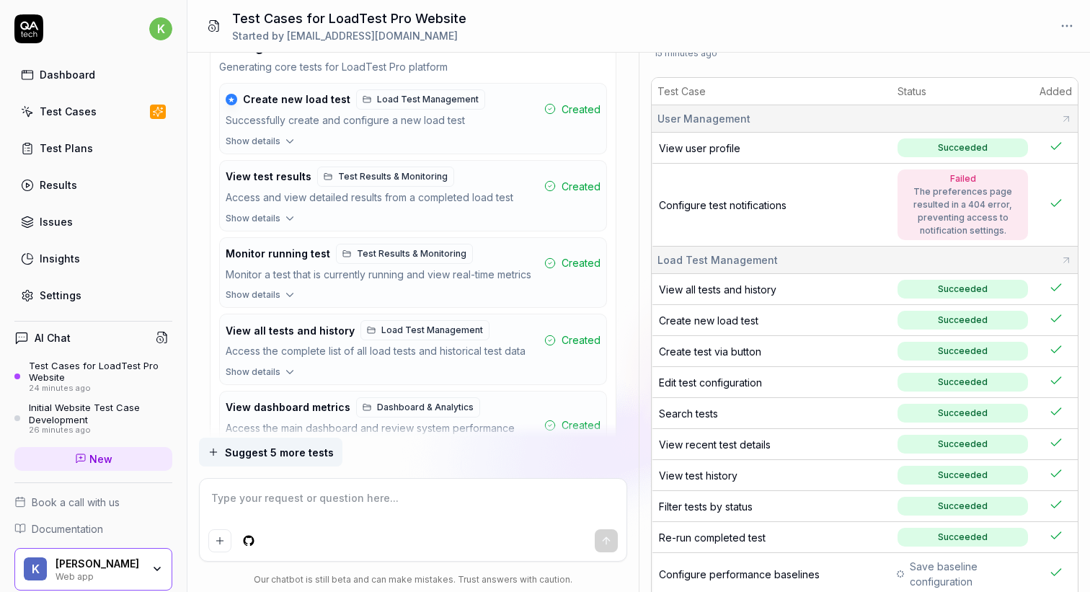
click at [532, 512] on textarea at bounding box center [413, 505] width 410 height 36
click at [489, 494] on textarea at bounding box center [413, 505] width 410 height 36
click at [288, 378] on icon "button" at bounding box center [289, 371] width 13 height 13
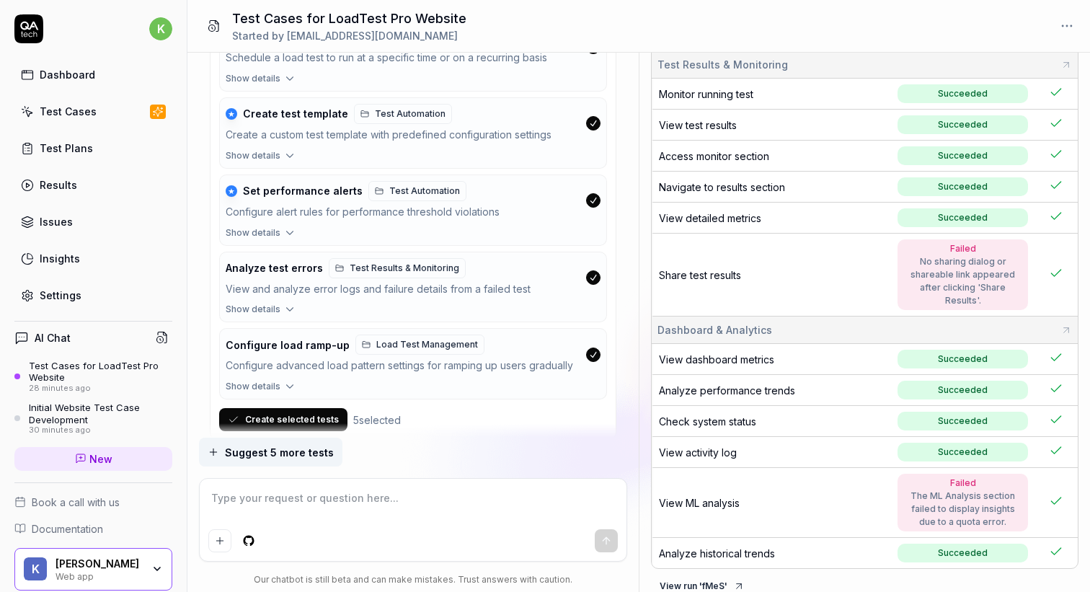
scroll to position [5245, 0]
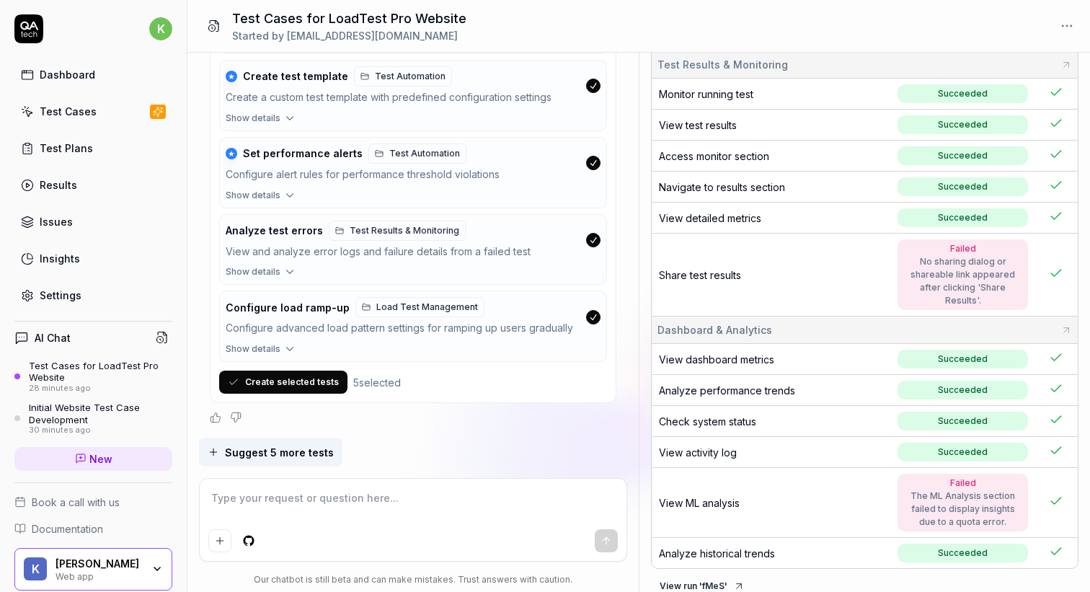
click at [275, 383] on button "Create selected tests" at bounding box center [283, 381] width 128 height 23
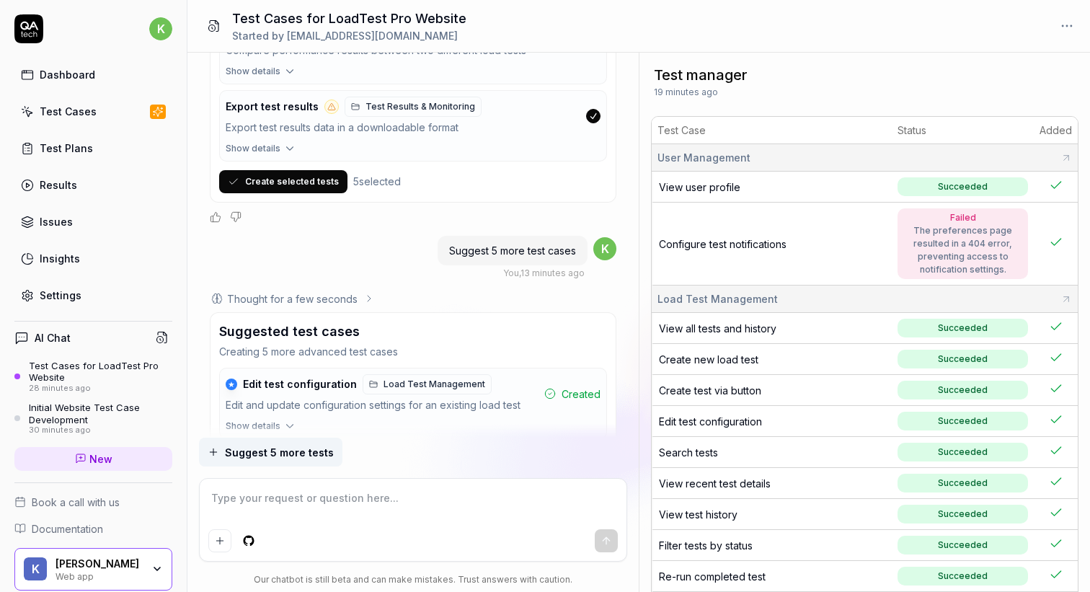
scroll to position [3595, 0]
click at [262, 192] on button "Create selected tests" at bounding box center [283, 180] width 128 height 23
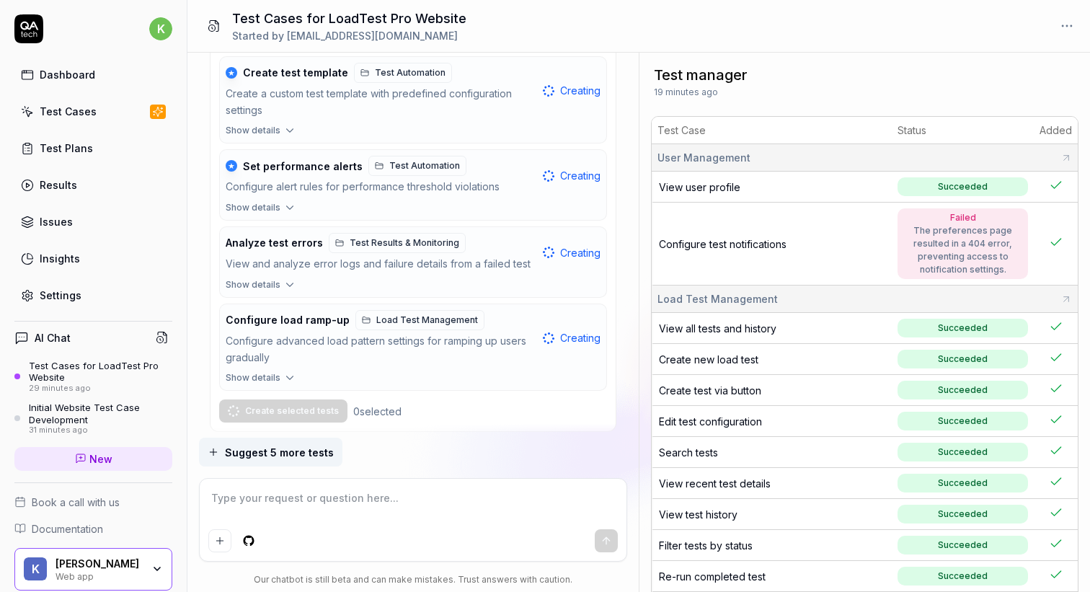
scroll to position [5294, 0]
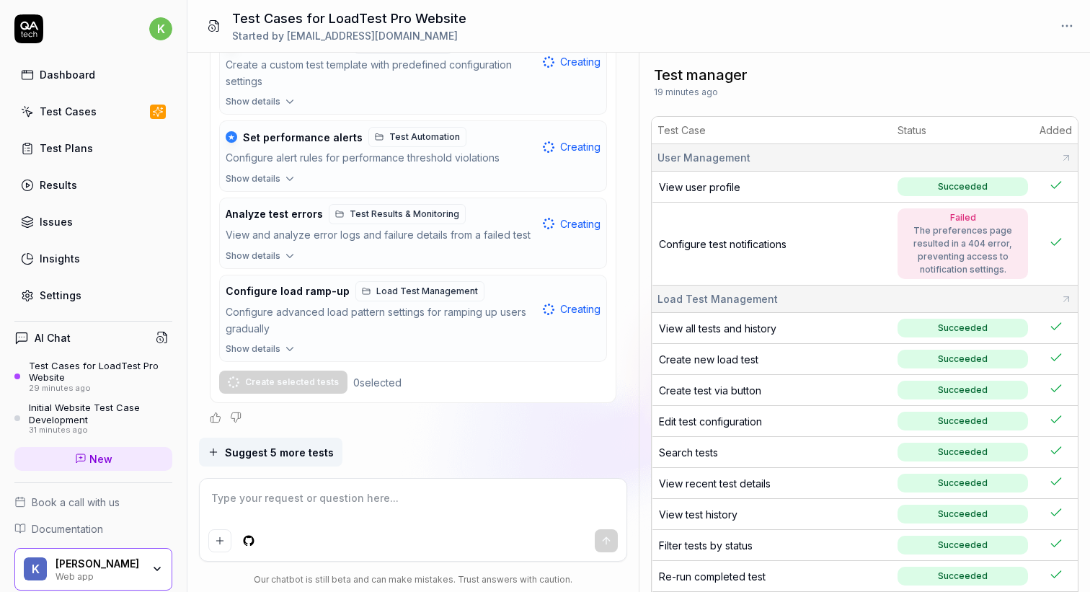
click at [285, 453] on span "Suggest 5 more tests" at bounding box center [279, 452] width 109 height 15
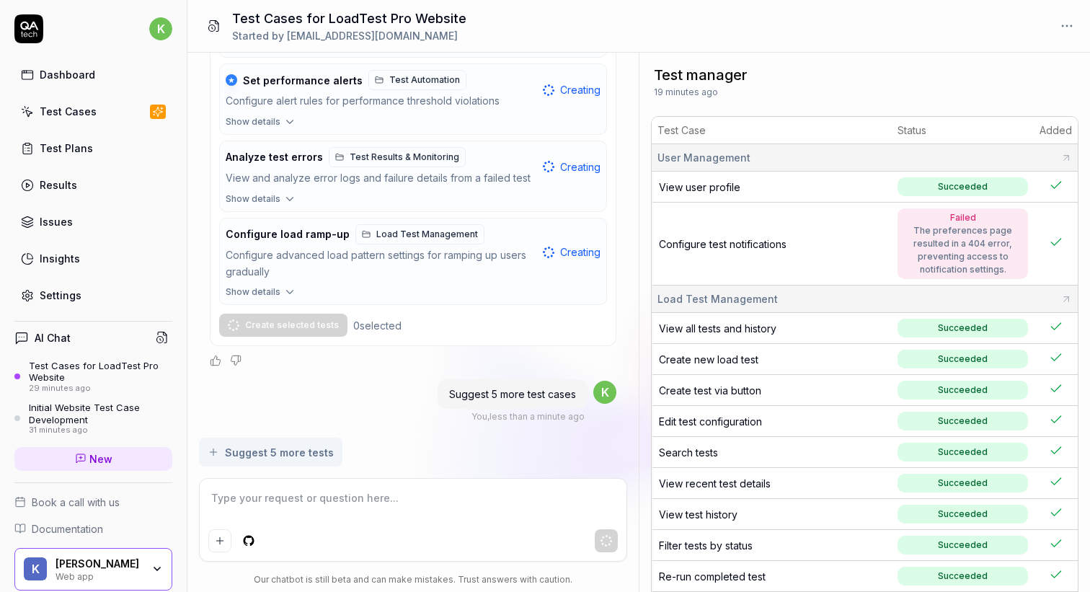
scroll to position [5374, 0]
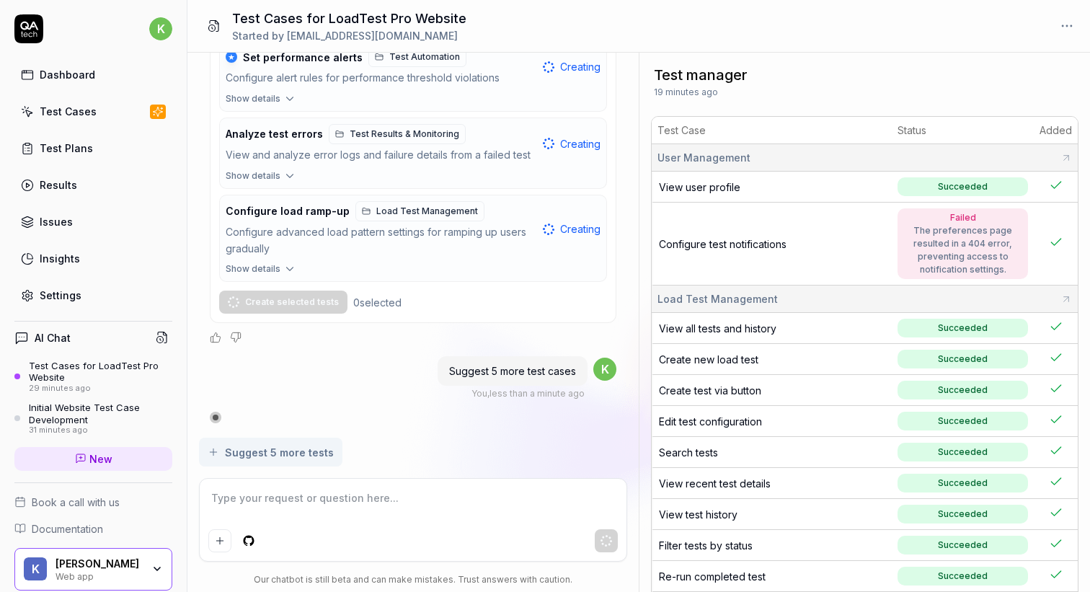
type textarea "*"
click at [68, 151] on div "Test Plans" at bounding box center [66, 148] width 53 height 15
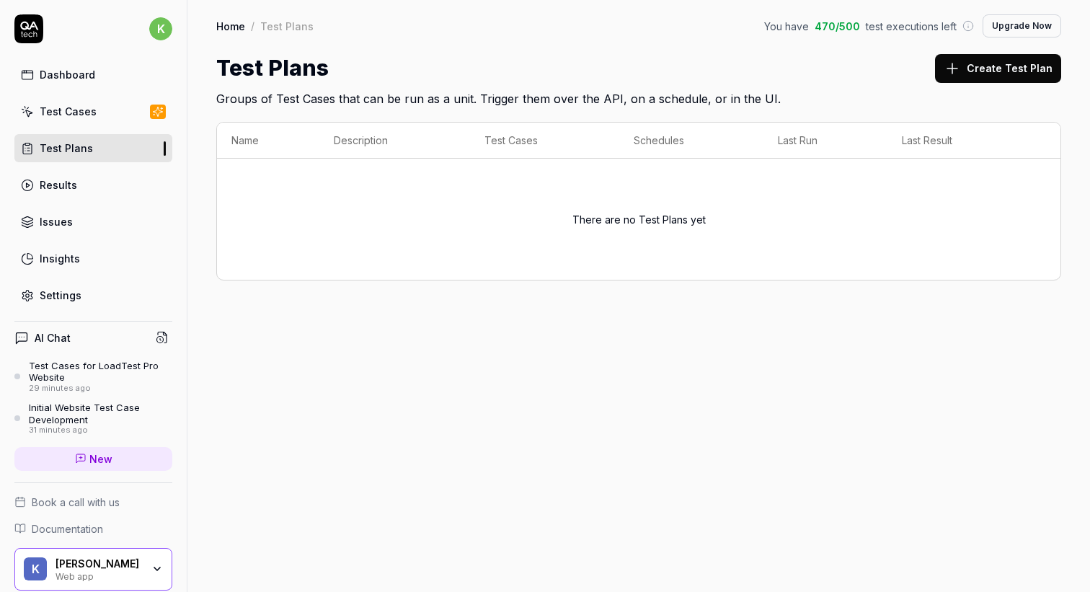
click at [996, 66] on button "Create Test Plan" at bounding box center [998, 68] width 126 height 29
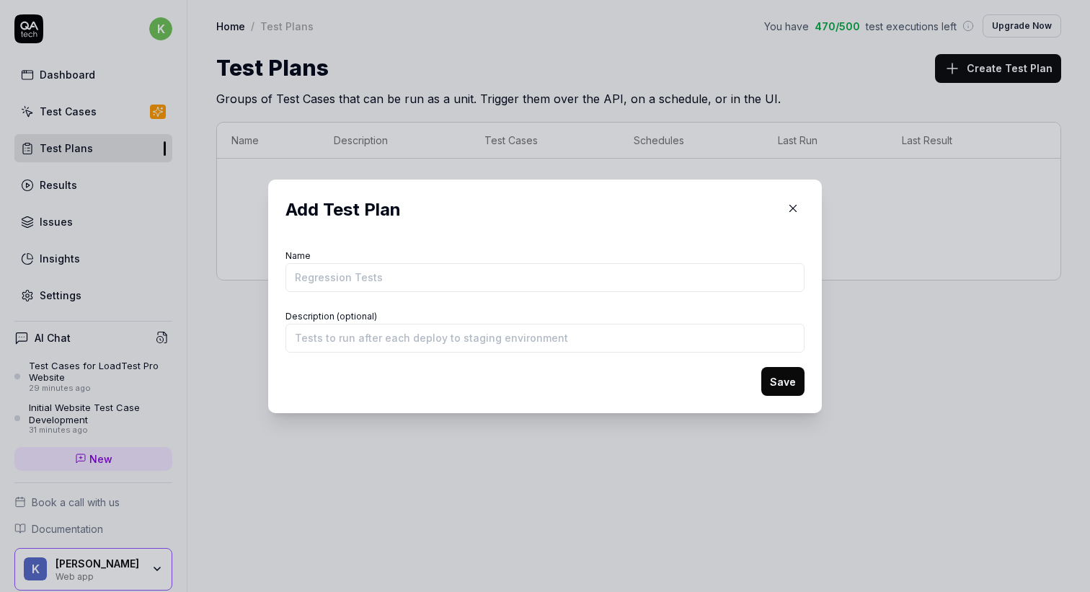
click at [529, 277] on input "Name" at bounding box center [544, 277] width 519 height 29
click at [405, 285] on input "Name" at bounding box center [544, 277] width 519 height 29
type input "Regression Tests"
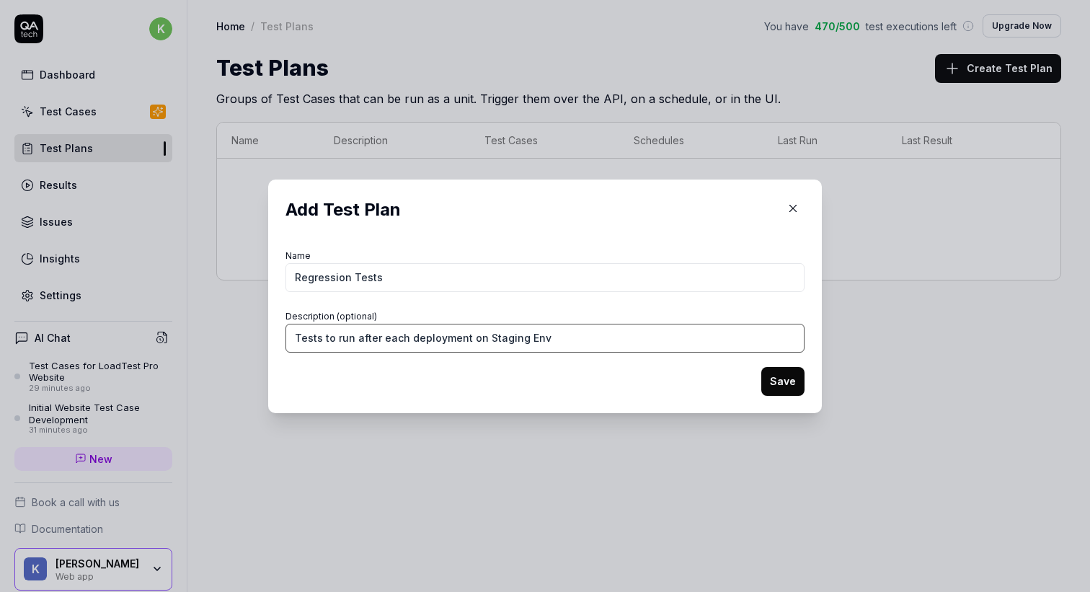
type input "Tests to run after each deployment on Staging Env"
click at [761, 367] on button "Save" at bounding box center [782, 381] width 43 height 29
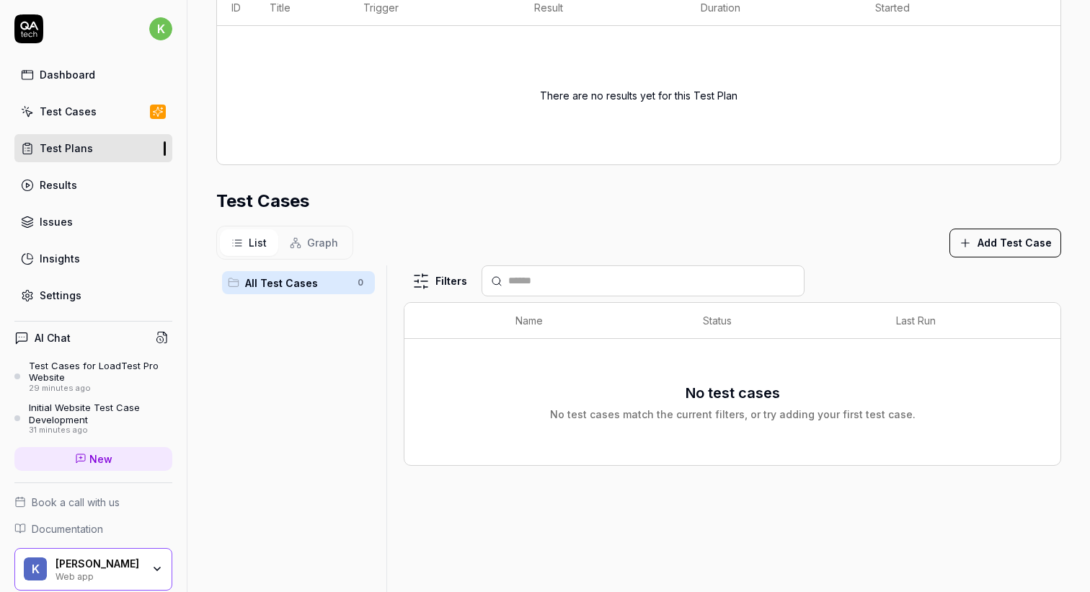
scroll to position [264, 0]
click at [1012, 244] on button "Add Test Case" at bounding box center [1005, 241] width 112 height 29
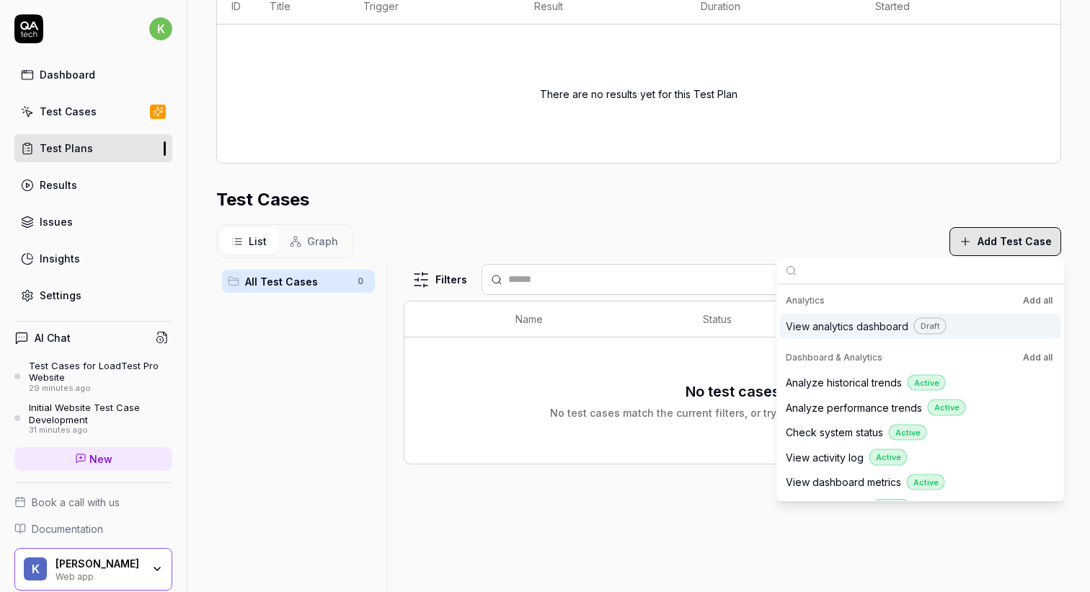
click at [1041, 303] on button "Add all" at bounding box center [1037, 300] width 35 height 17
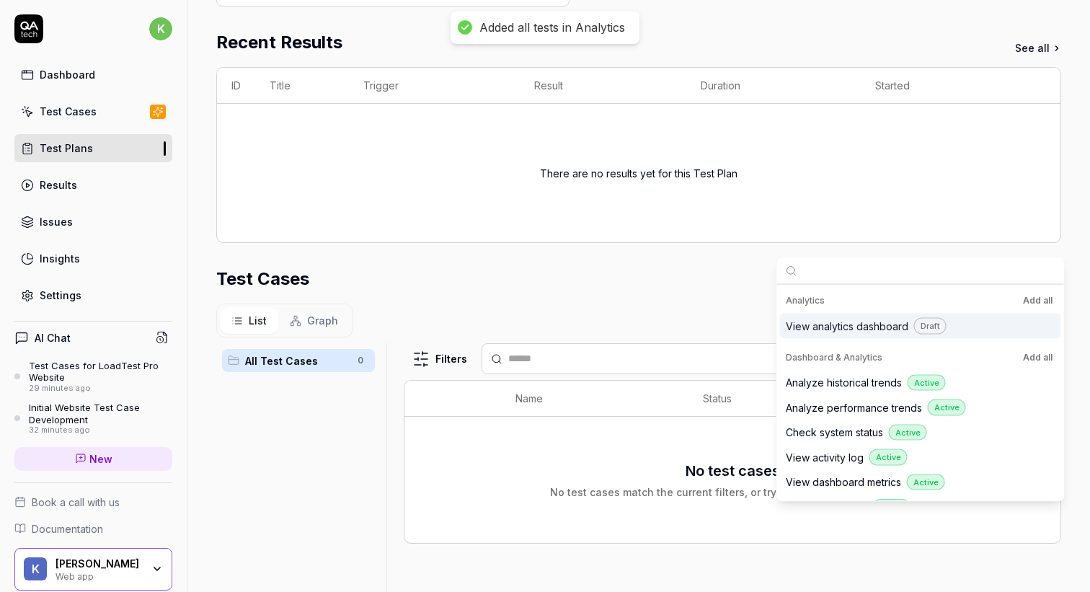
scroll to position [344, 0]
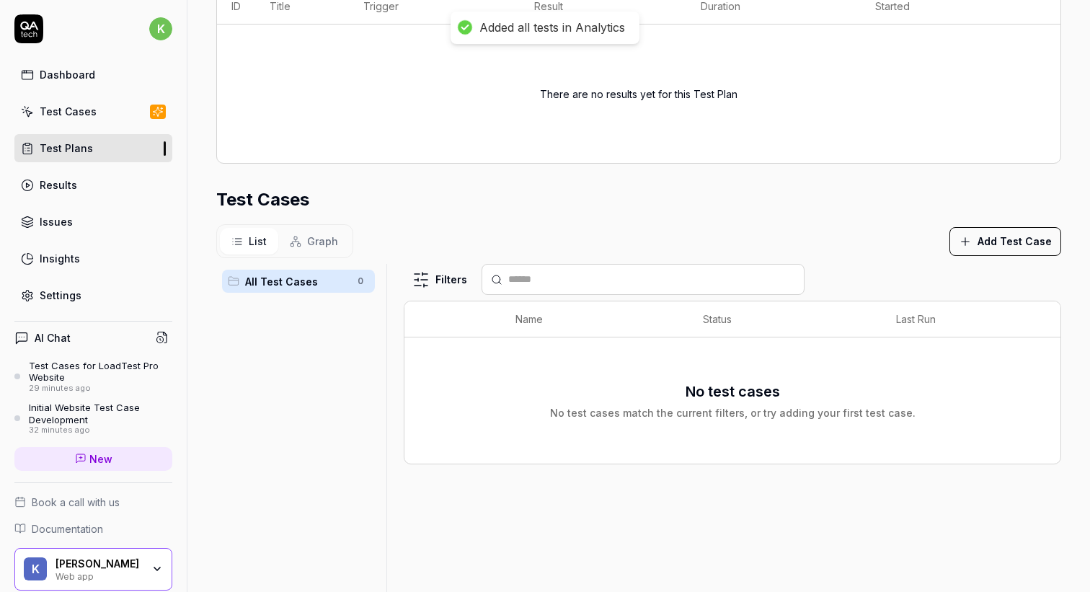
click at [753, 242] on div "List Graph Add Test Case" at bounding box center [638, 241] width 845 height 34
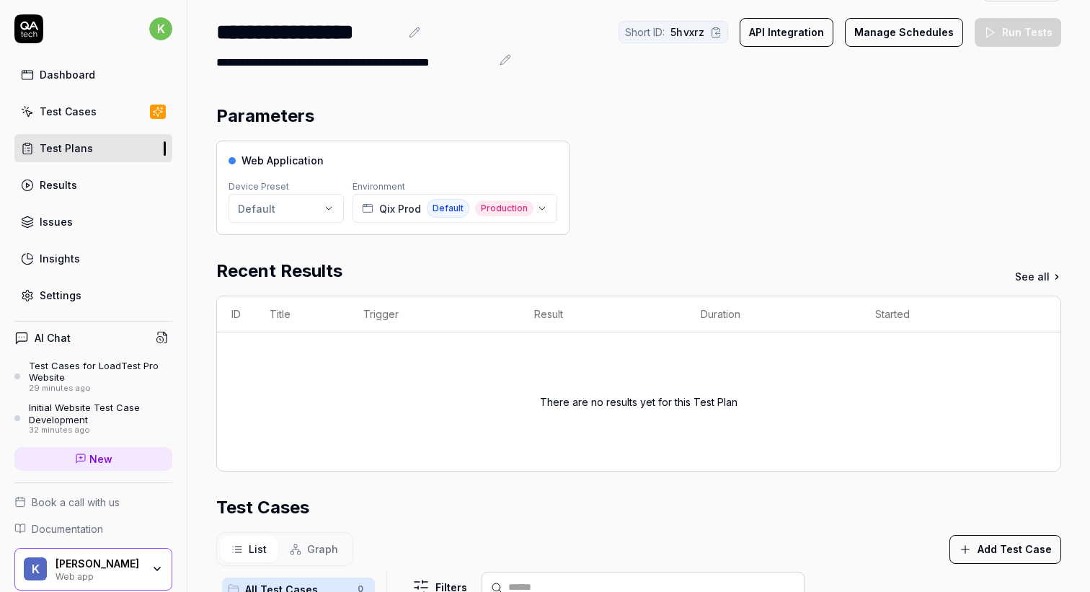
scroll to position [0, 0]
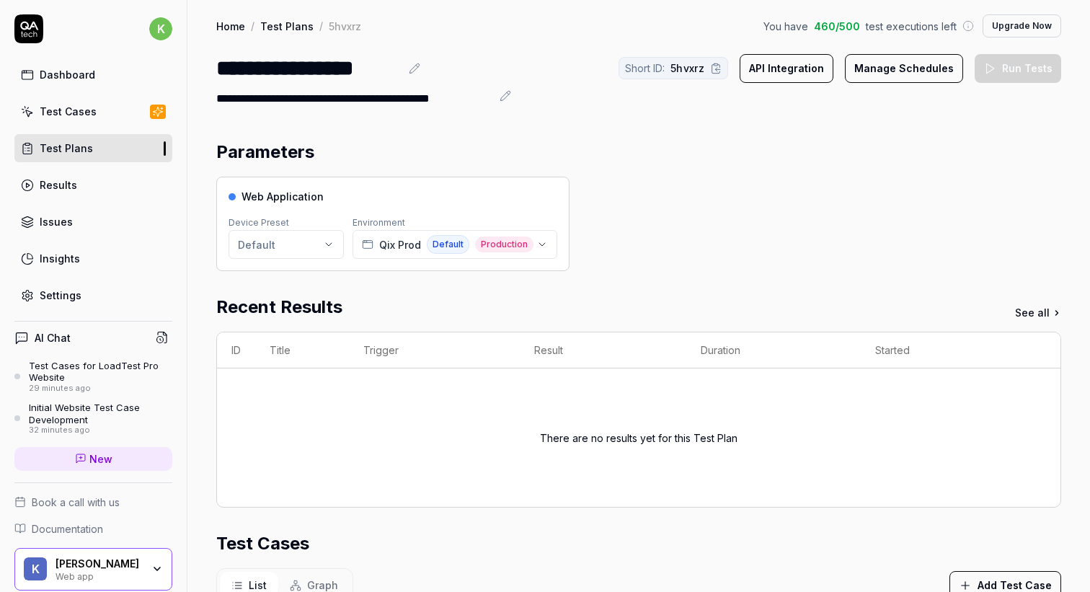
click at [378, 205] on div "Web Application Device Preset Default Environment Qix Prod Default Production" at bounding box center [392, 224] width 353 height 94
click at [331, 245] on html "**********" at bounding box center [545, 296] width 1090 height 592
click at [249, 278] on icon at bounding box center [245, 278] width 12 height 12
click at [543, 240] on icon "button" at bounding box center [542, 245] width 12 height 12
click at [670, 224] on div "Web Application Device Preset Default Environment Qix Prod Default Production" at bounding box center [638, 224] width 845 height 94
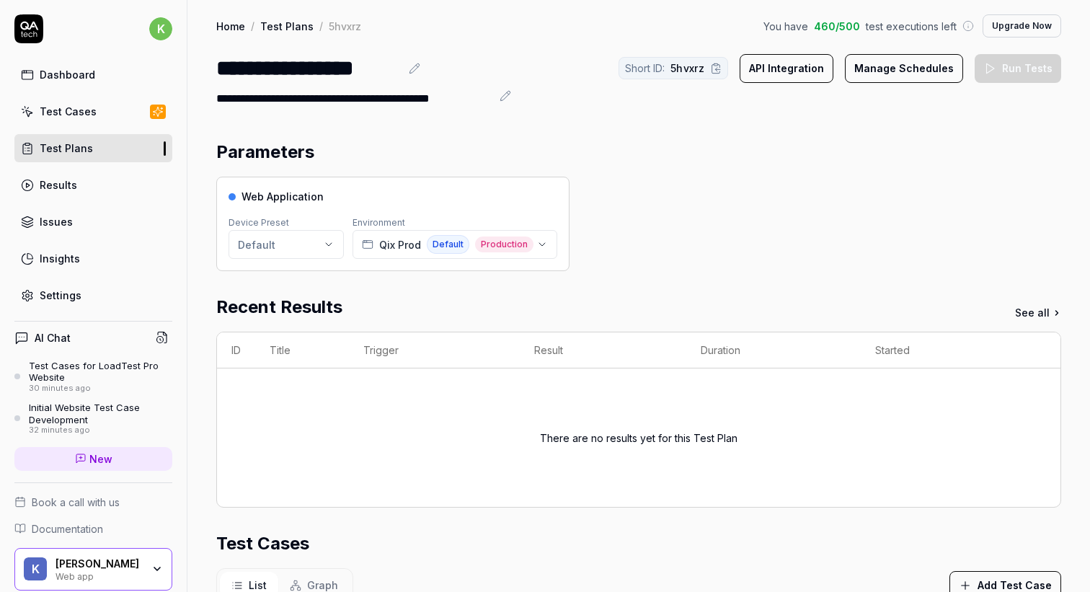
click at [788, 68] on button "API Integration" at bounding box center [786, 68] width 94 height 29
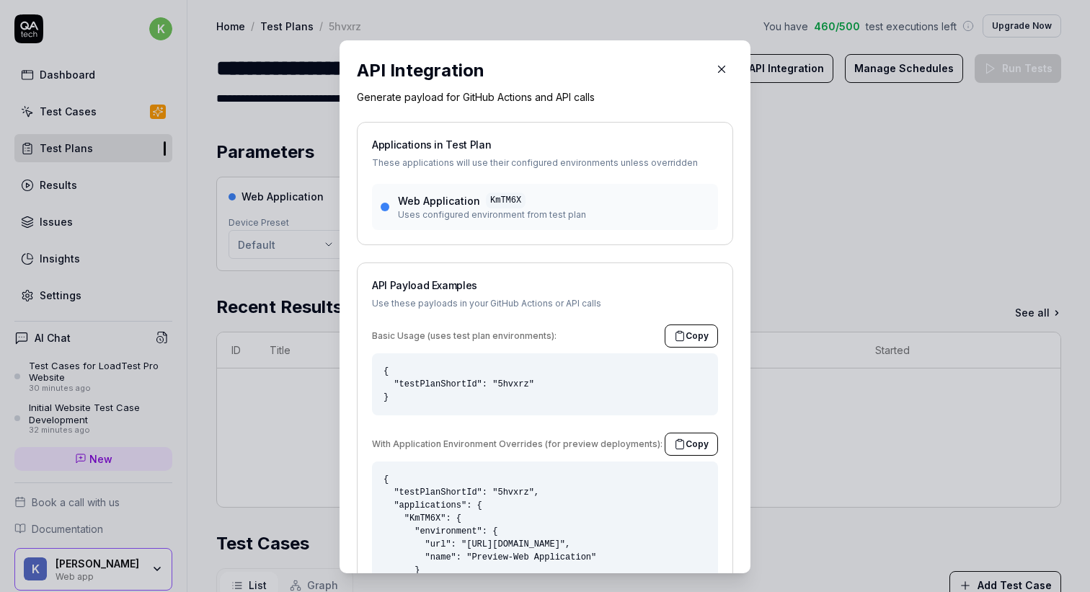
click at [727, 72] on icon "button" at bounding box center [721, 69] width 13 height 13
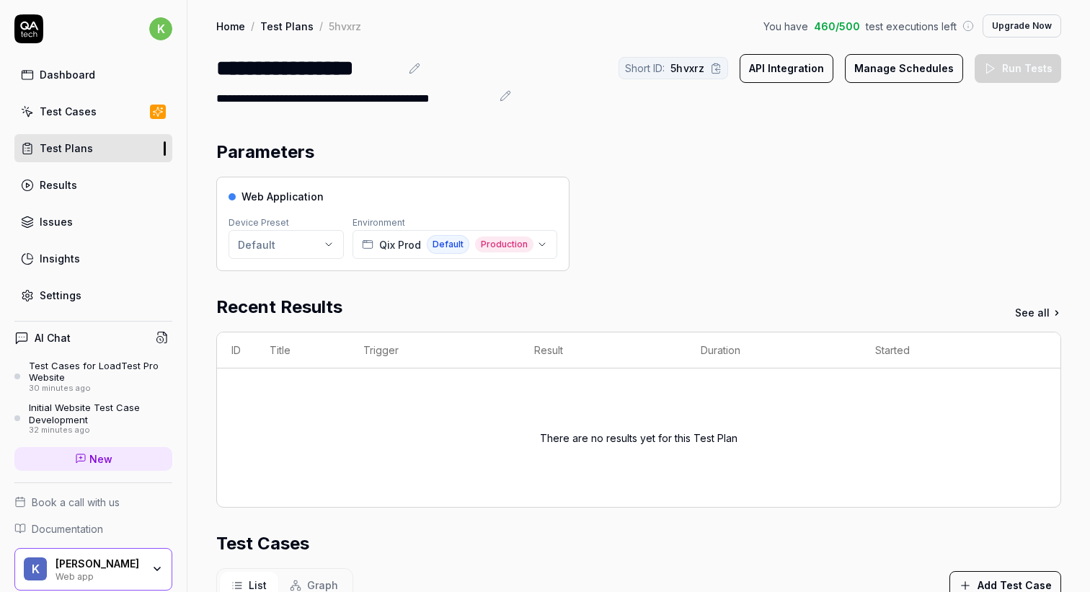
click at [922, 66] on button "Manage Schedules" at bounding box center [904, 68] width 118 height 29
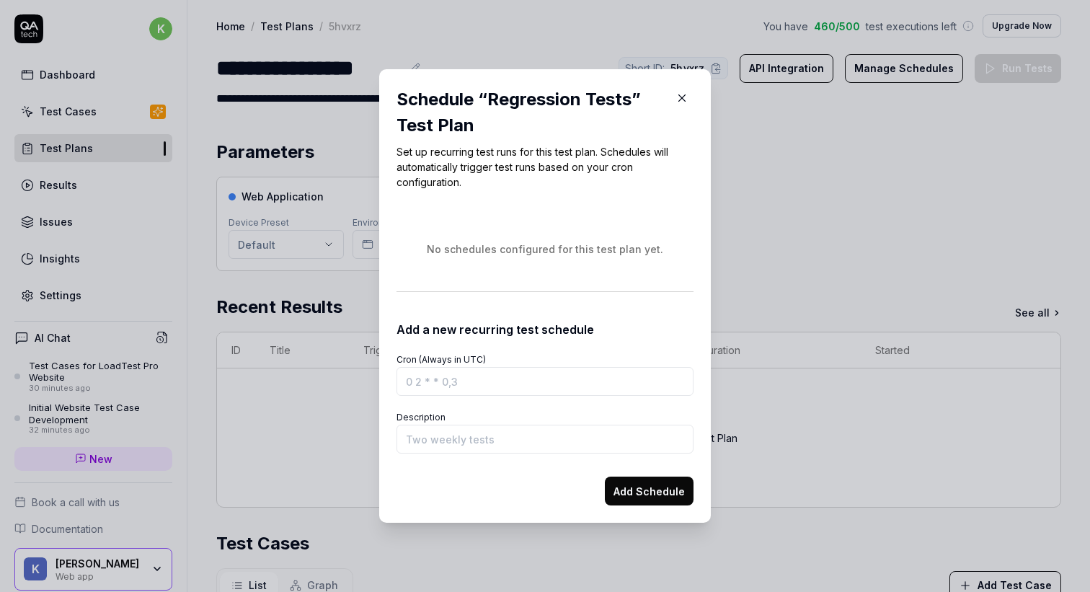
click at [687, 99] on icon "button" at bounding box center [681, 98] width 13 height 13
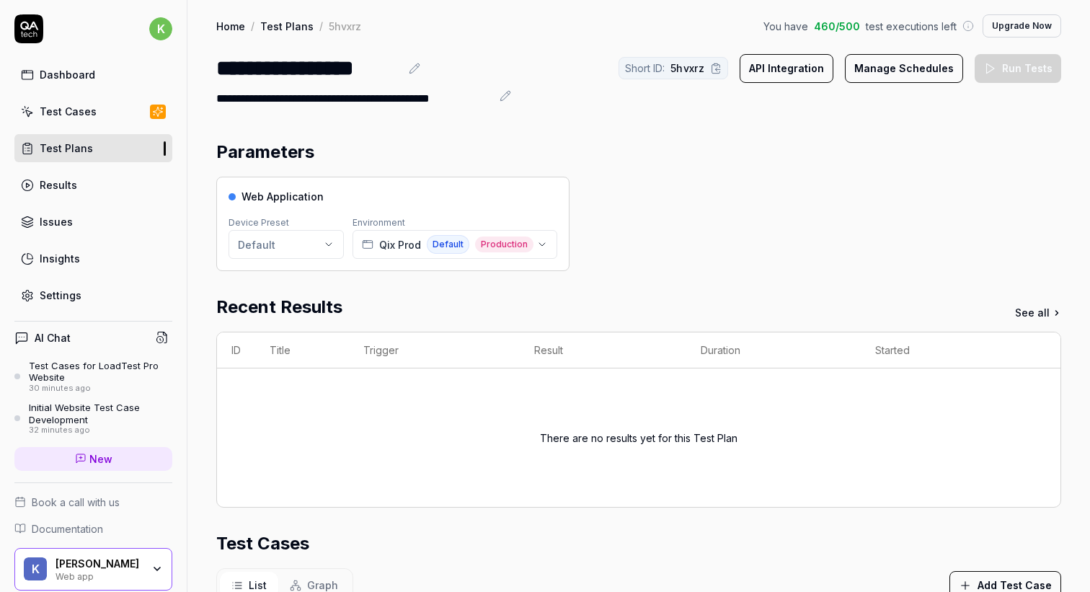
drag, startPoint x: 811, startPoint y: 28, endPoint x: 829, endPoint y: 27, distance: 18.1
click at [829, 27] on div "You have 460 / 500 test executions left" at bounding box center [868, 26] width 210 height 15
click at [829, 27] on span "460 / 500" at bounding box center [837, 26] width 46 height 15
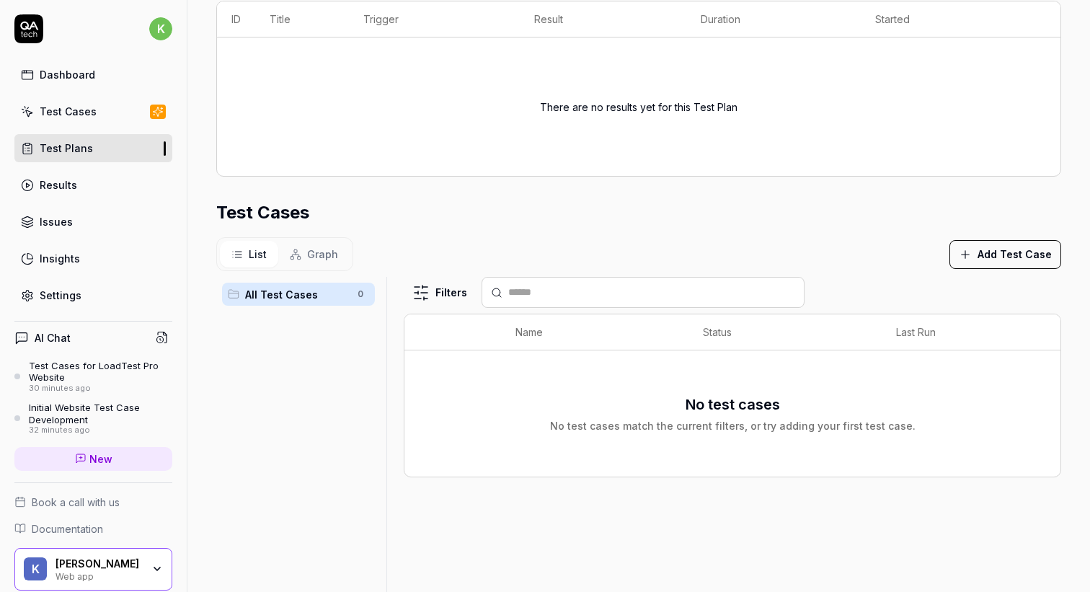
scroll to position [404, 0]
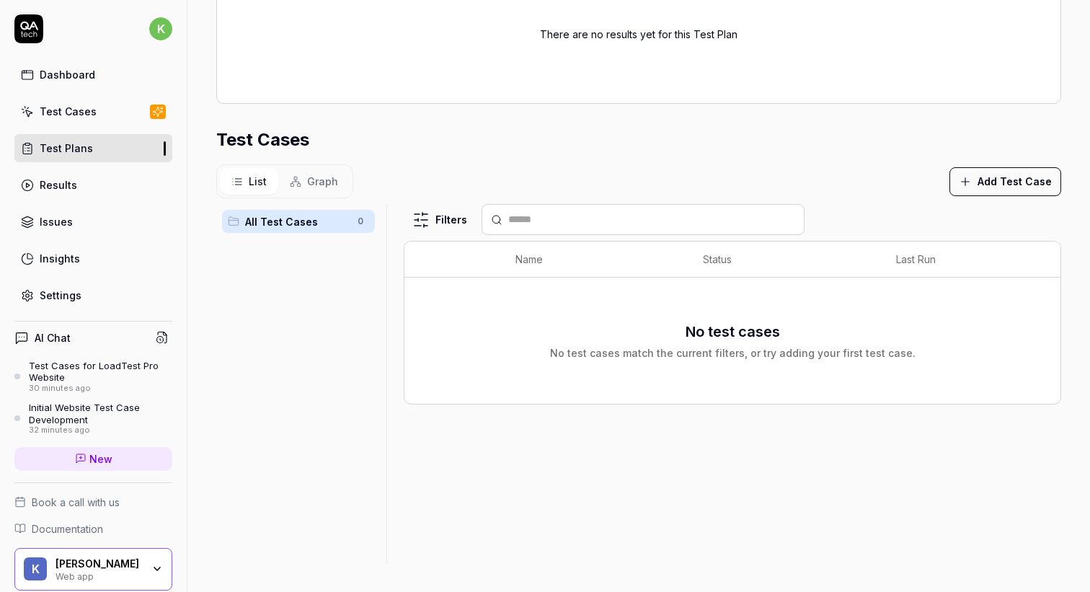
click at [971, 176] on icon "button" at bounding box center [964, 181] width 13 height 13
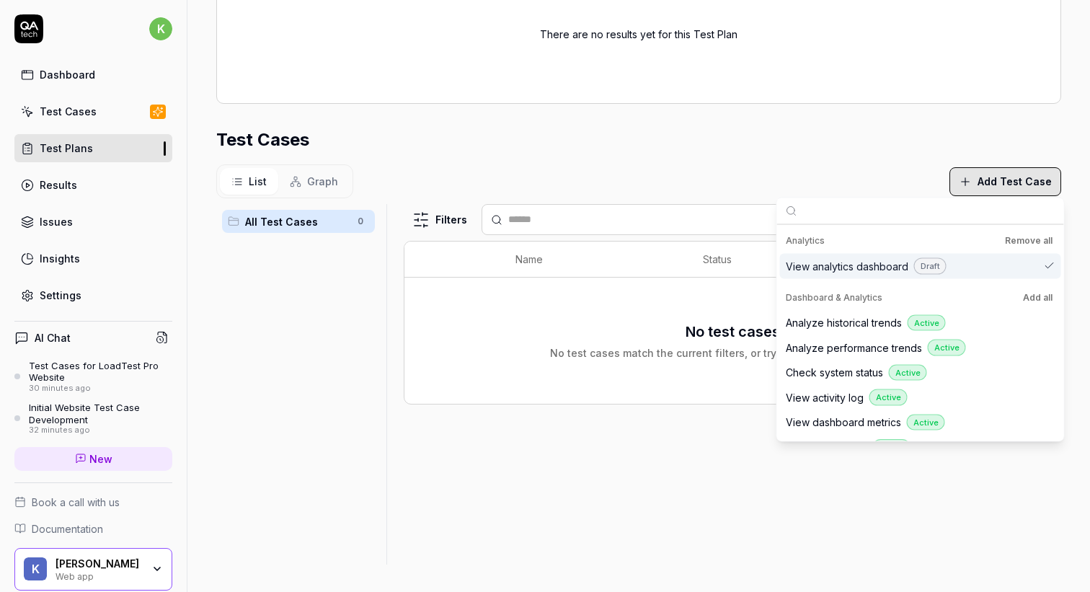
click at [1032, 300] on button "Add all" at bounding box center [1037, 296] width 35 height 17
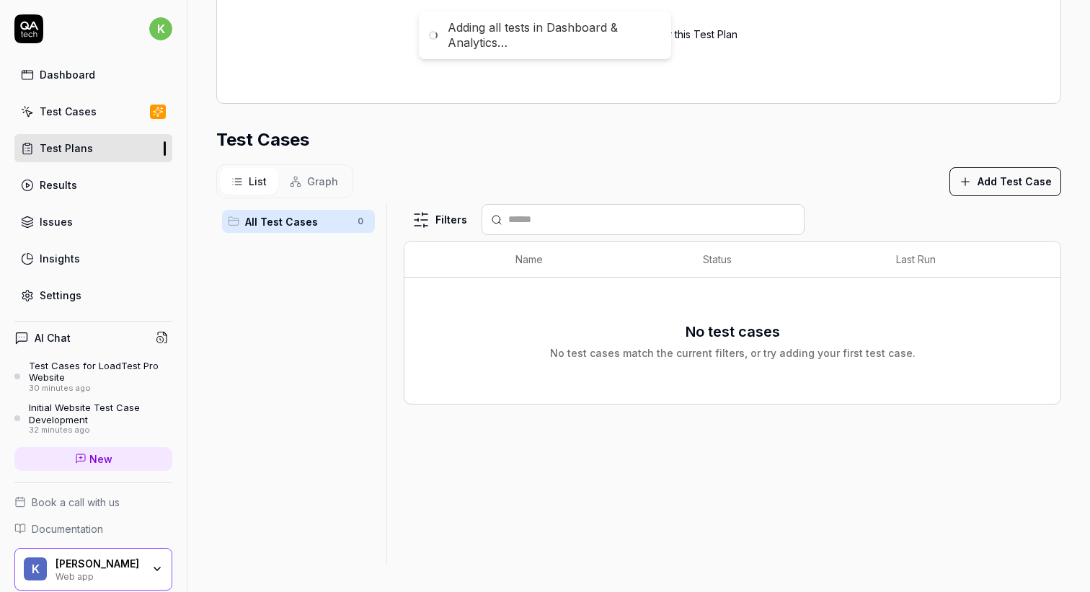
click at [844, 141] on div "Test Cases" at bounding box center [638, 140] width 845 height 26
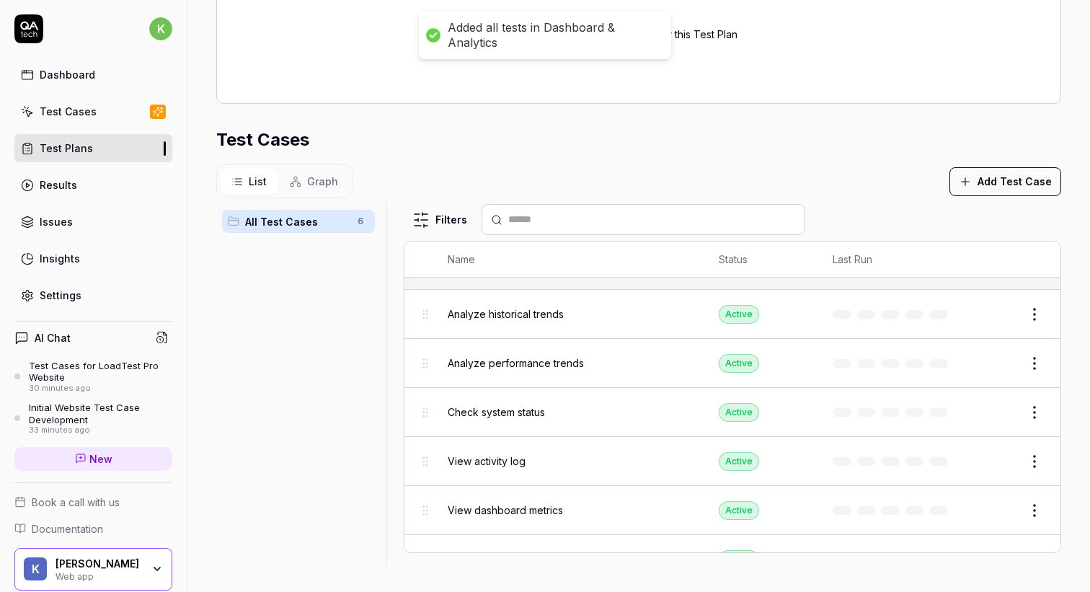
click at [307, 183] on span "Graph" at bounding box center [322, 181] width 31 height 15
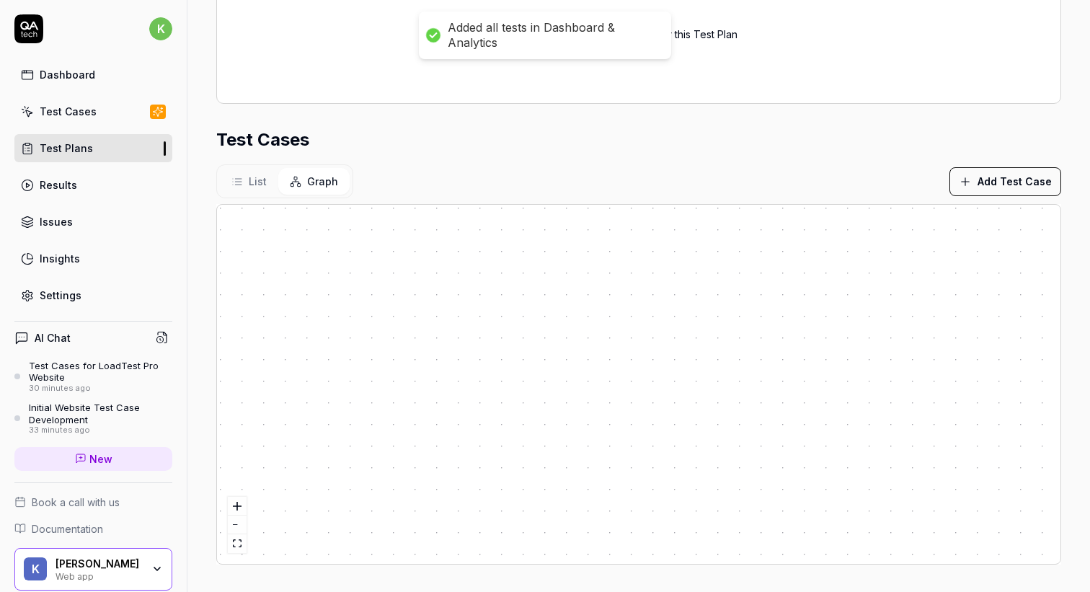
click at [251, 183] on span "List" at bounding box center [258, 181] width 18 height 15
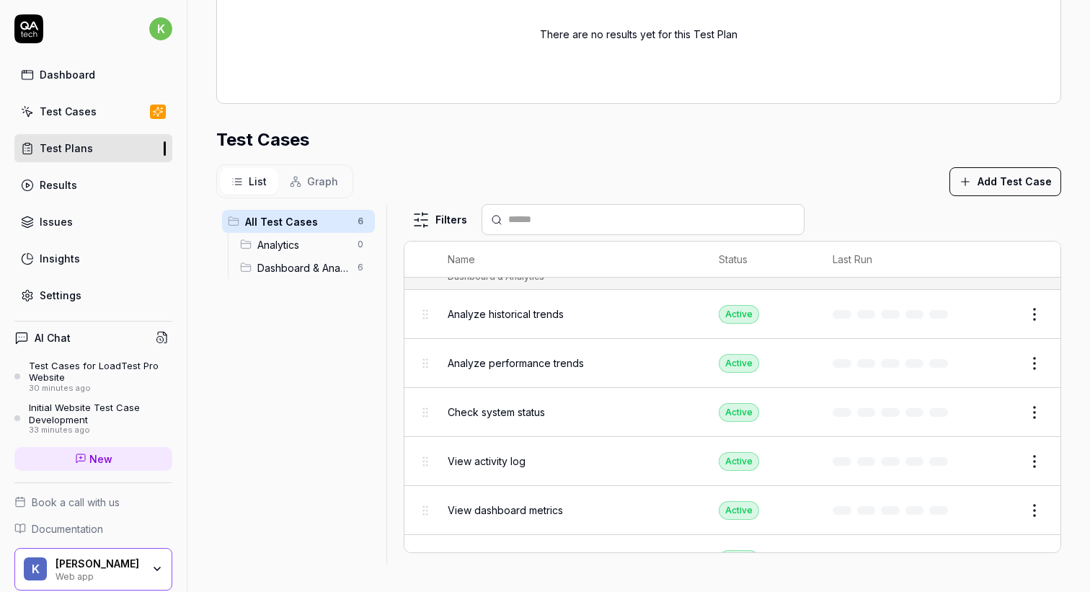
scroll to position [0, 0]
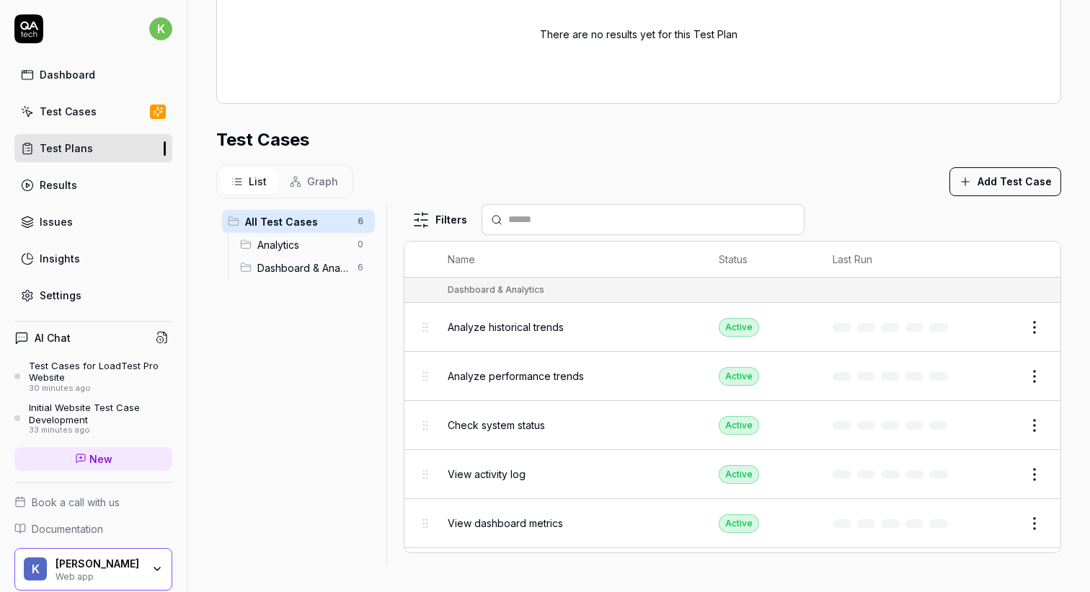
click at [76, 413] on div "Initial Website Test Case Development" at bounding box center [100, 413] width 143 height 24
click at [97, 370] on div "Test Cases for LoadTest Pro Website" at bounding box center [100, 372] width 143 height 24
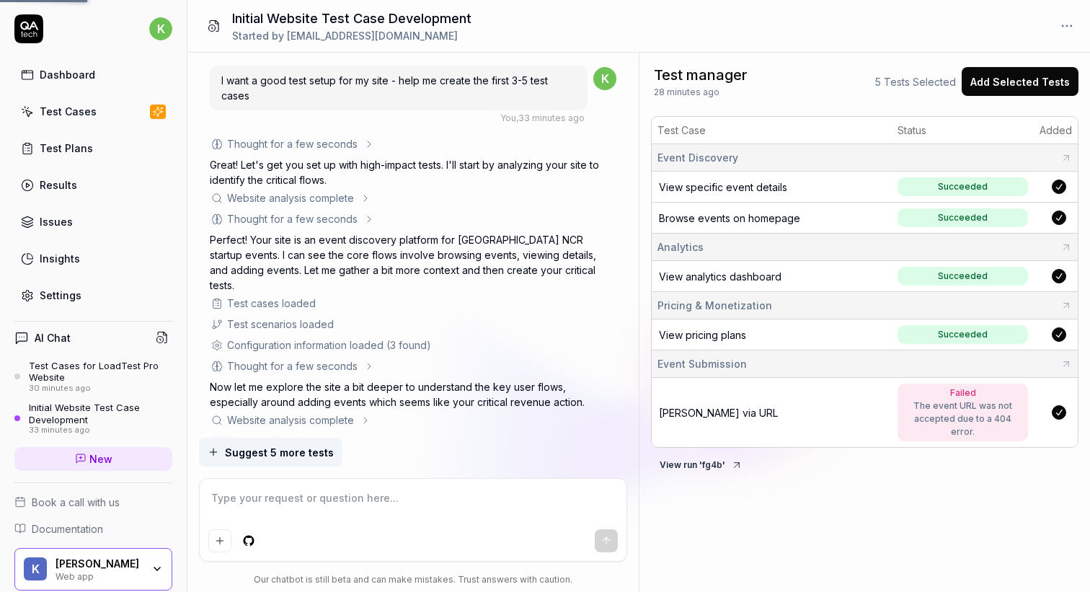
scroll to position [1228, 0]
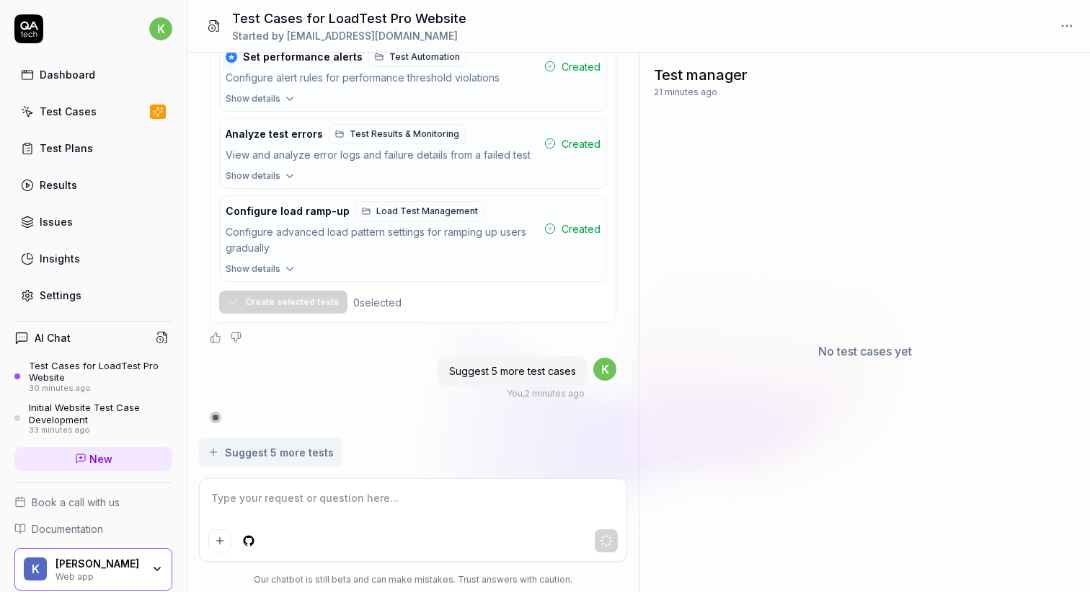
scroll to position [5792, 0]
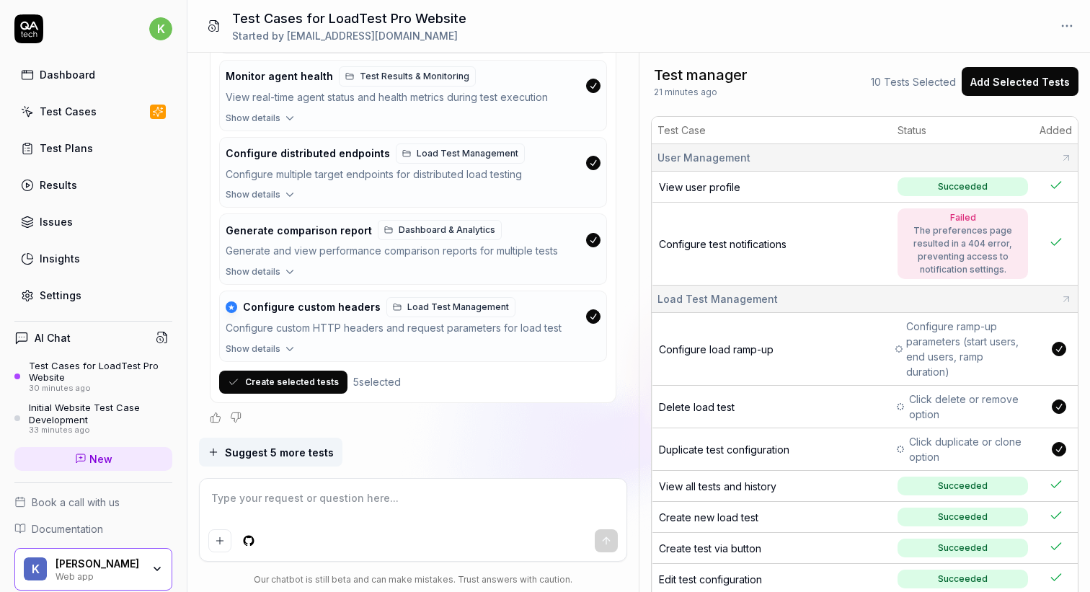
click at [106, 373] on div "Test Cases for LoadTest Pro Website" at bounding box center [100, 372] width 143 height 24
click at [244, 373] on button "Create selected tests" at bounding box center [283, 381] width 128 height 23
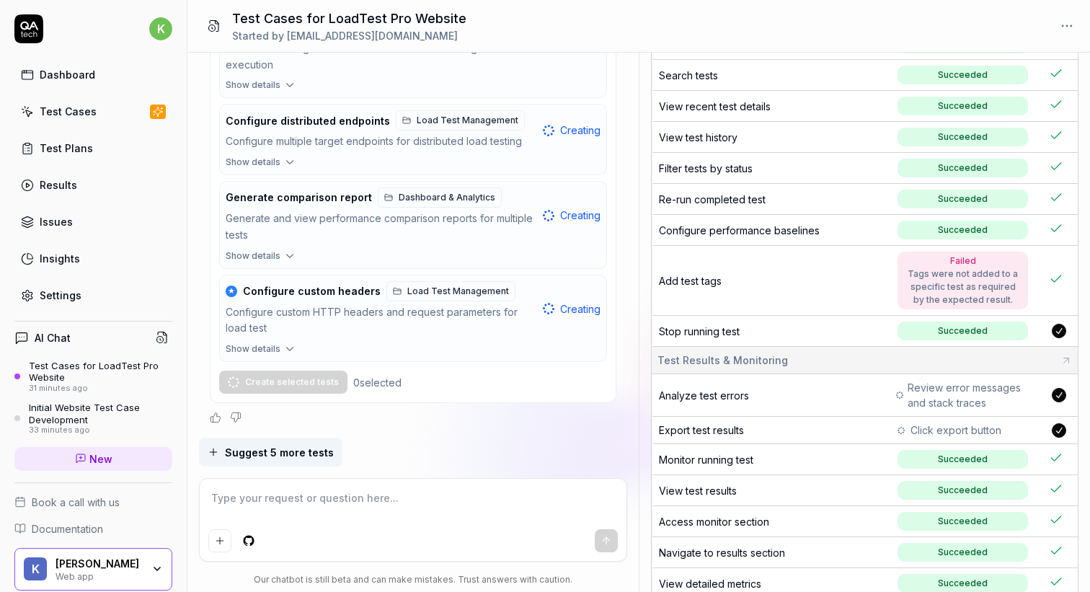
scroll to position [0, 0]
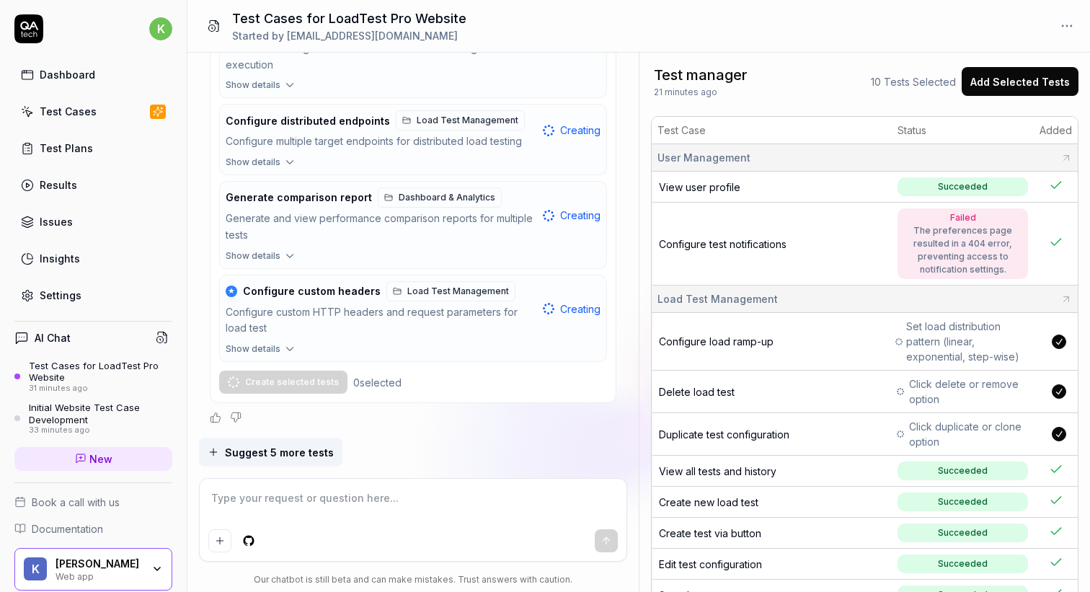
click at [1027, 85] on button "Add Selected Tests" at bounding box center [1019, 81] width 117 height 29
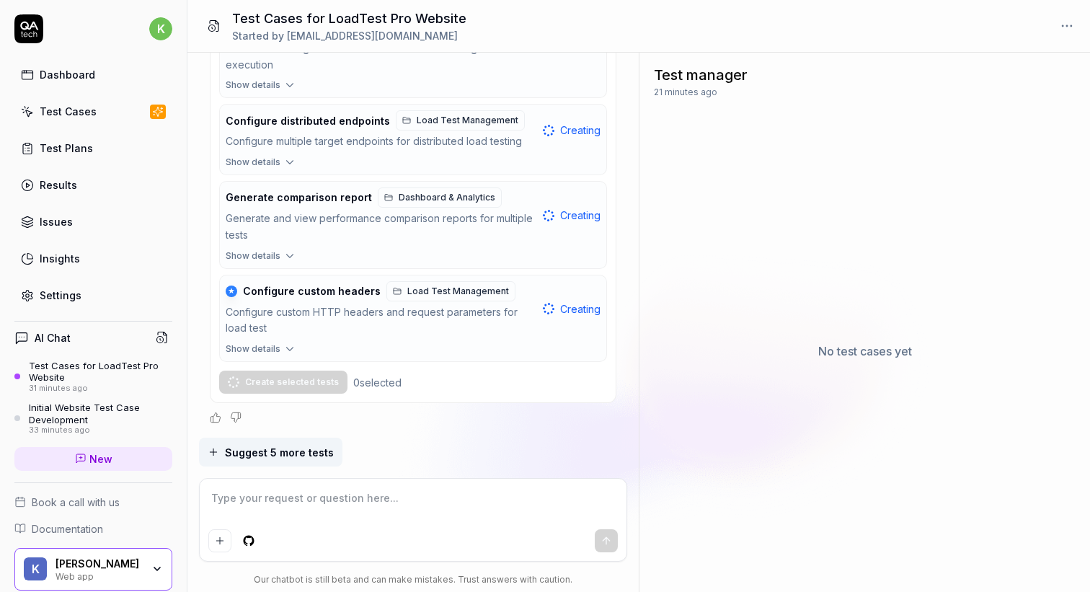
click at [301, 445] on span "Suggest 5 more tests" at bounding box center [279, 452] width 109 height 15
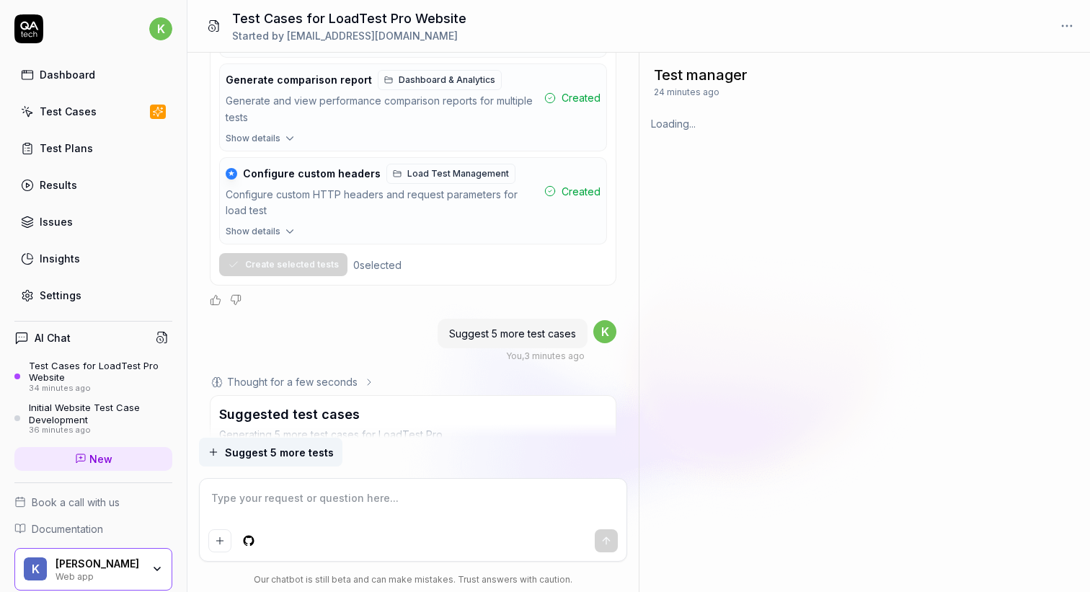
scroll to position [6475, 0]
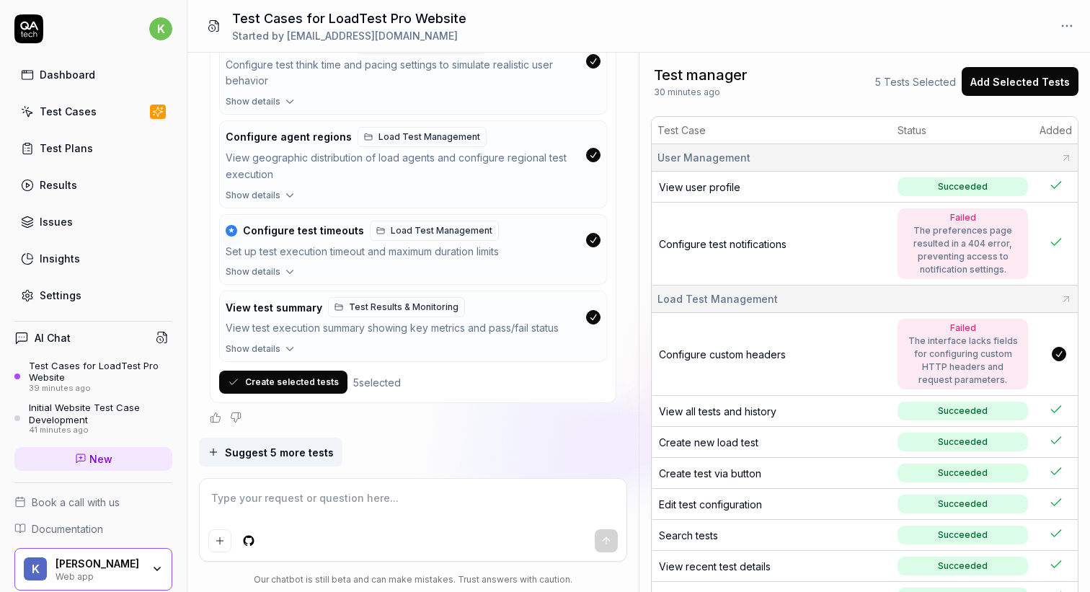
click at [281, 388] on button "Create selected tests" at bounding box center [283, 381] width 128 height 23
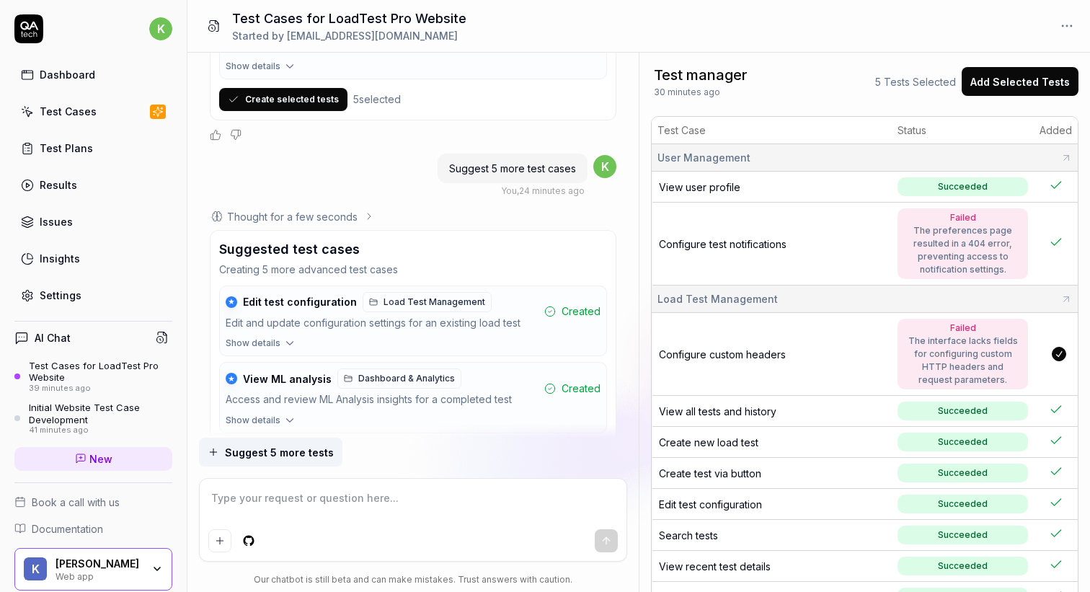
scroll to position [3512, 0]
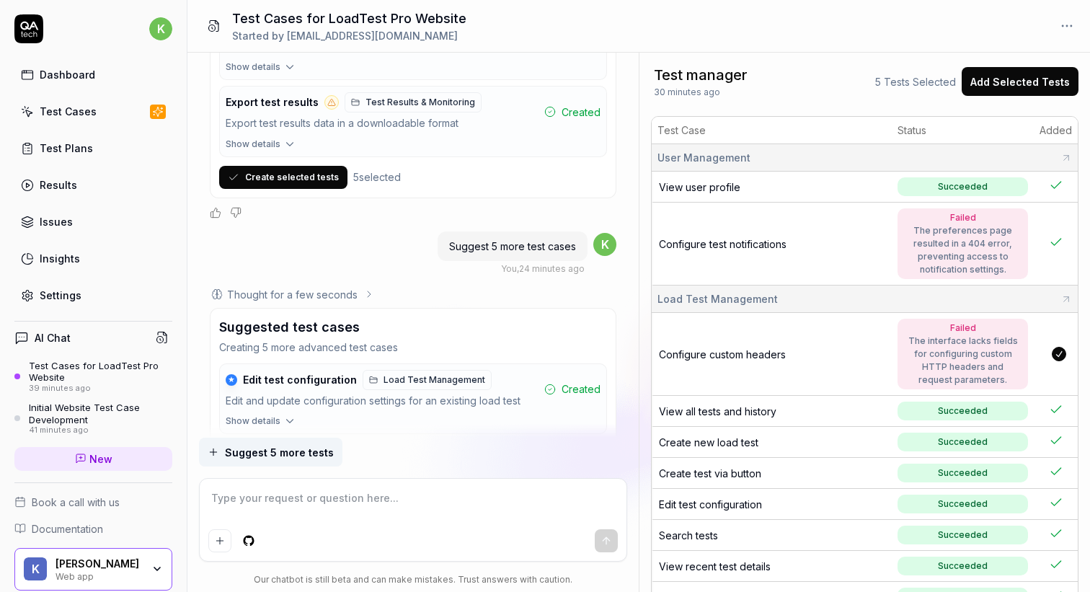
click at [298, 189] on button "Create selected tests" at bounding box center [283, 177] width 128 height 23
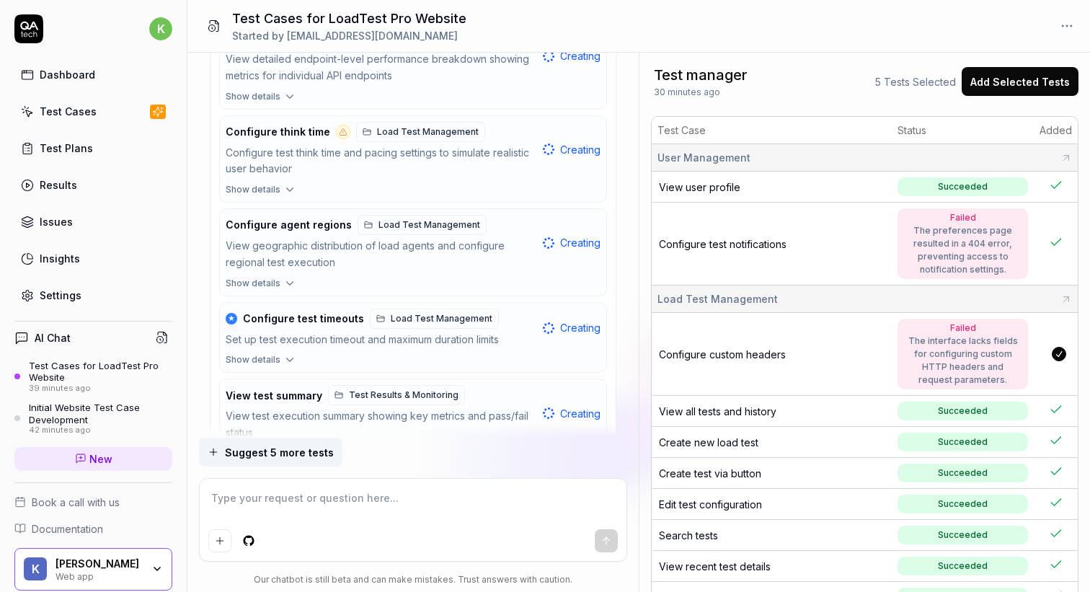
scroll to position [6491, 0]
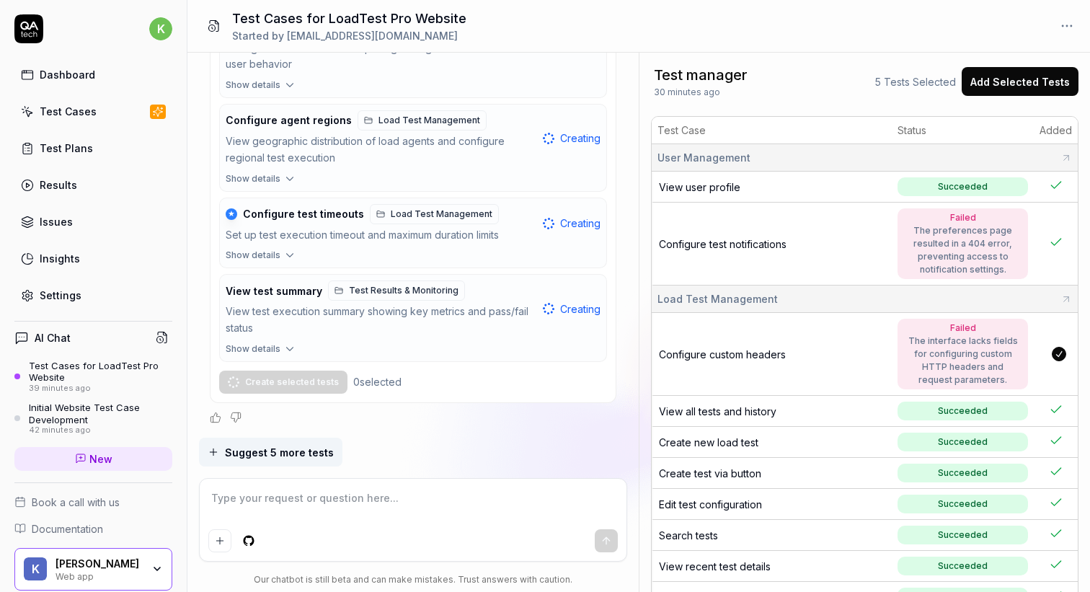
click at [1004, 79] on button "Add Selected Tests" at bounding box center [1019, 81] width 117 height 29
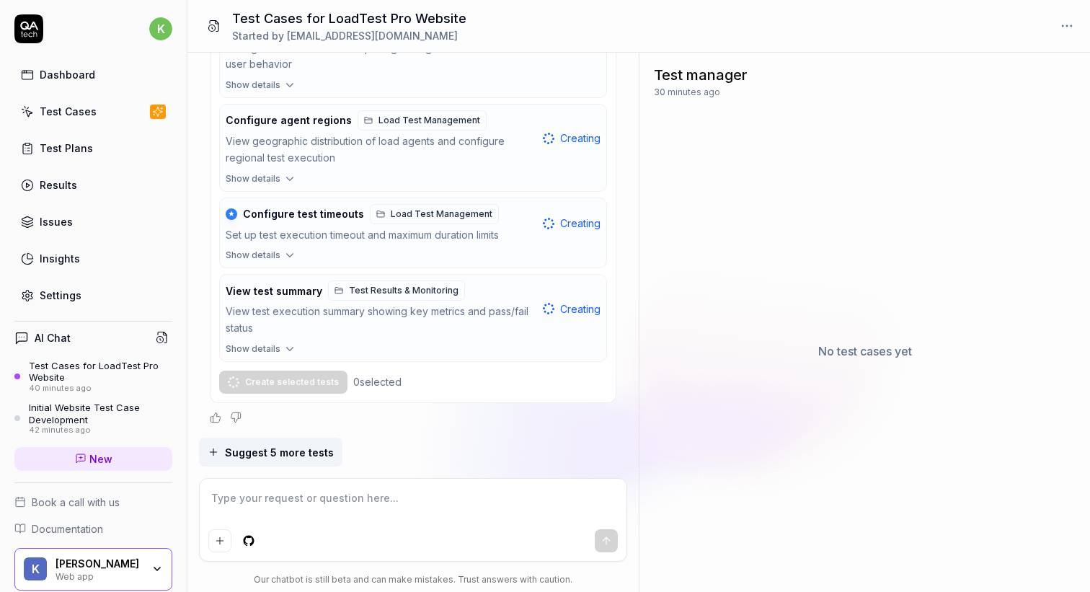
scroll to position [0, 0]
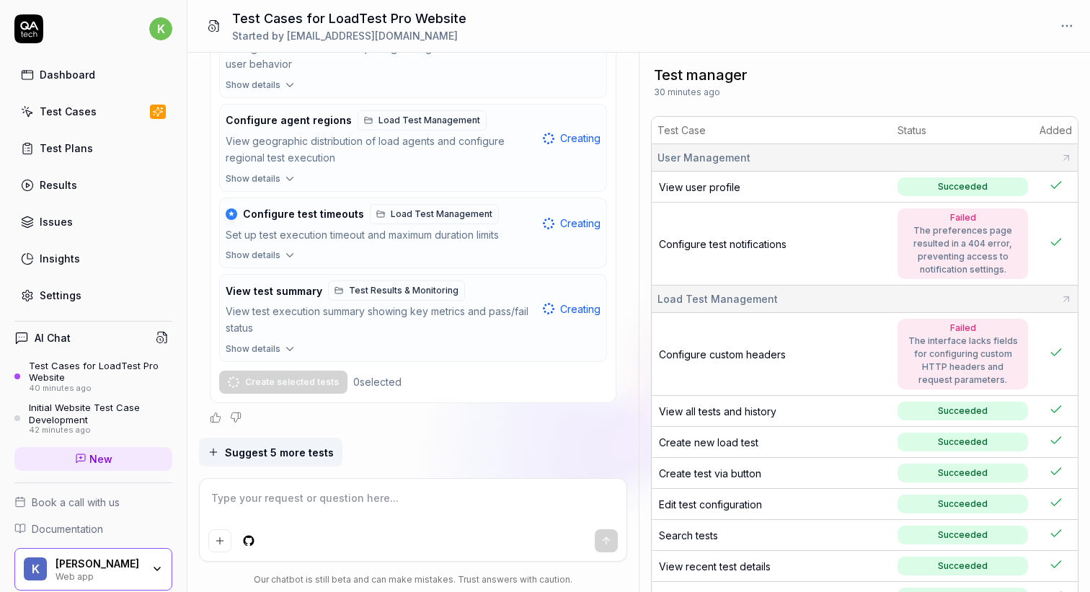
click at [87, 160] on link "Test Plans" at bounding box center [93, 148] width 158 height 28
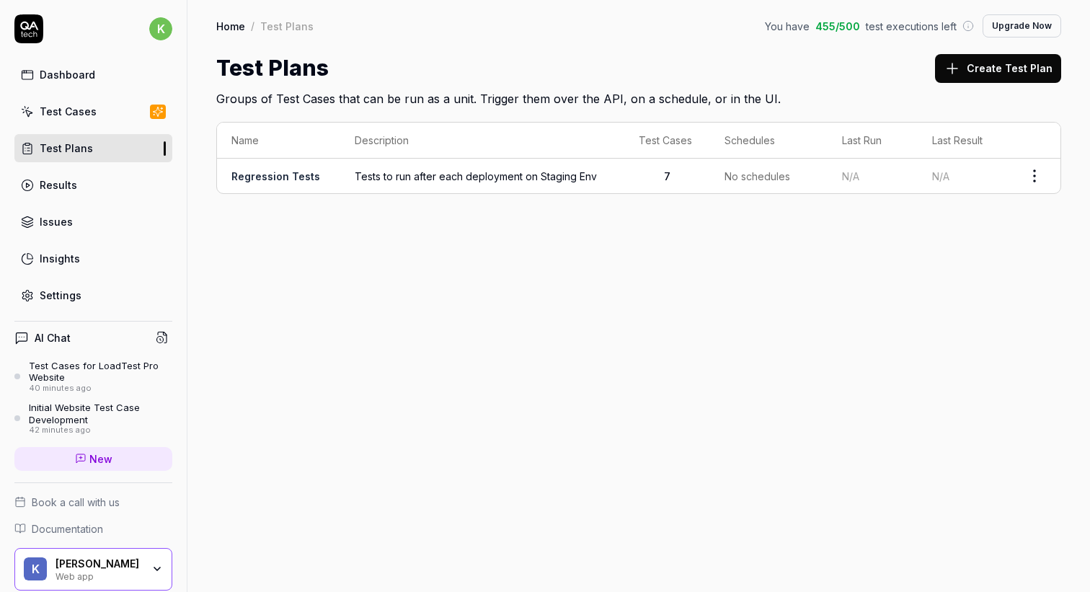
click at [1038, 174] on html "k Dashboard Test Cases Test Plans Results Issues Insights Settings AI Chat Test…" at bounding box center [545, 296] width 1090 height 592
click at [983, 270] on div "Run Tests" at bounding box center [974, 268] width 137 height 32
click at [295, 177] on link "Regression Tests" at bounding box center [275, 179] width 89 height 12
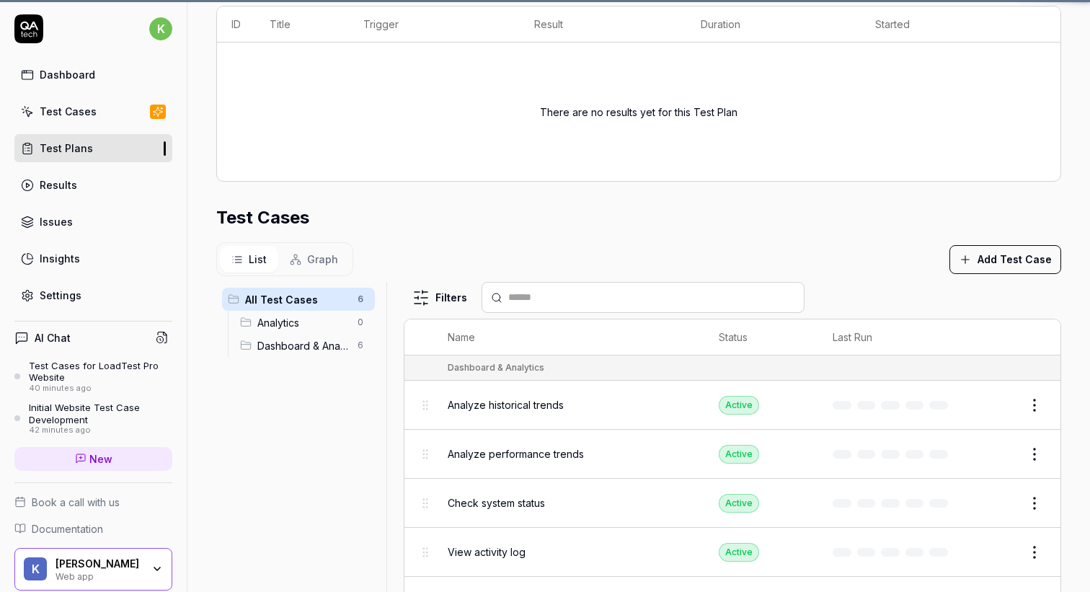
scroll to position [313, 0]
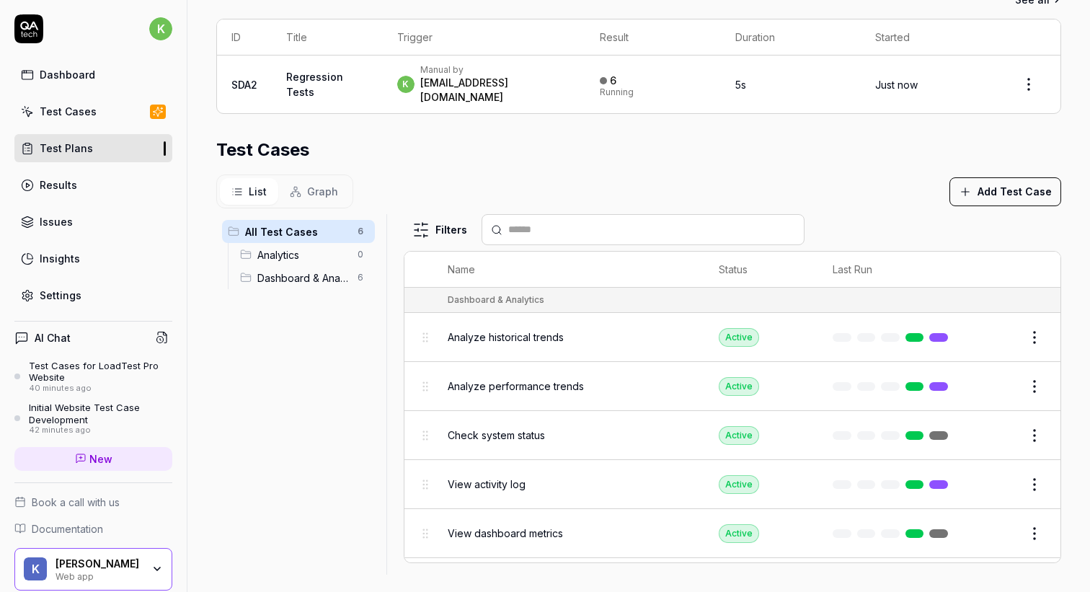
click at [1020, 185] on button "Add Test Case" at bounding box center [1005, 191] width 112 height 29
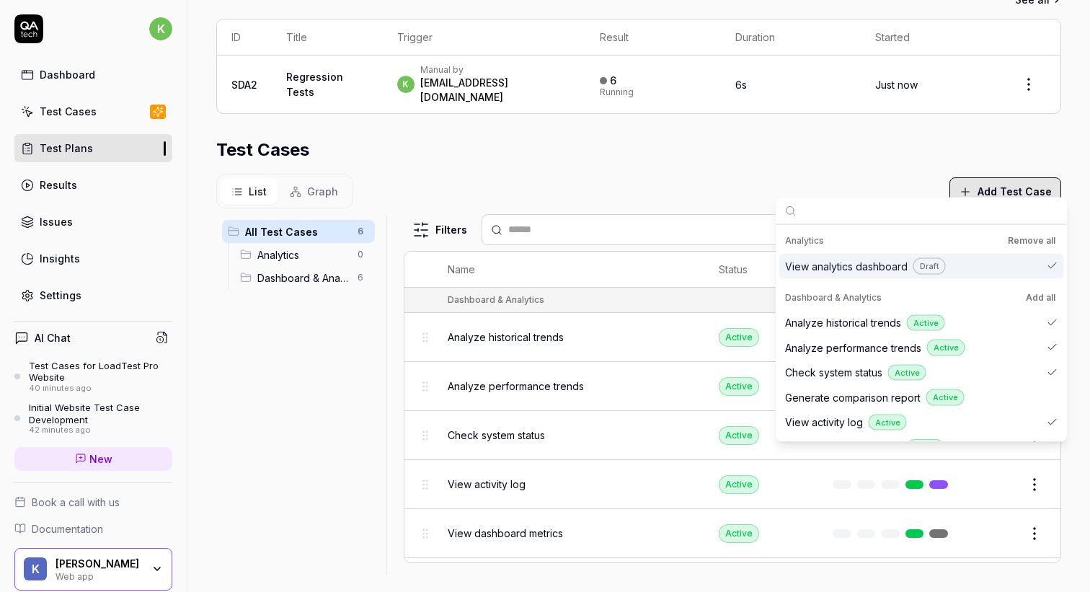
click at [1038, 297] on button "Add all" at bounding box center [1040, 296] width 35 height 17
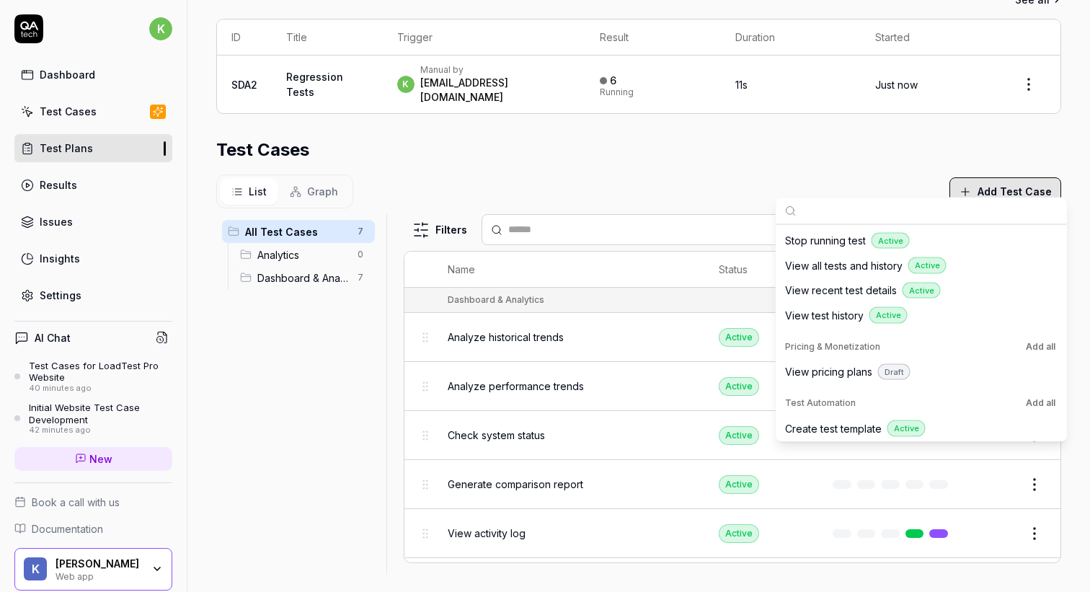
scroll to position [924, 0]
click at [1042, 345] on button "Add all" at bounding box center [1040, 345] width 35 height 17
click at [1037, 403] on button "Add all" at bounding box center [1040, 401] width 35 height 17
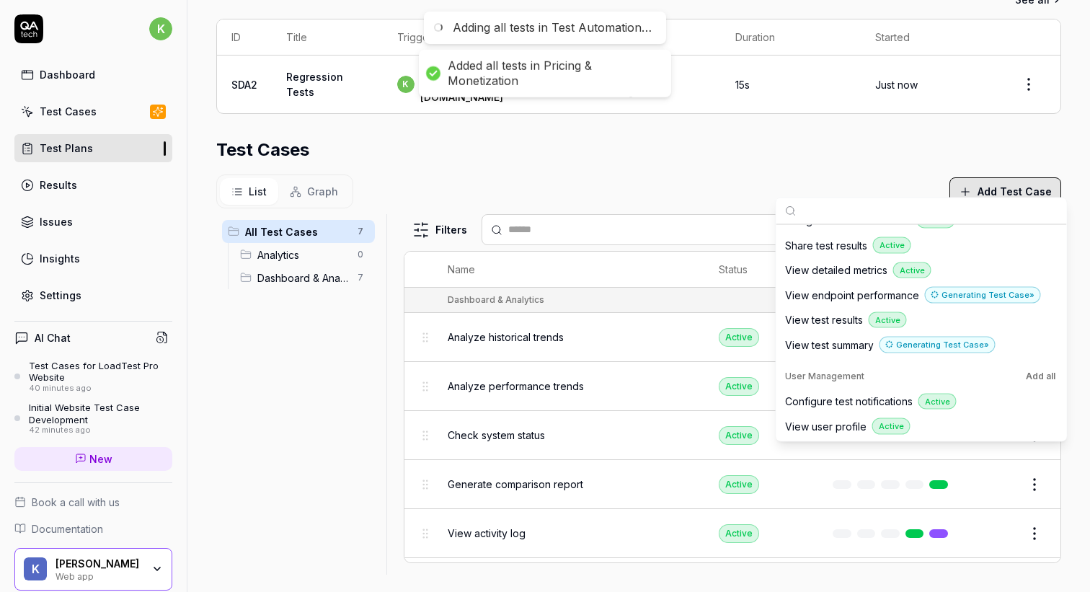
scroll to position [1436, 0]
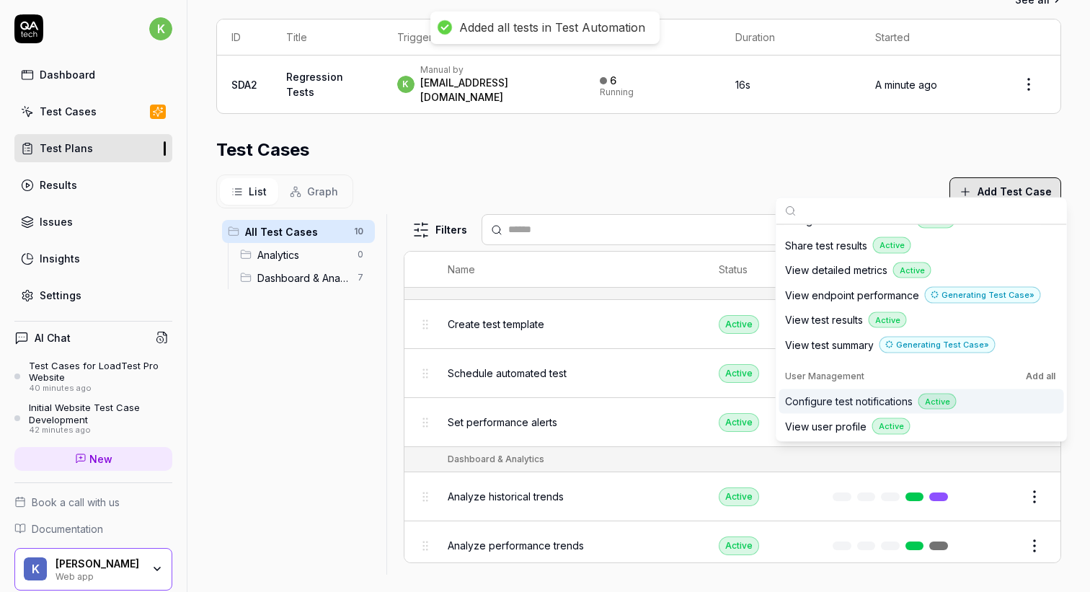
click at [1033, 375] on button "Add all" at bounding box center [1040, 375] width 35 height 17
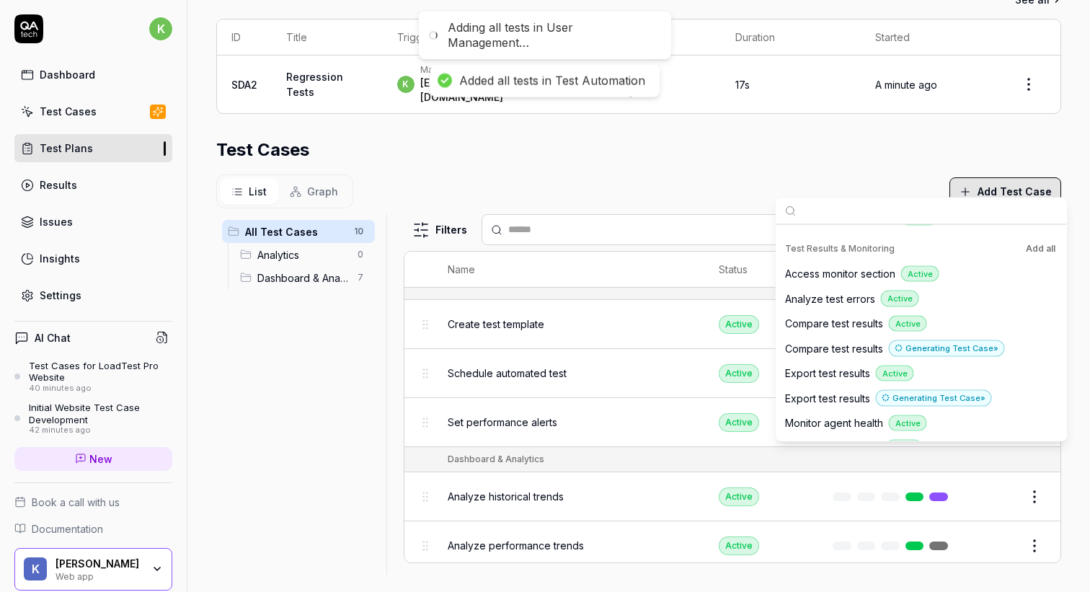
scroll to position [1172, 0]
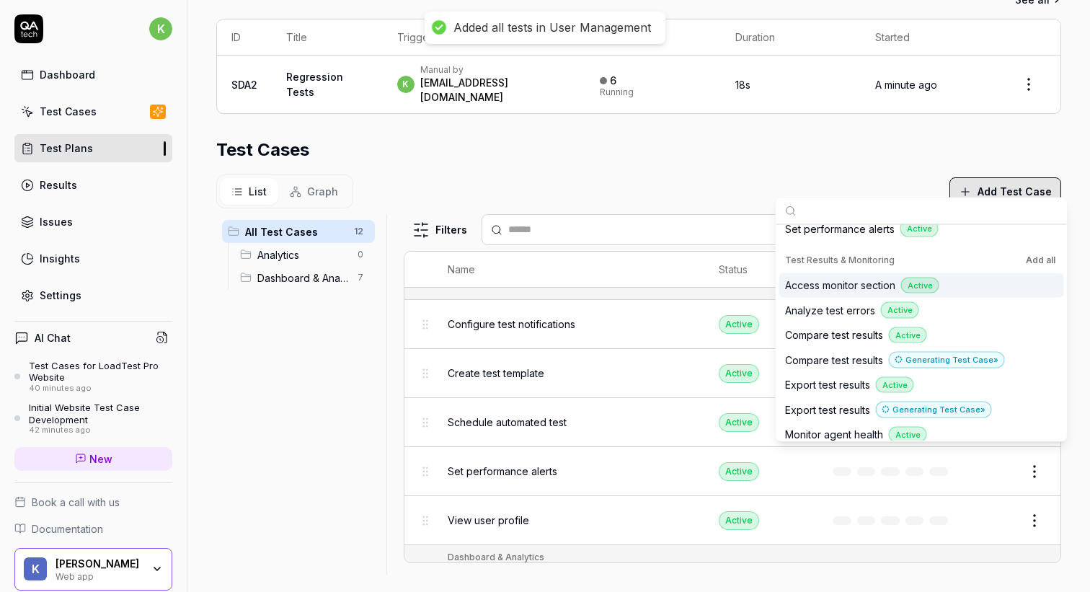
click at [1039, 259] on button "Add all" at bounding box center [1040, 259] width 35 height 17
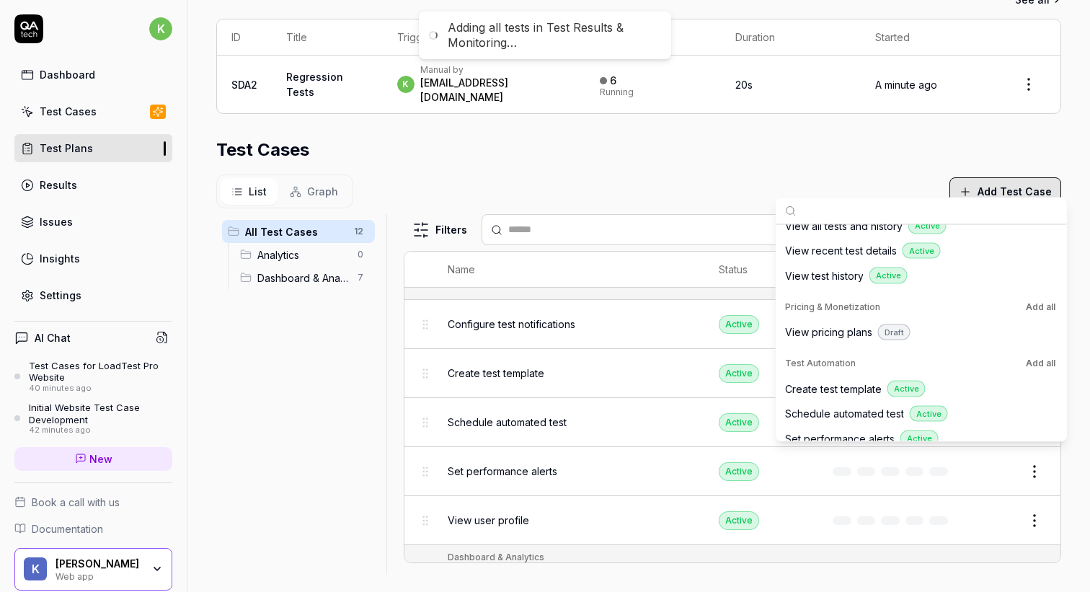
scroll to position [960, 0]
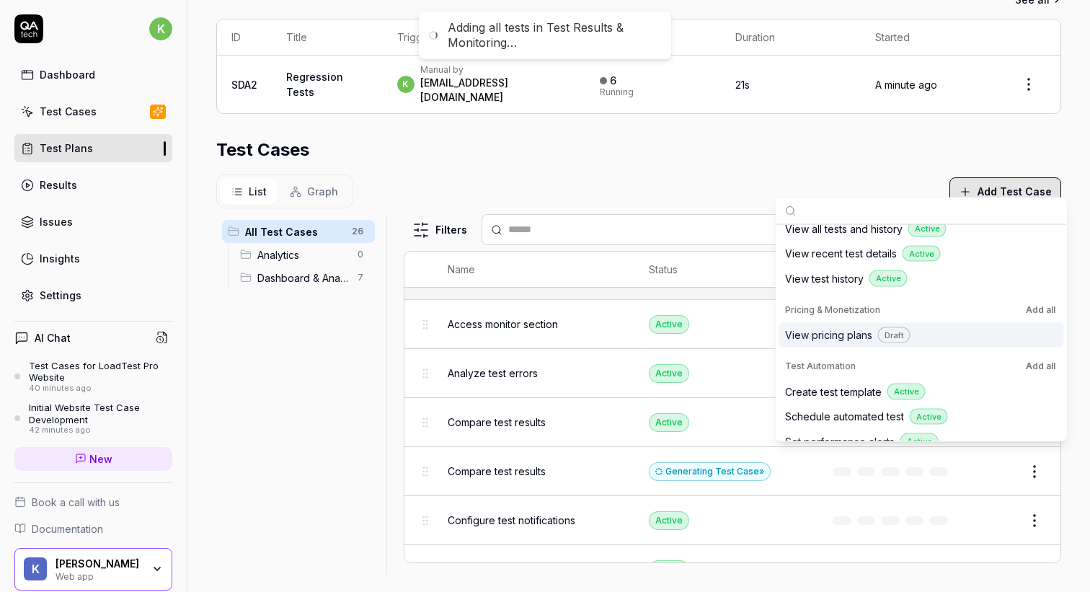
click at [1023, 366] on button "Add all" at bounding box center [1040, 365] width 35 height 17
click at [1028, 308] on button "Add all" at bounding box center [1040, 309] width 35 height 17
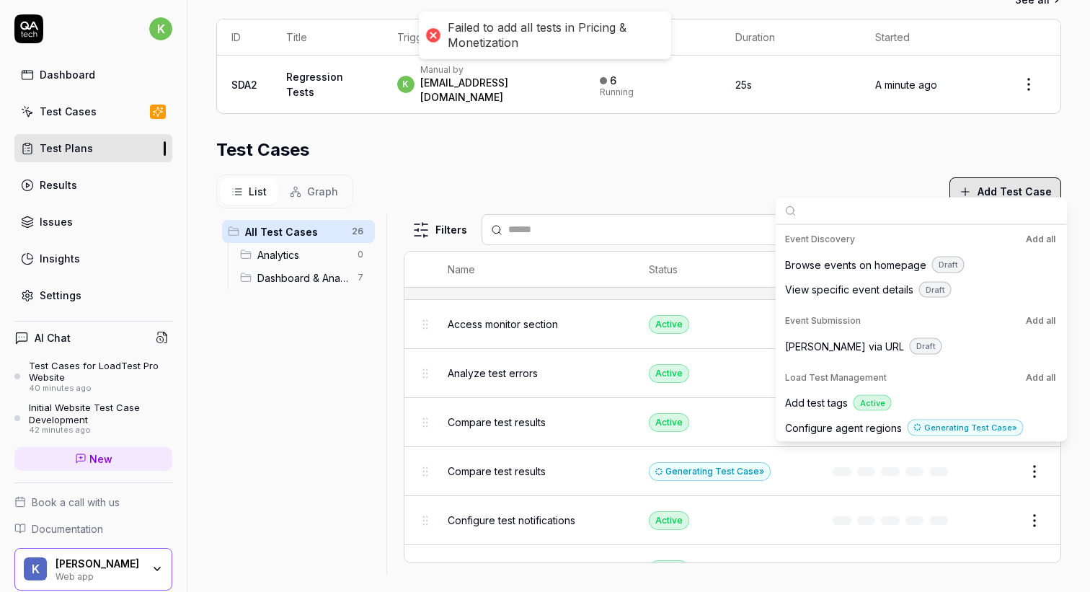
scroll to position [258, 0]
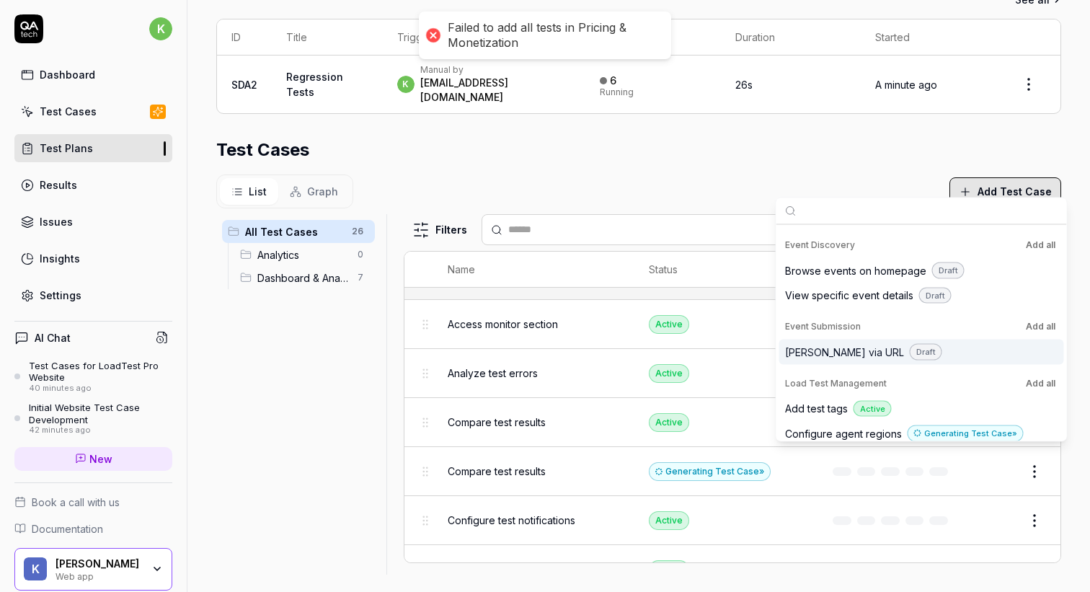
click at [1039, 385] on button "Add all" at bounding box center [1040, 382] width 35 height 17
click at [1039, 331] on button "Add all" at bounding box center [1040, 326] width 35 height 17
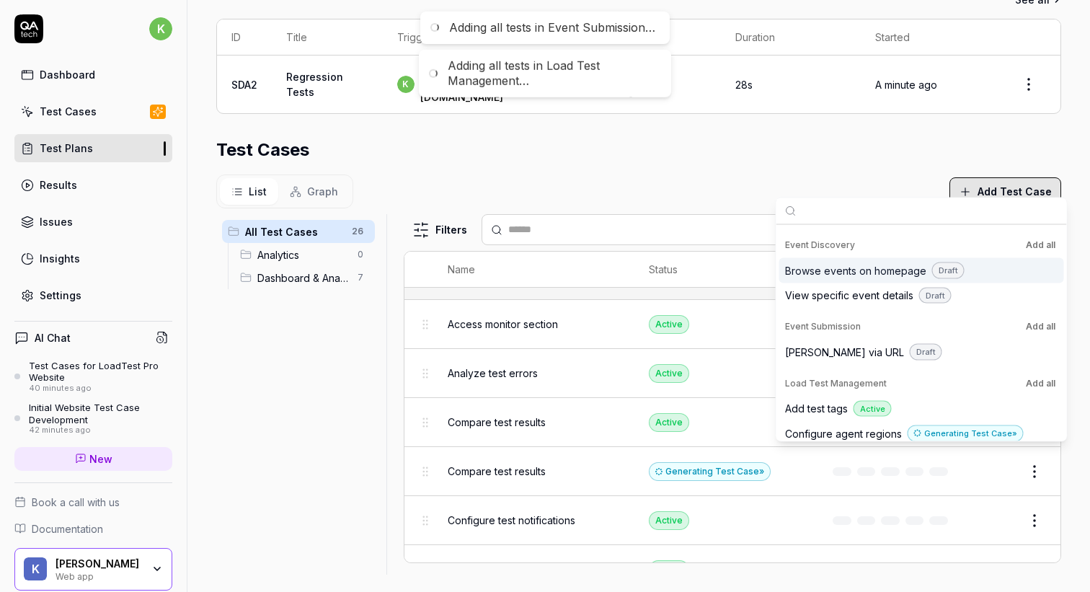
click at [1039, 241] on button "Add all" at bounding box center [1040, 244] width 35 height 17
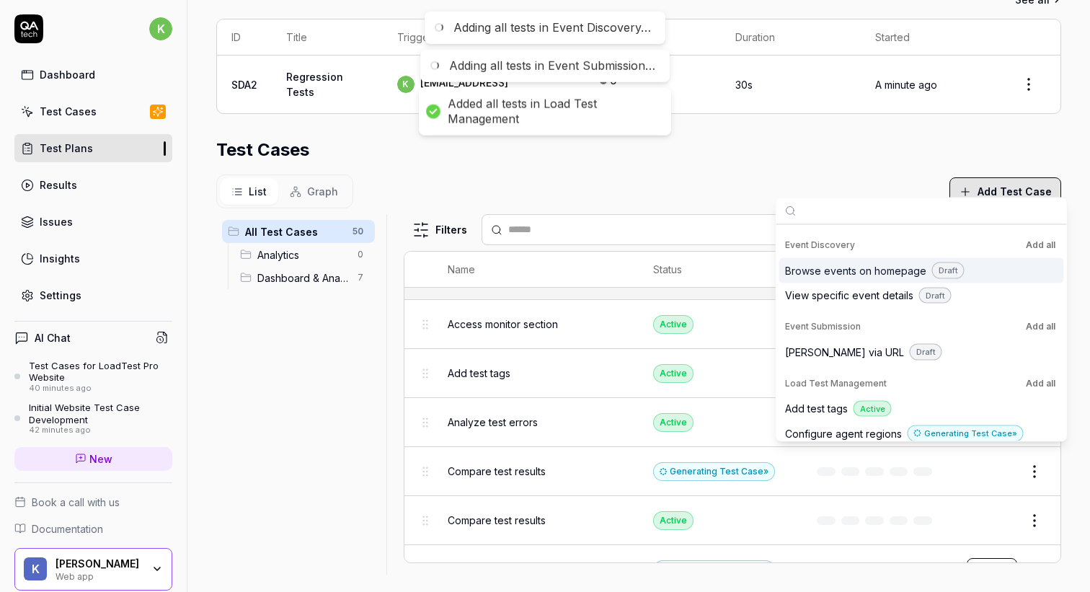
click at [850, 110] on div "Parameters Web Application Device Preset Default Environment Qix Prod Default P…" at bounding box center [638, 200] width 845 height 748
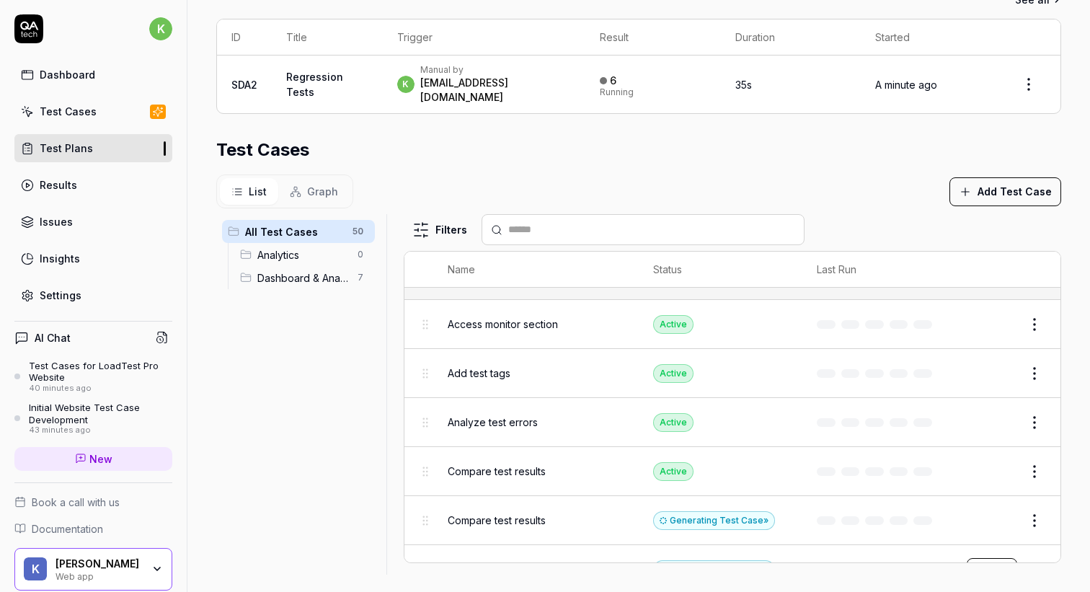
click at [318, 184] on span "Graph" at bounding box center [322, 191] width 31 height 15
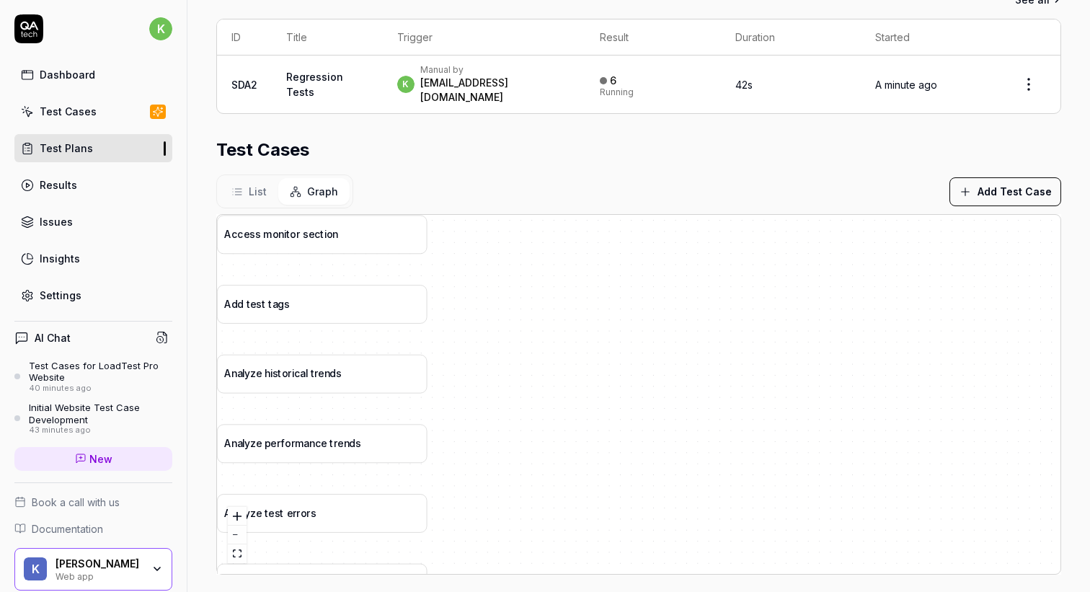
click at [261, 184] on span "List" at bounding box center [258, 191] width 18 height 15
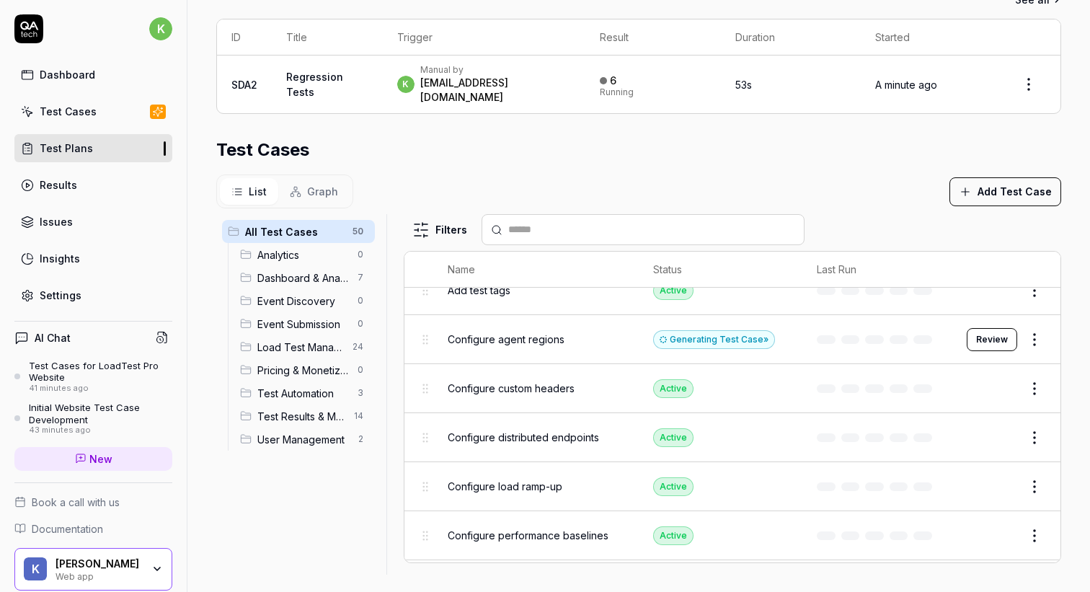
scroll to position [0, 0]
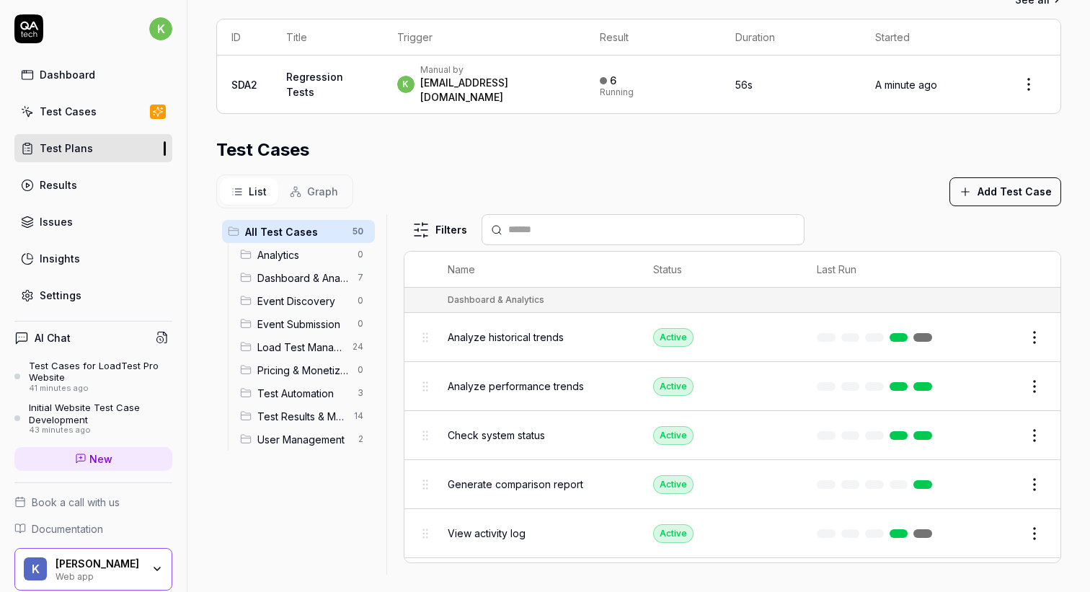
click at [86, 107] on div "Test Cases" at bounding box center [68, 111] width 57 height 15
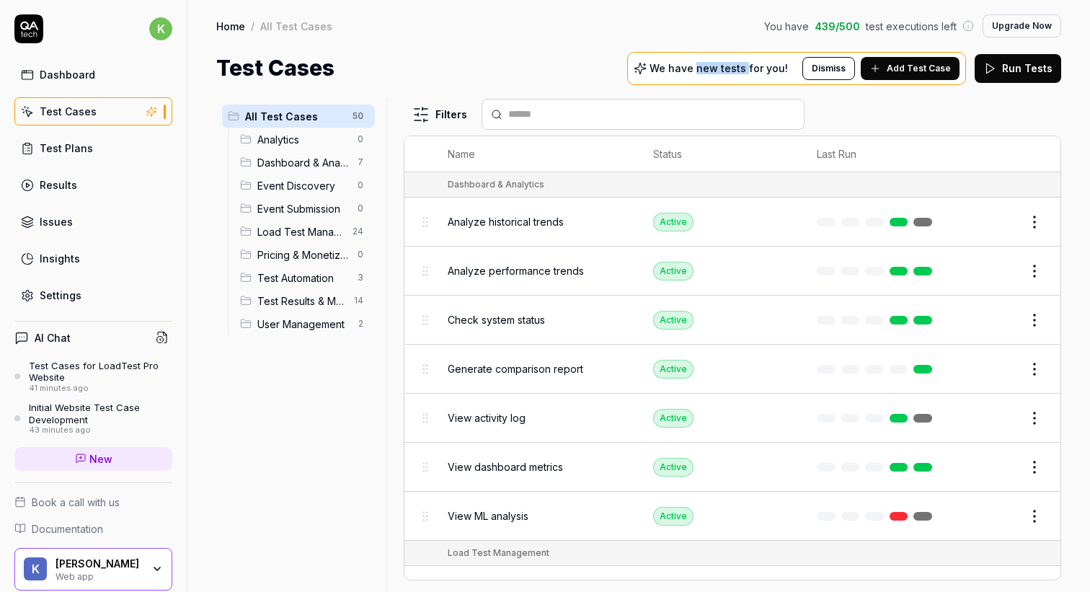
drag, startPoint x: 708, startPoint y: 71, endPoint x: 759, endPoint y: 71, distance: 51.2
click at [759, 71] on p "We have new tests for you!" at bounding box center [718, 68] width 138 height 10
click at [920, 68] on span "Add Test Case" at bounding box center [918, 68] width 64 height 13
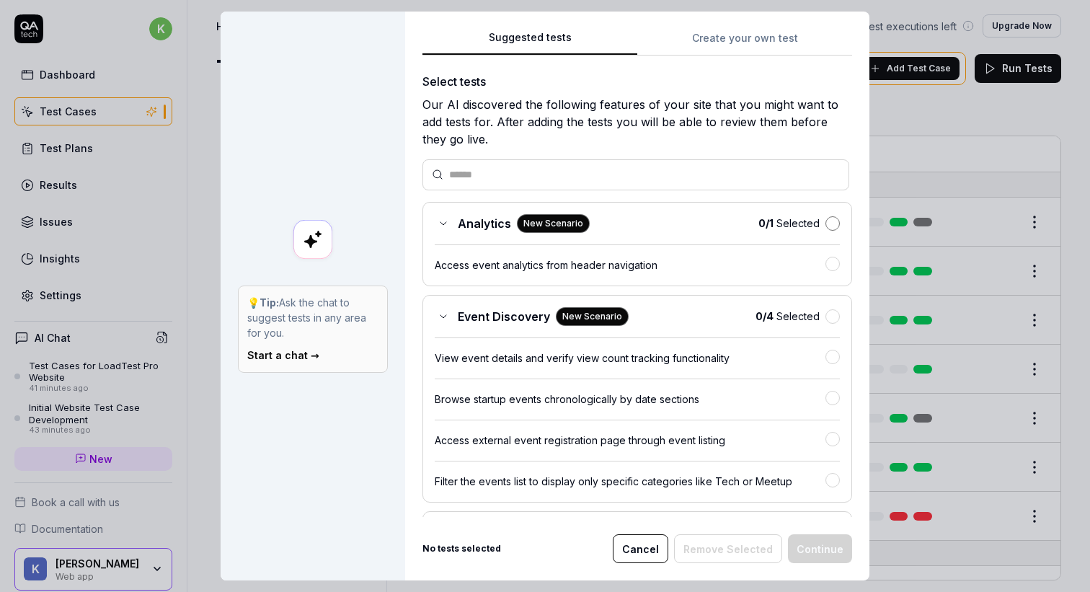
click at [827, 221] on button "button" at bounding box center [832, 223] width 14 height 14
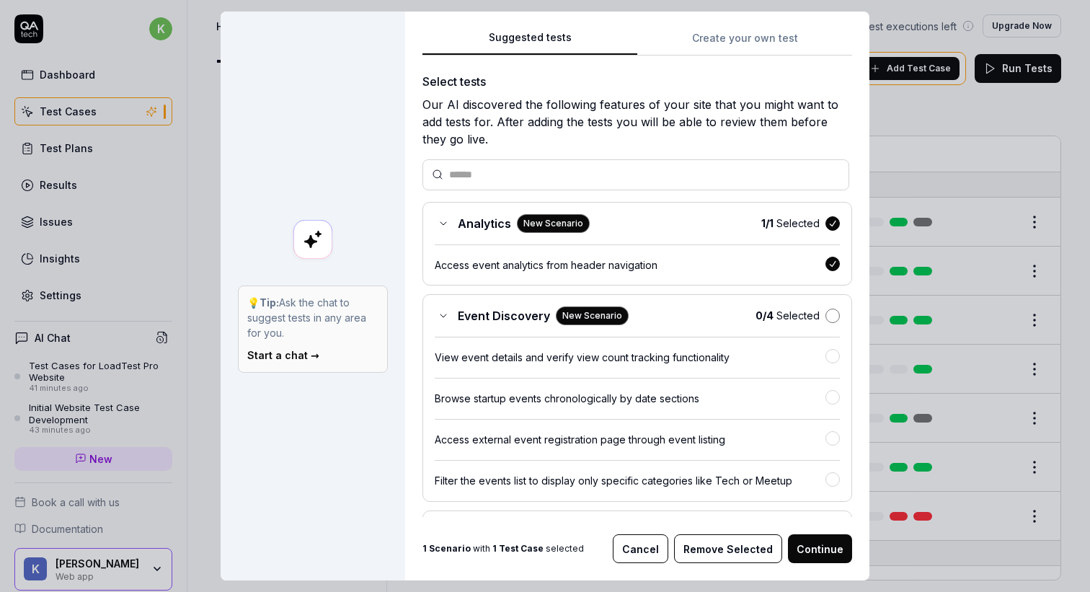
click at [831, 311] on button "button" at bounding box center [832, 315] width 14 height 14
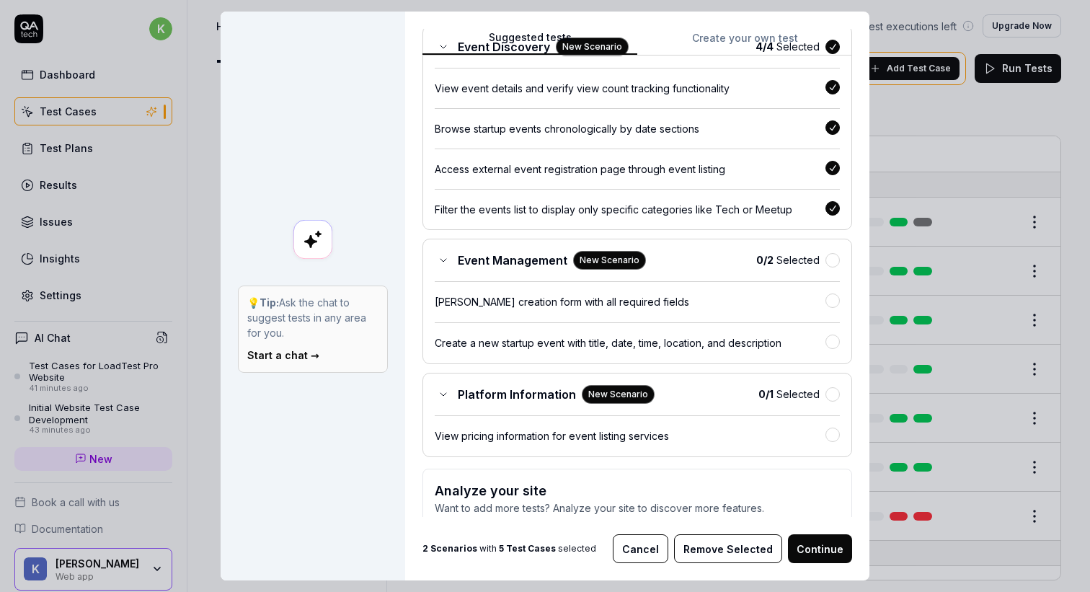
scroll to position [348, 0]
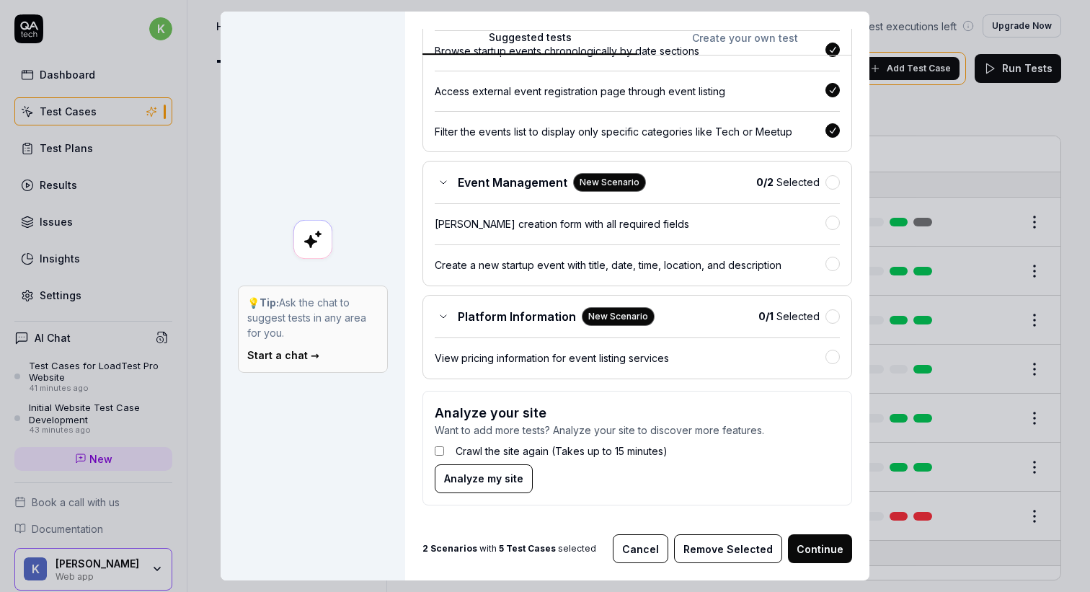
click at [830, 173] on div "Event Management New Scenario 0 / 2 Selected" at bounding box center [637, 182] width 405 height 19
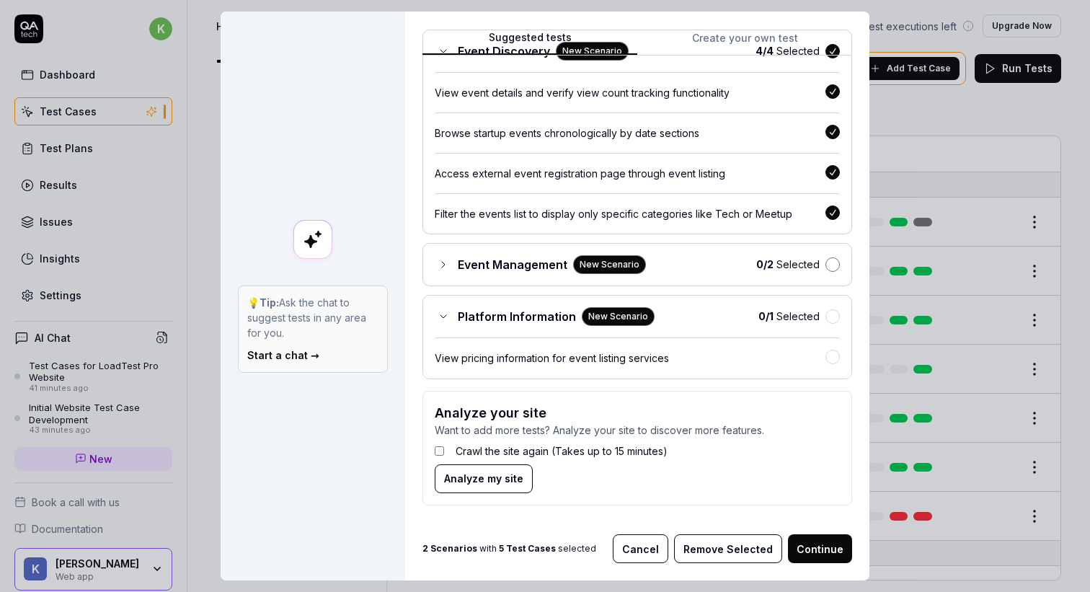
click at [836, 267] on button "button" at bounding box center [832, 264] width 14 height 14
click at [836, 304] on div "Platform Information New Scenario 0 / 1 Selected View pricing information for e…" at bounding box center [636, 337] width 429 height 84
click at [832, 321] on button "button" at bounding box center [832, 316] width 14 height 14
click at [569, 448] on label "Crawl the site again (Takes up to 15 minutes)" at bounding box center [561, 450] width 212 height 15
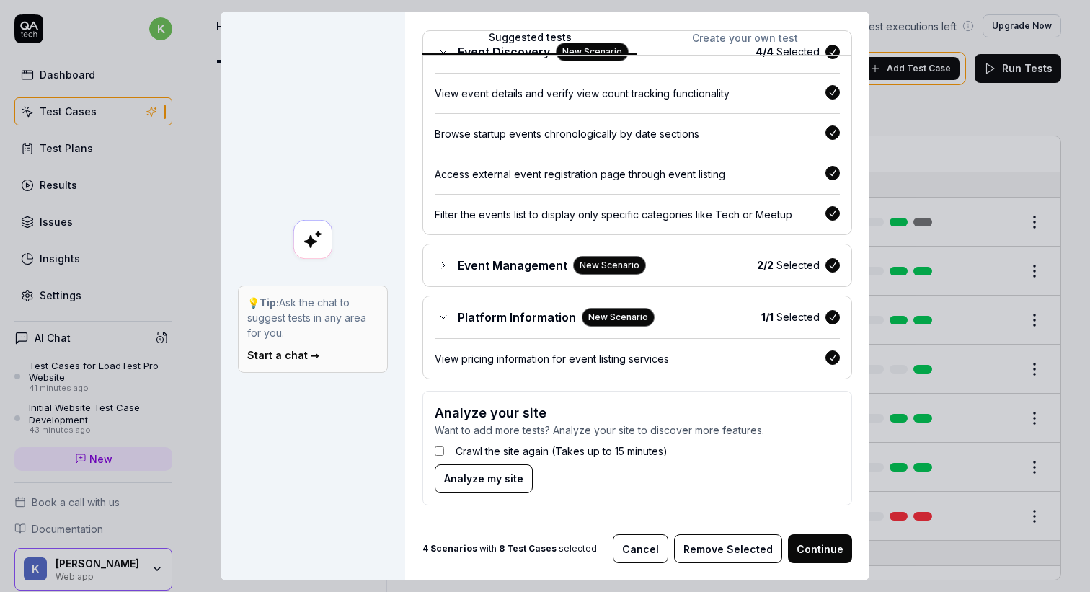
click at [815, 545] on button "Continue" at bounding box center [820, 548] width 64 height 29
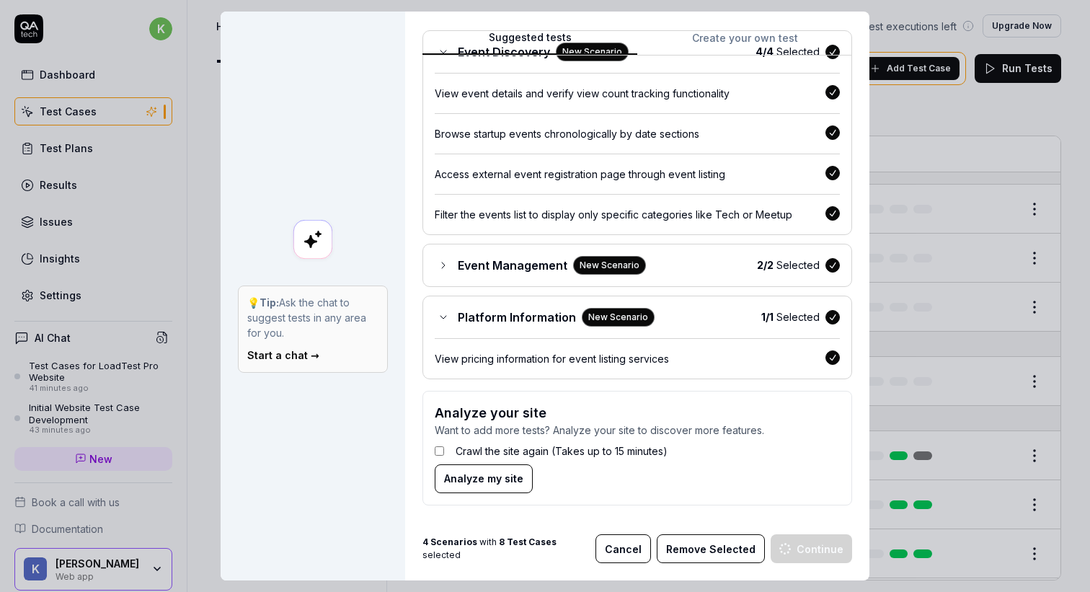
click at [500, 484] on span "Analyze my site" at bounding box center [483, 478] width 79 height 15
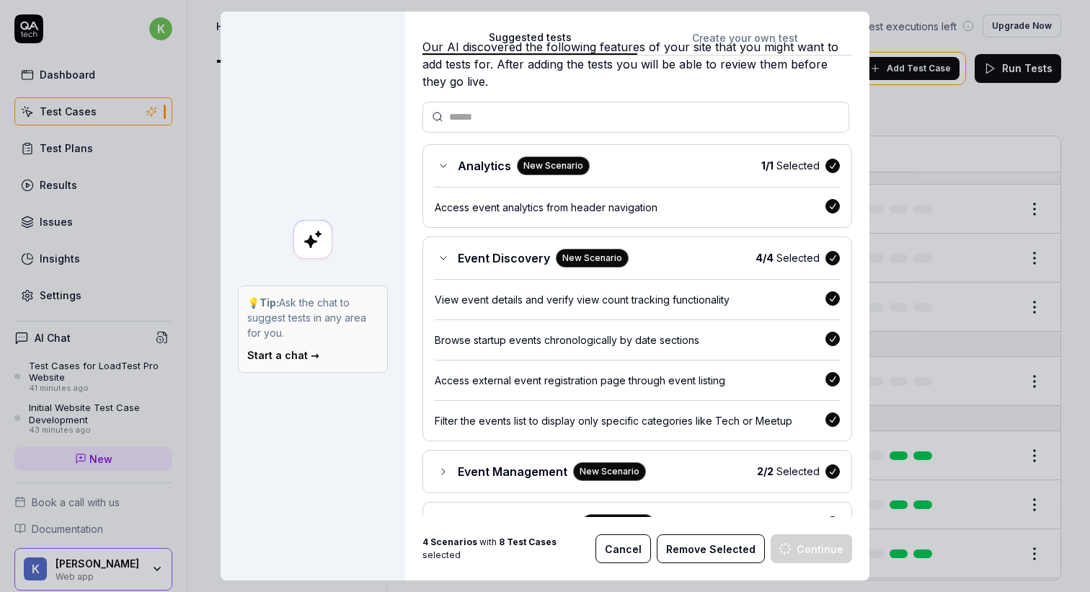
scroll to position [0, 0]
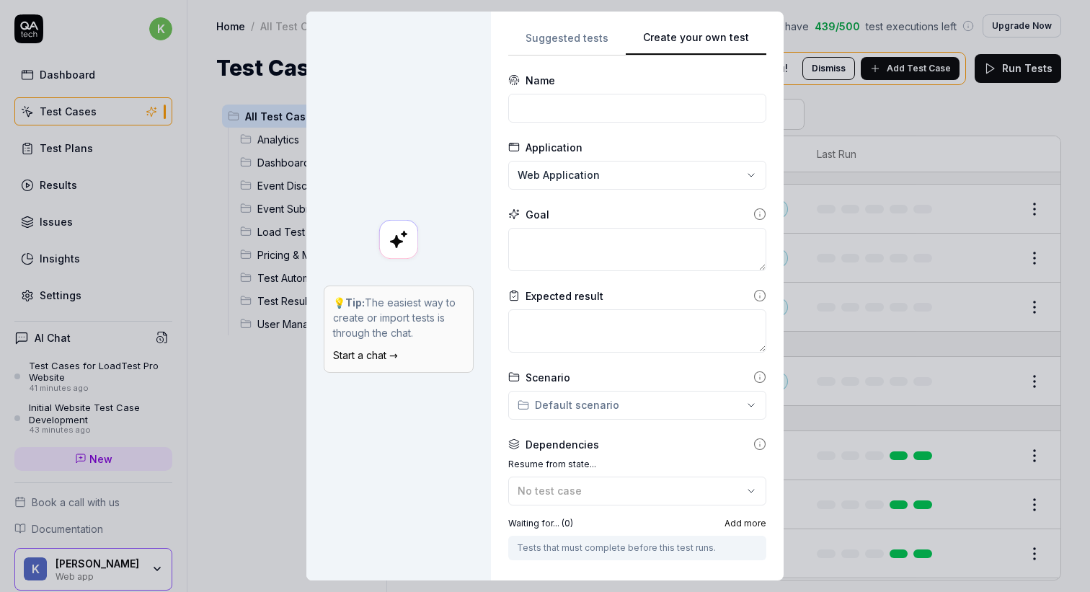
click at [789, 44] on div "Create your own test 💡 Tip: The easiest way to create or import tests is throug…" at bounding box center [545, 296] width 1090 height 592
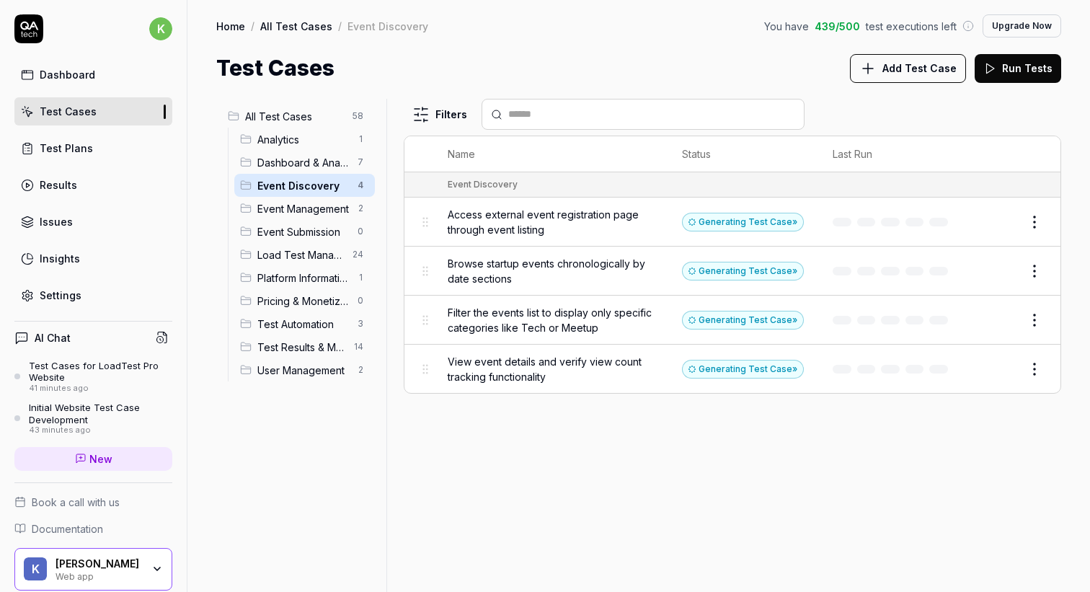
click at [649, 51] on div "Home / All Test Cases / Event Discovery You have 439 / 500 test executions left…" at bounding box center [638, 42] width 902 height 84
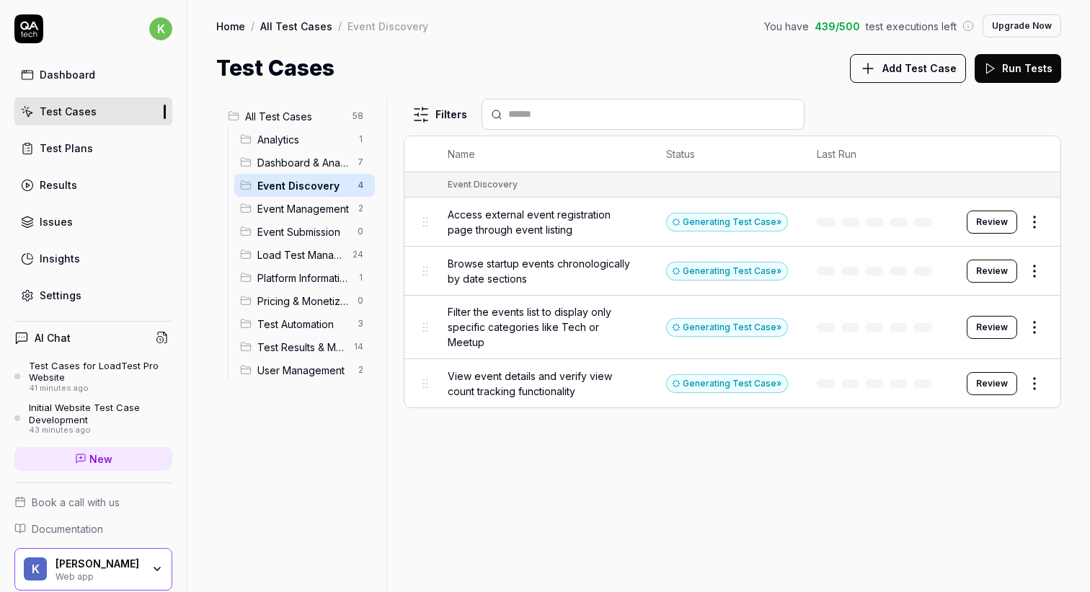
click at [92, 84] on link "Dashboard" at bounding box center [93, 75] width 158 height 28
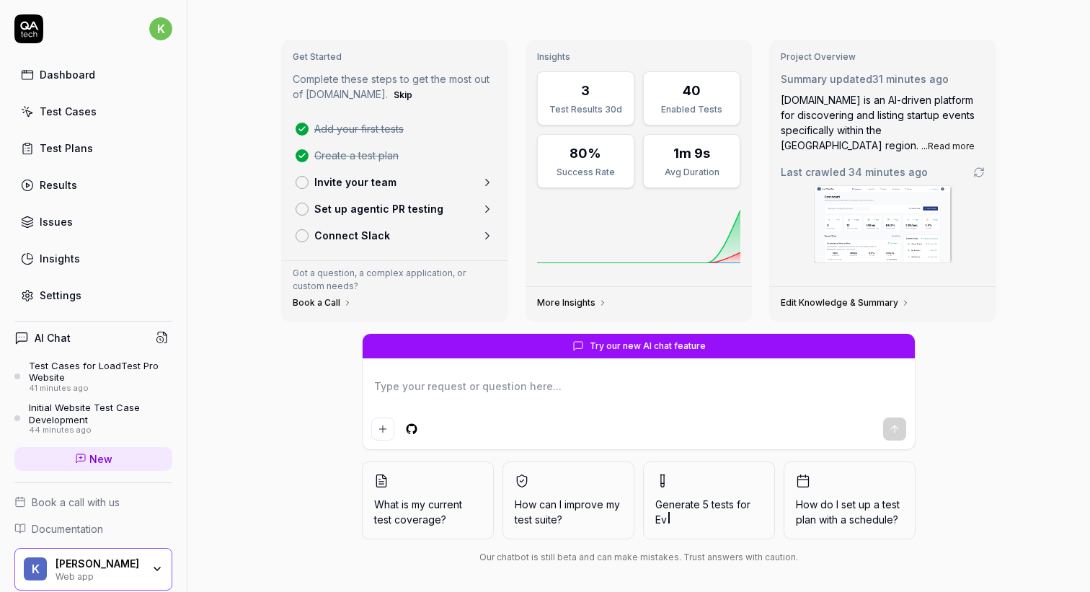
scroll to position [45, 0]
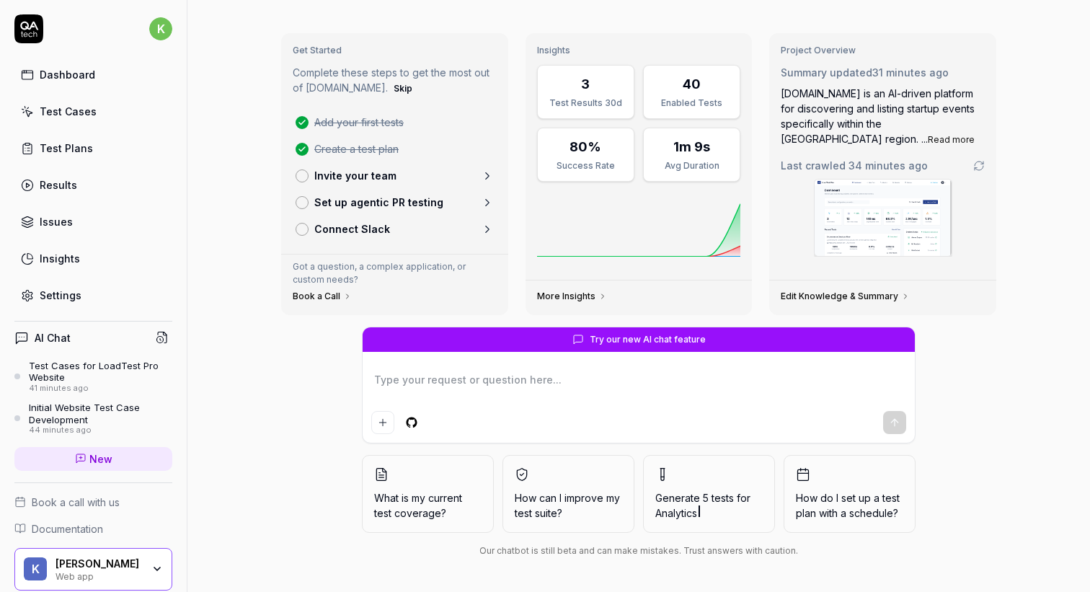
click at [867, 373] on textarea at bounding box center [638, 387] width 535 height 36
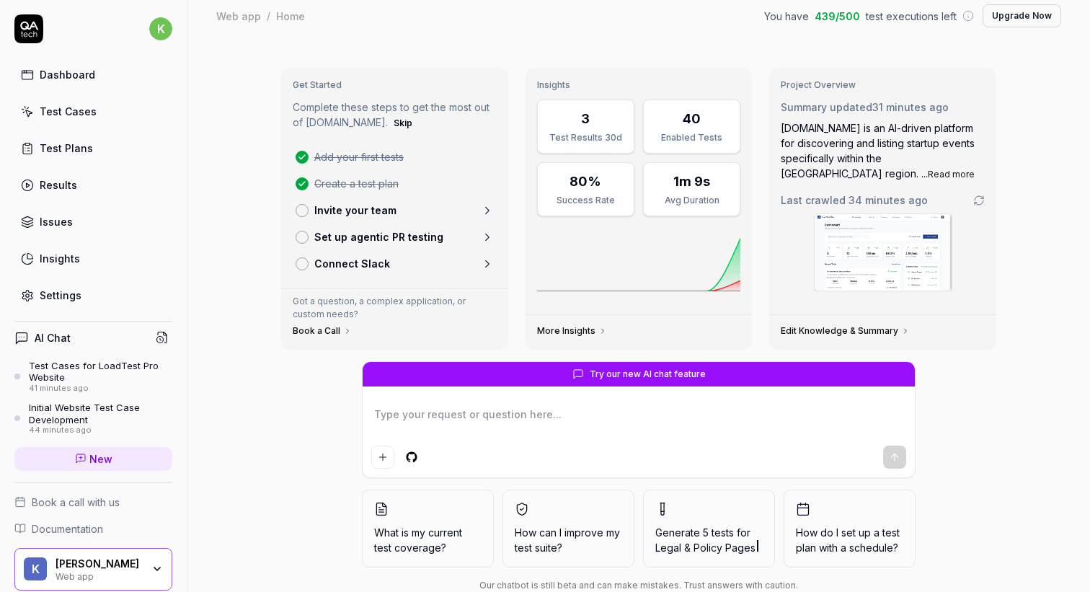
scroll to position [0, 0]
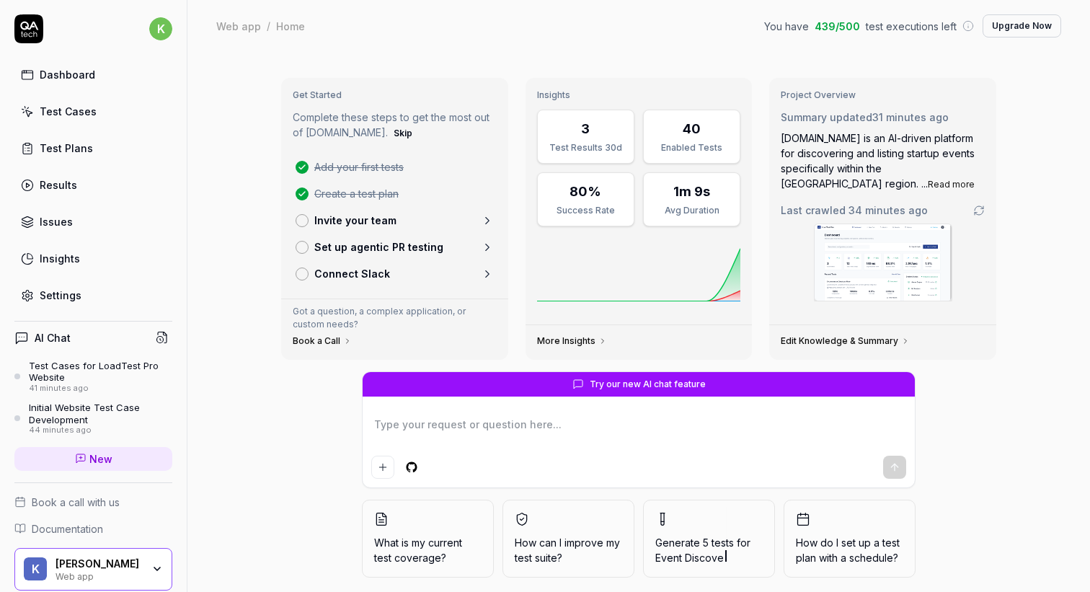
click at [87, 264] on link "Insights" at bounding box center [93, 258] width 158 height 28
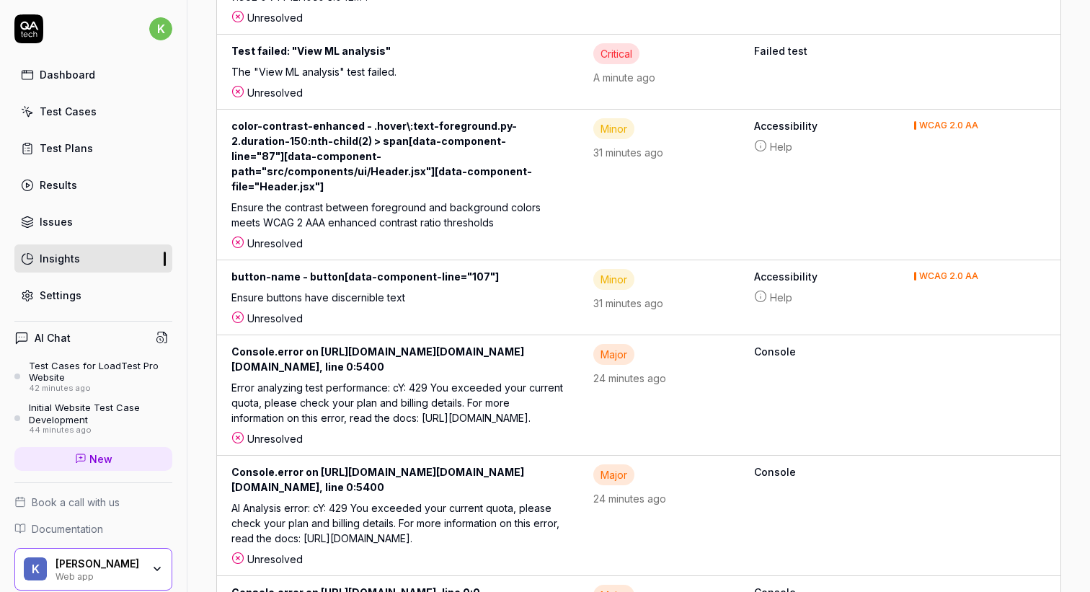
scroll to position [1905, 0]
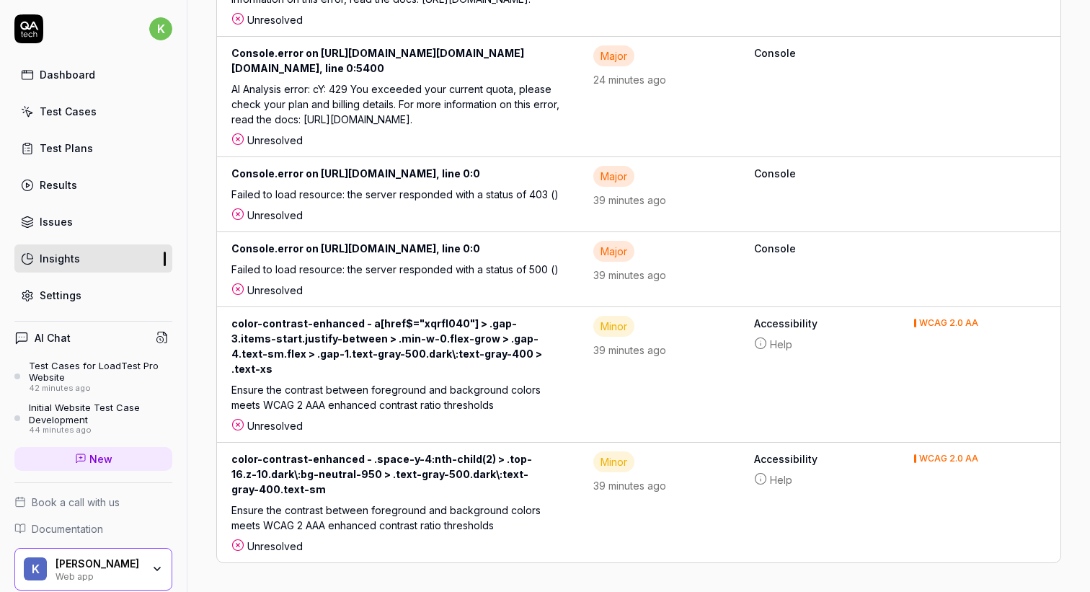
click at [89, 296] on link "Settings" at bounding box center [93, 295] width 158 height 28
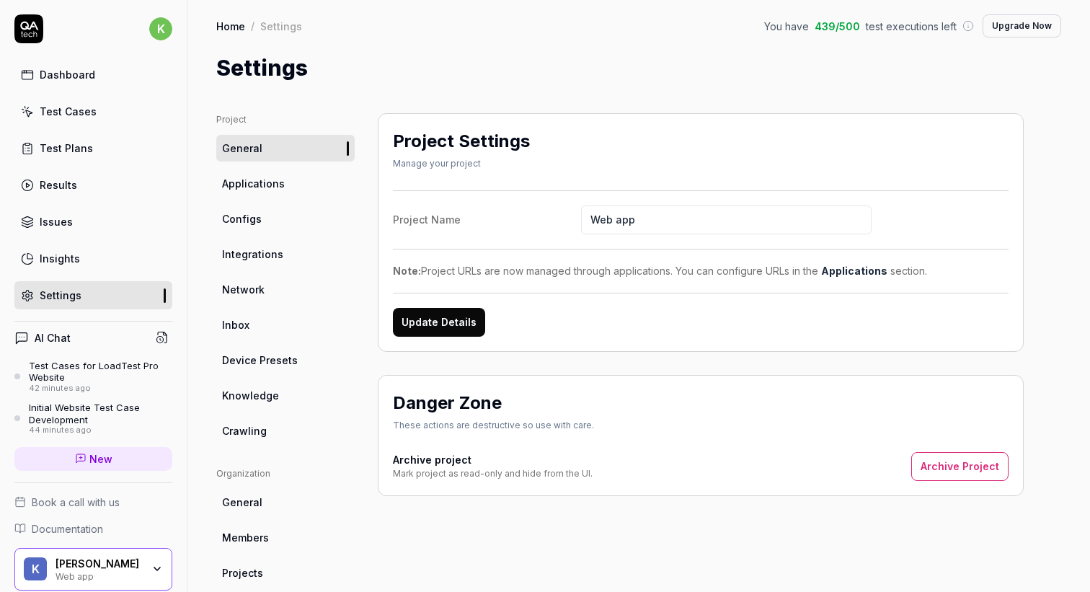
click at [62, 257] on div "Insights" at bounding box center [60, 258] width 40 height 15
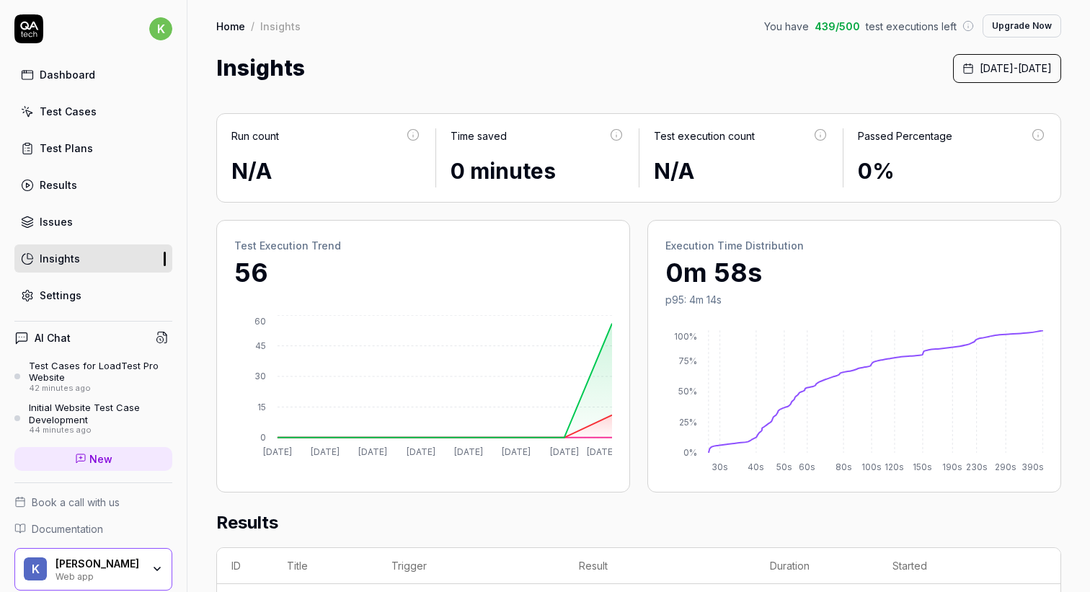
click at [68, 221] on div "Issues" at bounding box center [56, 221] width 33 height 15
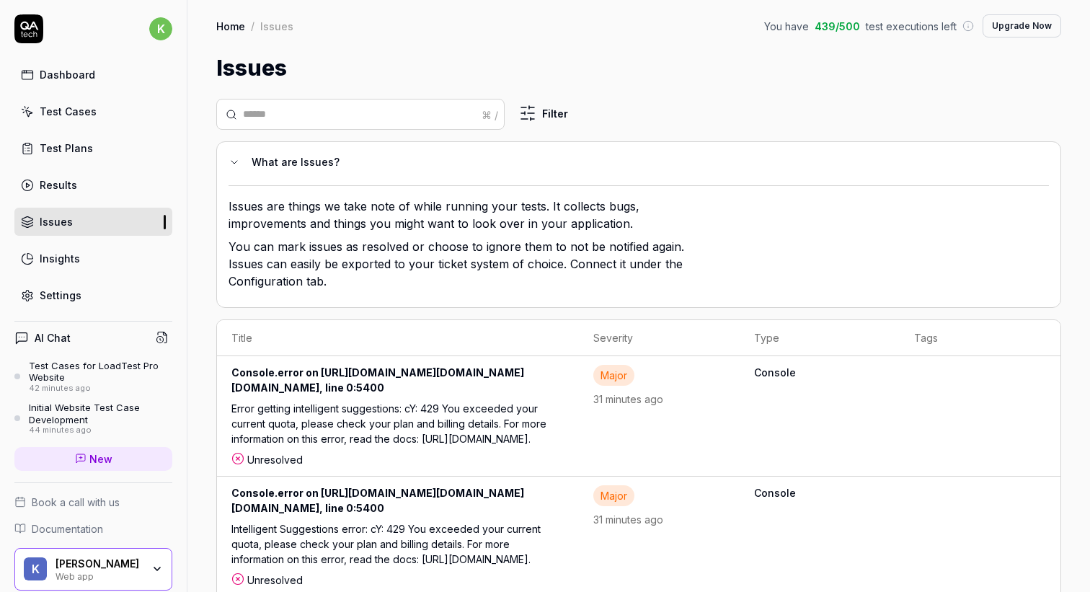
click at [90, 187] on link "Results" at bounding box center [93, 185] width 158 height 28
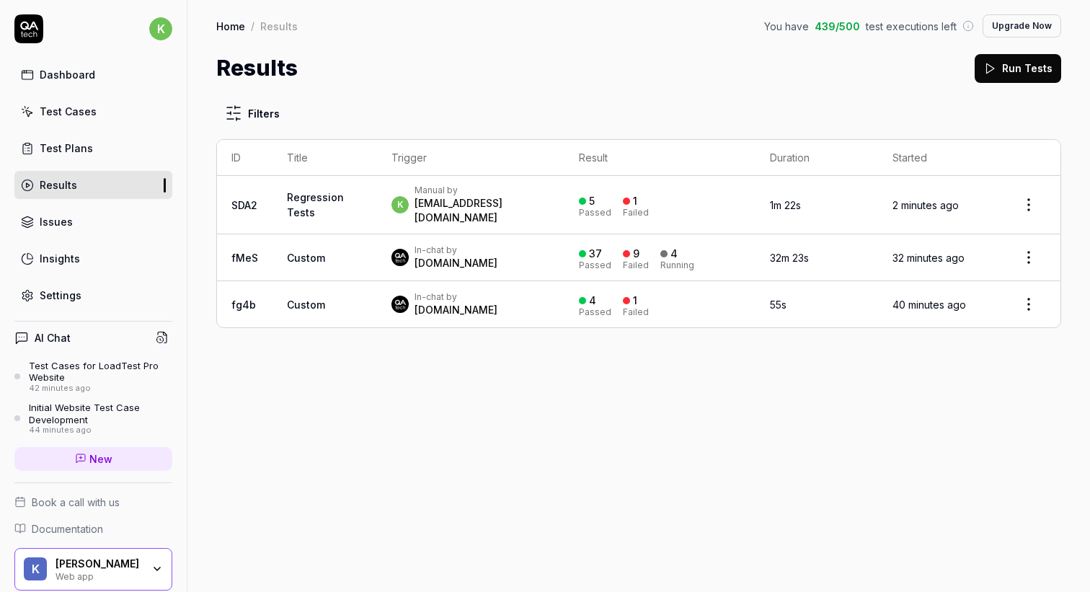
click at [109, 160] on link "Test Plans" at bounding box center [93, 148] width 158 height 28
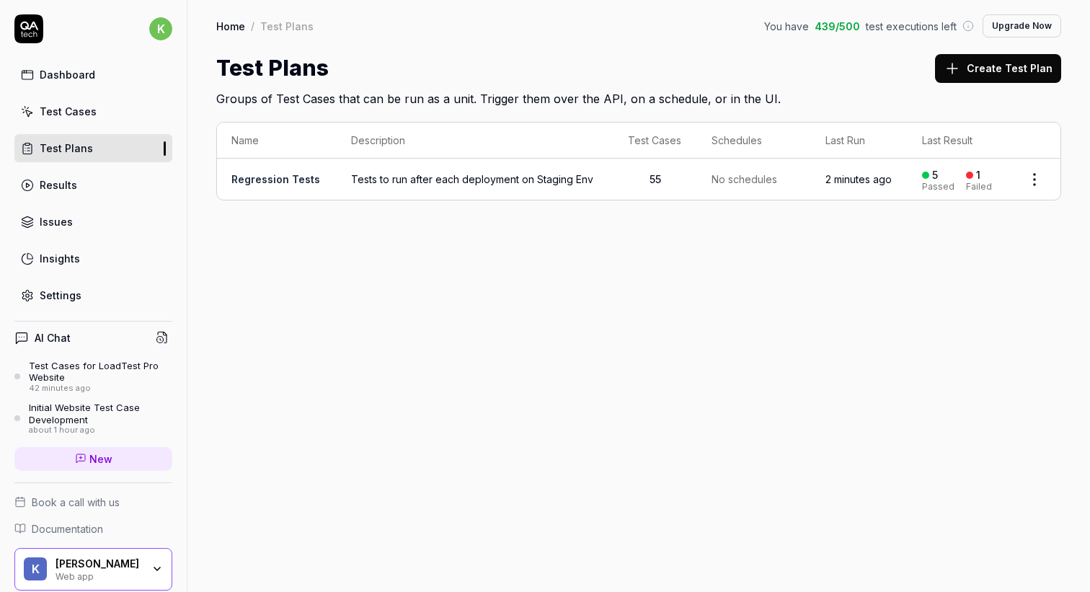
click at [101, 102] on link "Test Cases" at bounding box center [93, 111] width 158 height 28
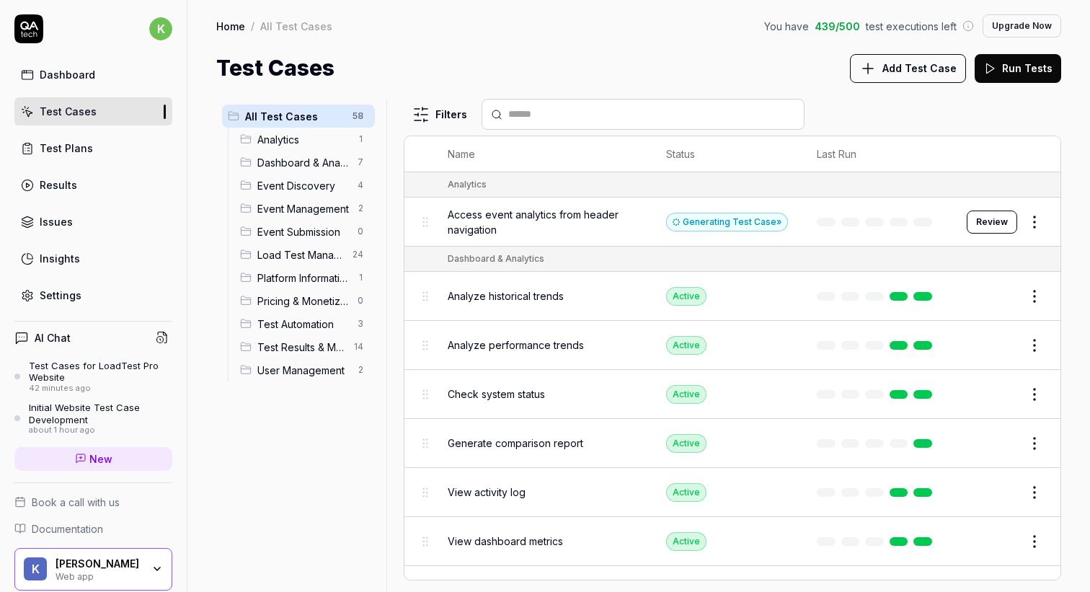
click at [120, 92] on div "Dashboard Test Cases Test Plans Results Issues Insights Settings" at bounding box center [93, 185] width 158 height 249
click at [22, 73] on rect at bounding box center [27, 75] width 11 height 9
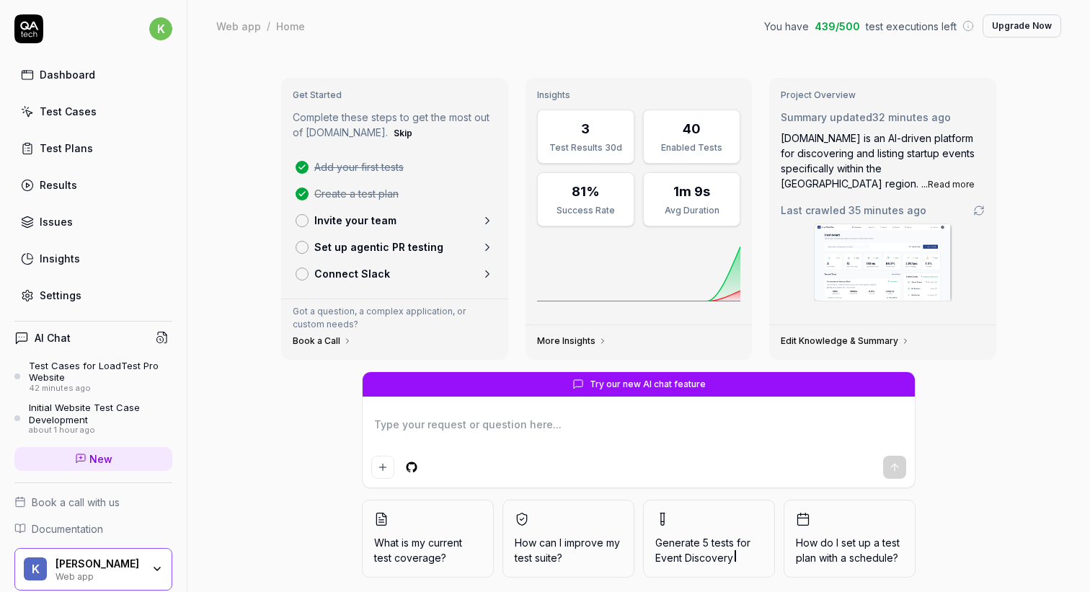
click at [58, 109] on div "Test Cases" at bounding box center [68, 111] width 57 height 15
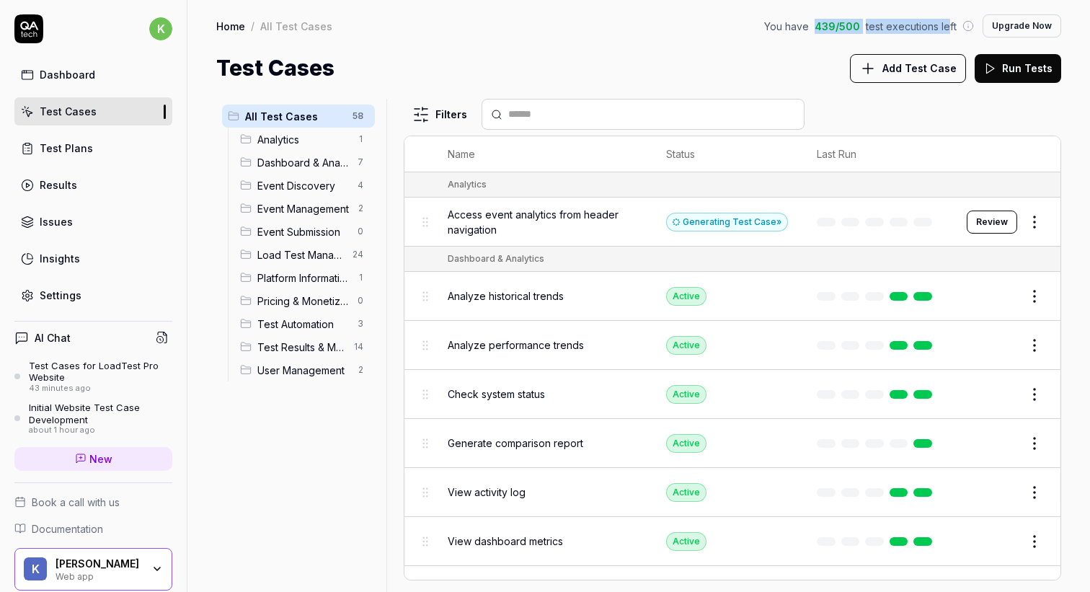
drag, startPoint x: 950, startPoint y: 25, endPoint x: 821, endPoint y: 19, distance: 129.1
click at [821, 19] on div "You have 439 / 500 test executions left" at bounding box center [869, 26] width 210 height 15
click at [821, 19] on span "439 / 500" at bounding box center [836, 26] width 45 height 15
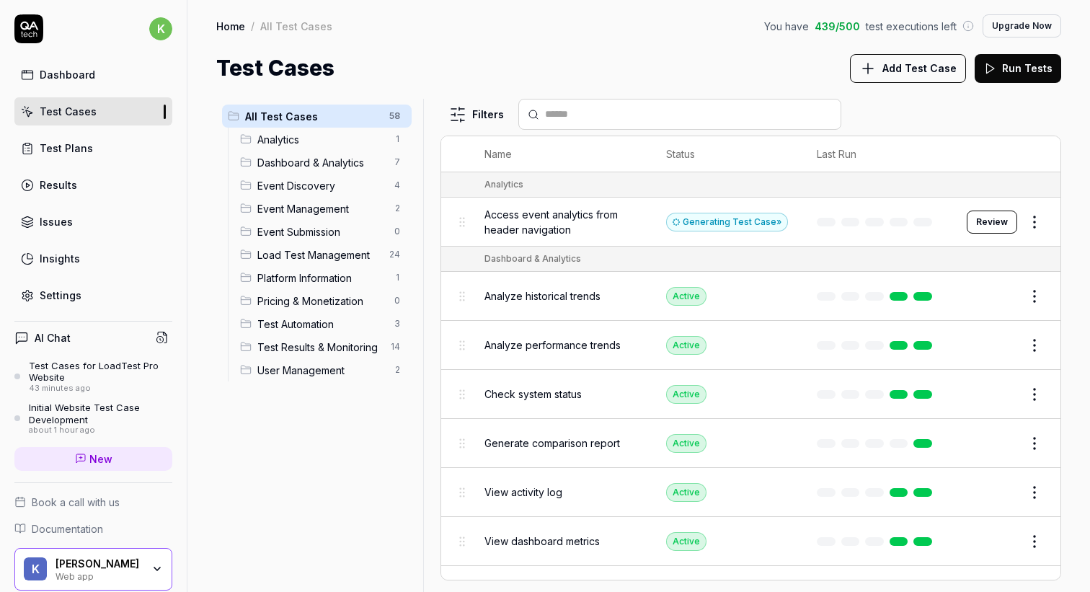
click at [425, 189] on div at bounding box center [428, 345] width 17 height 493
click at [734, 42] on div "Home / All Test Cases You have 439 / 500 test executions left Upgrade Now Home …" at bounding box center [638, 42] width 902 height 84
click at [862, 79] on button "Add Test Case" at bounding box center [908, 68] width 116 height 29
click at [888, 76] on button "Add Test Case" at bounding box center [908, 68] width 116 height 29
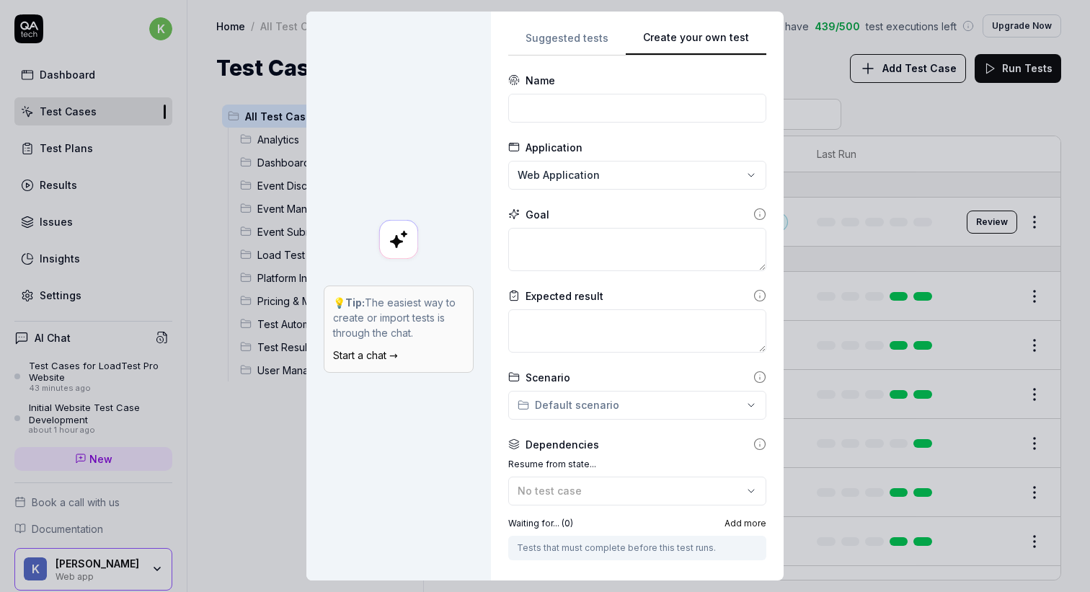
click at [600, 24] on div "**********" at bounding box center [637, 296] width 293 height 569
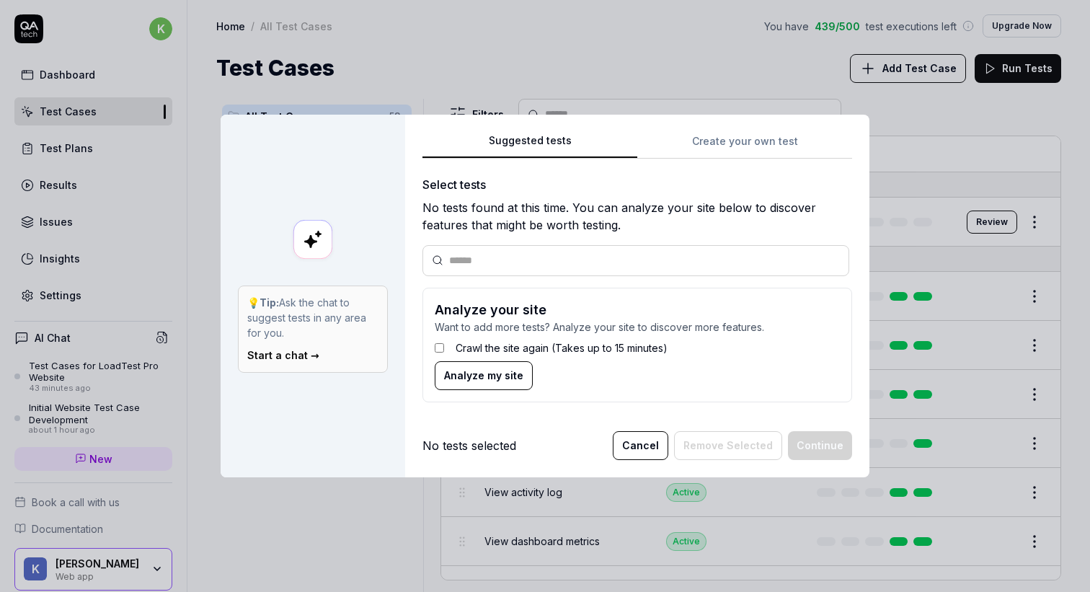
click at [600, 35] on div "Suggested tests 💡 Tip: Ask the chat to suggest tests in any area for you. Start…" at bounding box center [545, 296] width 1090 height 592
click at [604, 347] on label "Crawl the site again (Takes up to 15 minutes)" at bounding box center [561, 347] width 212 height 15
click at [525, 374] on button "Analyze my site" at bounding box center [484, 375] width 98 height 29
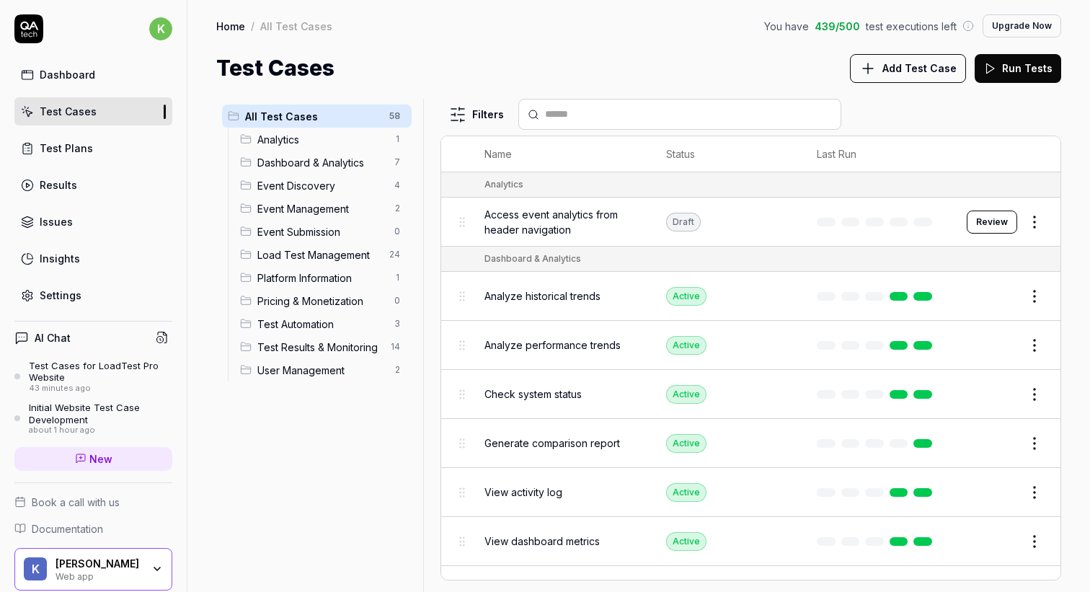
click at [861, 65] on button "Add Test Case" at bounding box center [908, 68] width 116 height 29
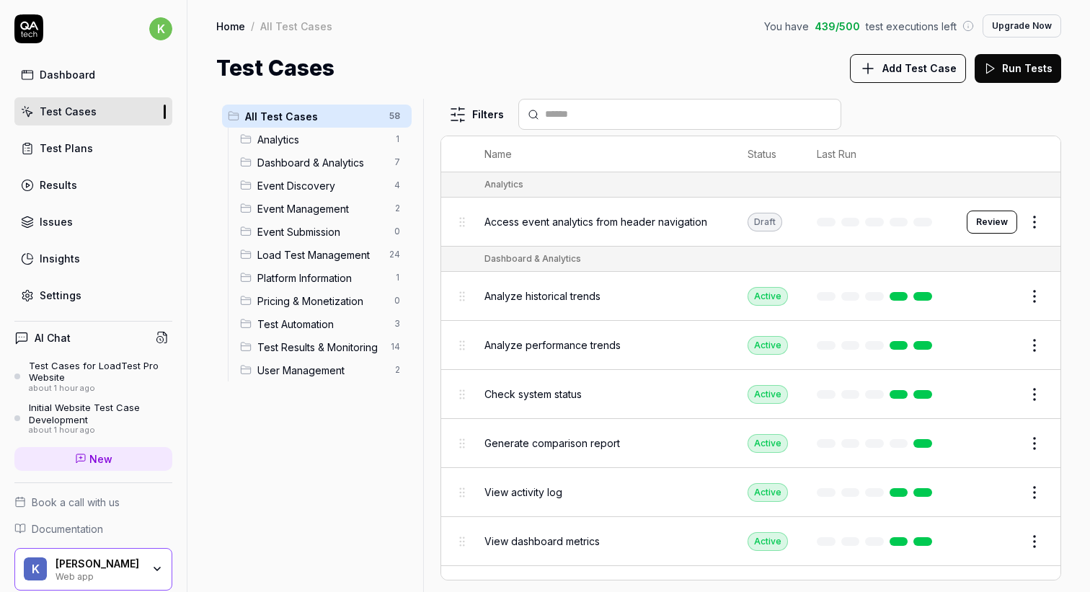
scroll to position [13, 0]
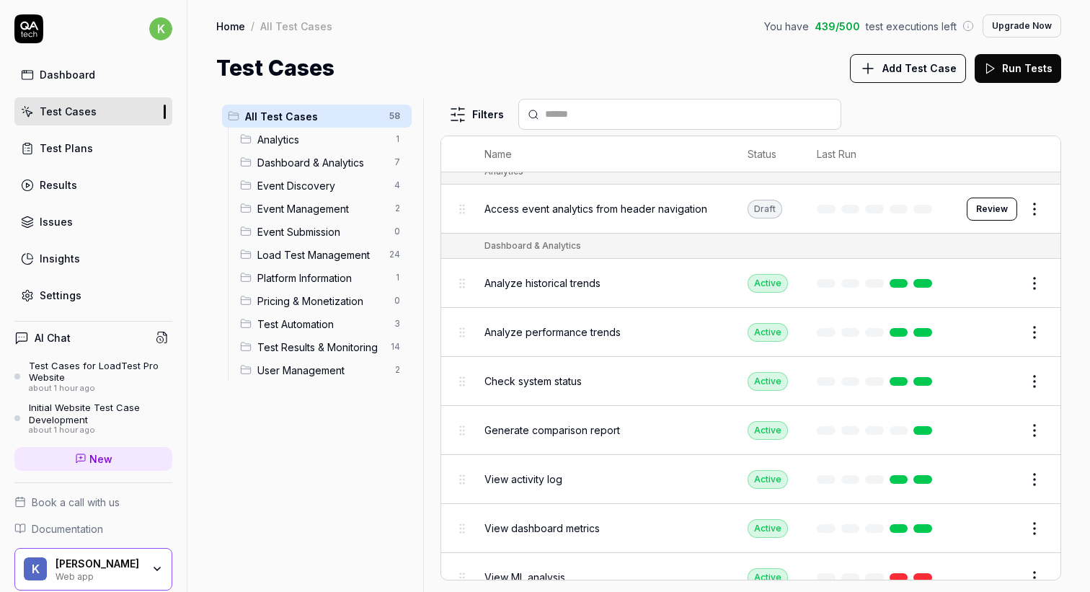
click at [917, 68] on span "Add Test Case" at bounding box center [919, 68] width 74 height 15
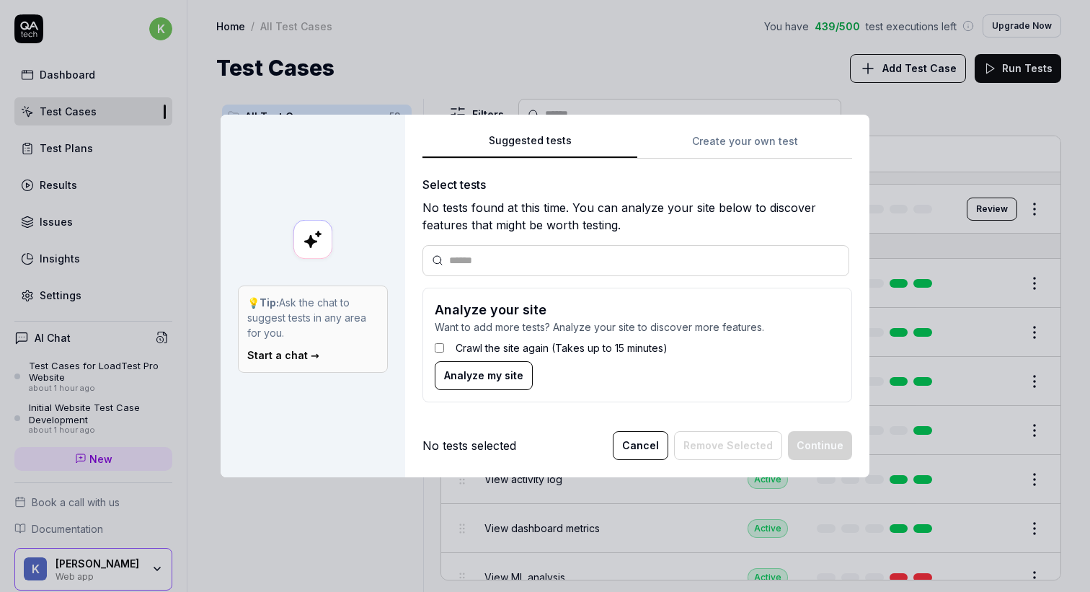
click at [665, 447] on button "Cancel" at bounding box center [640, 445] width 55 height 29
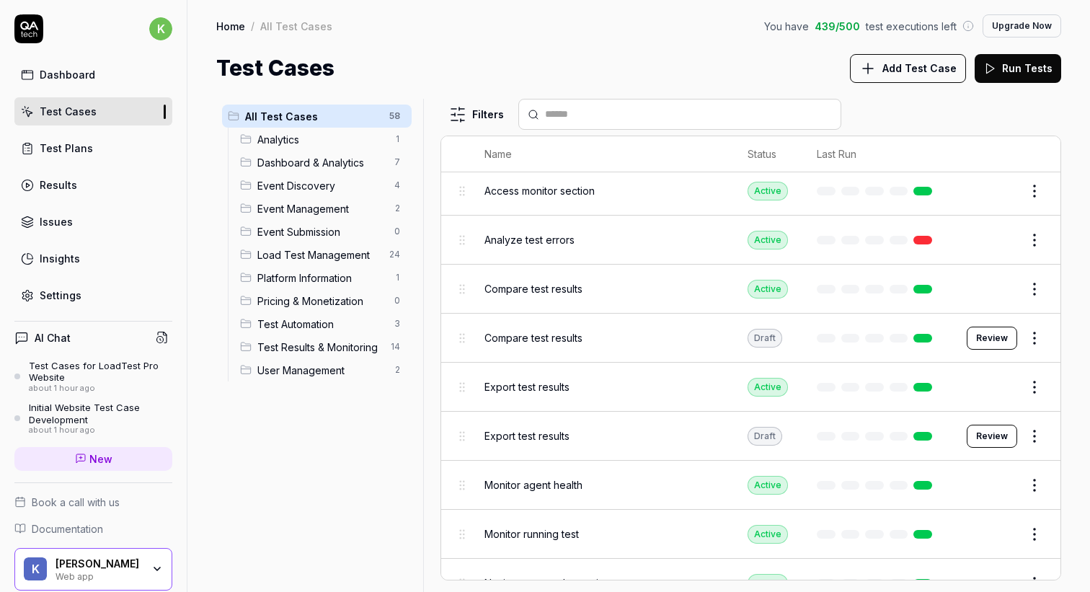
scroll to position [2635, 0]
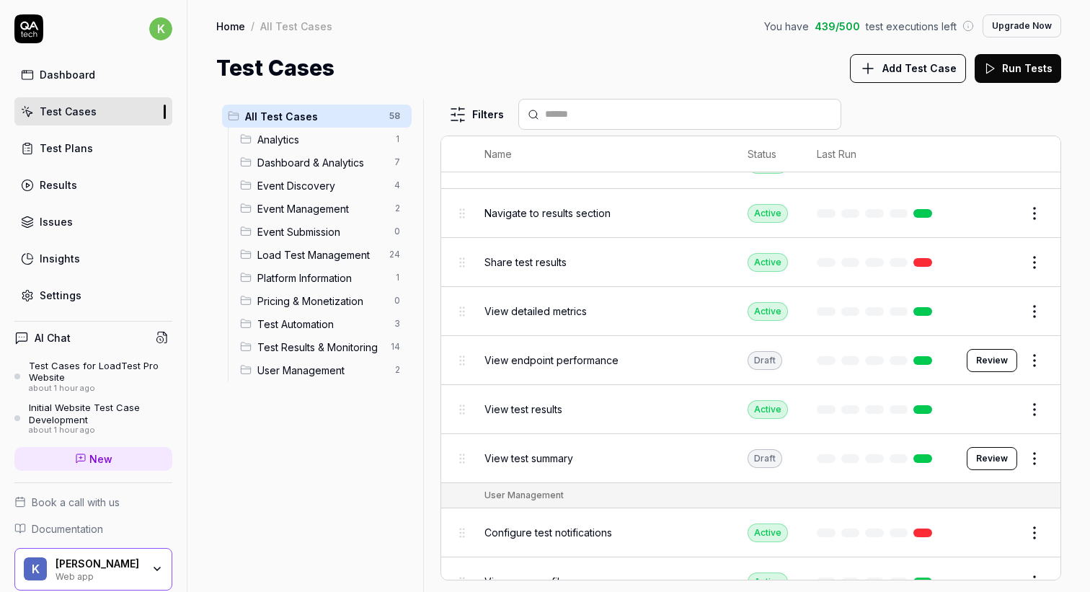
click at [1028, 69] on button "Run Tests" at bounding box center [1017, 68] width 86 height 29
click at [89, 139] on link "Test Plans" at bounding box center [93, 148] width 158 height 28
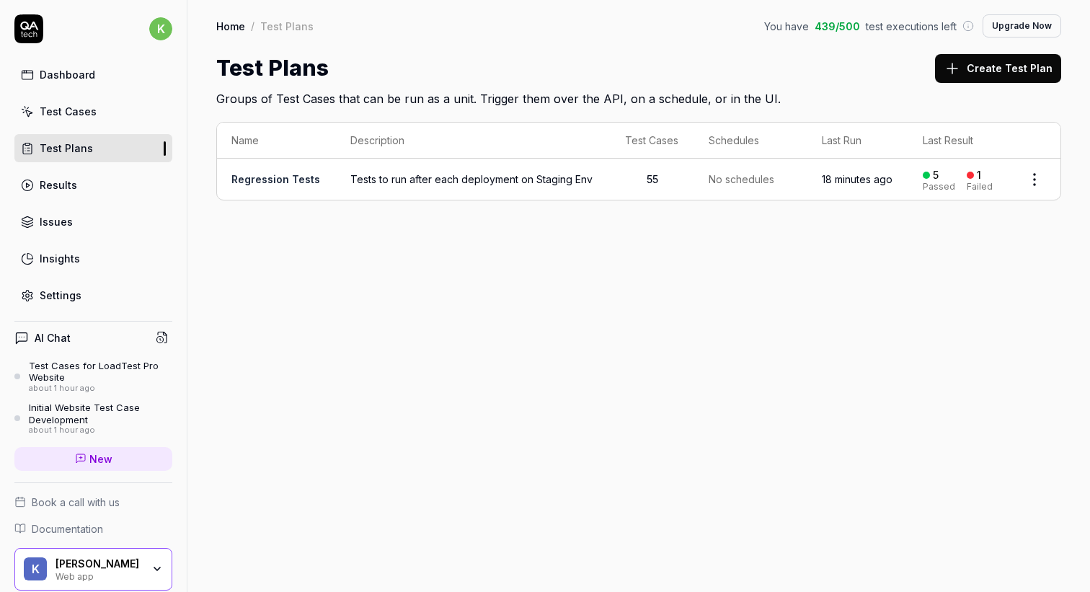
click at [1038, 183] on html "k Dashboard Test Cases Test Plans Results Issues Insights Settings AI Chat Test…" at bounding box center [545, 296] width 1090 height 592
click at [943, 265] on span "Run Tests" at bounding box center [957, 270] width 50 height 15
click at [108, 83] on link "Dashboard" at bounding box center [93, 75] width 158 height 28
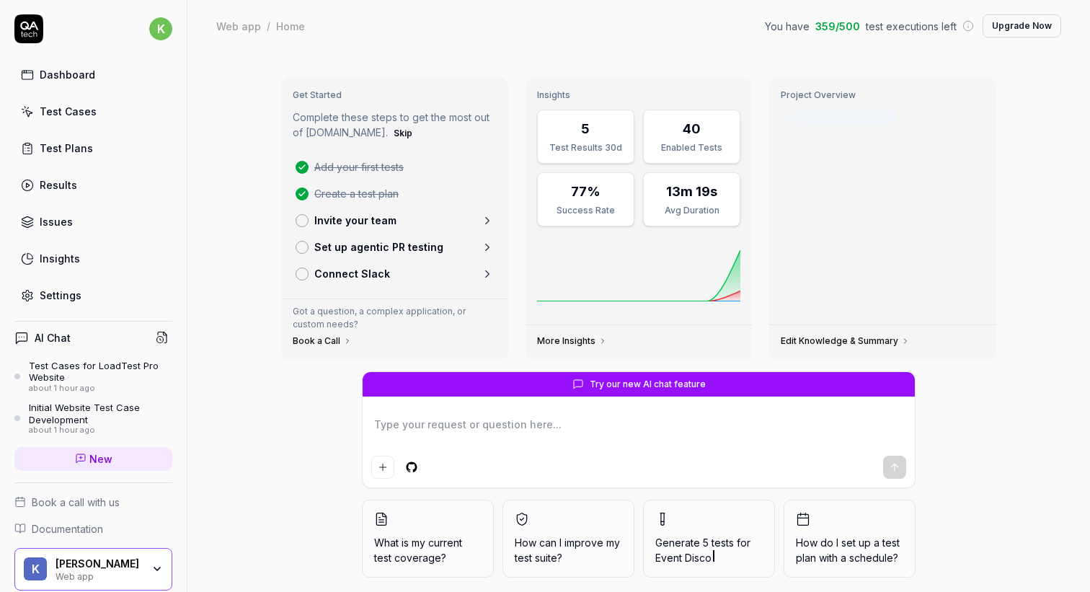
click at [109, 105] on link "Test Cases" at bounding box center [93, 111] width 158 height 28
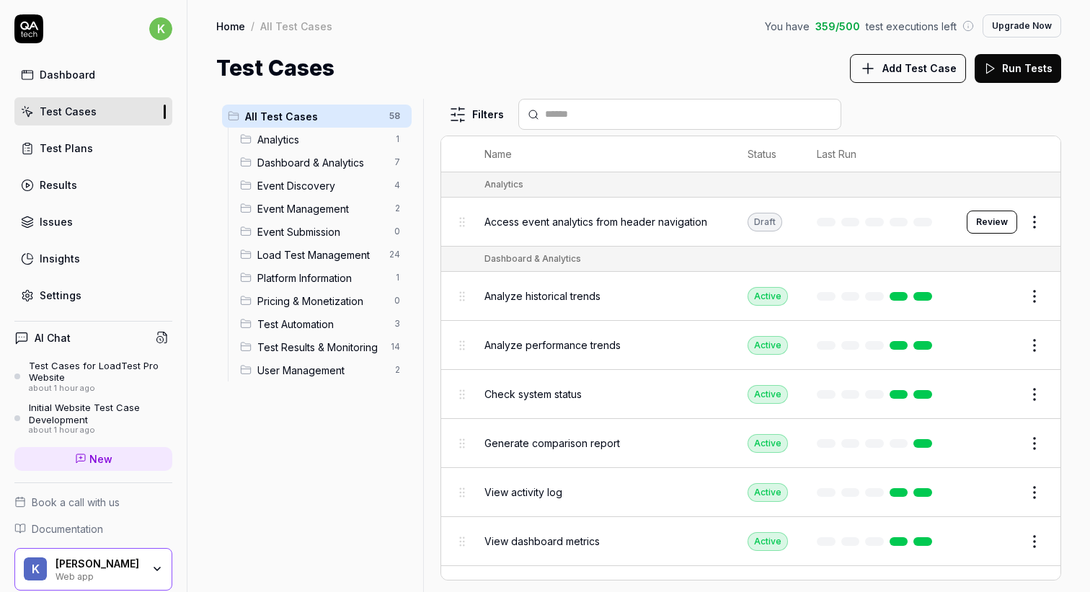
click at [112, 143] on link "Test Plans" at bounding box center [93, 148] width 158 height 28
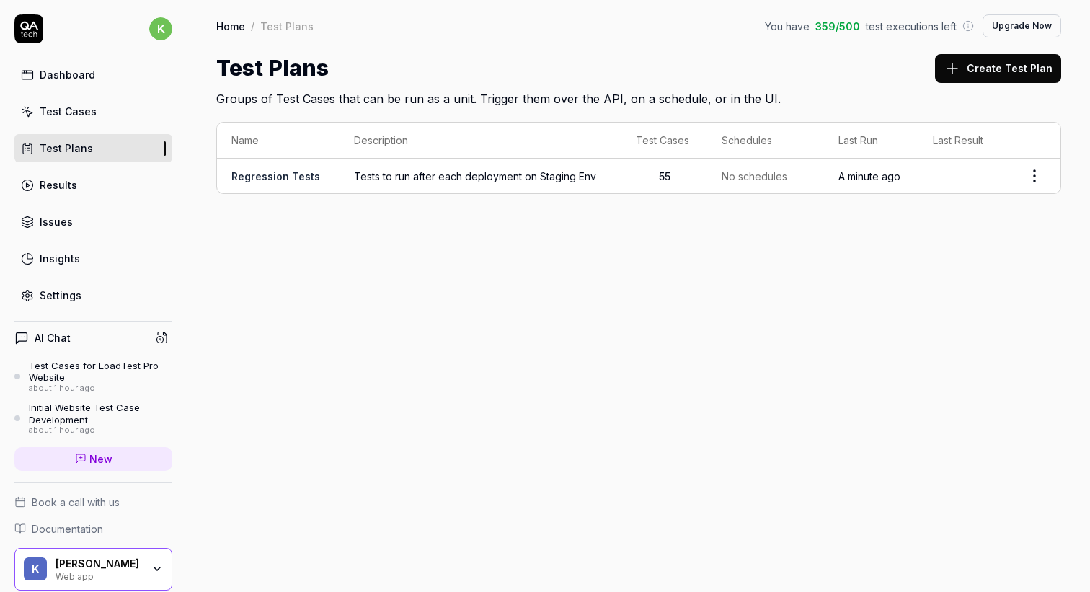
click at [112, 105] on link "Test Cases" at bounding box center [93, 111] width 158 height 28
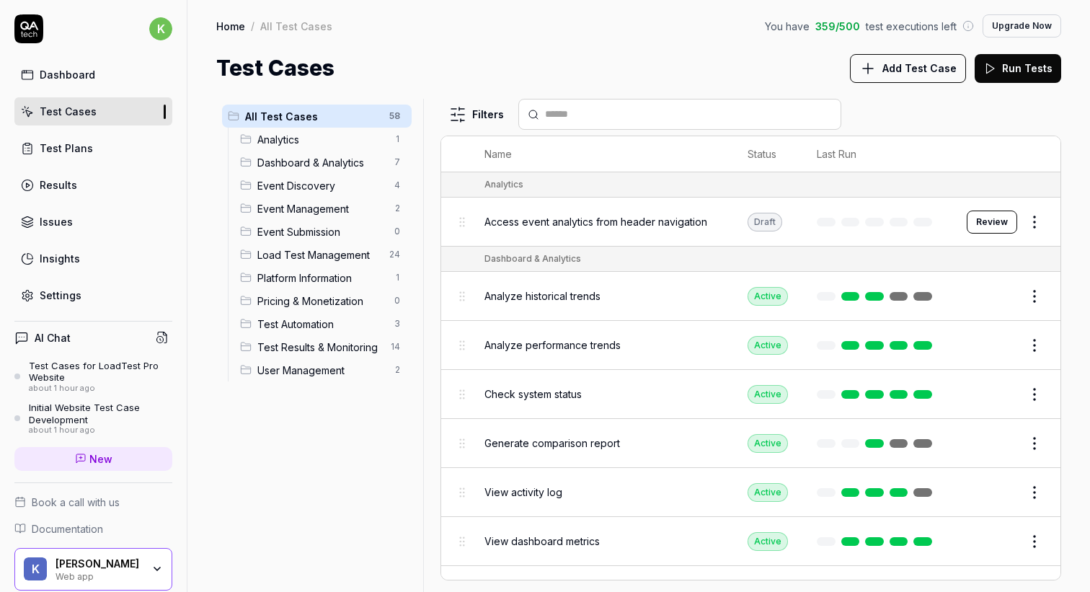
click at [96, 146] on link "Test Plans" at bounding box center [93, 148] width 158 height 28
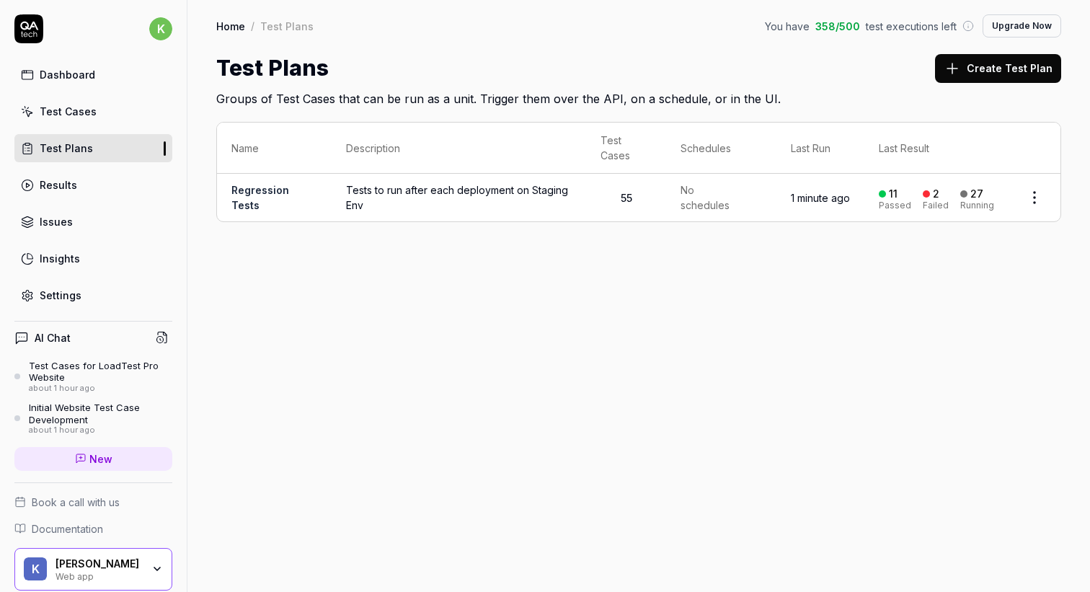
click at [58, 182] on div "Results" at bounding box center [58, 184] width 37 height 15
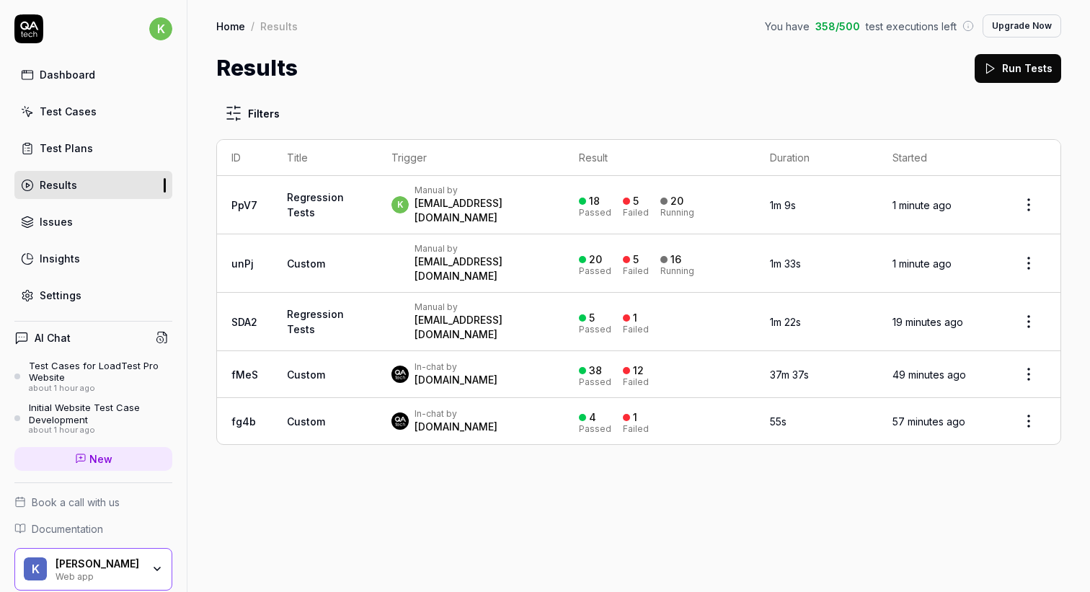
click at [67, 225] on div "Issues" at bounding box center [56, 221] width 33 height 15
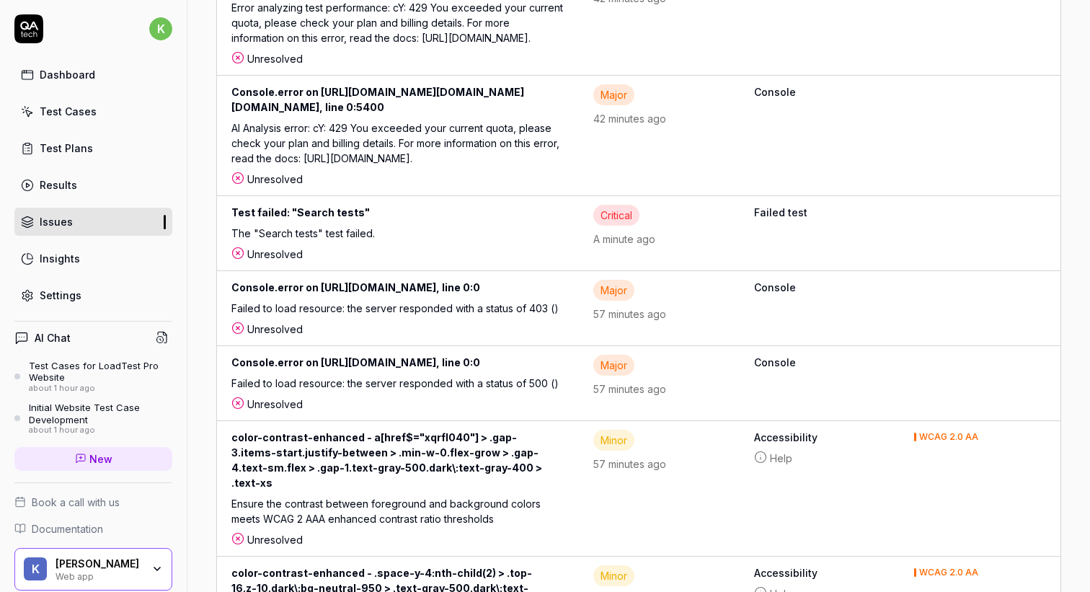
scroll to position [1647, 0]
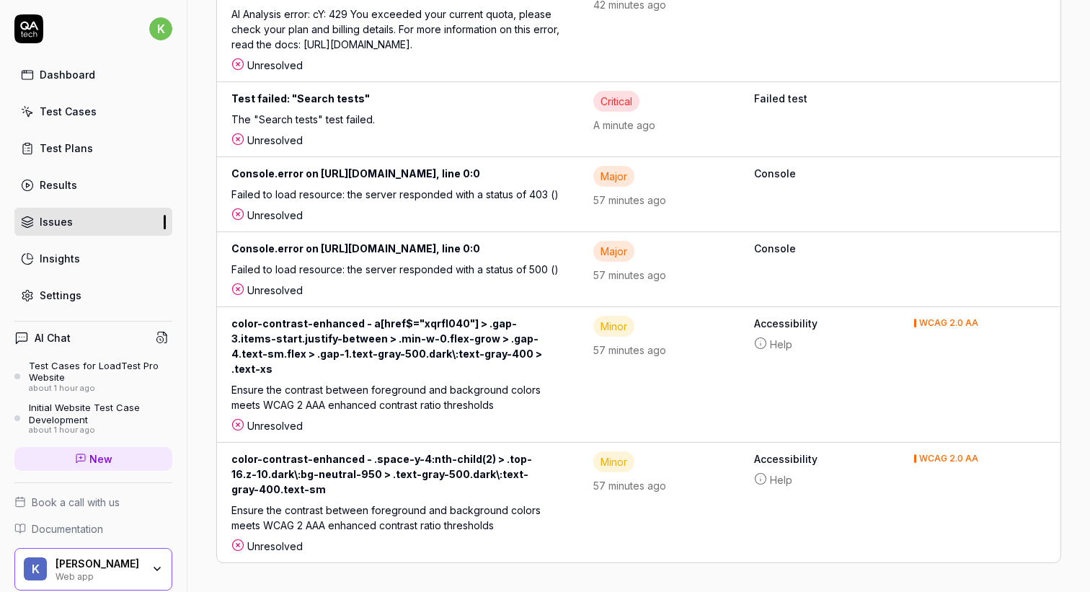
click at [326, 382] on div "color-contrast-enhanced - a[href$="xqrfl040"] > .gap-3.items-start.justify-betw…" at bounding box center [397, 349] width 333 height 66
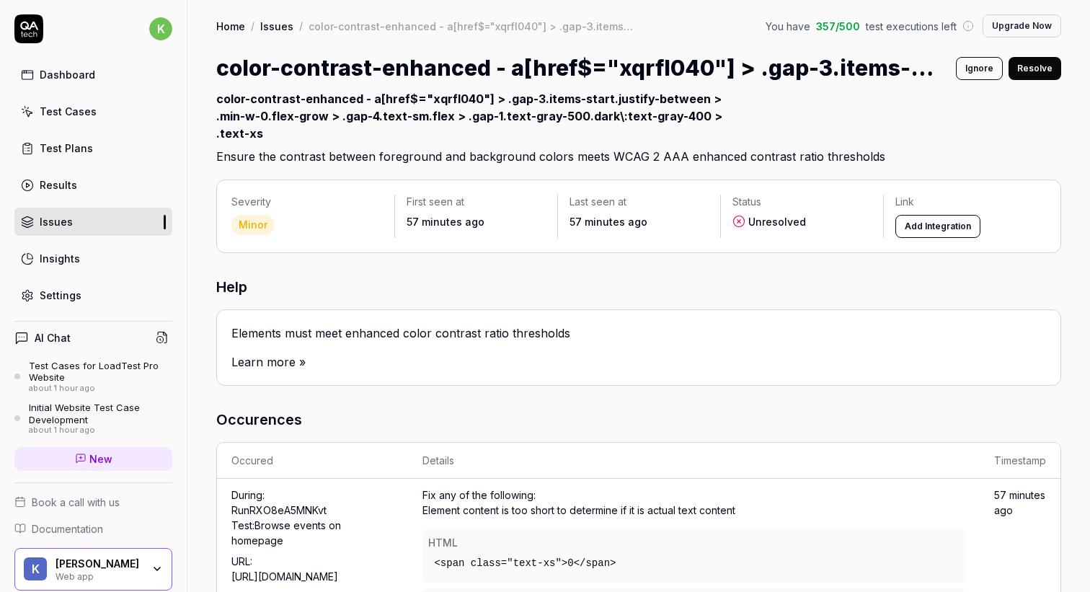
click at [1039, 72] on button "Resolve" at bounding box center [1034, 68] width 53 height 23
click at [90, 225] on link "Issues" at bounding box center [93, 222] width 158 height 28
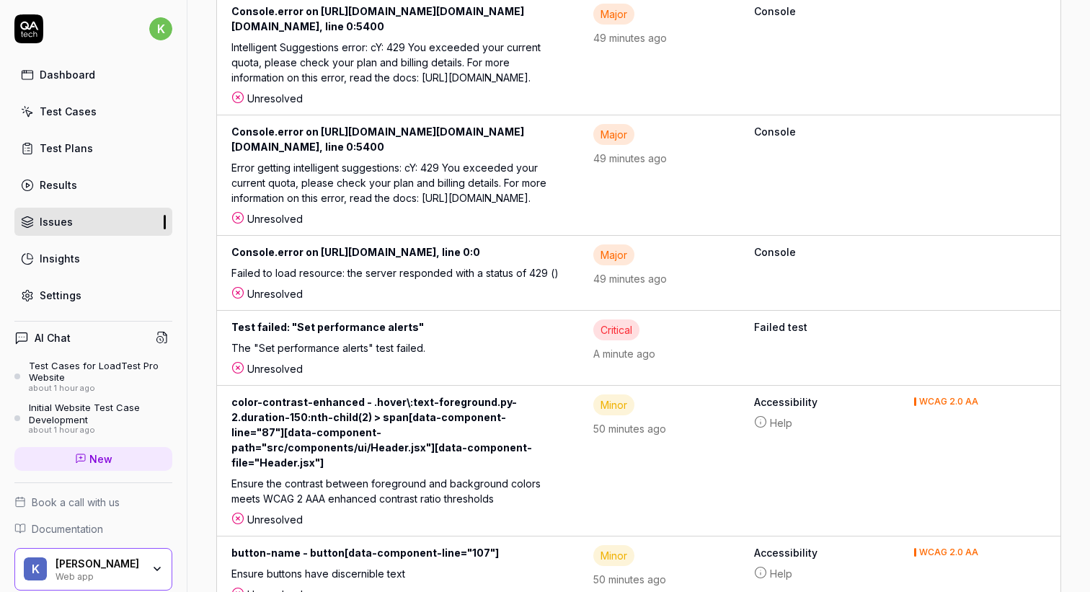
scroll to position [491, 0]
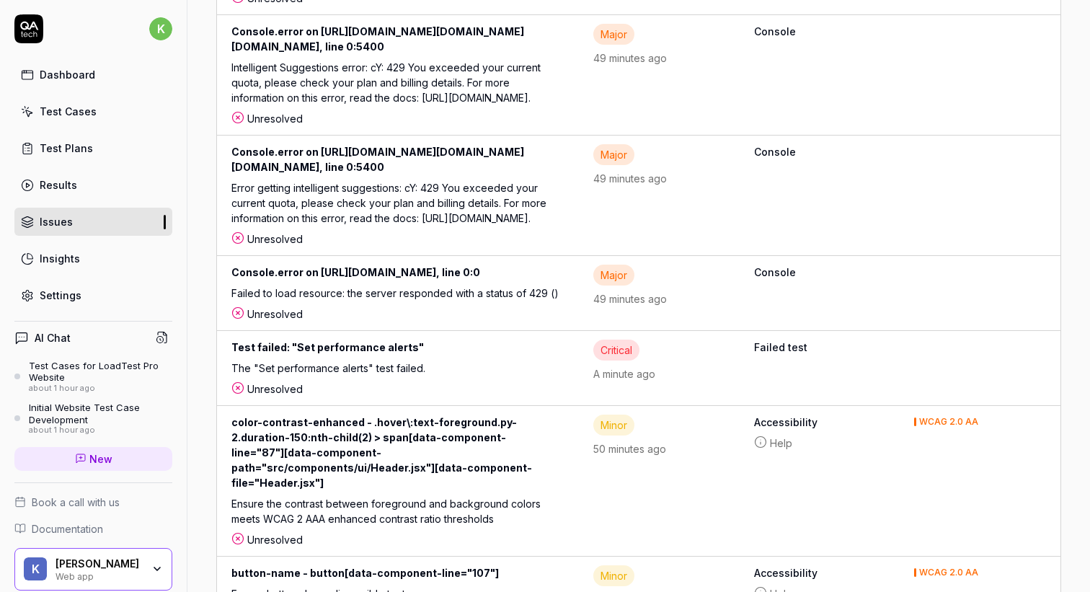
click at [364, 111] on div "Intelligent Suggestions error: cY: 429 You exceeded your current quota, please …" at bounding box center [397, 85] width 333 height 51
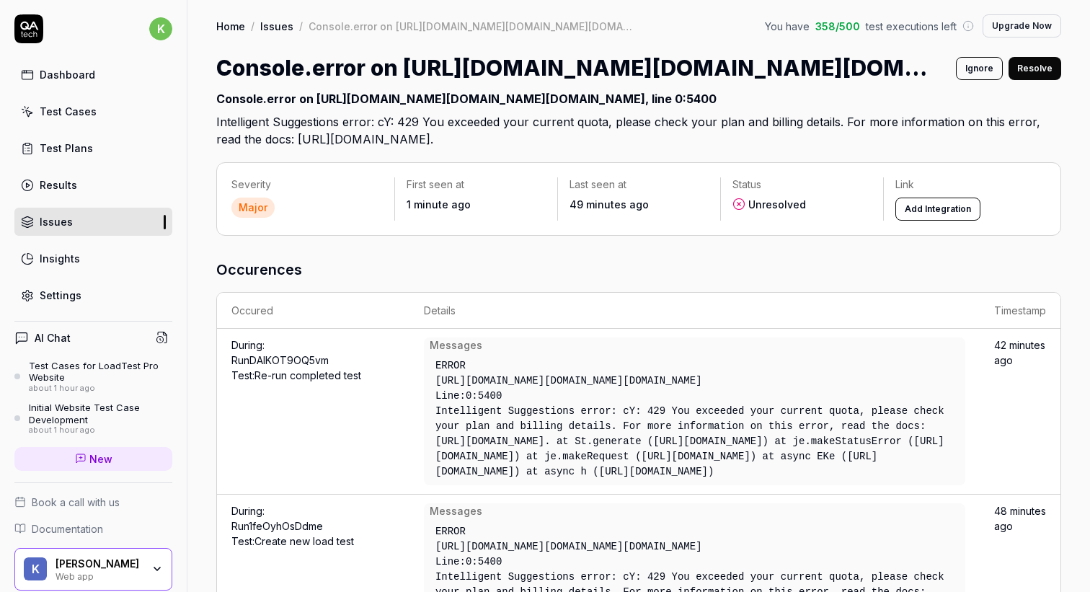
click at [1038, 69] on button "Resolve" at bounding box center [1034, 68] width 53 height 23
click at [68, 191] on div "Results" at bounding box center [58, 184] width 37 height 15
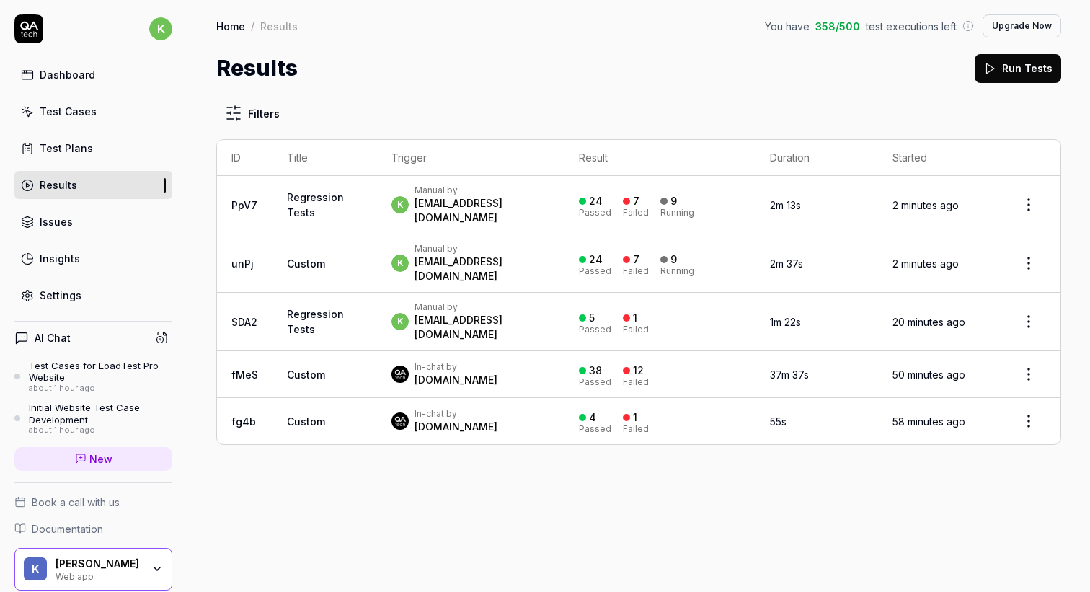
click at [58, 72] on div "Dashboard" at bounding box center [67, 74] width 55 height 15
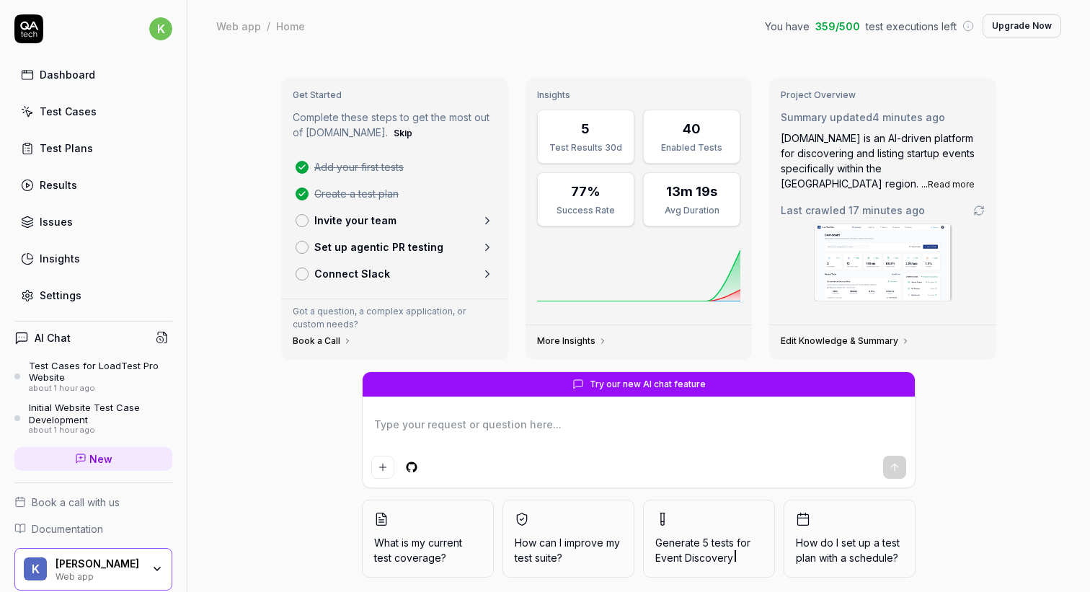
scroll to position [45, 0]
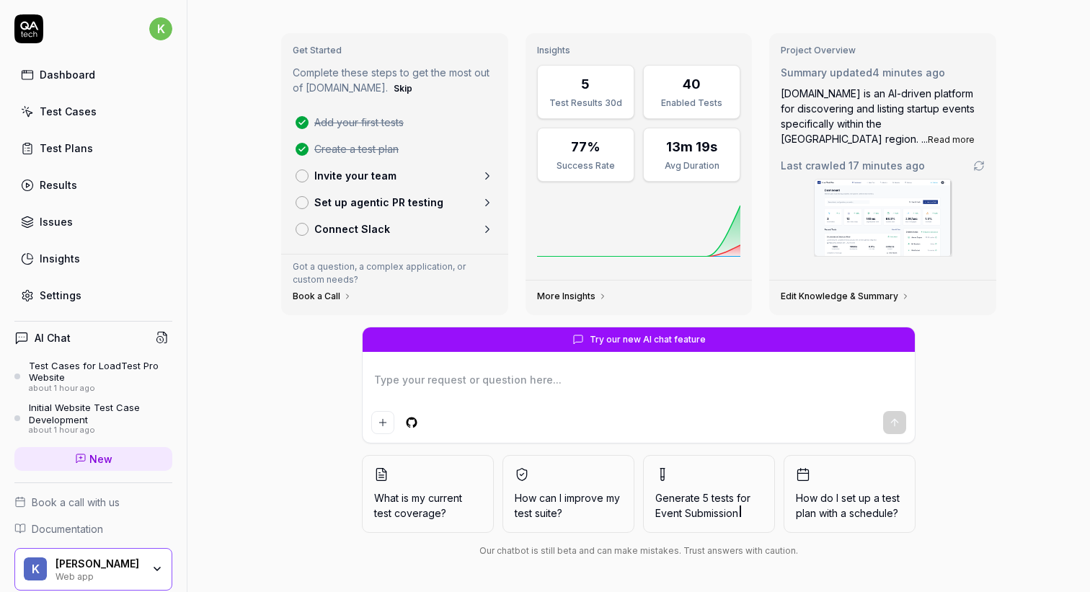
click at [577, 382] on textarea at bounding box center [638, 387] width 535 height 36
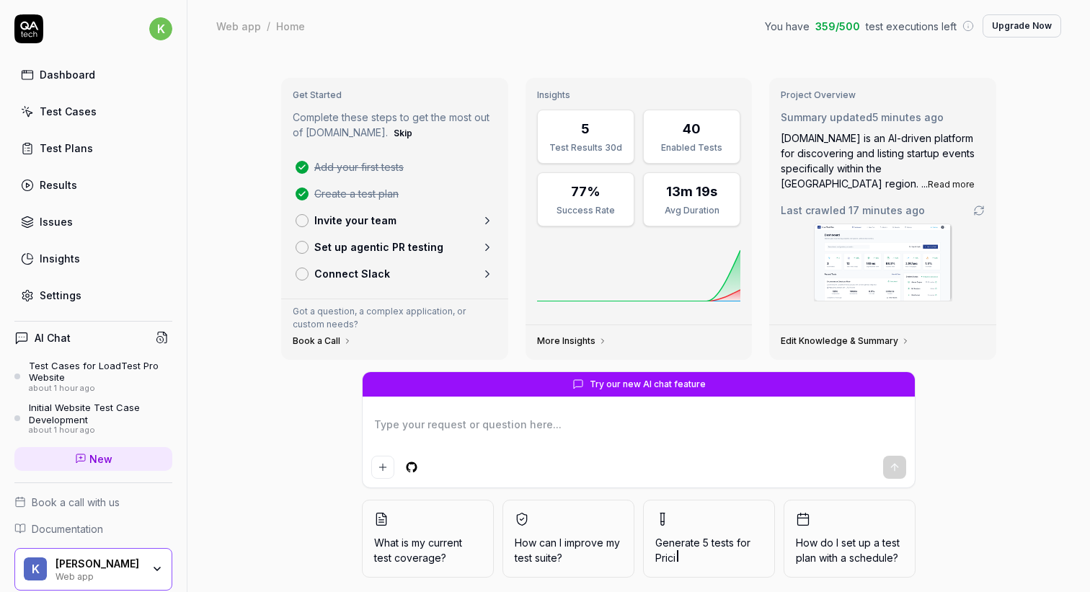
type textarea "*"
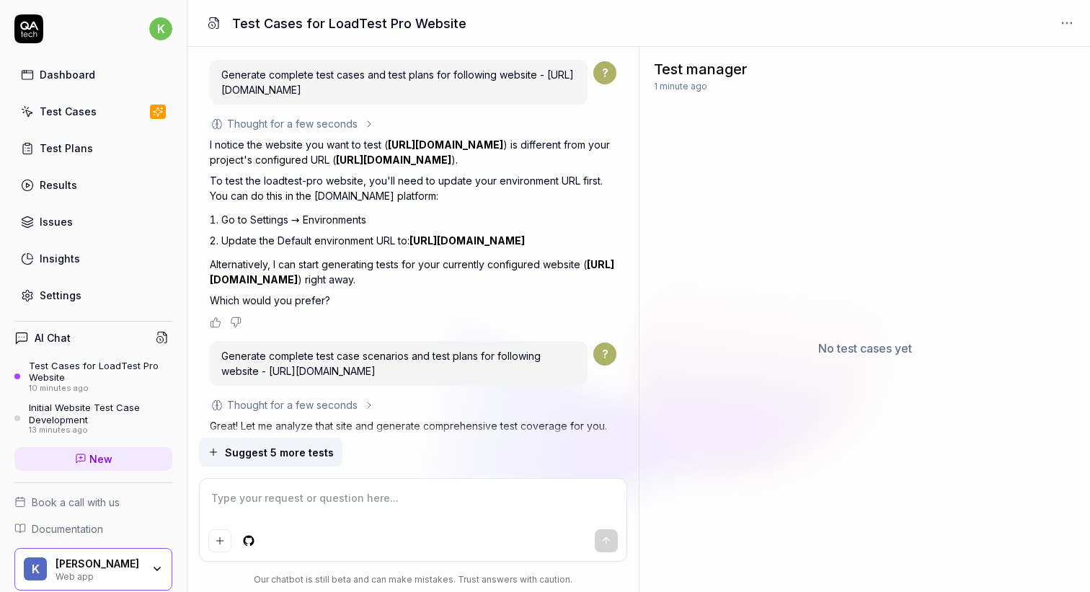
scroll to position [445, 0]
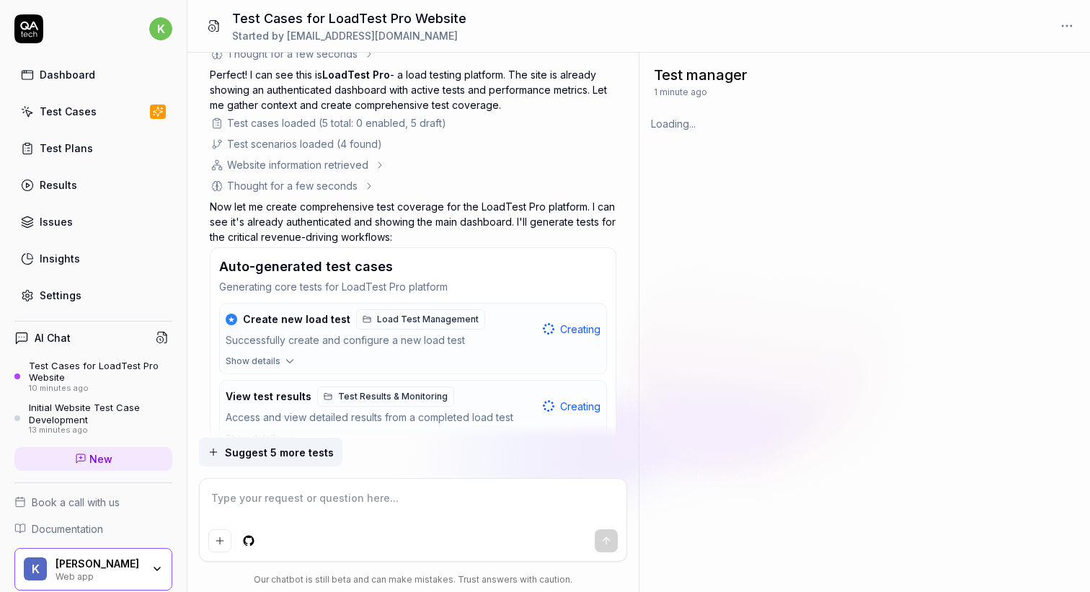
type textarea "*"
